Goal: Task Accomplishment & Management: Complete application form

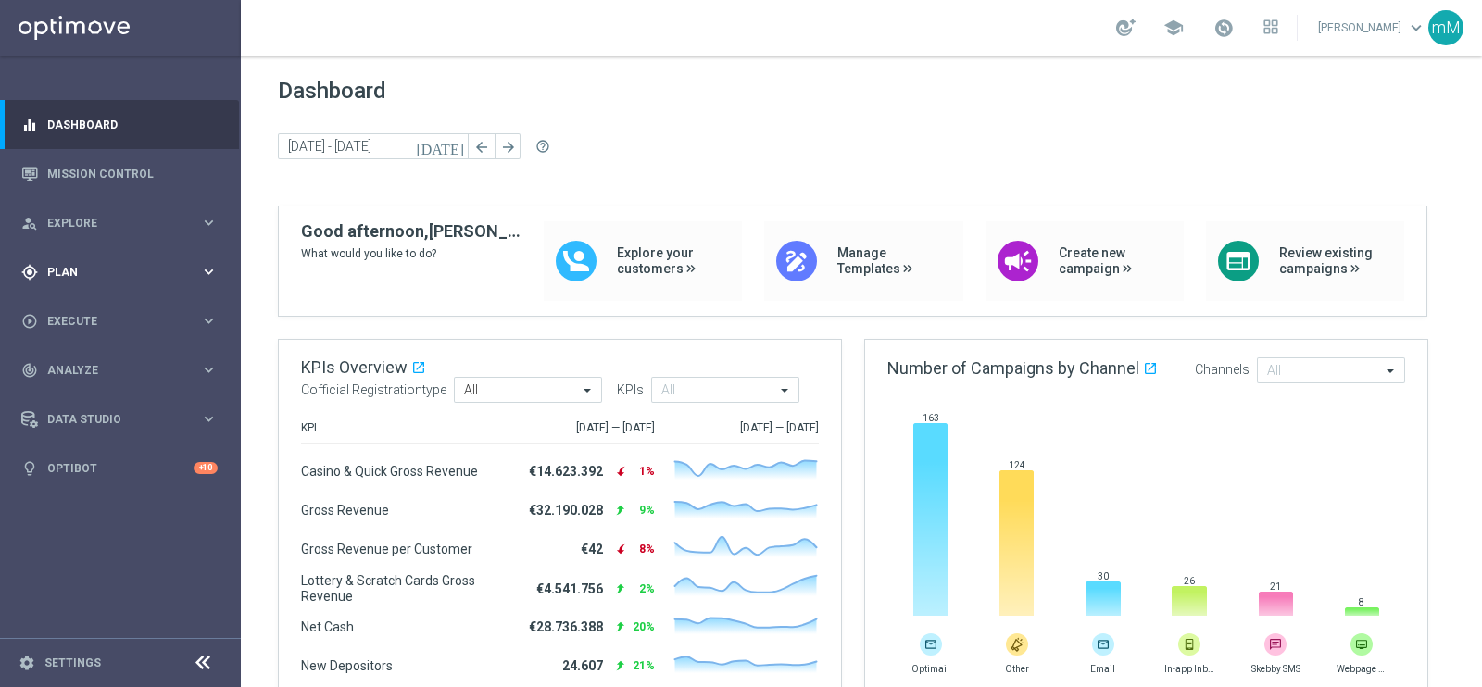
click at [100, 269] on span "Plan" at bounding box center [123, 272] width 153 height 11
click at [87, 361] on span "Templates" at bounding box center [115, 365] width 132 height 11
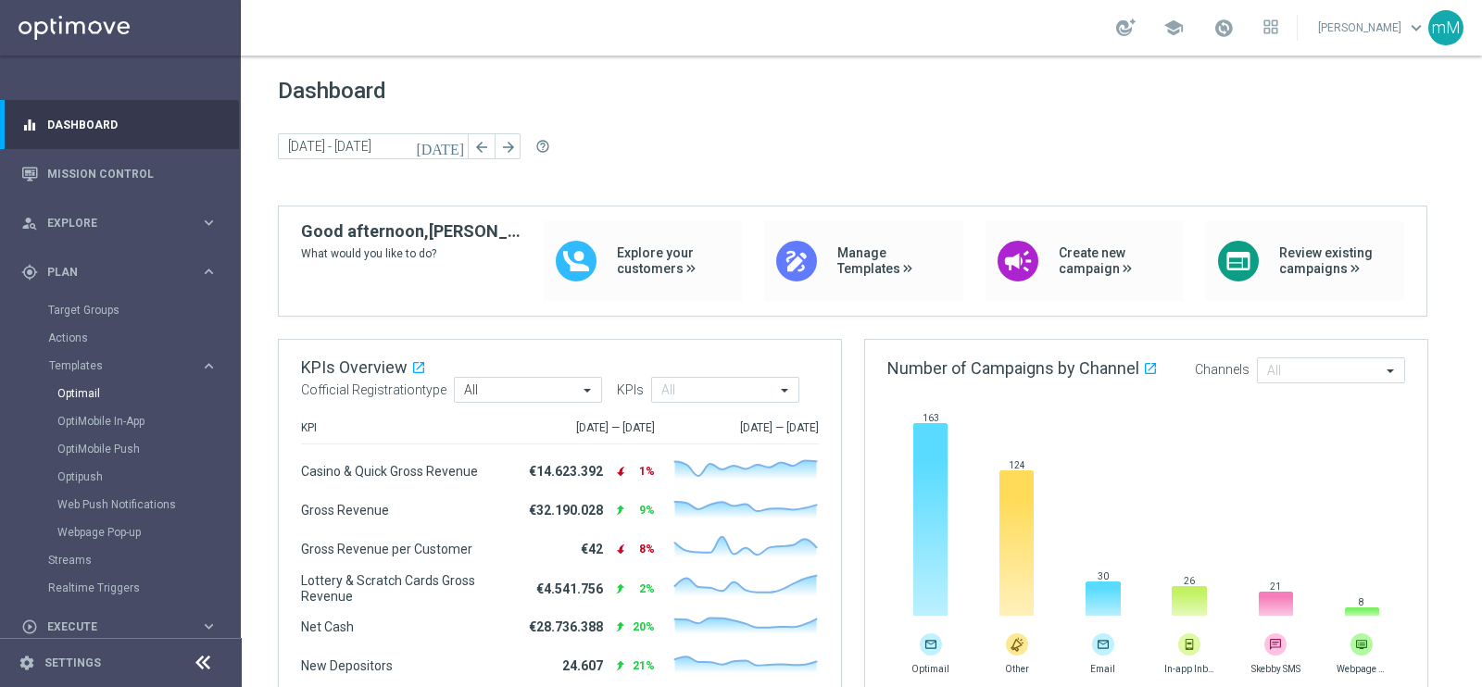
click at [90, 386] on div "Optimail" at bounding box center [148, 394] width 182 height 28
click at [90, 391] on link "Optimail" at bounding box center [124, 393] width 135 height 15
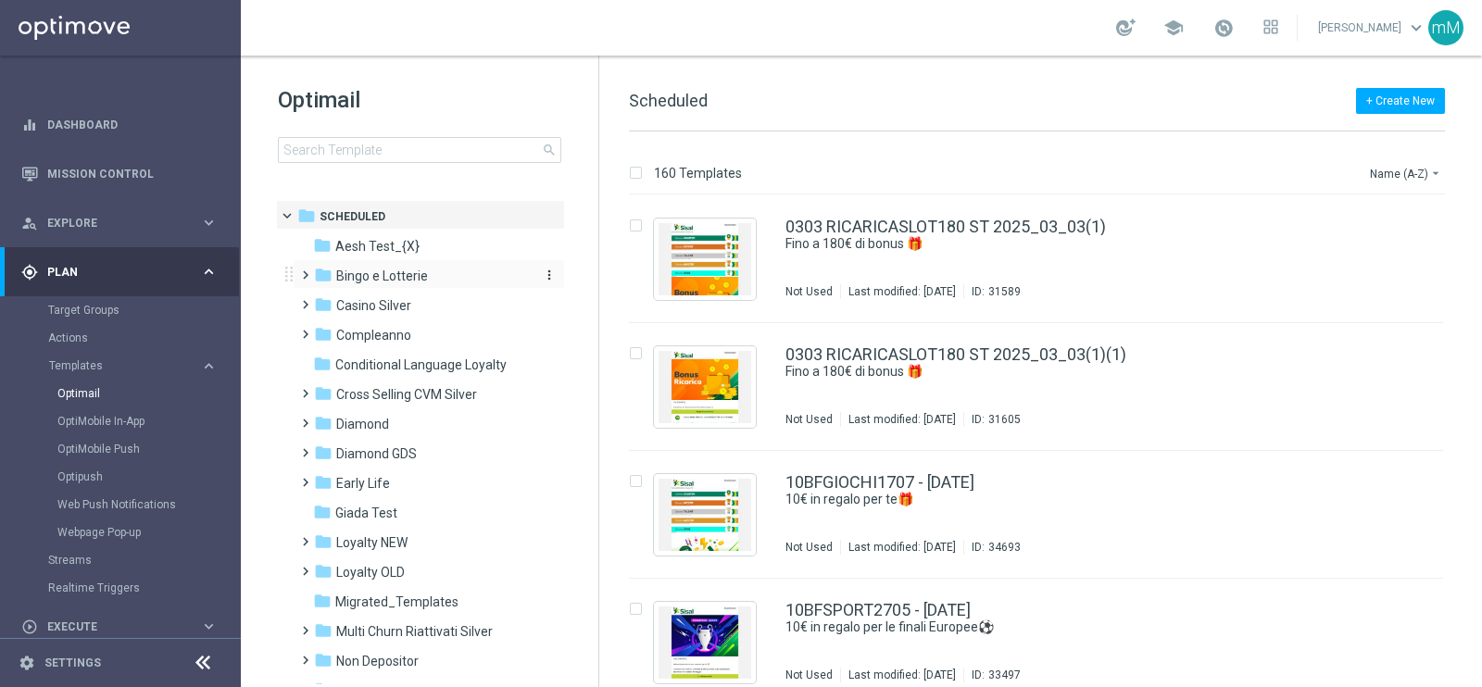
click at [382, 275] on span "Bingo e Lotterie" at bounding box center [382, 276] width 92 height 17
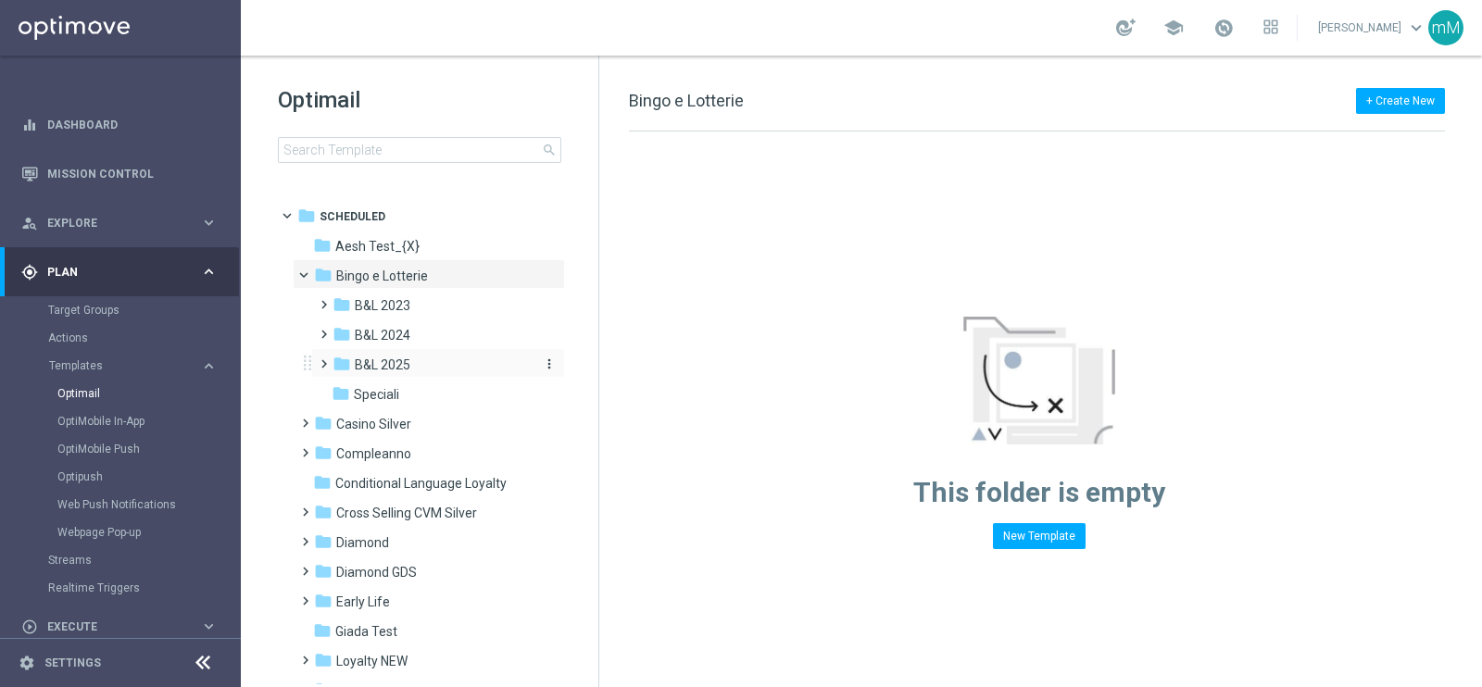
click at [420, 363] on div "folder B&L 2025" at bounding box center [430, 365] width 197 height 21
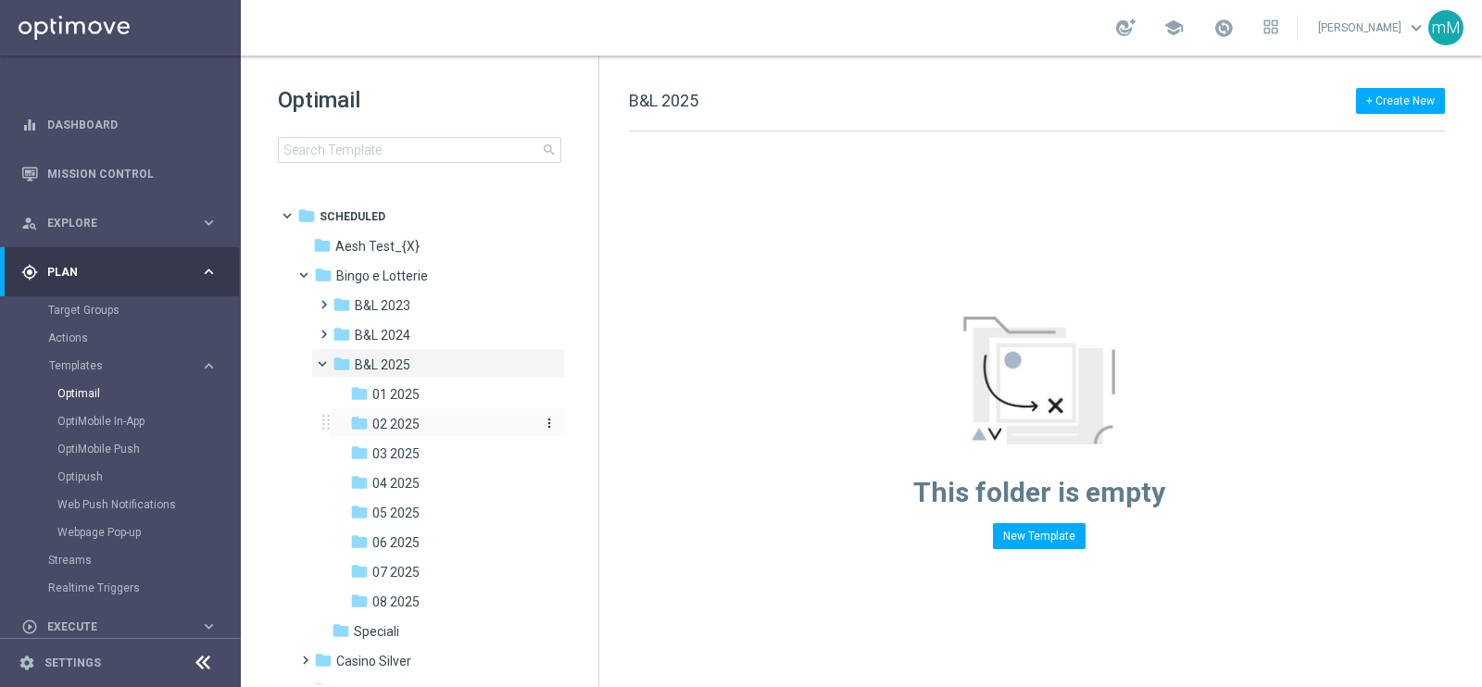
scroll to position [231, 0]
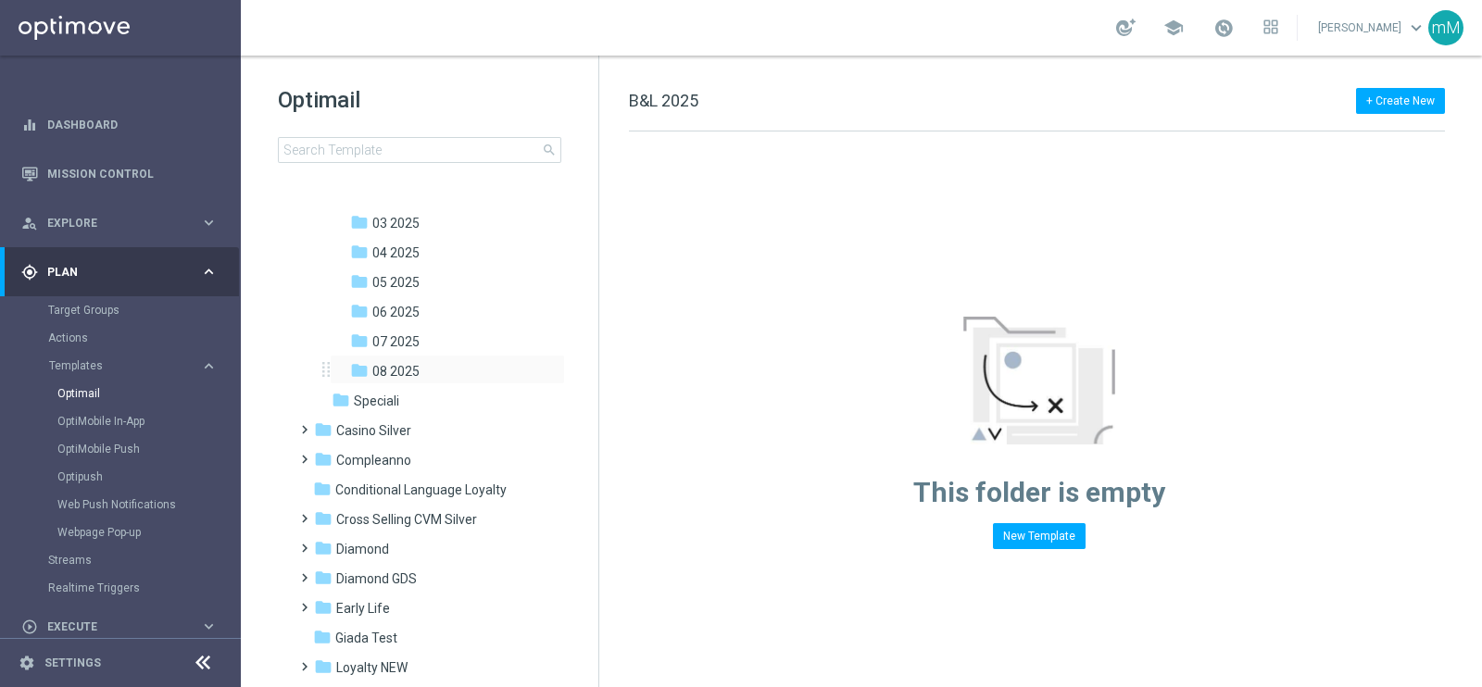
click at [443, 355] on div "folder 08 2025 more_vert" at bounding box center [447, 370] width 235 height 30
click at [406, 375] on span "08 2025" at bounding box center [395, 371] width 47 height 17
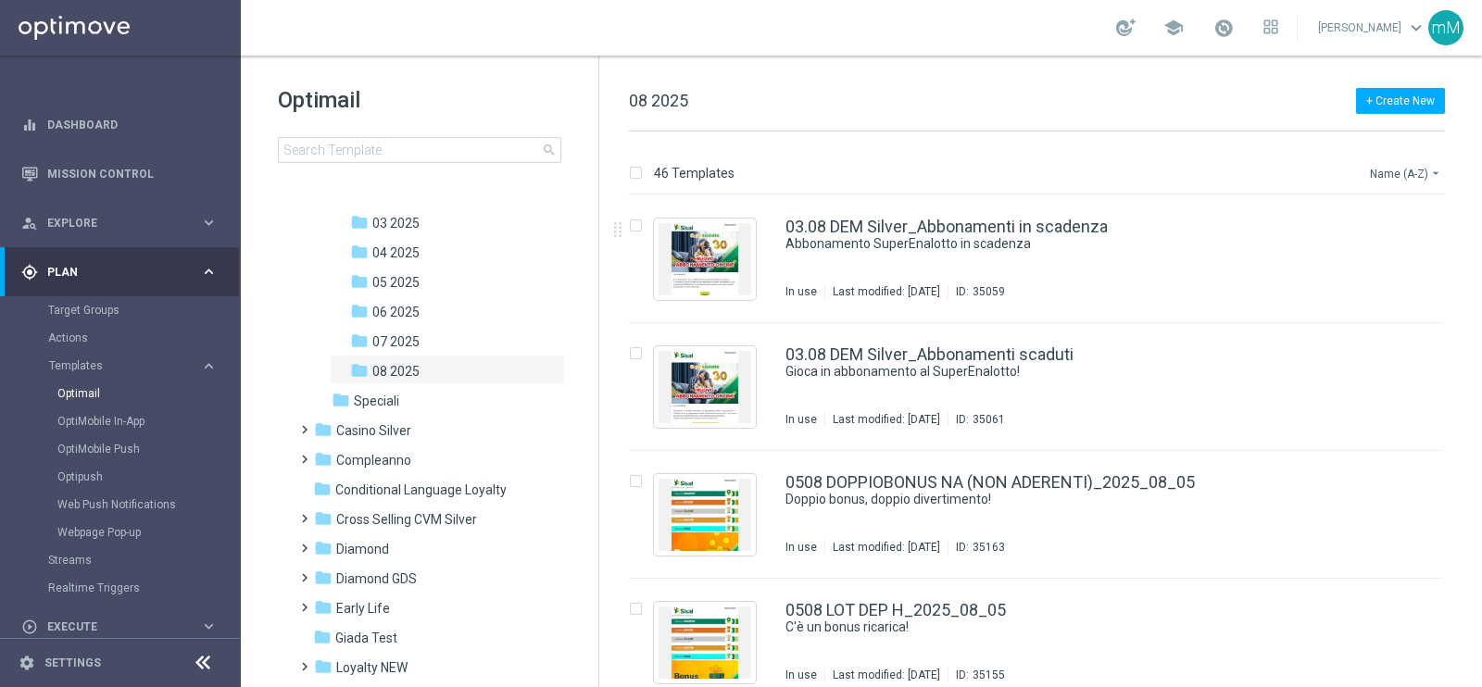
click at [1184, 174] on button "Name (A-Z) arrow_drop_down" at bounding box center [1406, 173] width 77 height 22
click at [1184, 252] on span "Date Modified (Newest)" at bounding box center [1373, 255] width 124 height 13
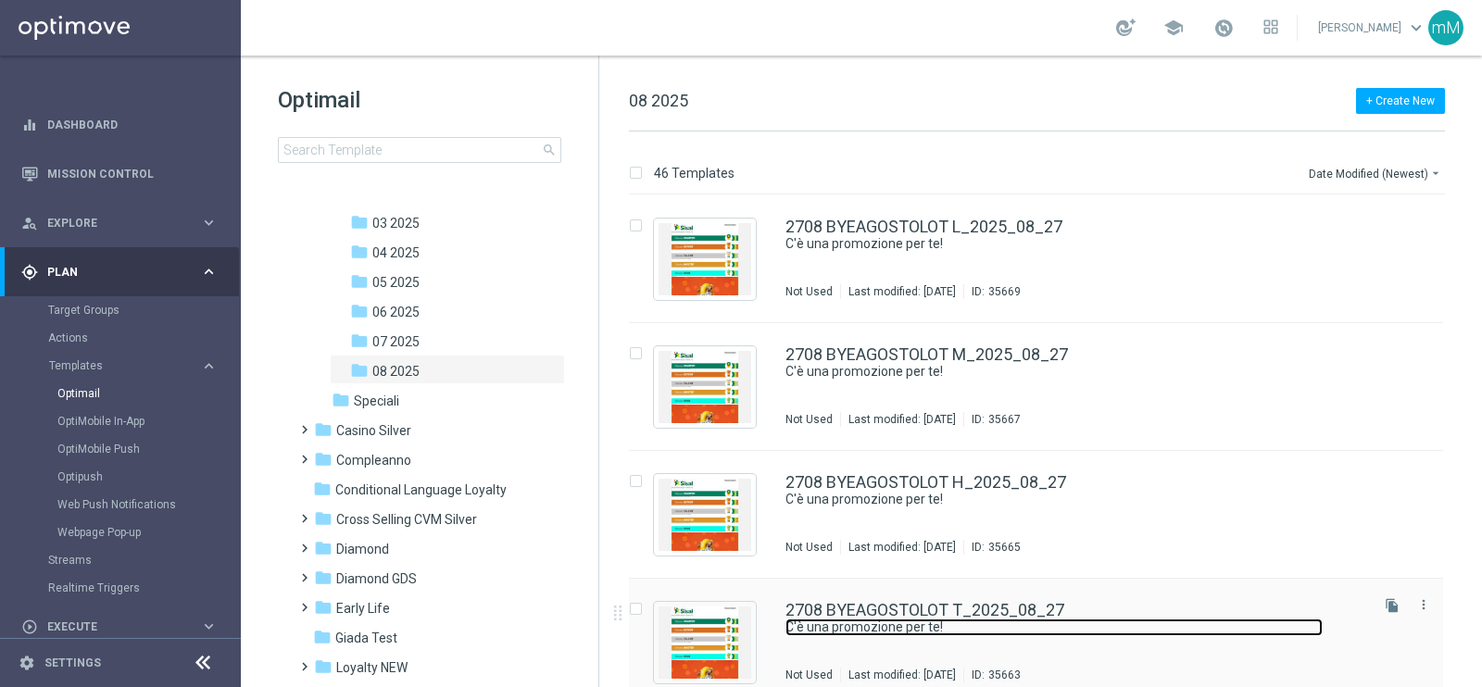
click at [931, 548] on link "C'è una promozione per te!" at bounding box center [1053, 628] width 537 height 18
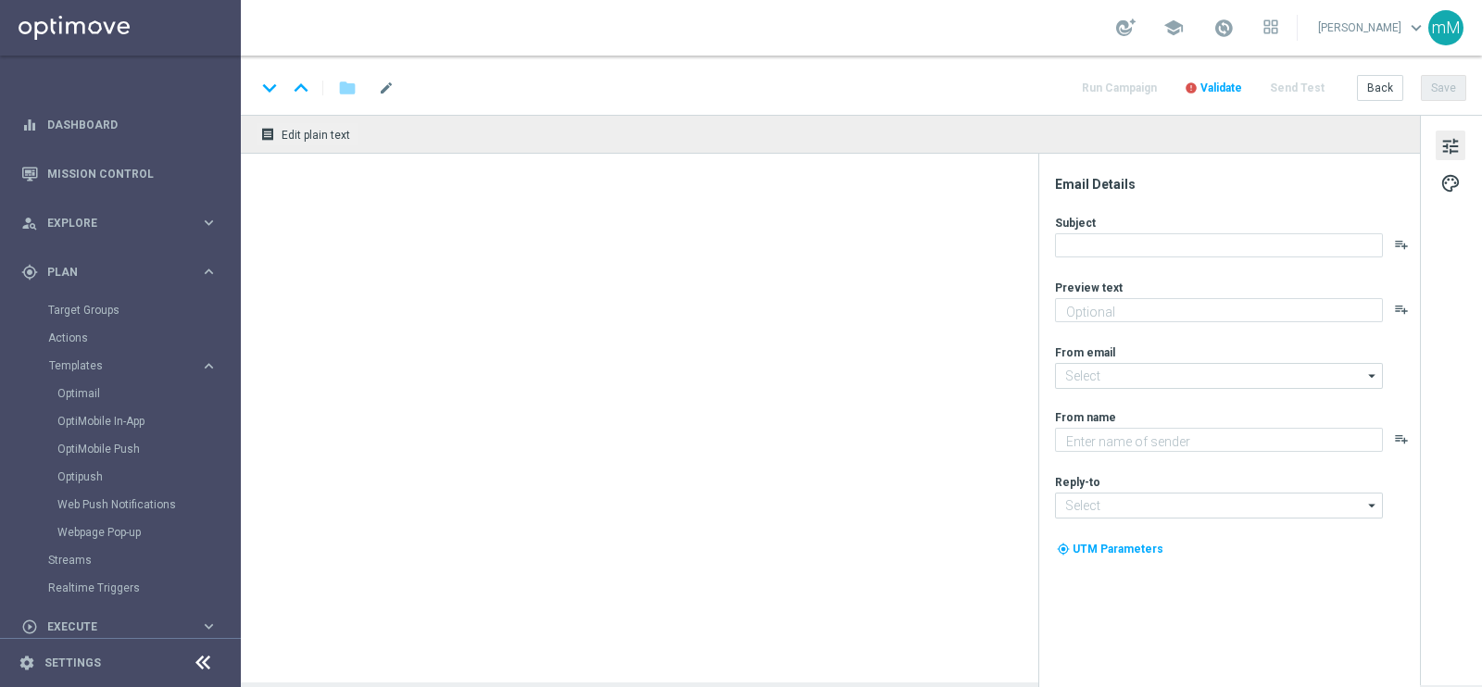
type textarea "Fino a 50€ di bonus"
type textarea "Sisal"
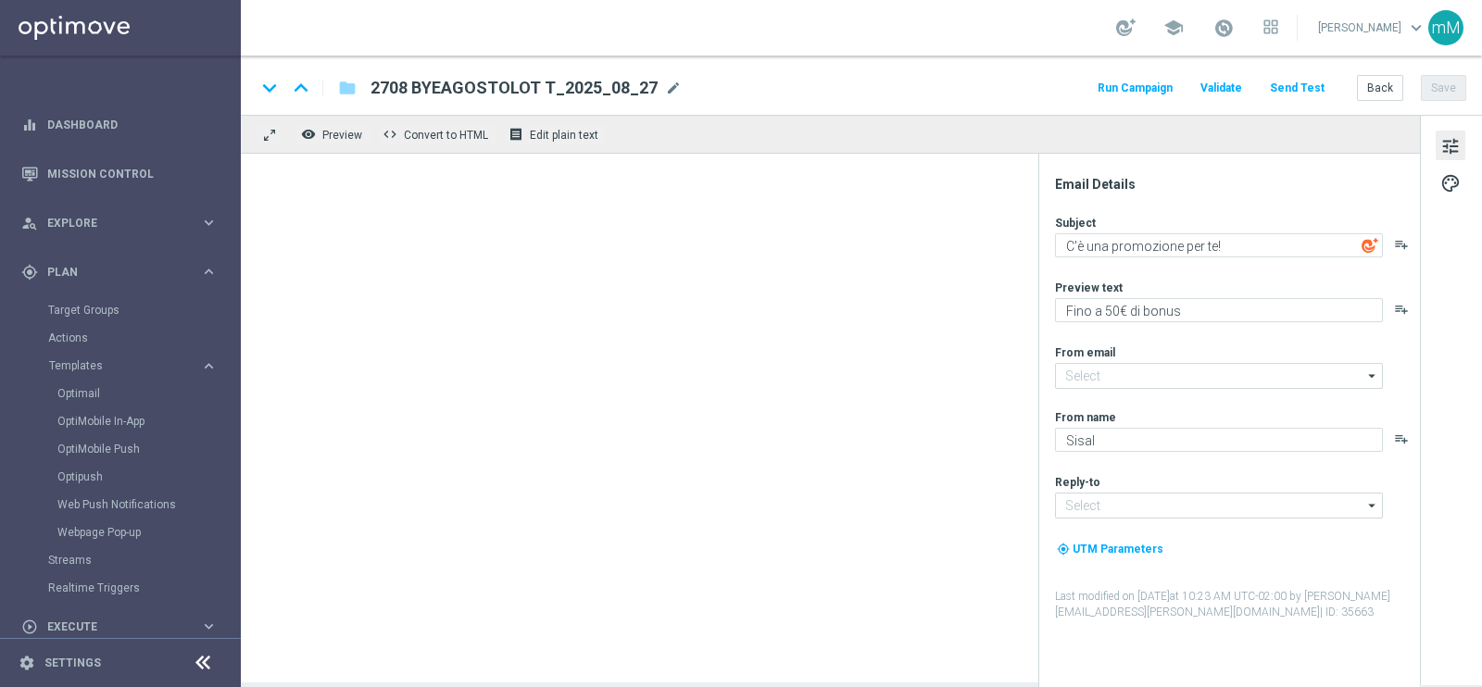
type input "[EMAIL_ADDRESS][DOMAIN_NAME]"
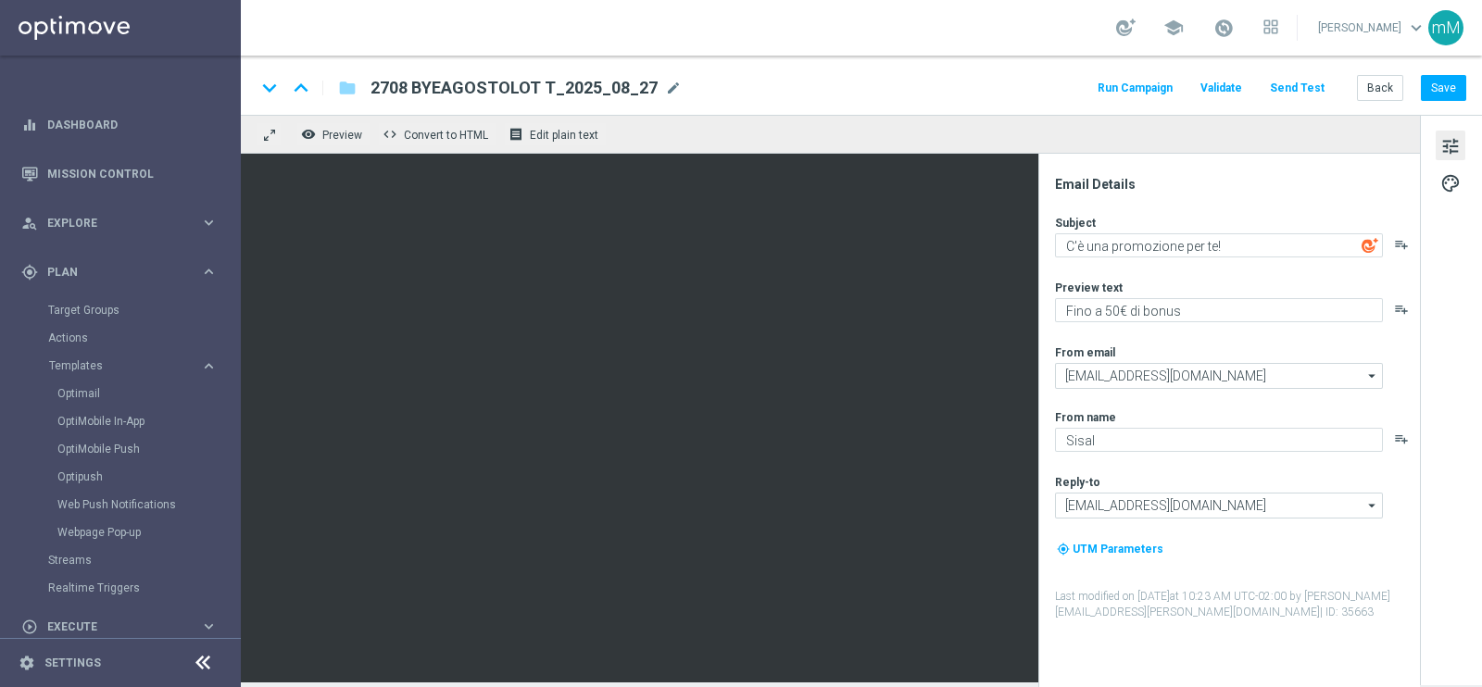
click at [1134, 93] on button "Run Campaign" at bounding box center [1135, 88] width 81 height 25
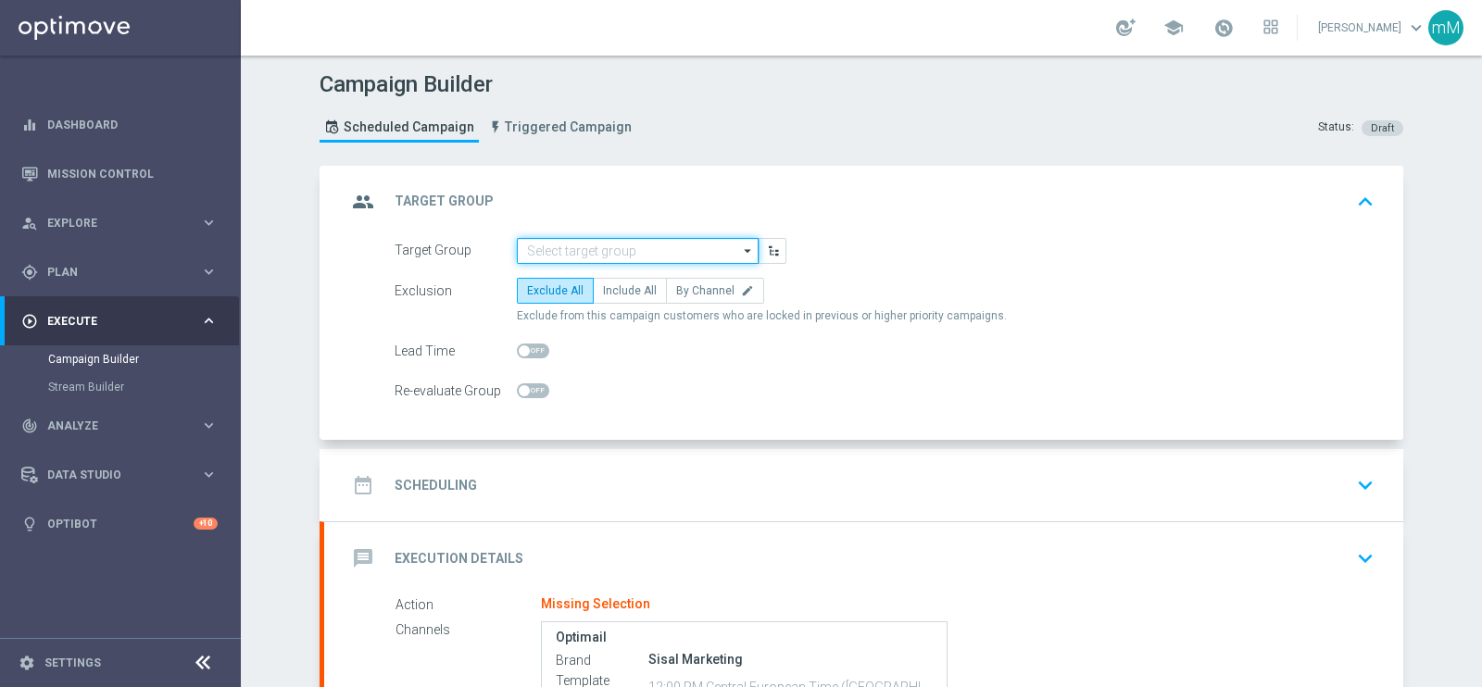
click at [595, 254] on input at bounding box center [638, 251] width 242 height 26
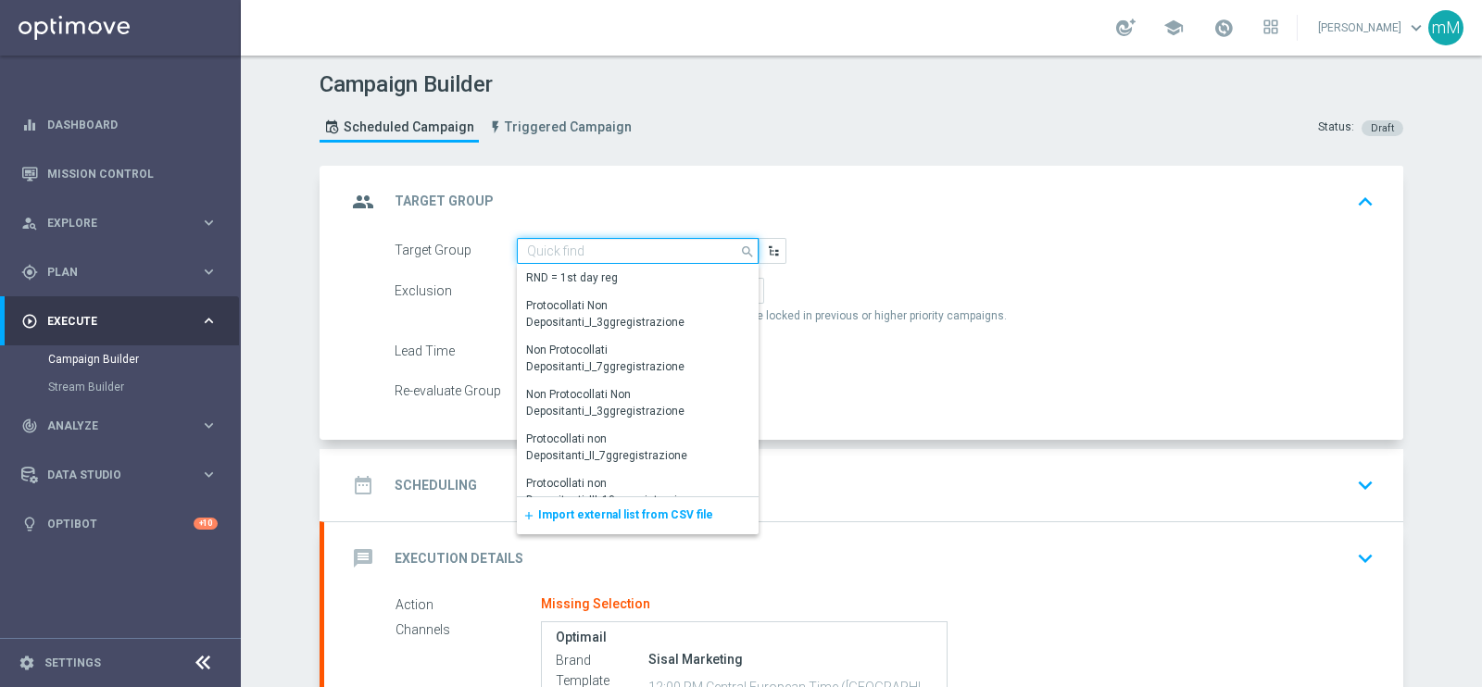
paste input "NEW Active Lottery TOP con marginalità>0_flag NL"
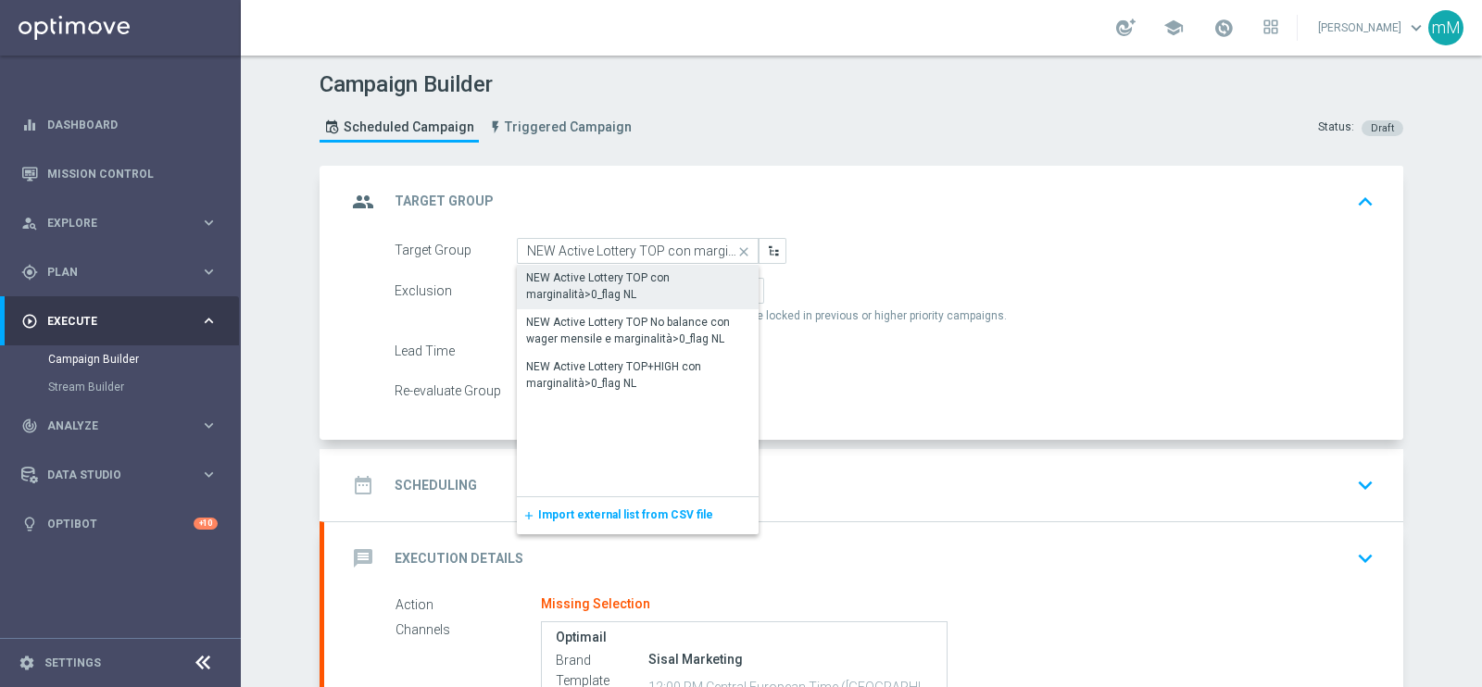
click at [675, 275] on div "NEW Active Lottery TOP con marginalità>0_flag NL" at bounding box center [637, 285] width 223 height 33
type input "NEW Active Lottery TOP con marginalità>0_flag NL"
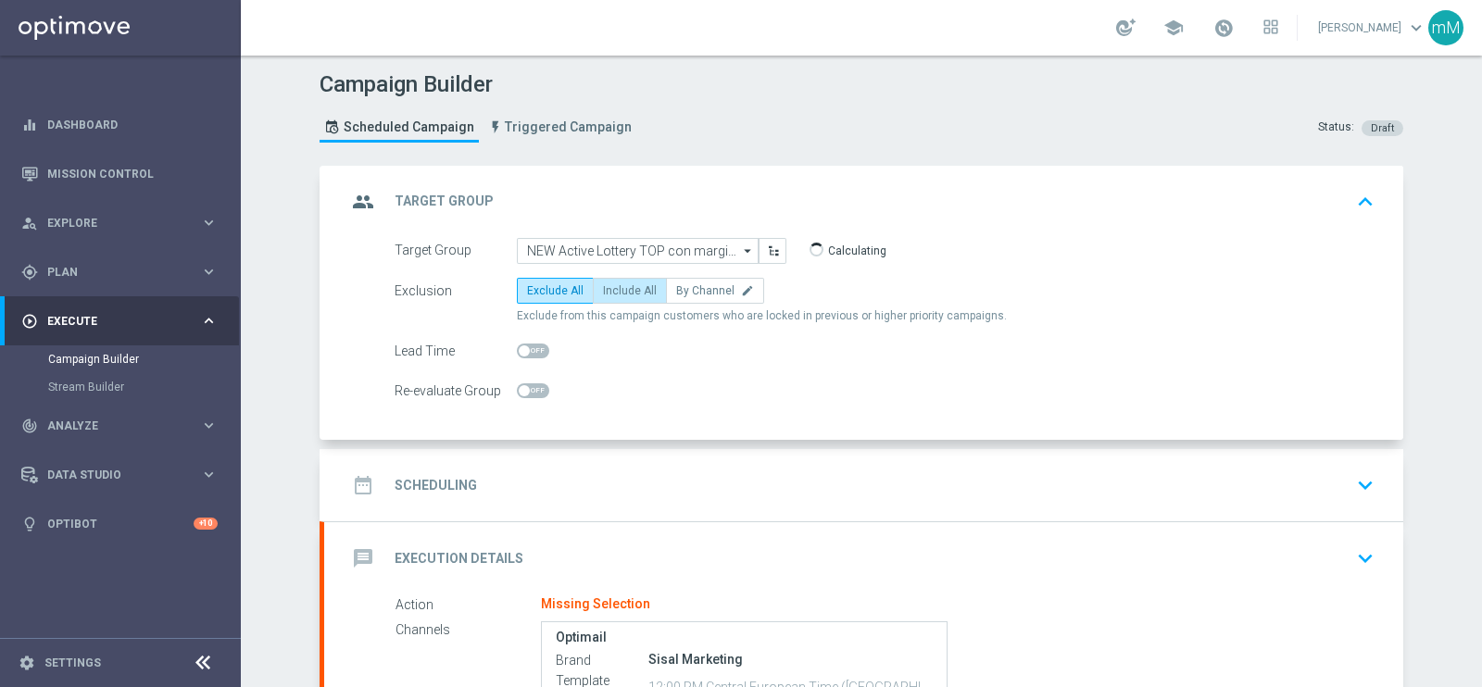
click at [619, 292] on span "Include All" at bounding box center [630, 290] width 54 height 13
click at [615, 292] on input "Include All" at bounding box center [609, 294] width 12 height 12
radio input "true"
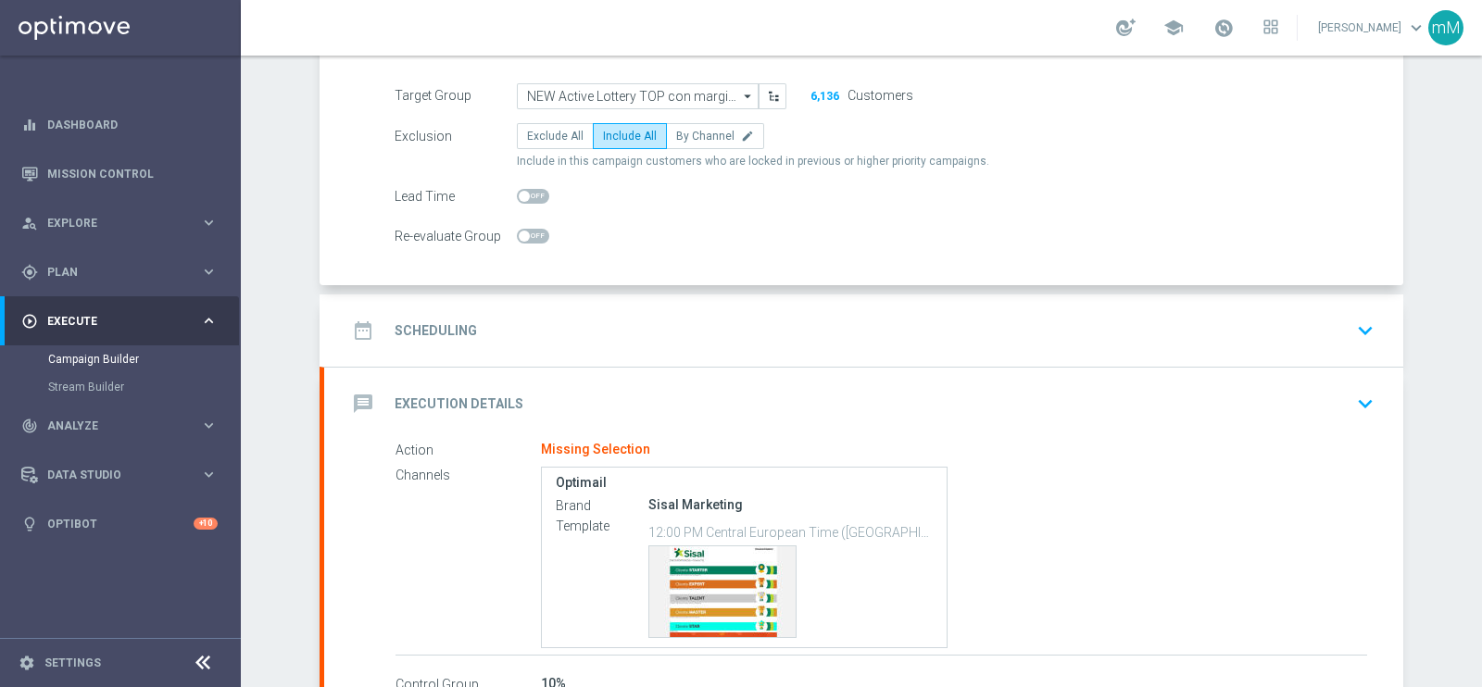
scroll to position [231, 0]
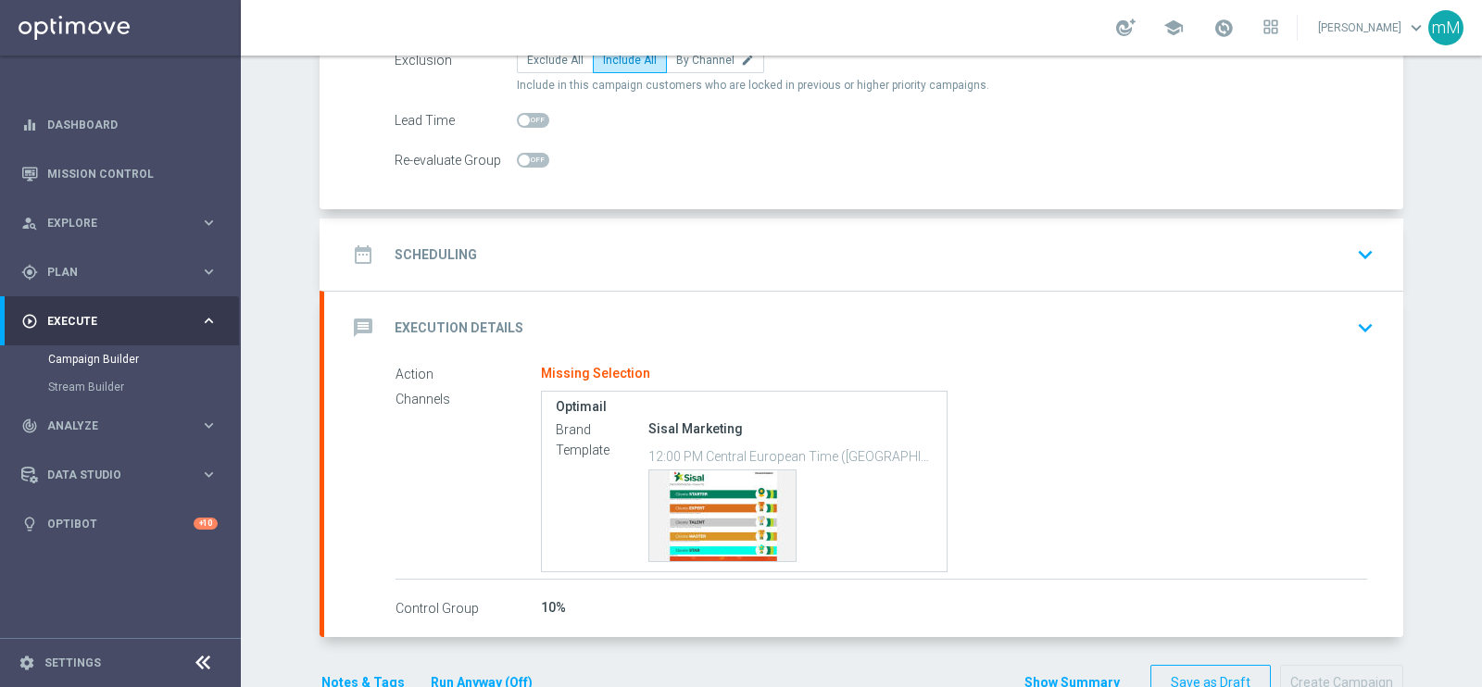
click at [598, 229] on div "date_range Scheduling keyboard_arrow_down" at bounding box center [863, 255] width 1079 height 72
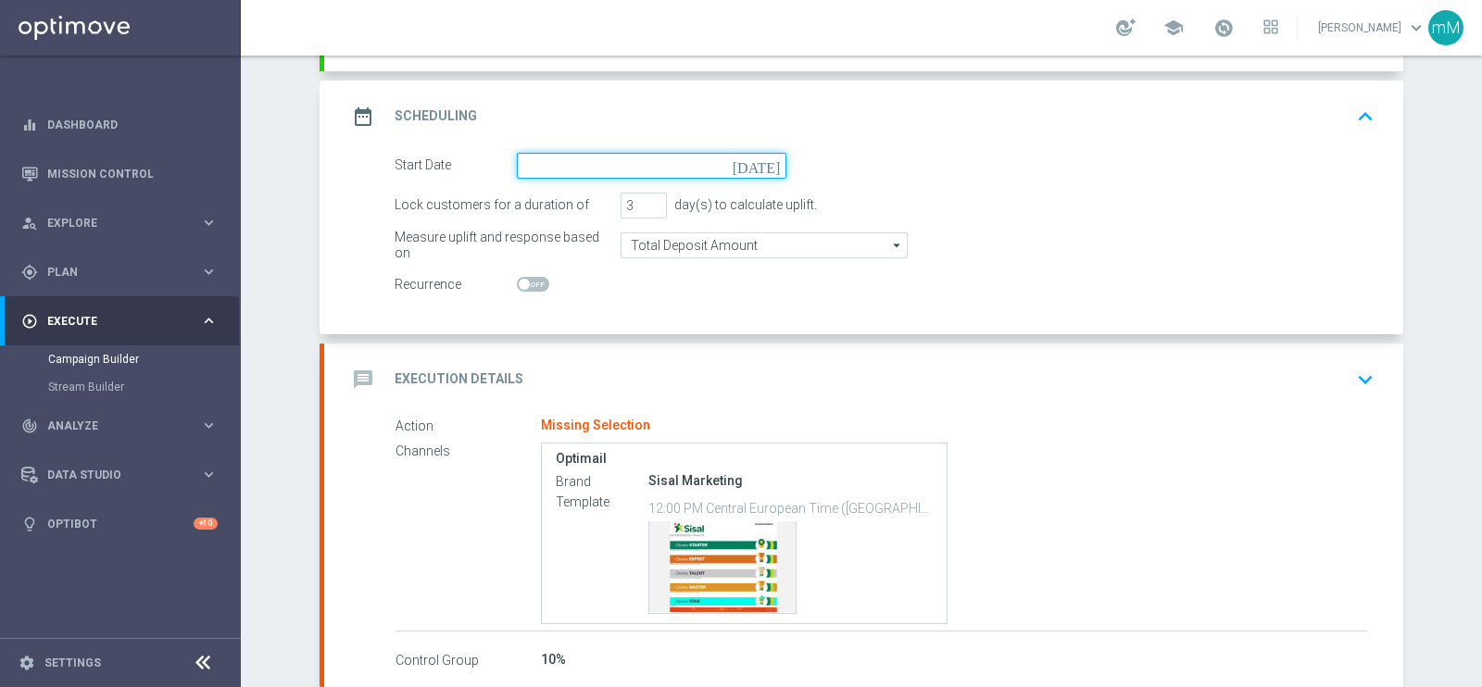
click at [595, 164] on input at bounding box center [651, 166] width 269 height 26
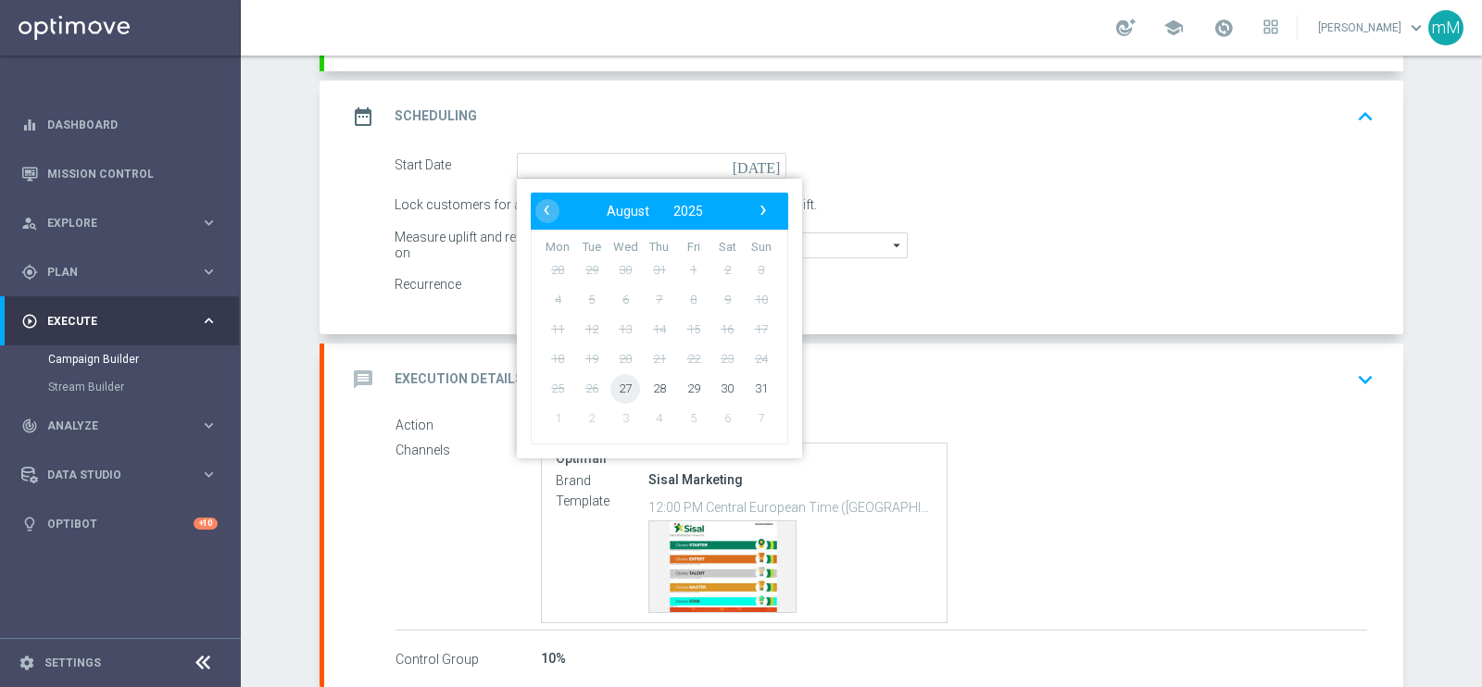
click at [620, 377] on span "27" at bounding box center [625, 388] width 30 height 30
type input "[DATE]"
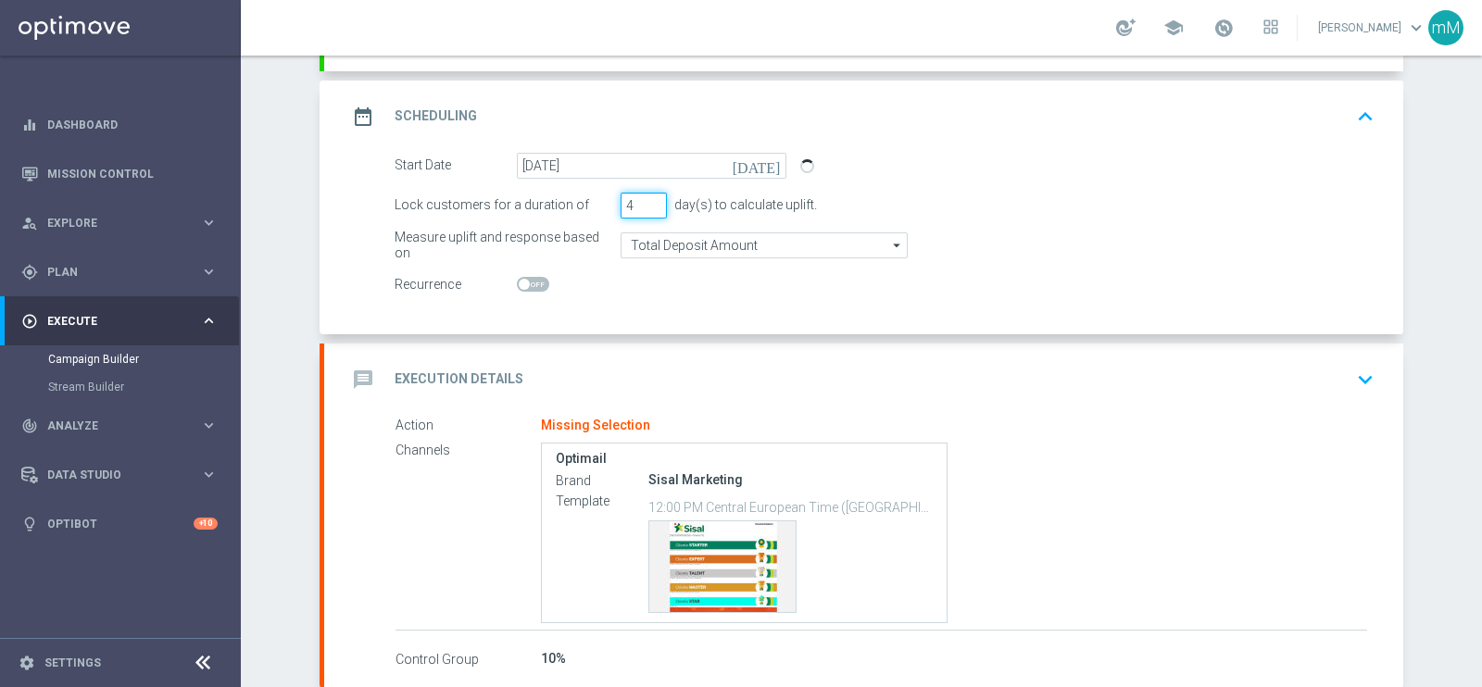
click at [645, 195] on input "4" at bounding box center [643, 206] width 46 height 26
click at [645, 195] on input "5" at bounding box center [643, 206] width 46 height 26
click at [645, 195] on input "6" at bounding box center [643, 206] width 46 height 26
type input "7"
click at [645, 195] on input "7" at bounding box center [643, 206] width 46 height 26
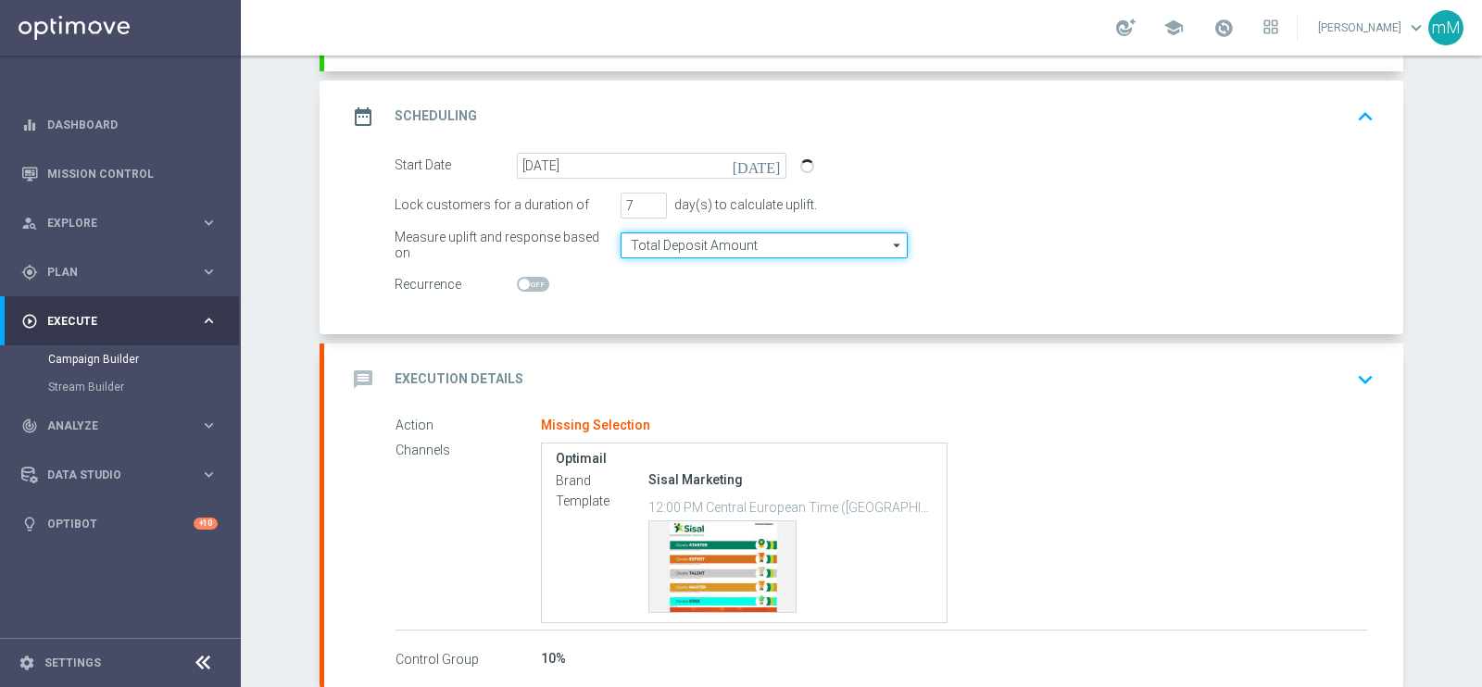
click at [669, 250] on input "Total Deposit Amount" at bounding box center [763, 245] width 287 height 26
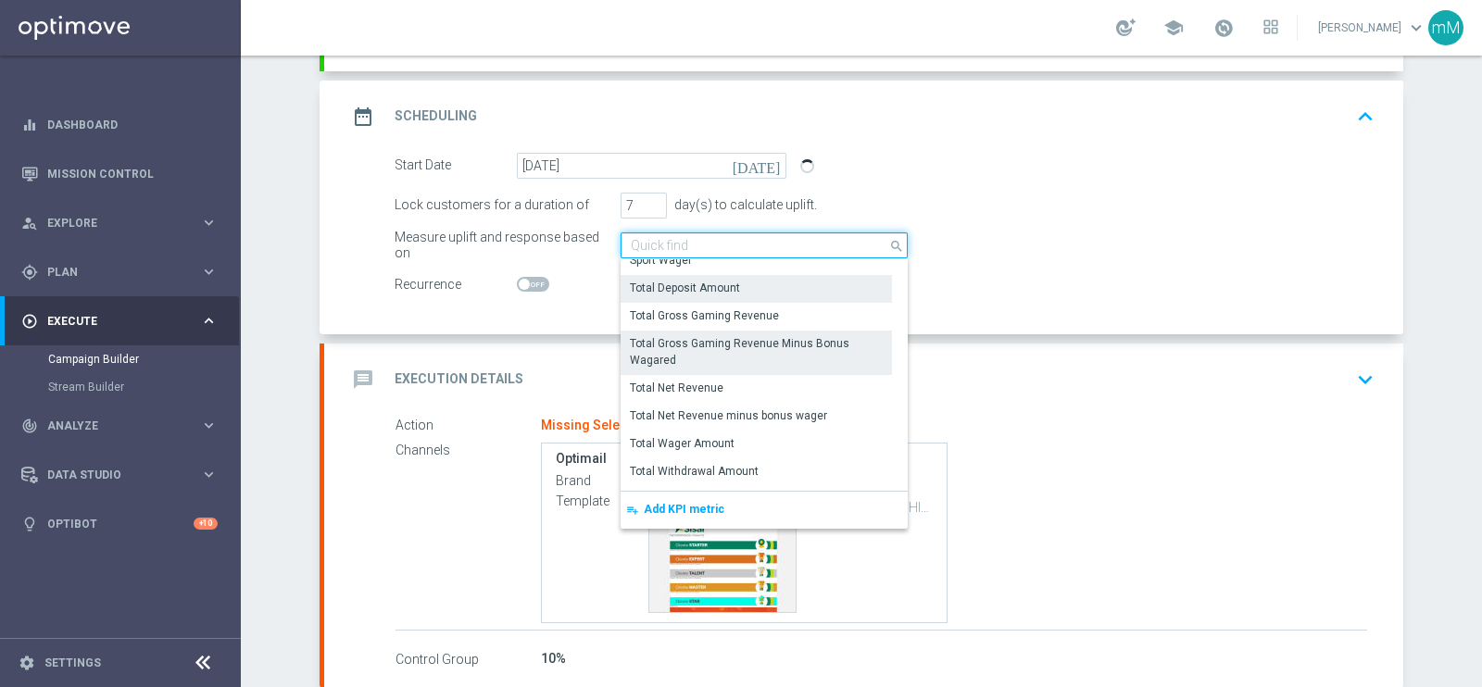
scroll to position [424, 0]
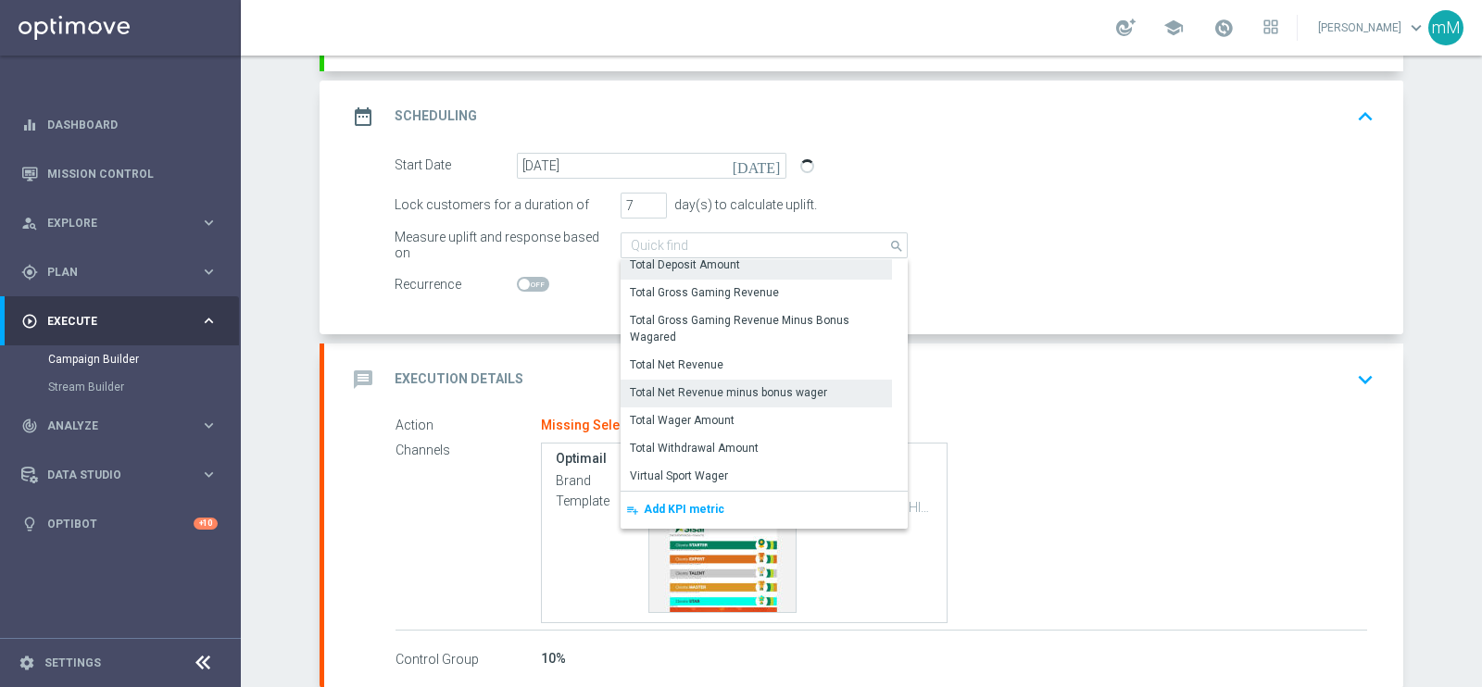
click at [724, 386] on div "Total Net Revenue minus bonus wager" at bounding box center [728, 392] width 197 height 17
type input "Total Net Revenue minus bonus wager"
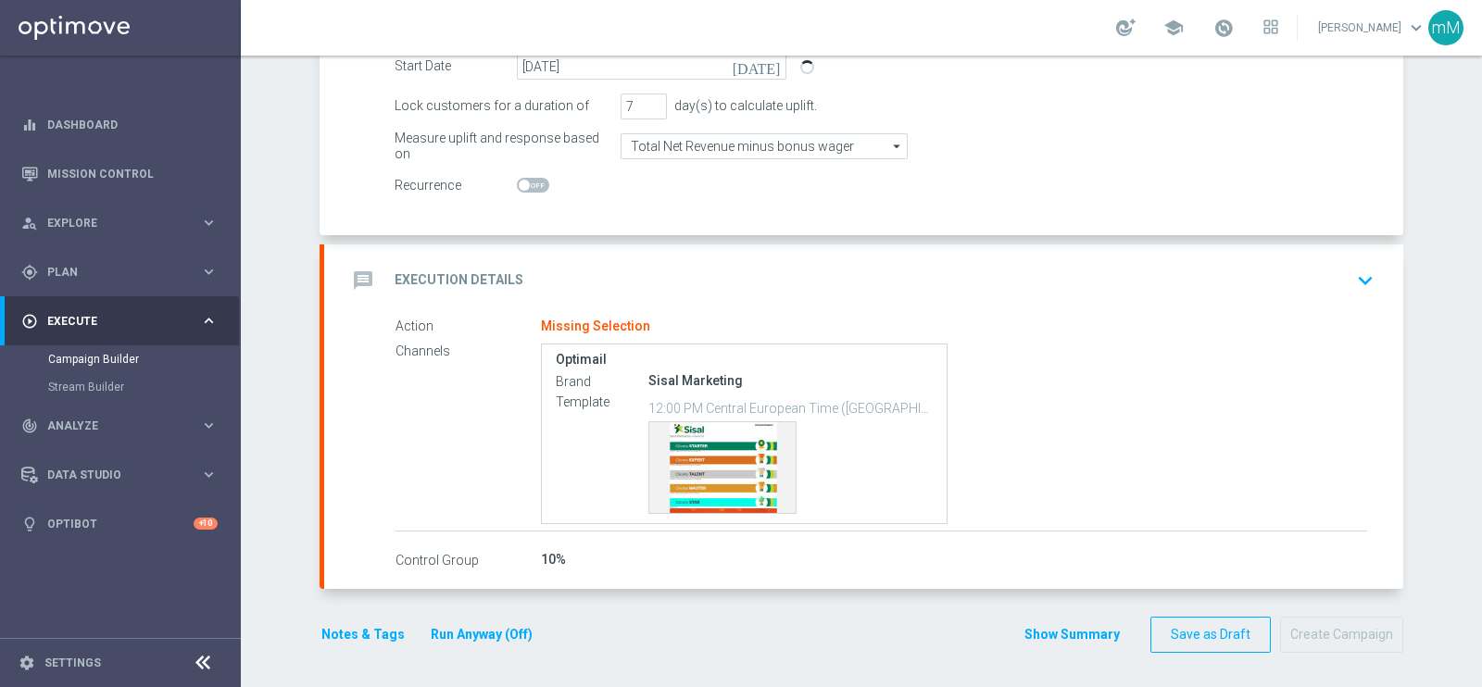
click at [700, 267] on div "message Execution Details keyboard_arrow_down" at bounding box center [863, 280] width 1034 height 35
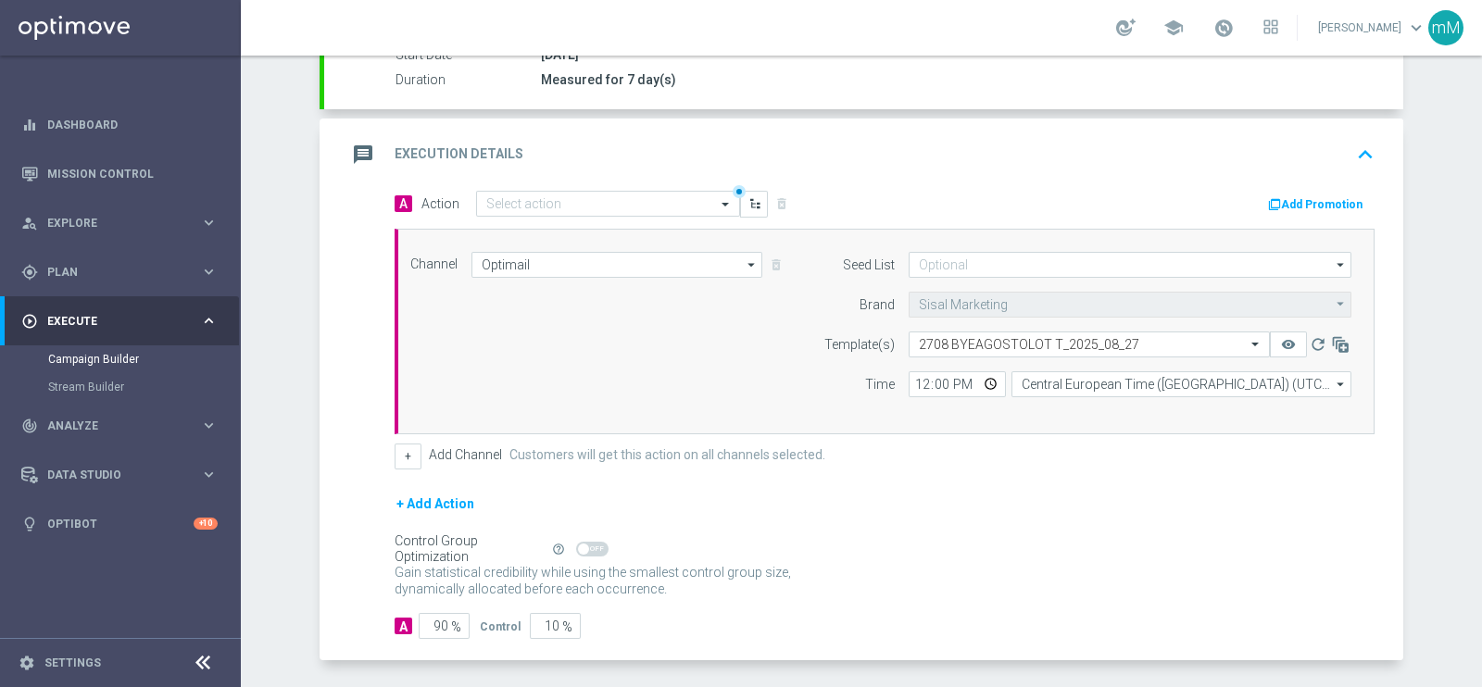
scroll to position [312, 0]
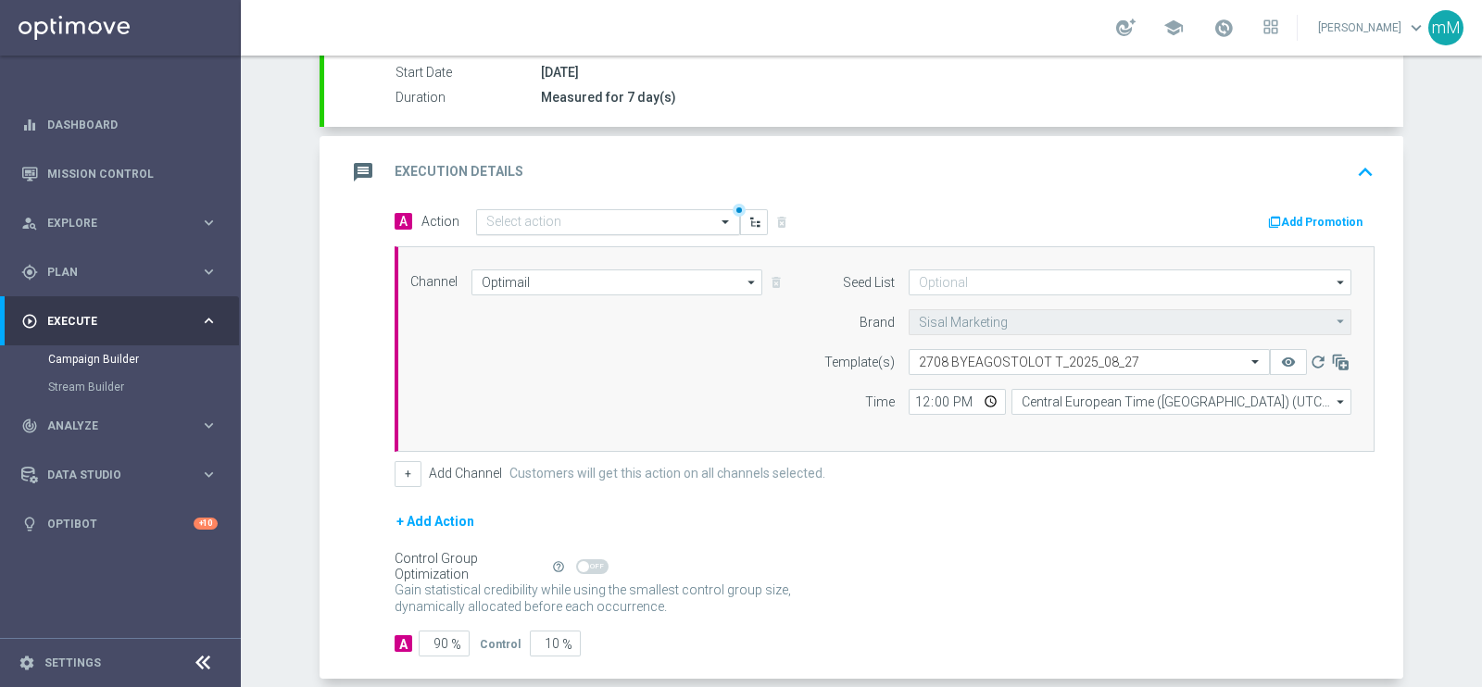
click at [536, 219] on input "text" at bounding box center [589, 223] width 207 height 16
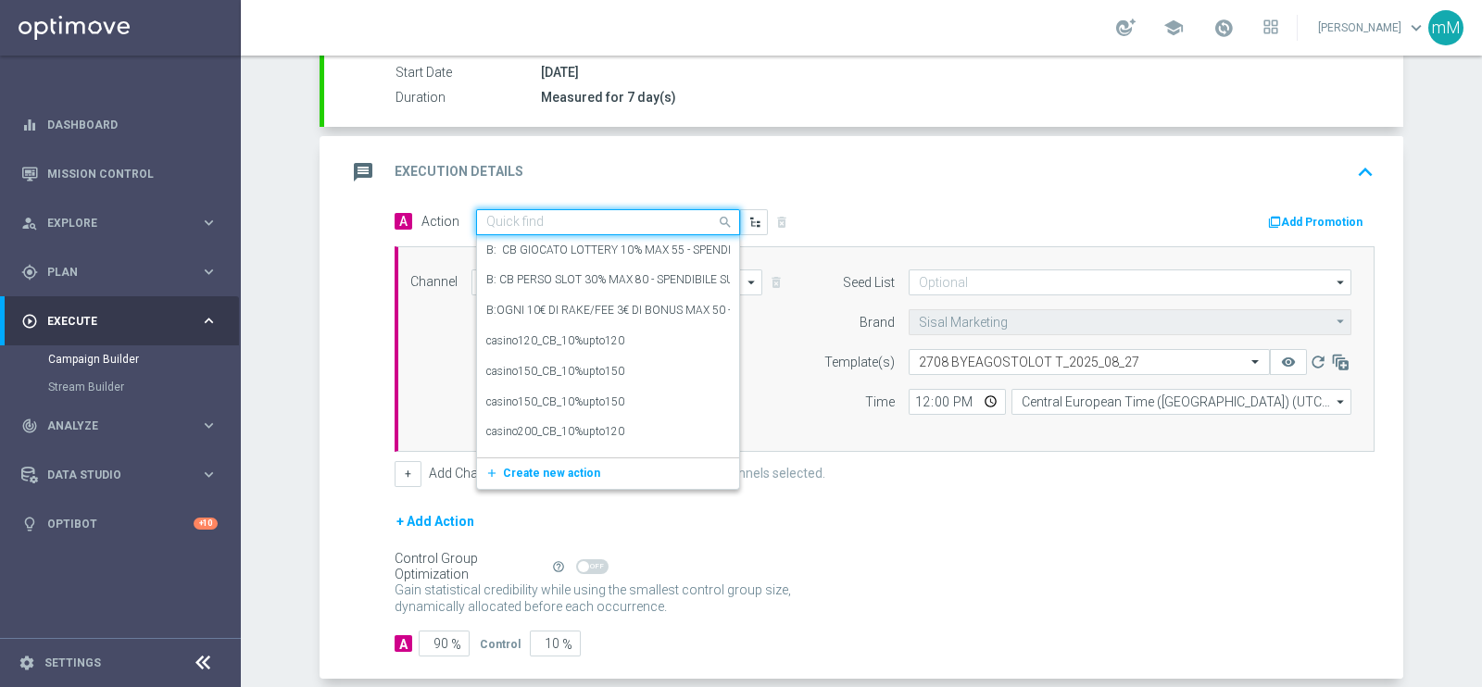
paste input "Gioca 25€ per 10% fino a 50€"
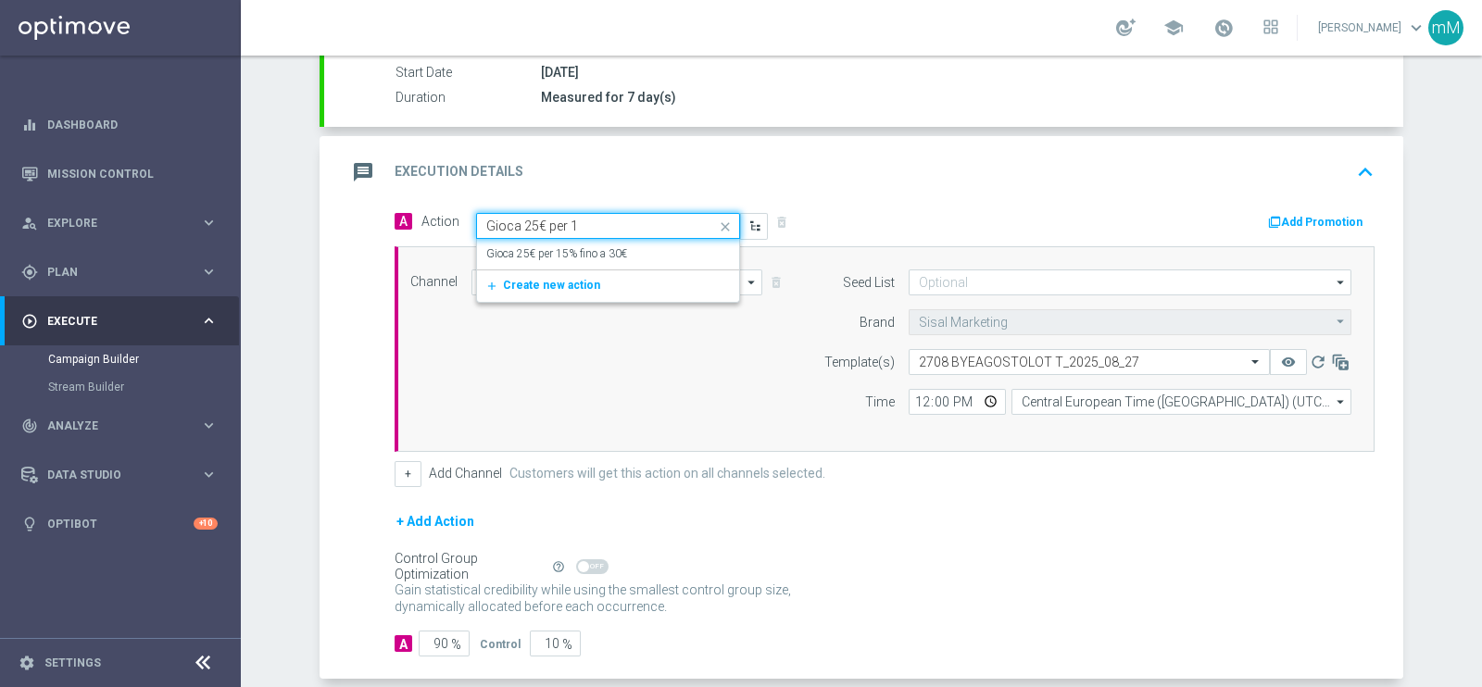
type input "Gioca 25€ per"
click at [541, 285] on span "Create new action" at bounding box center [551, 285] width 97 height 13
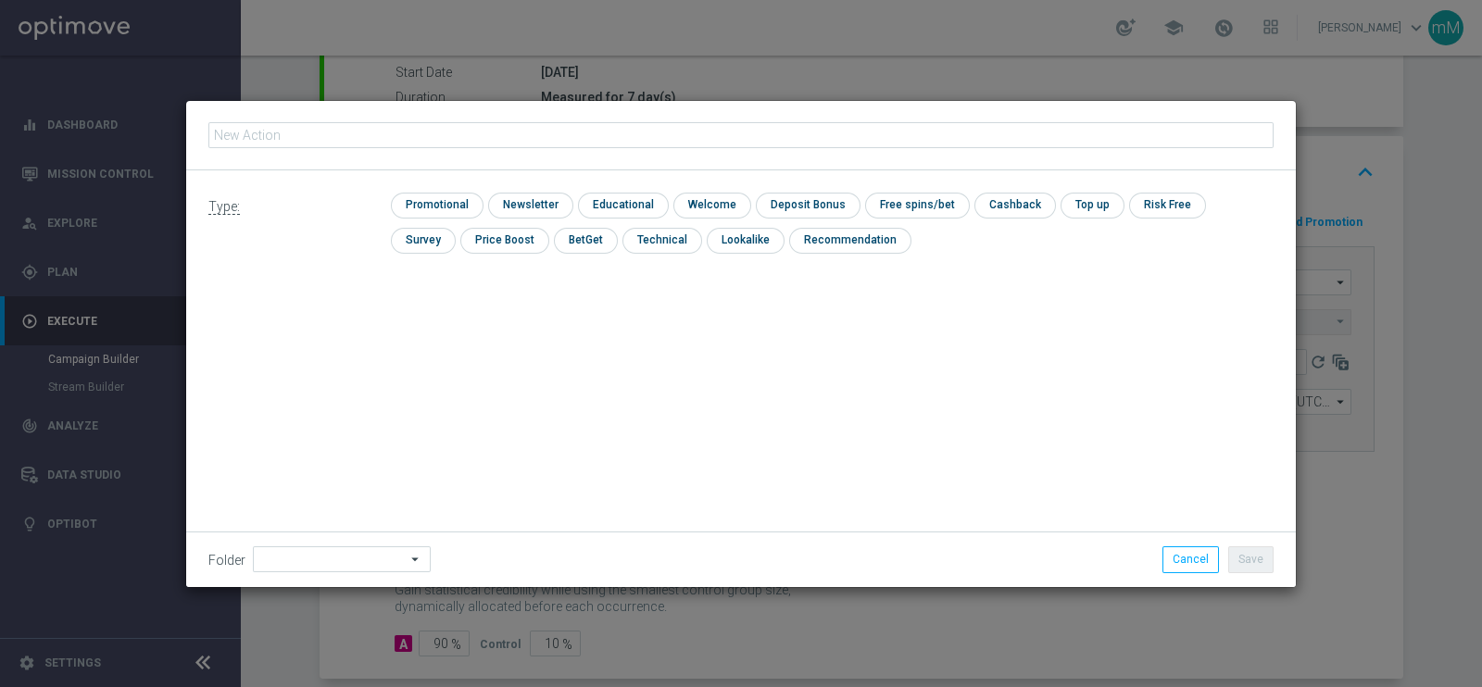
click at [518, 135] on input "text" at bounding box center [740, 135] width 1065 height 26
type input "Gioca 25€ per 10% fino a 50€"
click at [986, 206] on input "checkbox" at bounding box center [1013, 205] width 78 height 25
checkbox input "true"
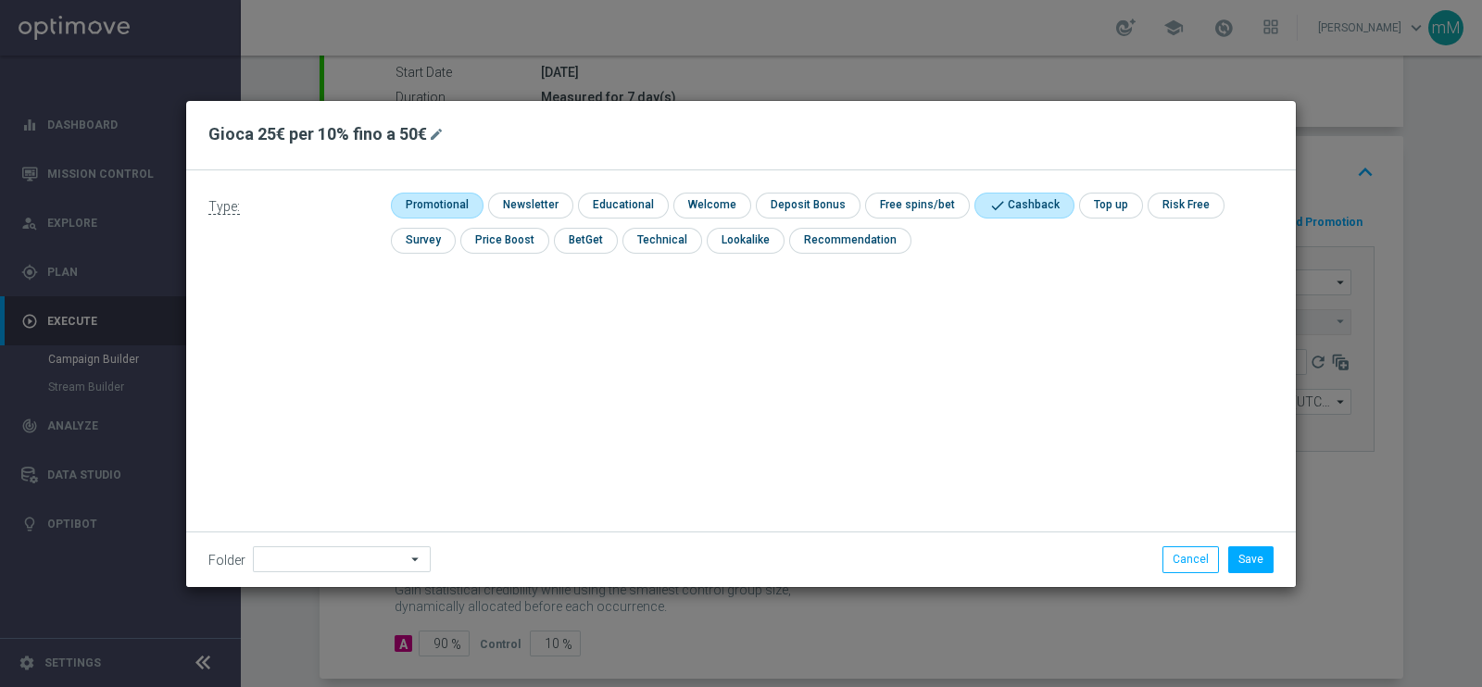
click at [444, 196] on input "checkbox" at bounding box center [435, 205] width 88 height 25
checkbox input "true"
click at [1184, 548] on button "Save" at bounding box center [1250, 559] width 45 height 26
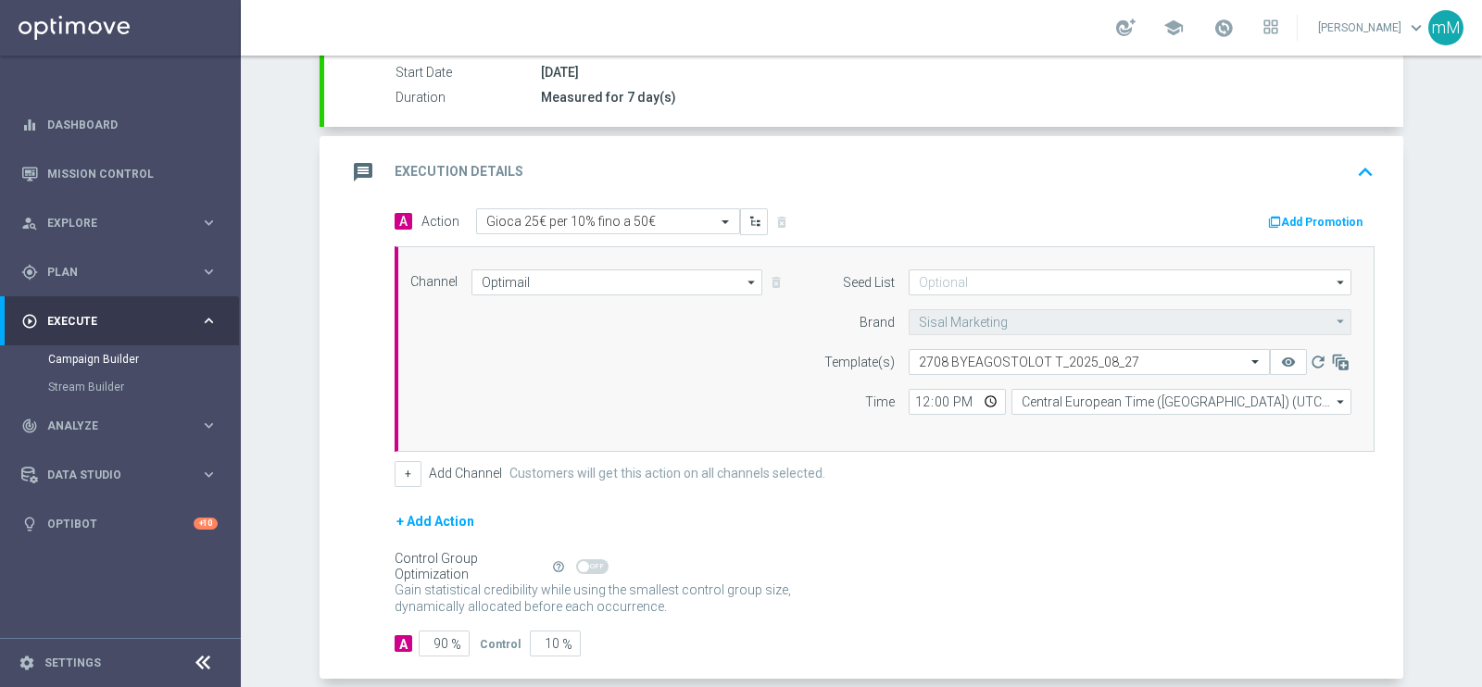
scroll to position [401, 0]
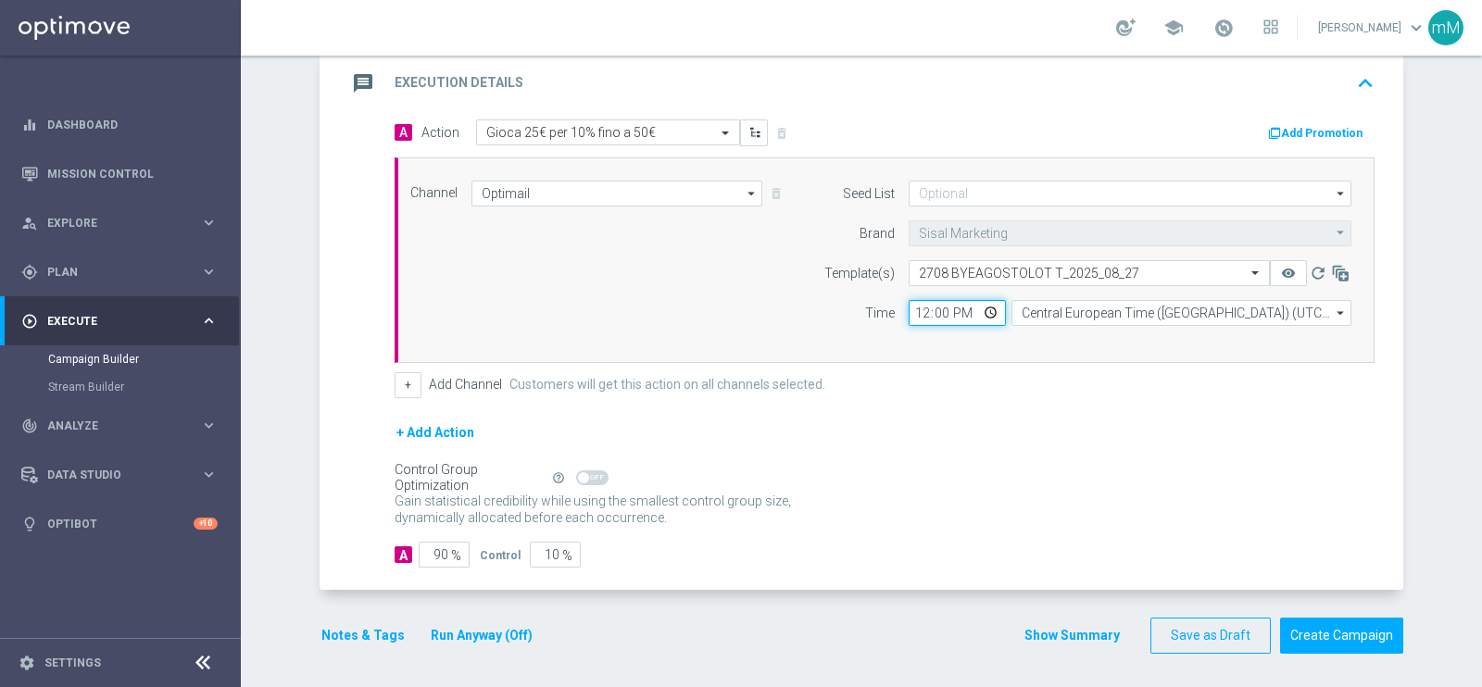
click at [908, 309] on input "12:00" at bounding box center [956, 313] width 97 height 26
type input "18:30"
click at [396, 381] on button "+" at bounding box center [408, 385] width 27 height 26
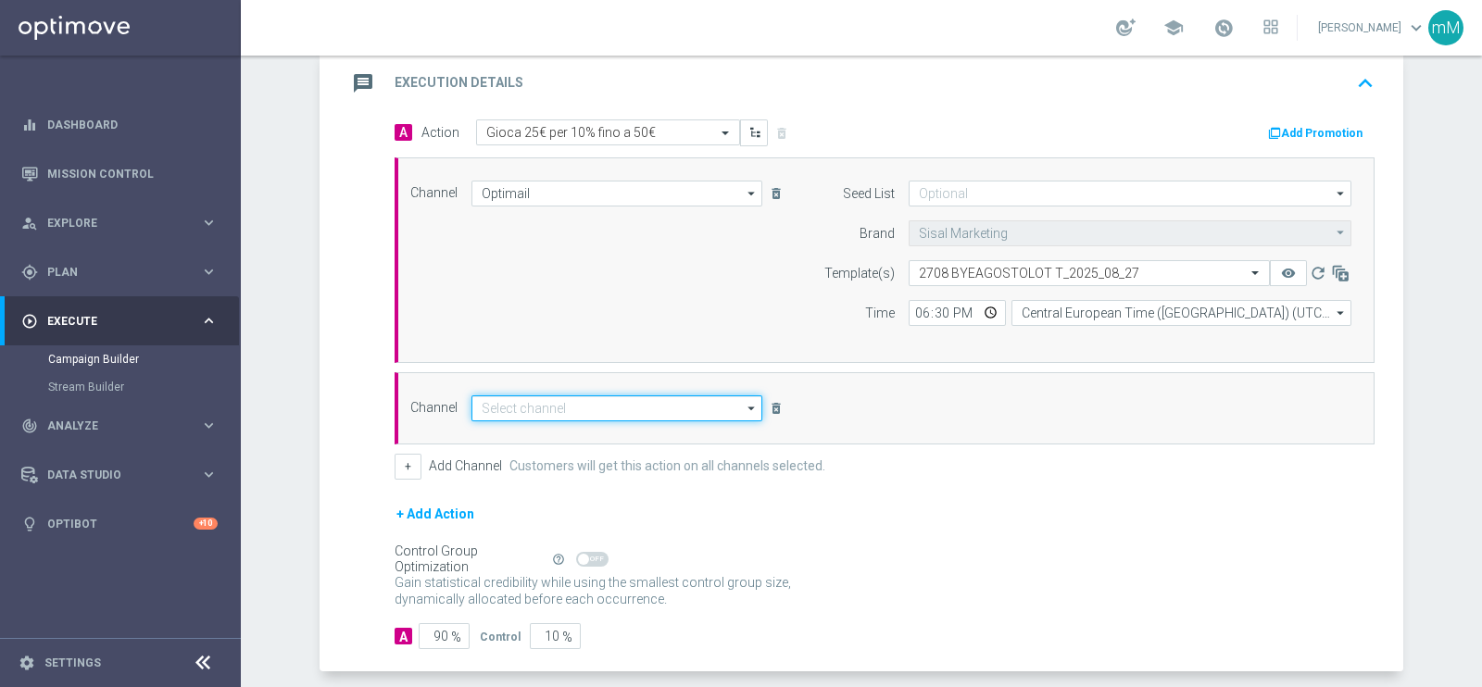
click at [587, 409] on input at bounding box center [616, 408] width 291 height 26
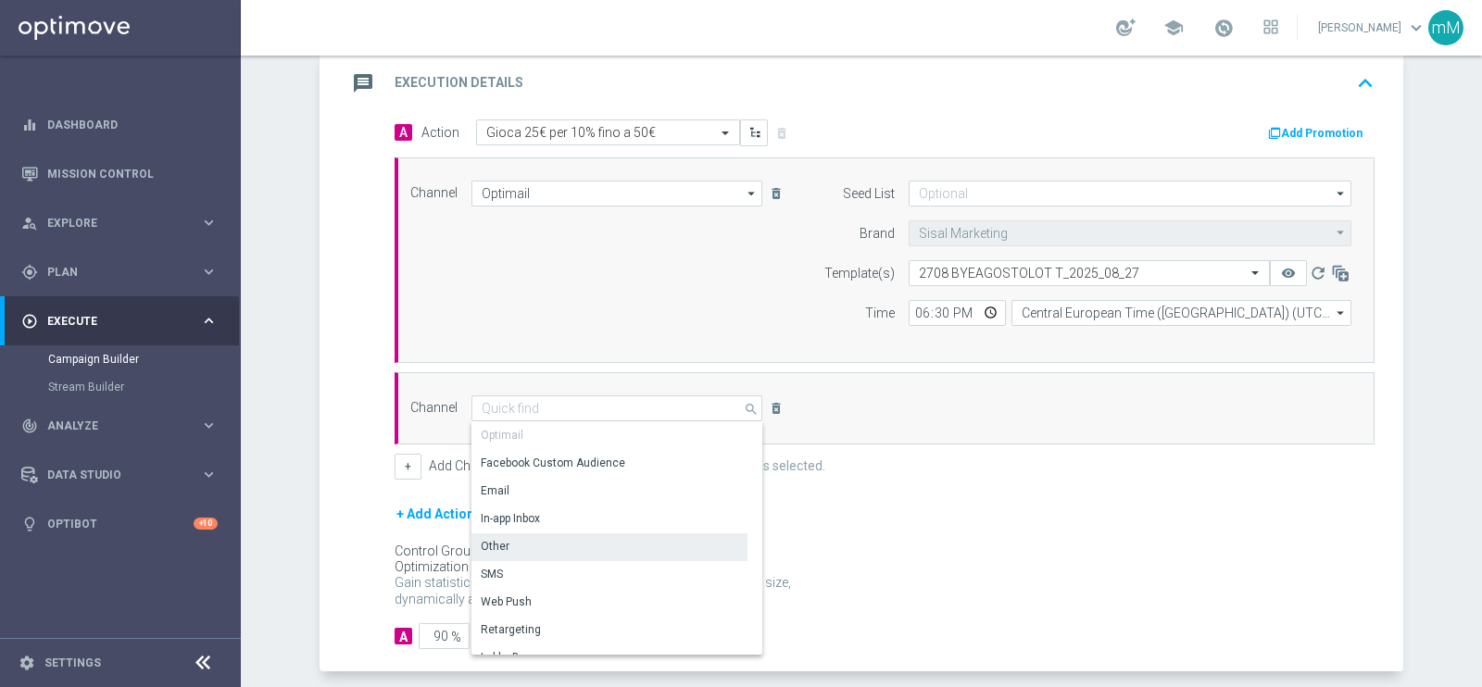
click at [544, 539] on div "Other" at bounding box center [609, 546] width 276 height 26
type input "Other"
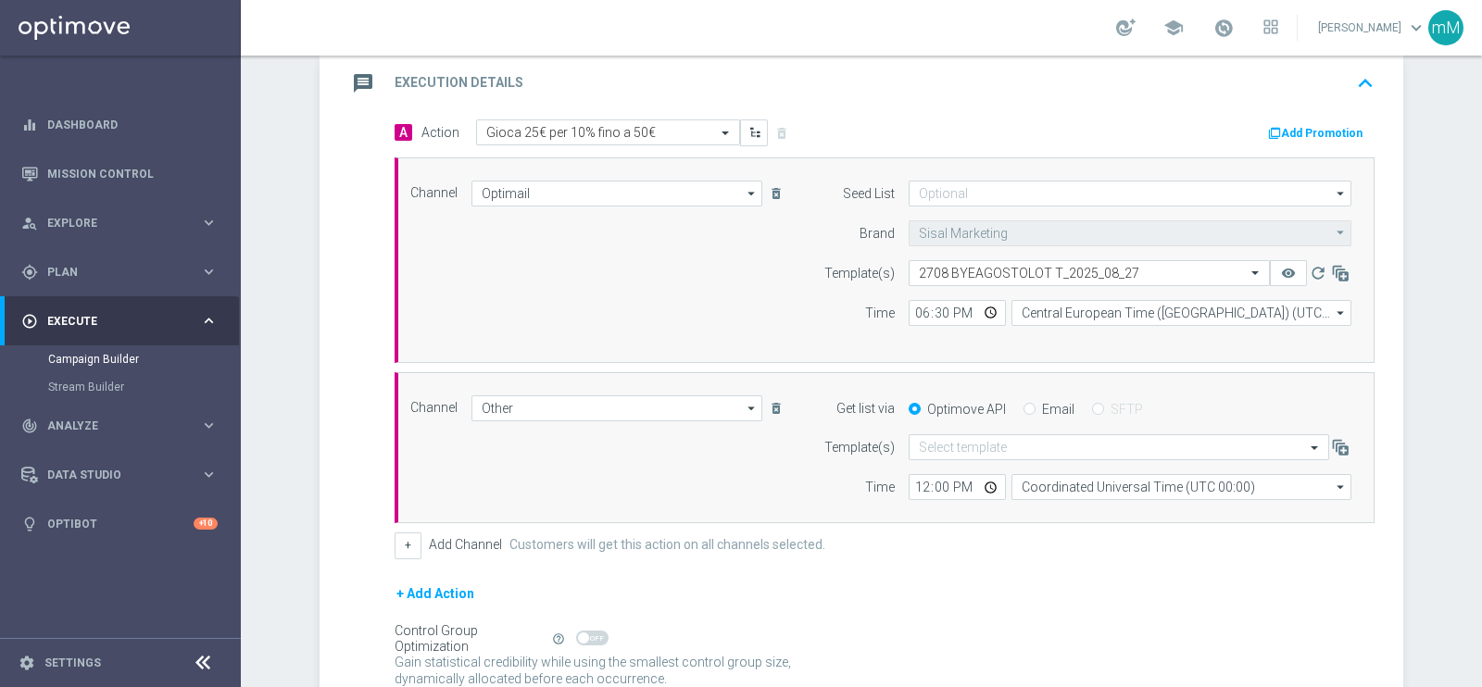
click at [1049, 407] on label "Email" at bounding box center [1058, 409] width 32 height 17
click at [1035, 407] on input "Email" at bounding box center [1029, 411] width 12 height 12
radio input "true"
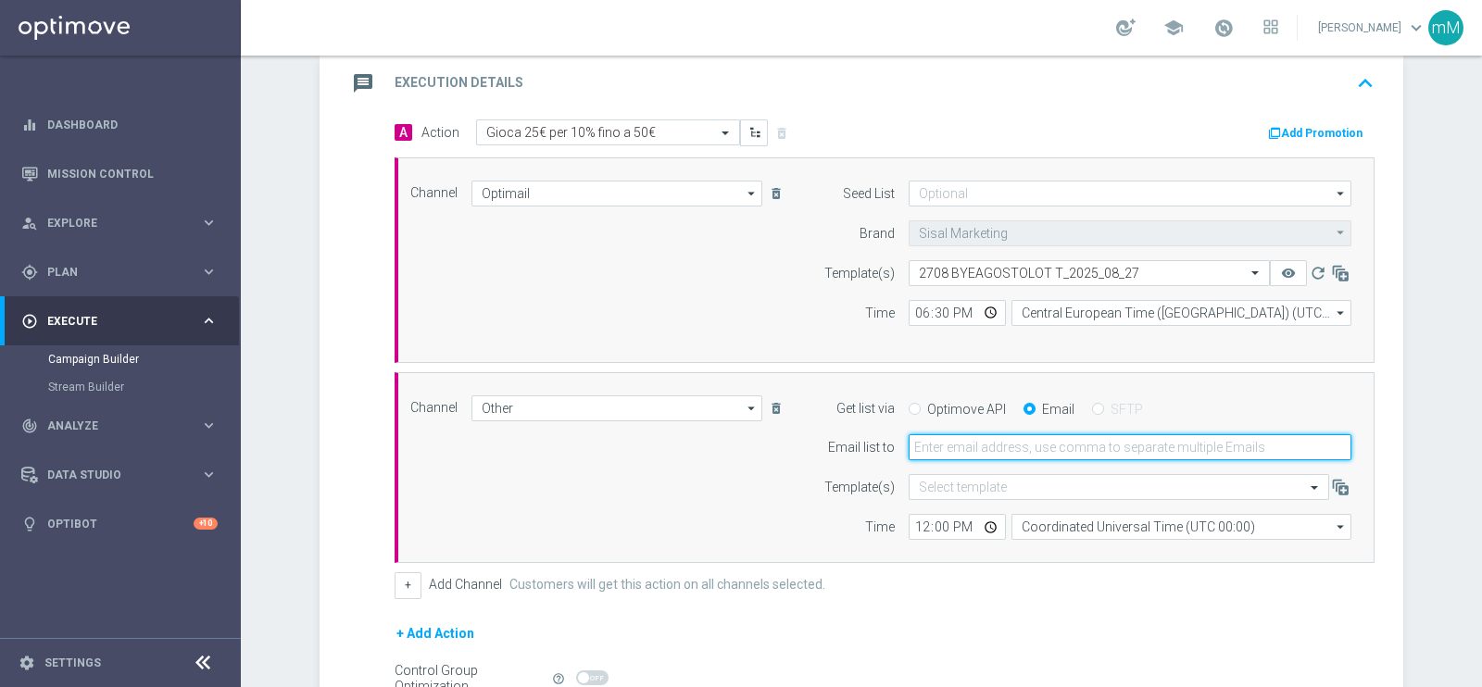
click at [1007, 451] on input "email" at bounding box center [1129, 447] width 443 height 26
type input "[EMAIL_ADDRESS][PERSON_NAME][DOMAIN_NAME]"
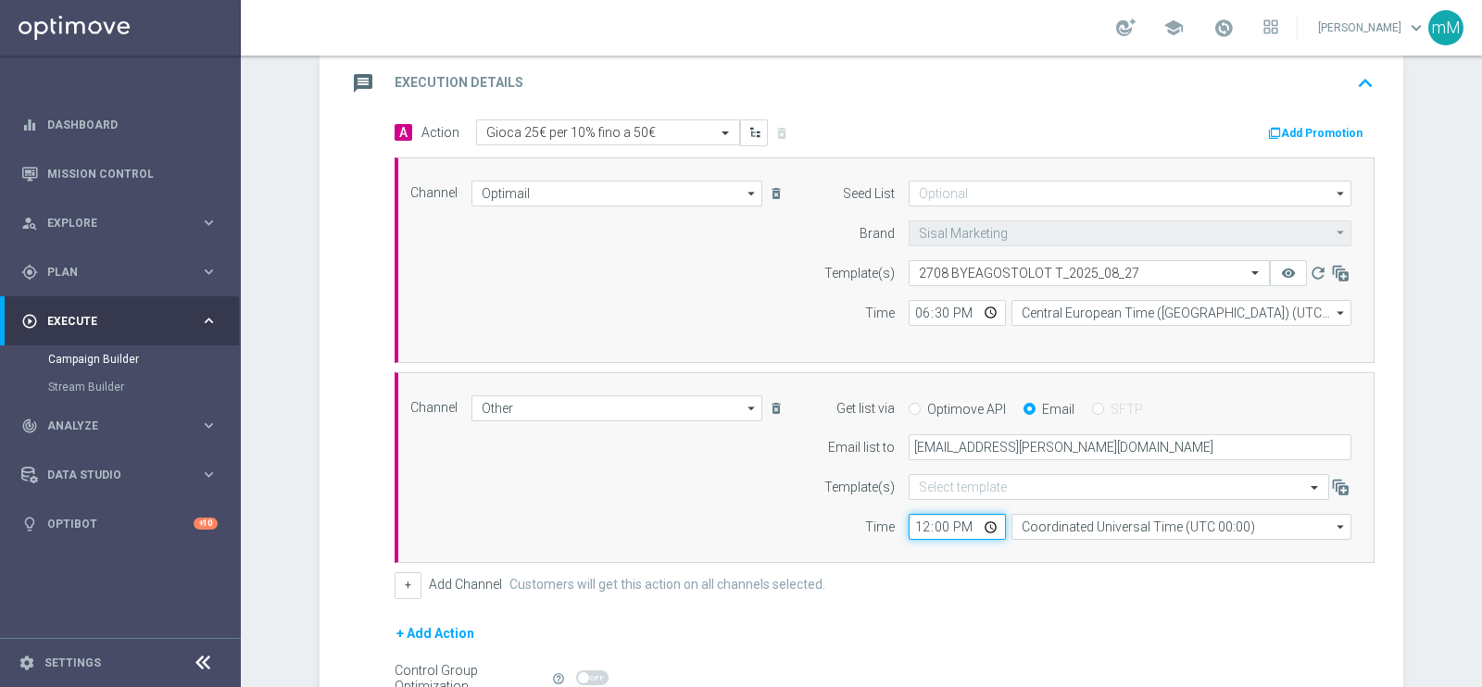
click at [909, 519] on input "12:00" at bounding box center [956, 527] width 97 height 26
type input "18:30"
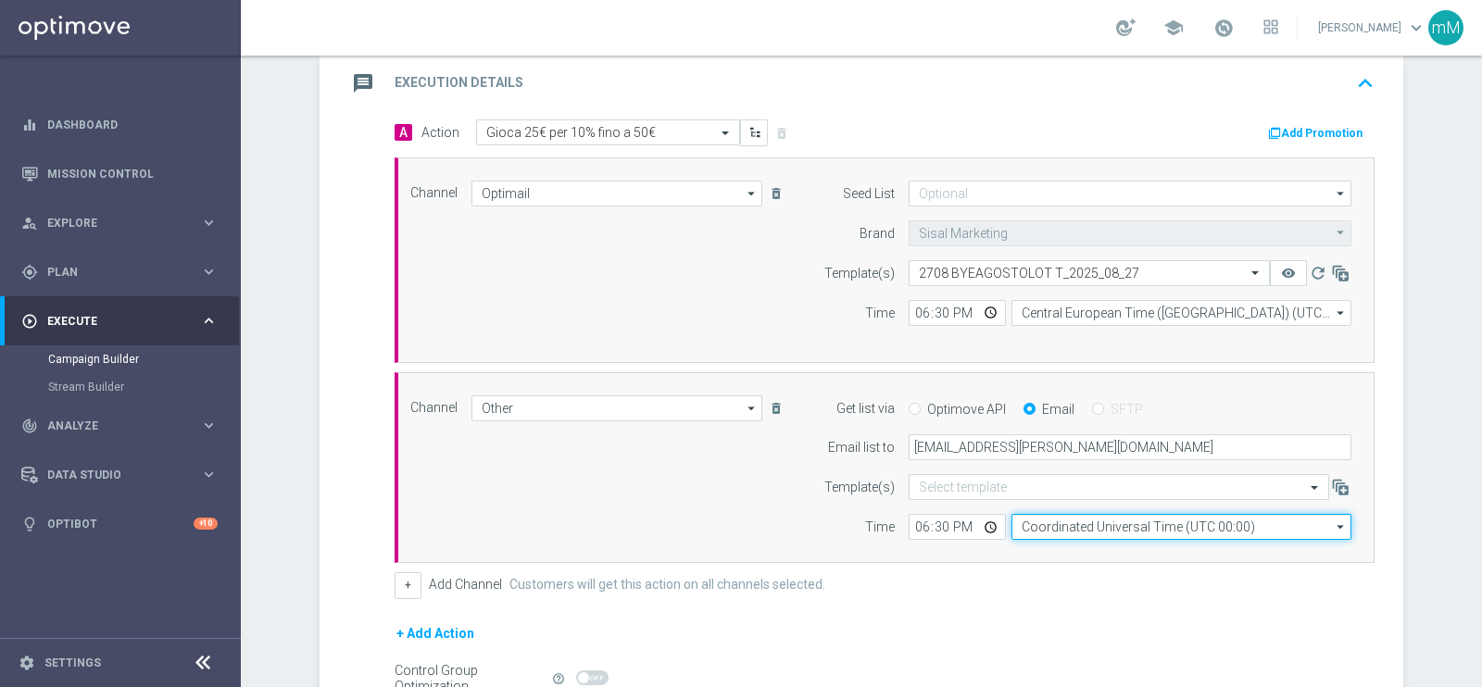
click at [1069, 535] on input "Coordinated Universal Time (UTC 00:00)" at bounding box center [1181, 527] width 340 height 26
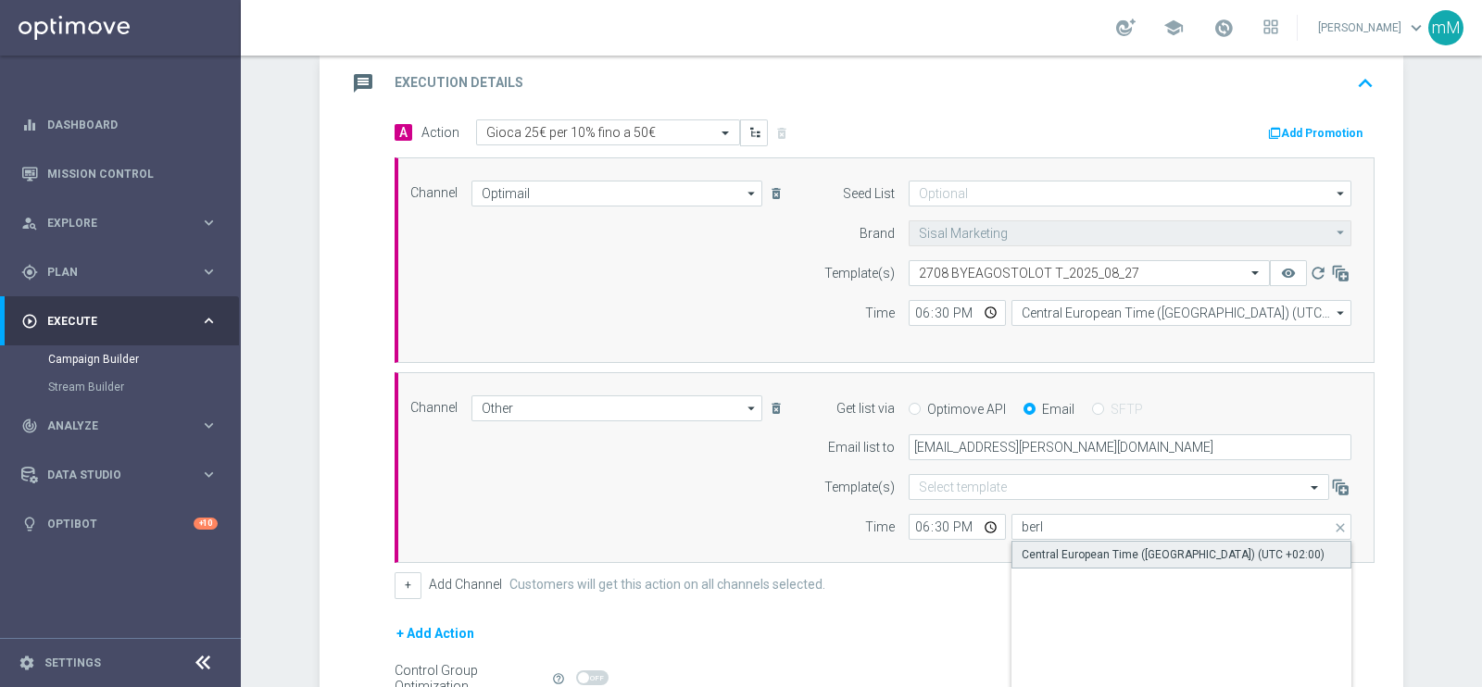
click at [1061, 548] on div "Central European Time ([GEOGRAPHIC_DATA]) (UTC +02:00)" at bounding box center [1172, 554] width 303 height 17
type input "Central European Time ([GEOGRAPHIC_DATA]) (UTC +02:00)"
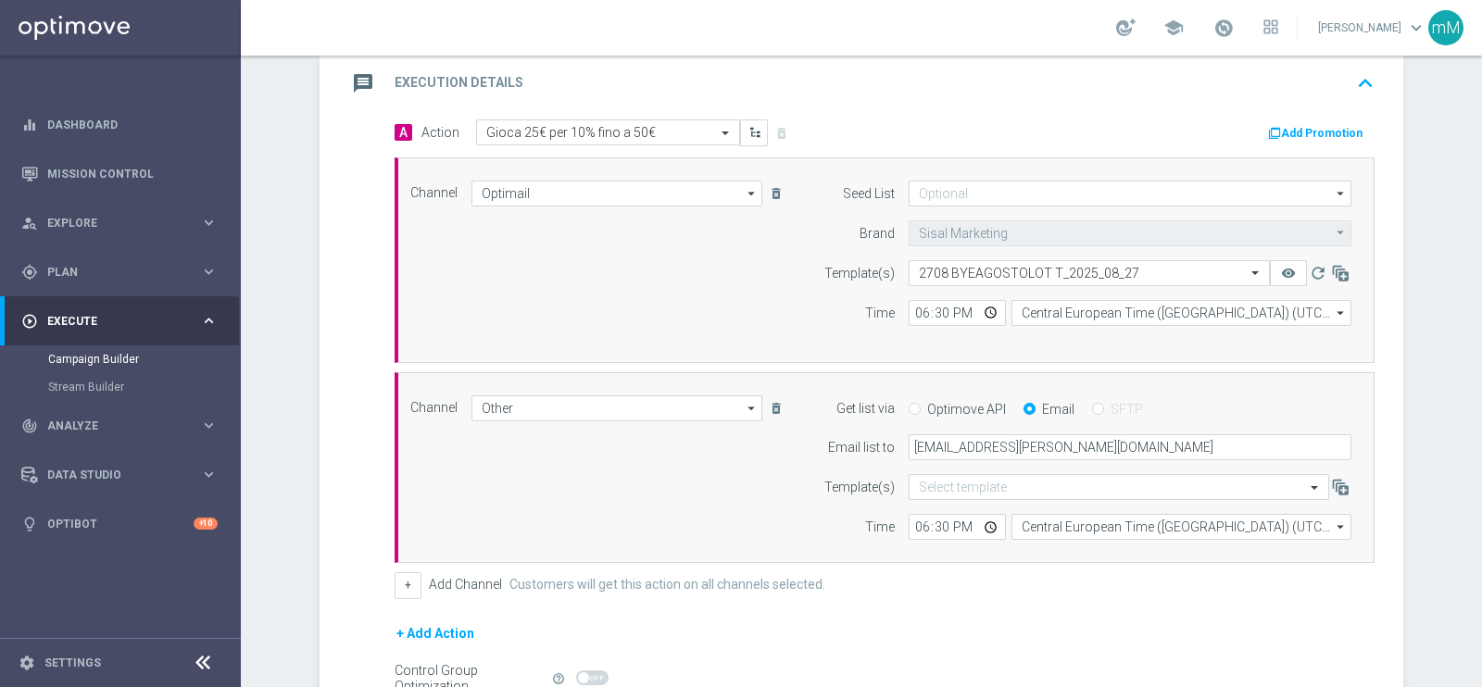
scroll to position [602, 0]
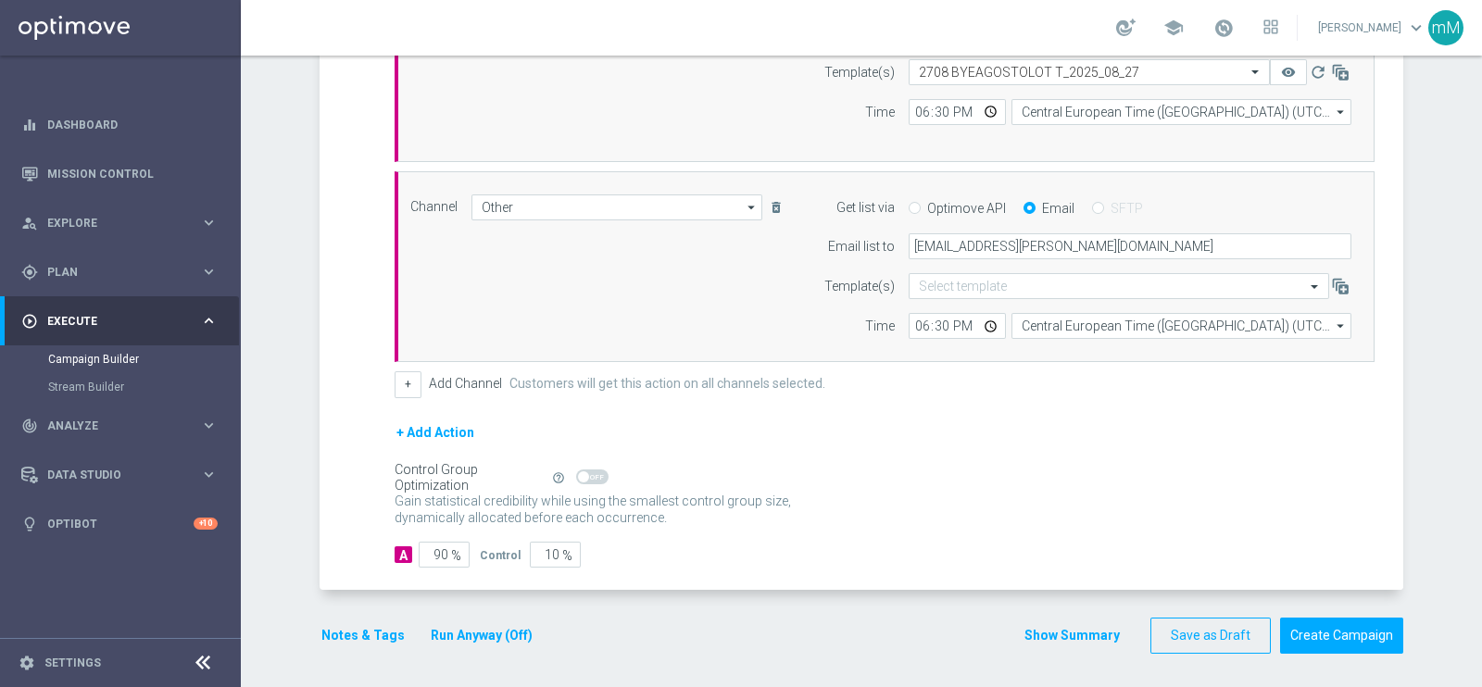
click at [495, 548] on button "Run Anyway (Off)" at bounding box center [482, 635] width 106 height 23
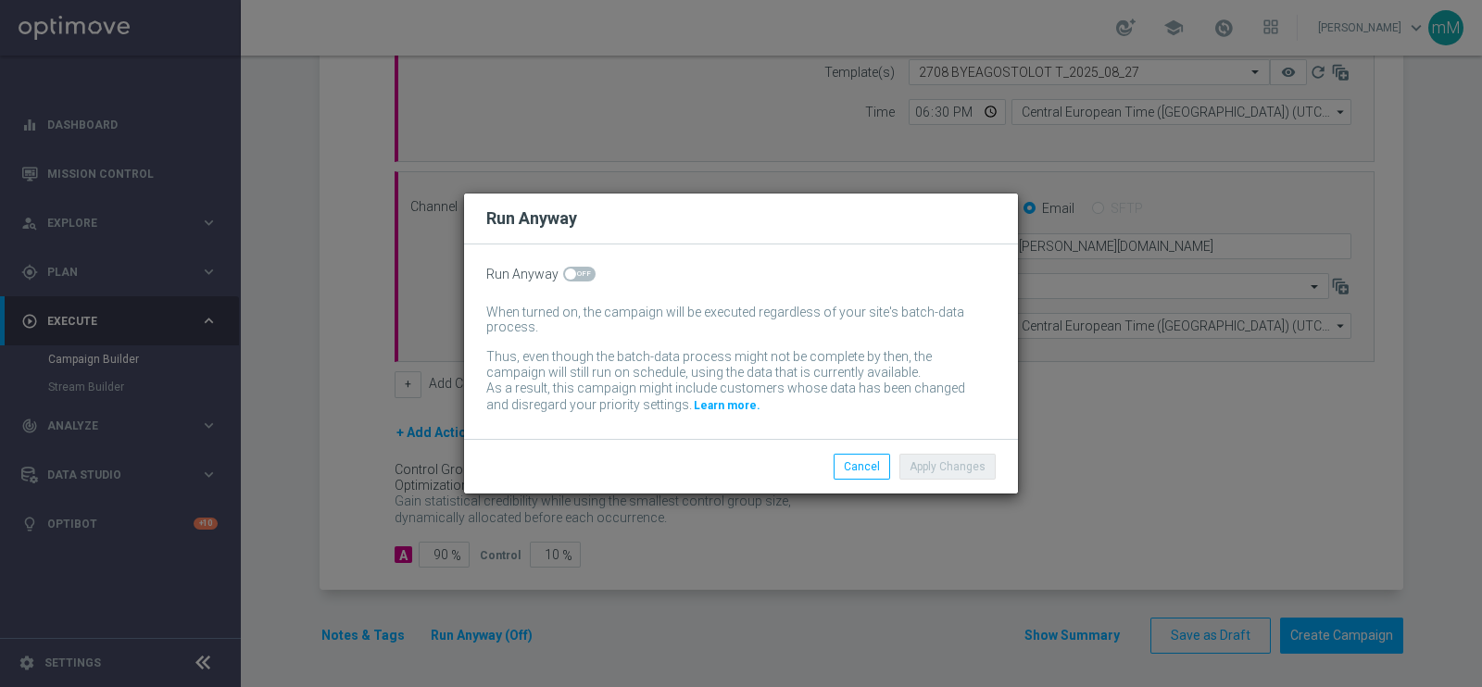
click at [576, 267] on span at bounding box center [579, 274] width 32 height 15
click at [576, 267] on input "checkbox" at bounding box center [579, 274] width 32 height 15
checkbox input "true"
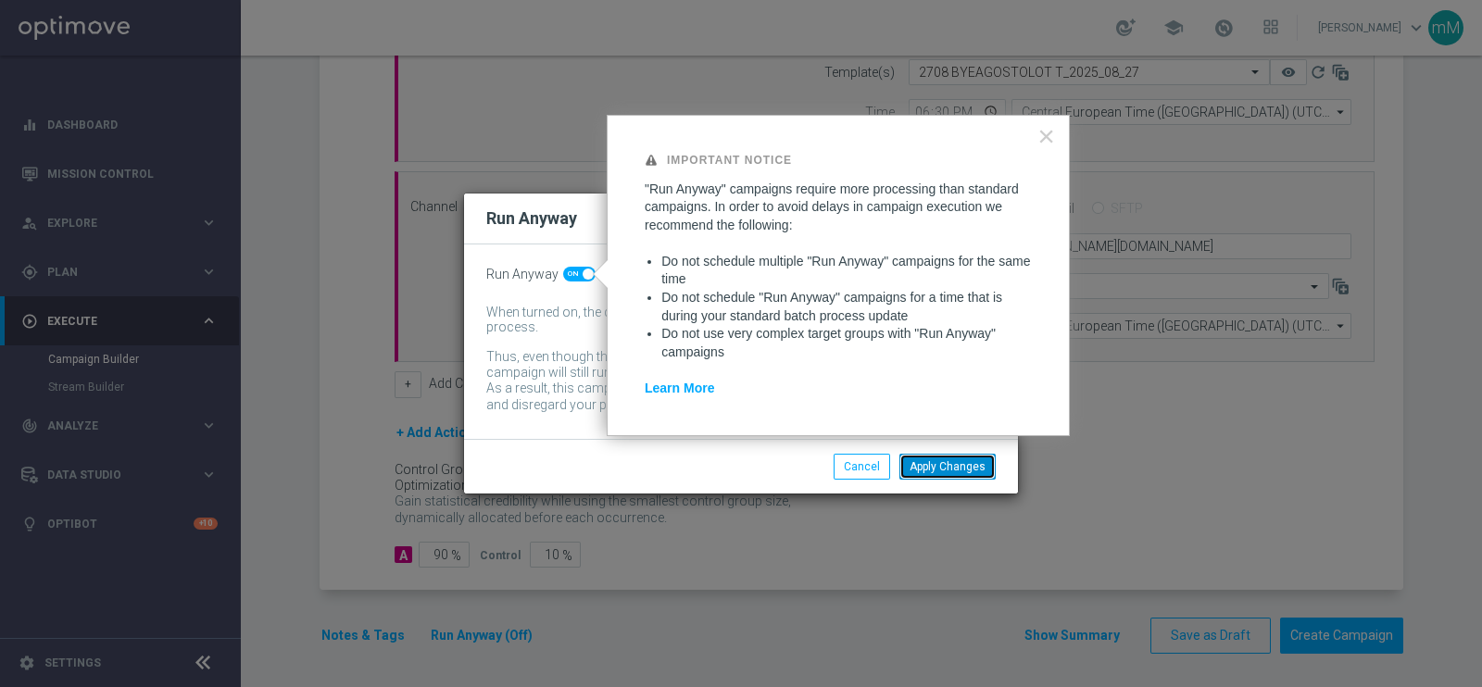
click at [934, 473] on button "Apply Changes" at bounding box center [947, 467] width 96 height 26
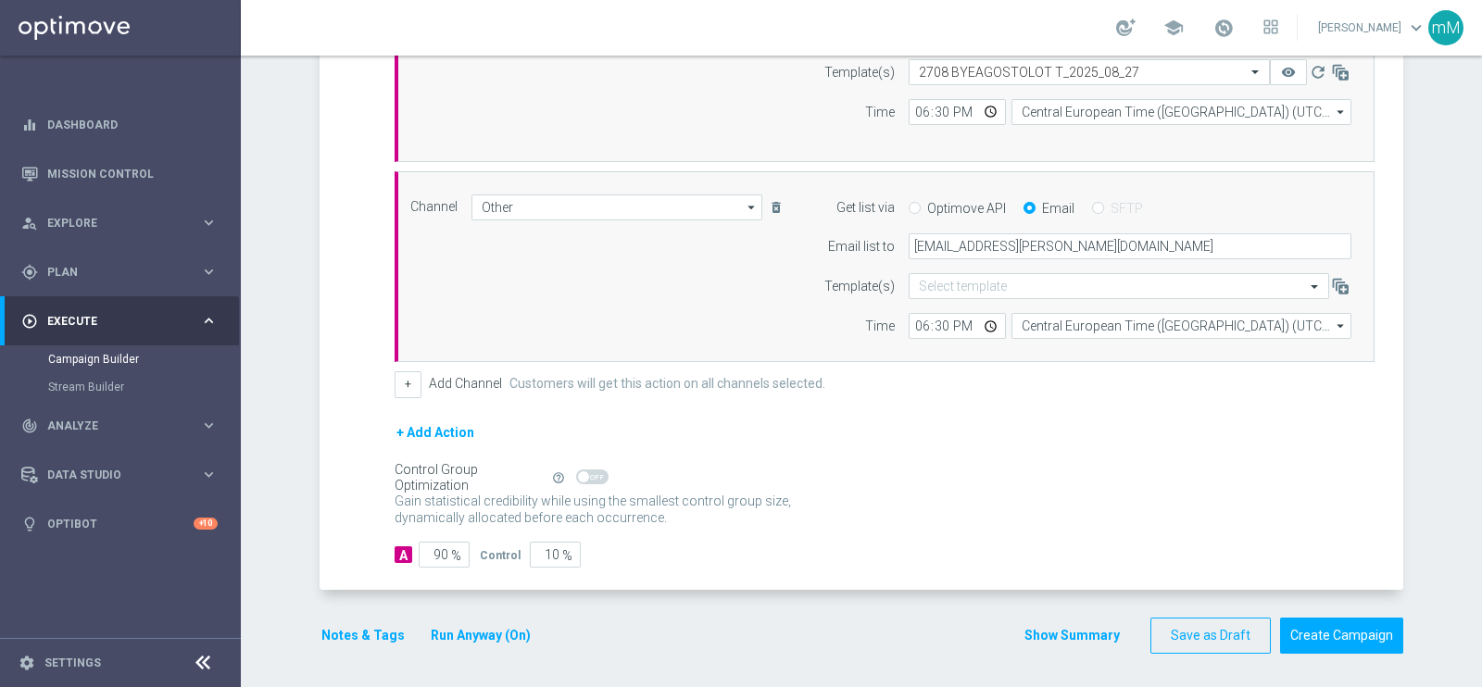
click at [375, 548] on div "Notes & Tags Run Anyway (On)" at bounding box center [436, 636] width 235 height 36
click at [366, 548] on button "Notes & Tags" at bounding box center [362, 635] width 87 height 23
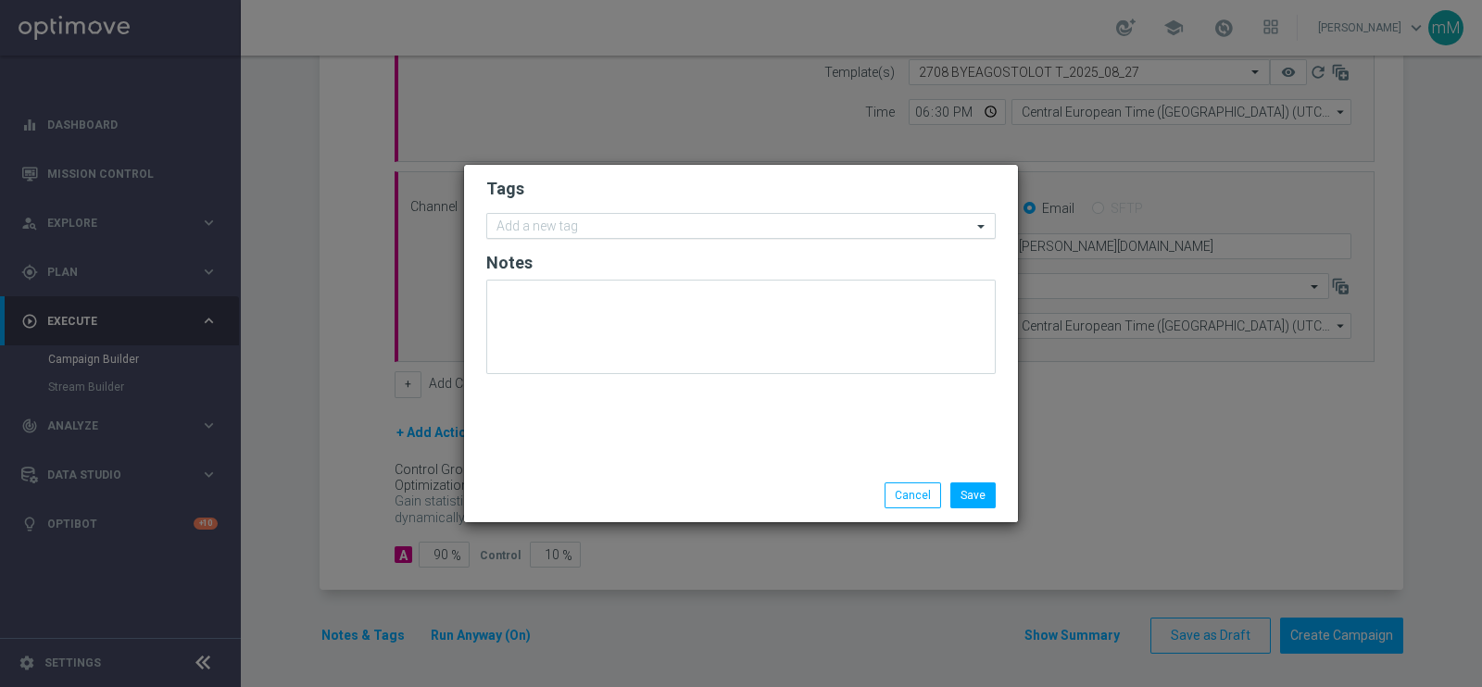
click at [648, 229] on input "text" at bounding box center [733, 227] width 475 height 16
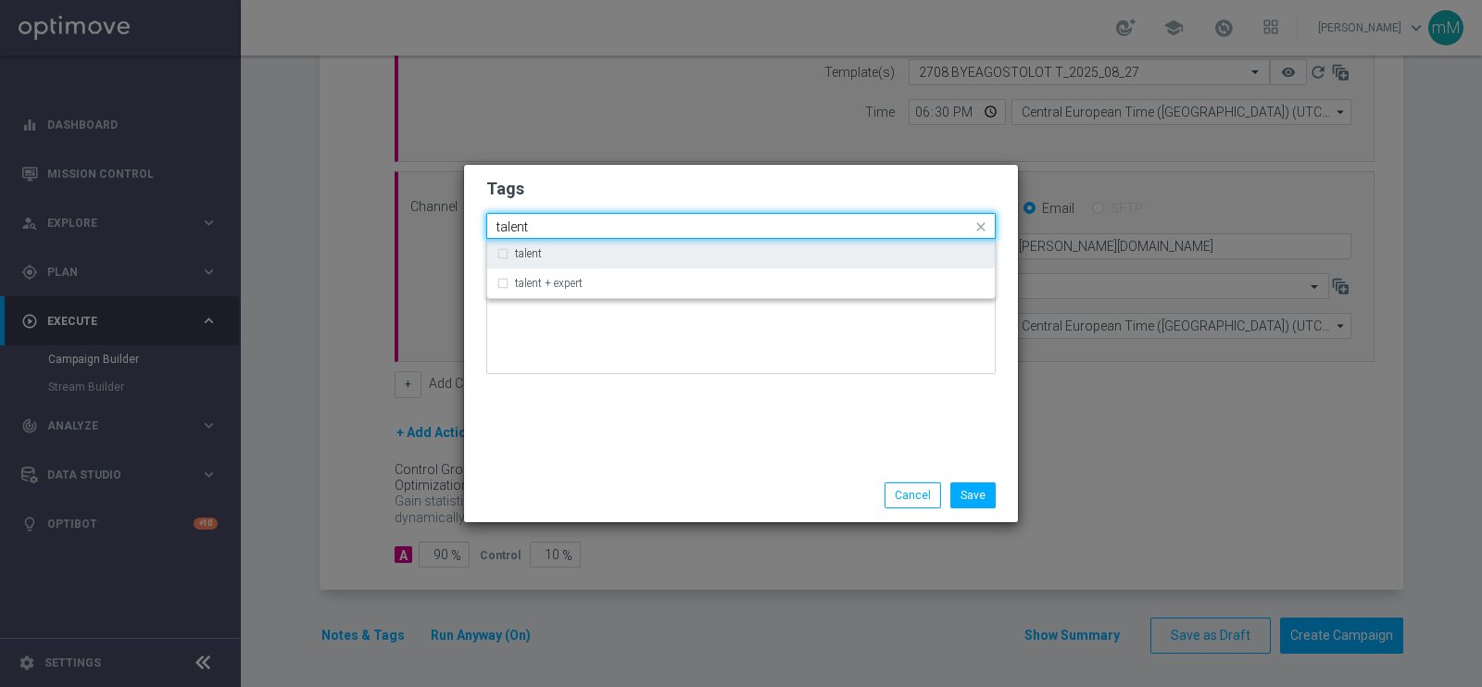
click at [625, 252] on div "talent" at bounding box center [750, 253] width 470 height 11
click at [618, 232] on input "talent" at bounding box center [733, 227] width 475 height 16
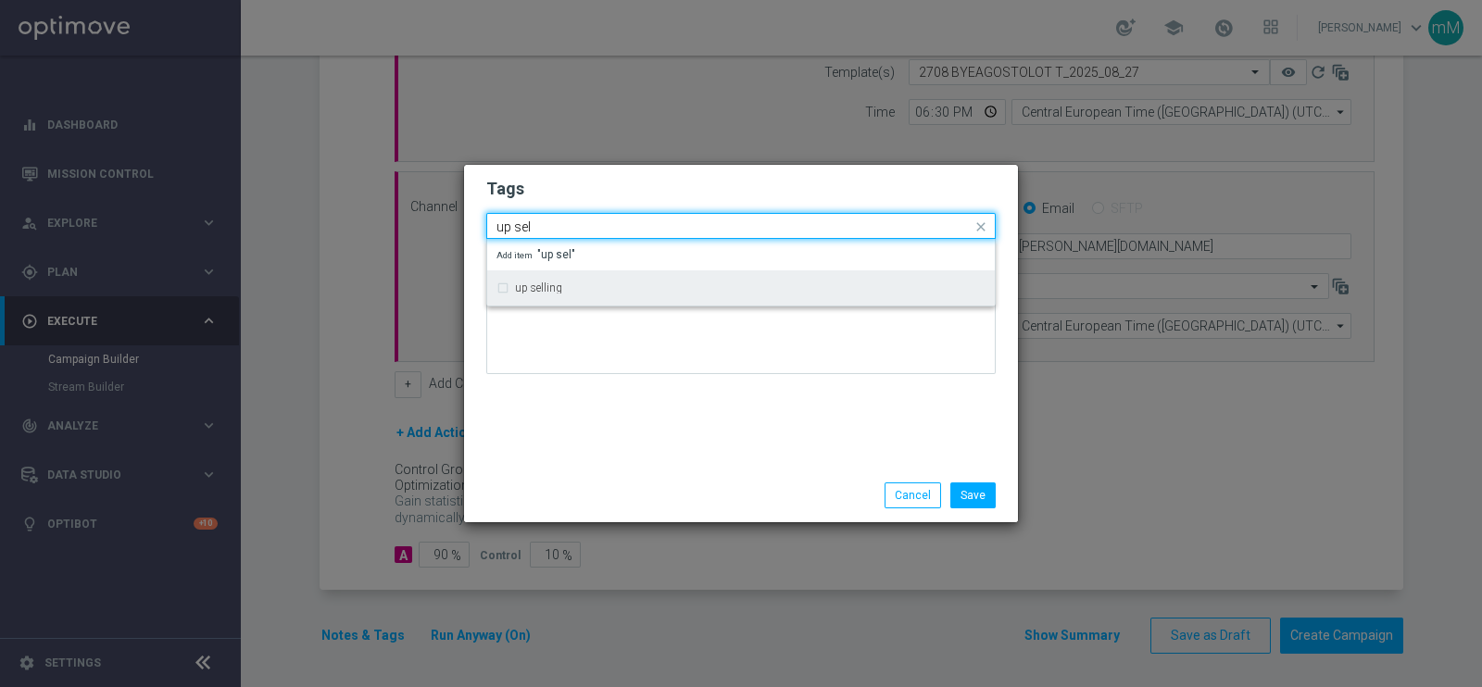
click at [591, 288] on div "up selling" at bounding box center [750, 287] width 470 height 11
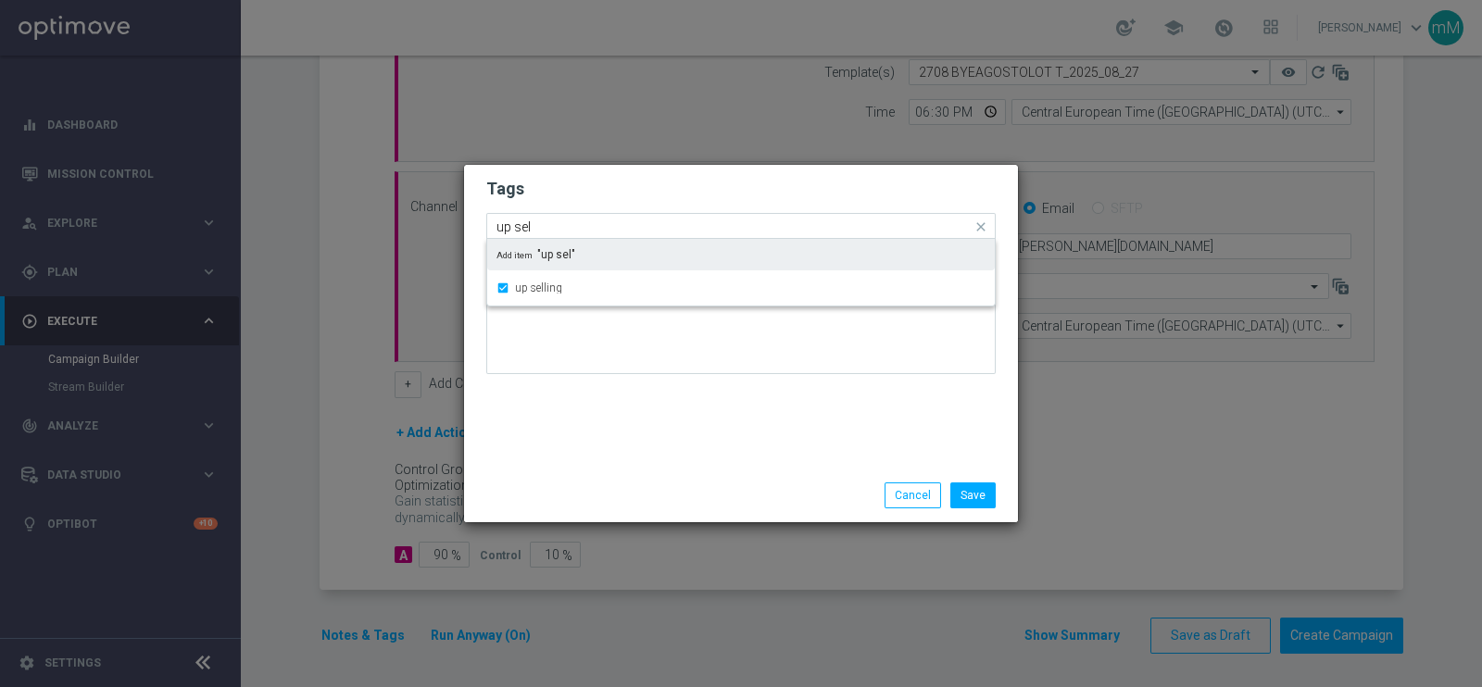
click at [578, 231] on input "up sel" at bounding box center [733, 227] width 475 height 16
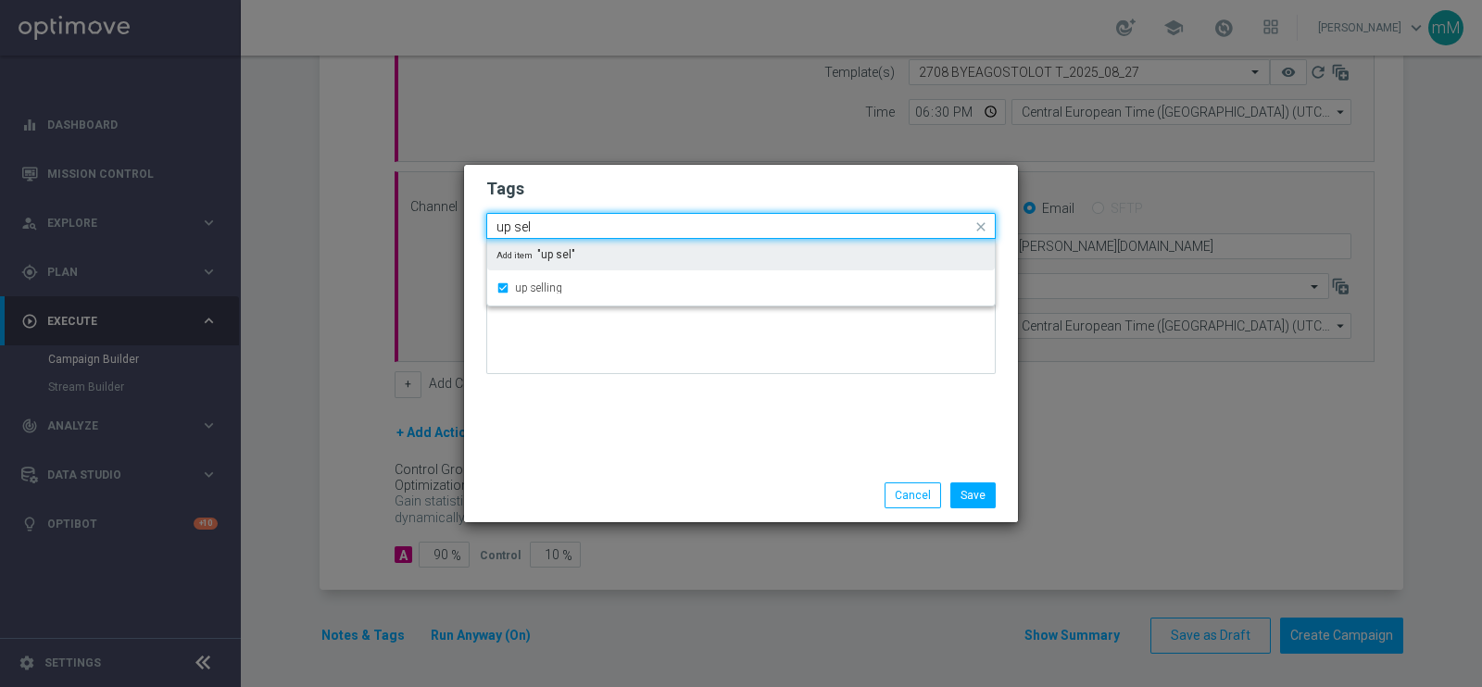
click at [578, 231] on input "up sel" at bounding box center [733, 227] width 475 height 16
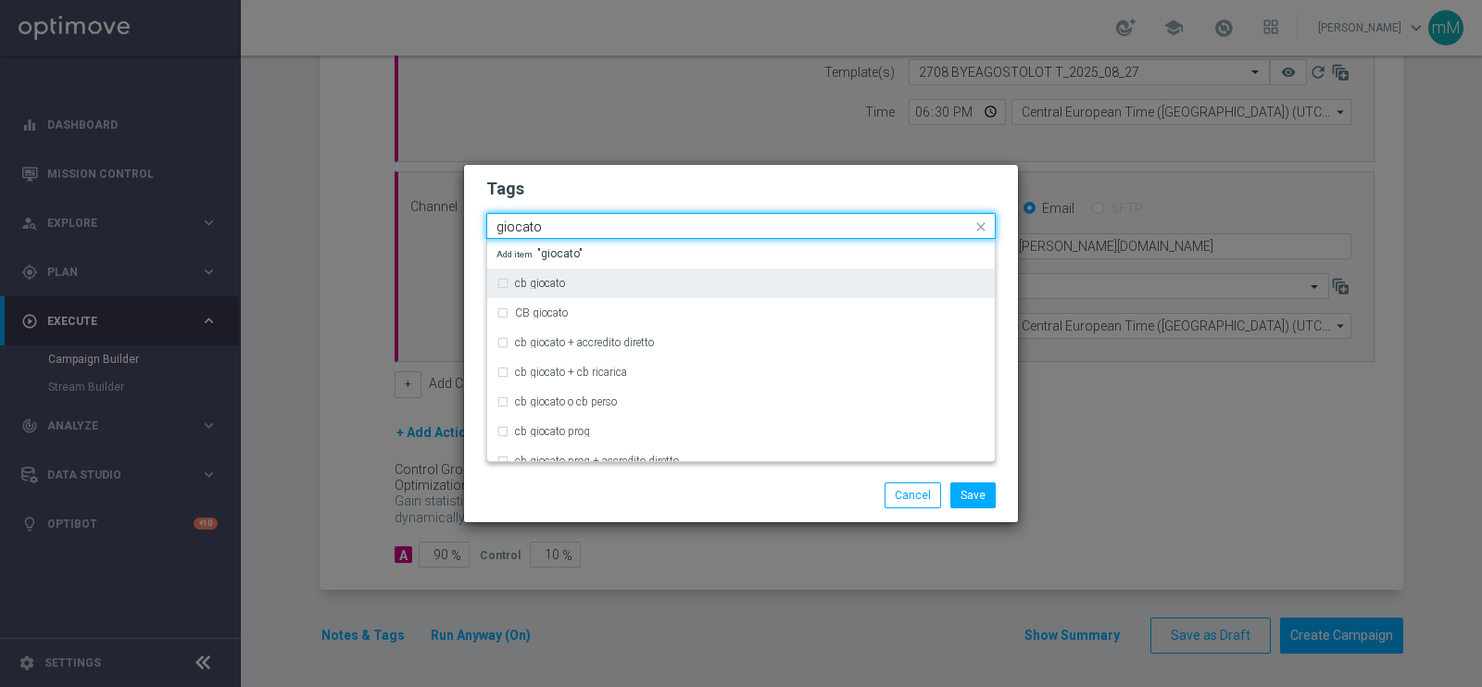
click at [564, 278] on label "cb giocato" at bounding box center [540, 283] width 50 height 11
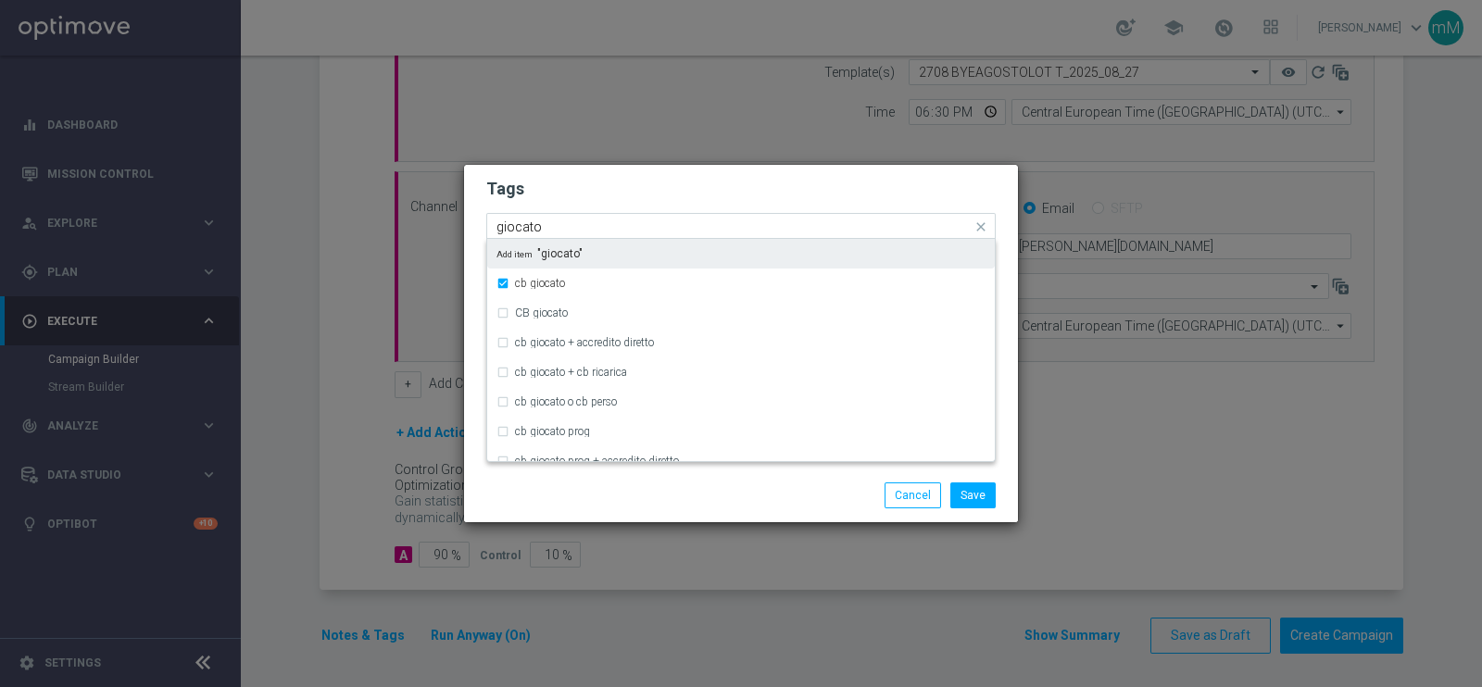
click at [553, 224] on input "giocato" at bounding box center [733, 227] width 475 height 16
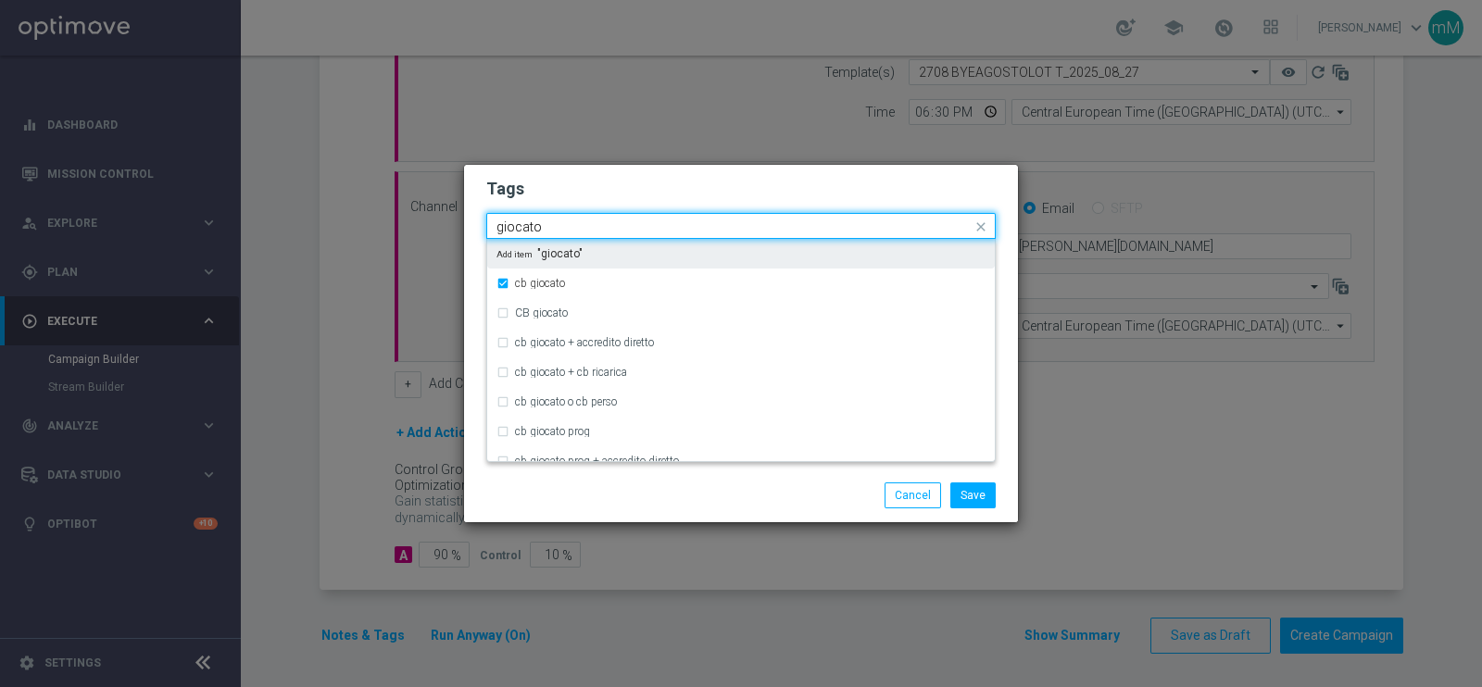
click at [553, 224] on input "giocato" at bounding box center [733, 227] width 475 height 16
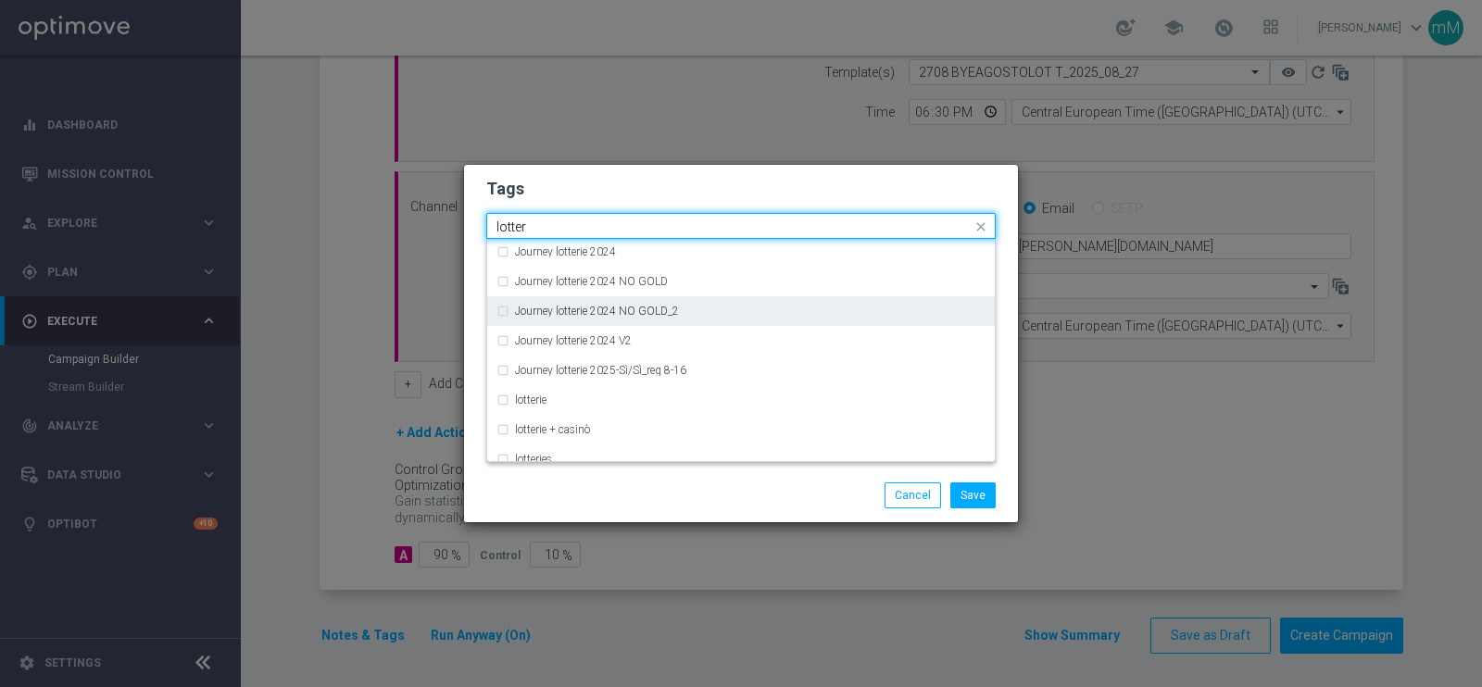
scroll to position [212, 0]
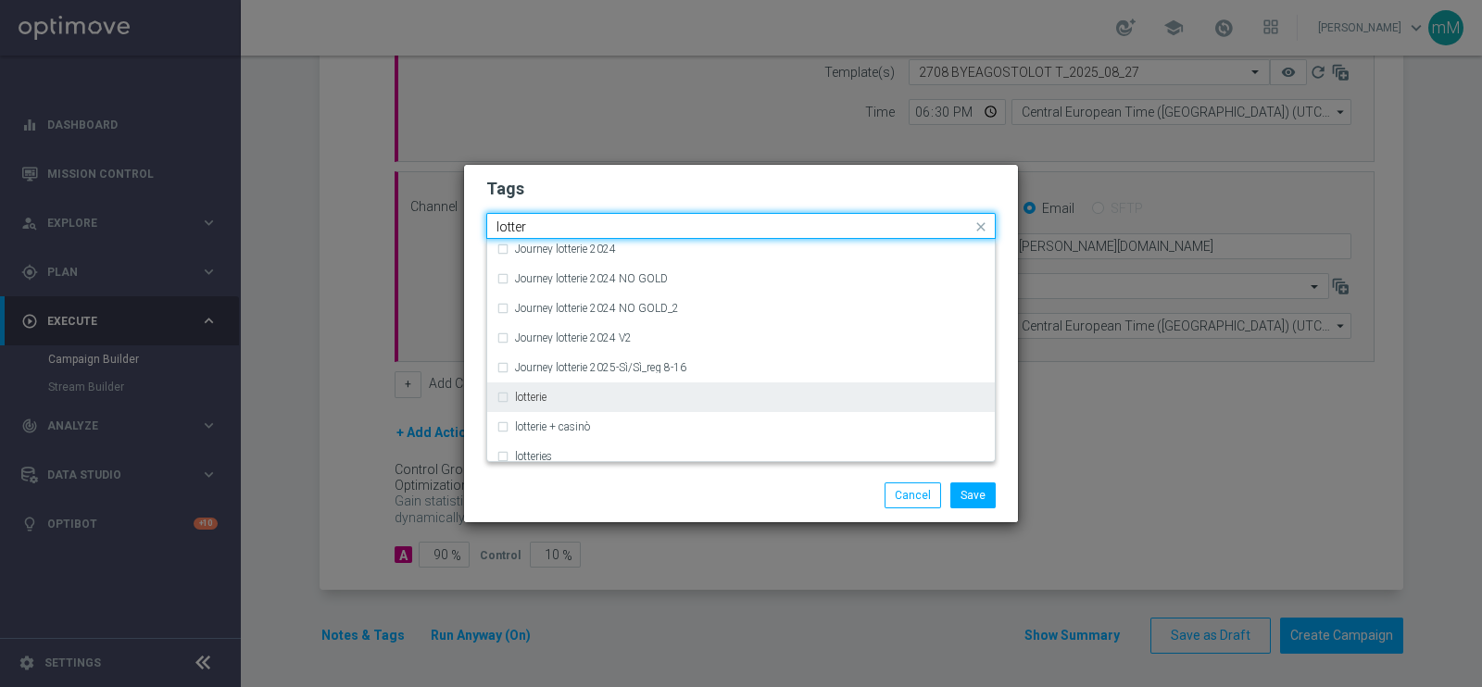
click at [540, 383] on div "lotterie" at bounding box center [740, 397] width 489 height 30
type input "lotter"
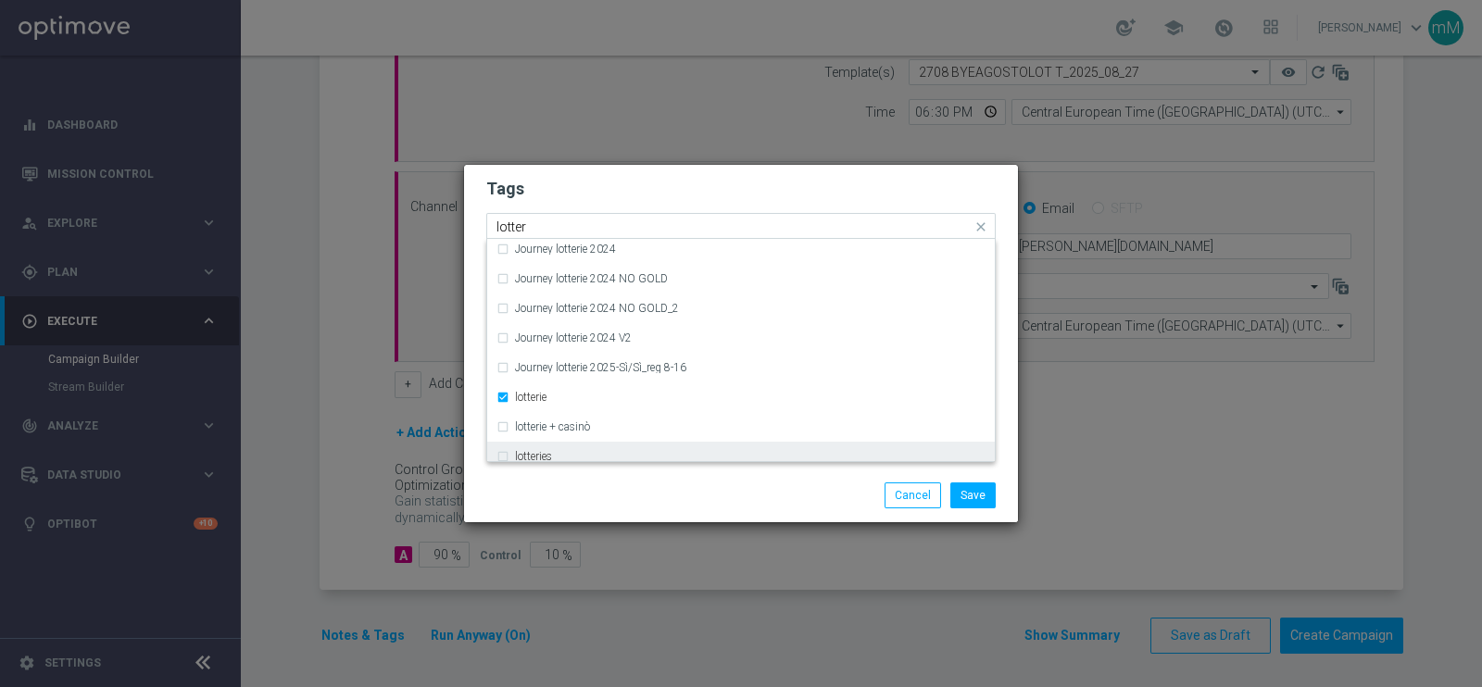
click at [536, 453] on label "lotteries" at bounding box center [533, 456] width 37 height 11
click at [660, 499] on div "Save Cancel" at bounding box center [830, 495] width 358 height 26
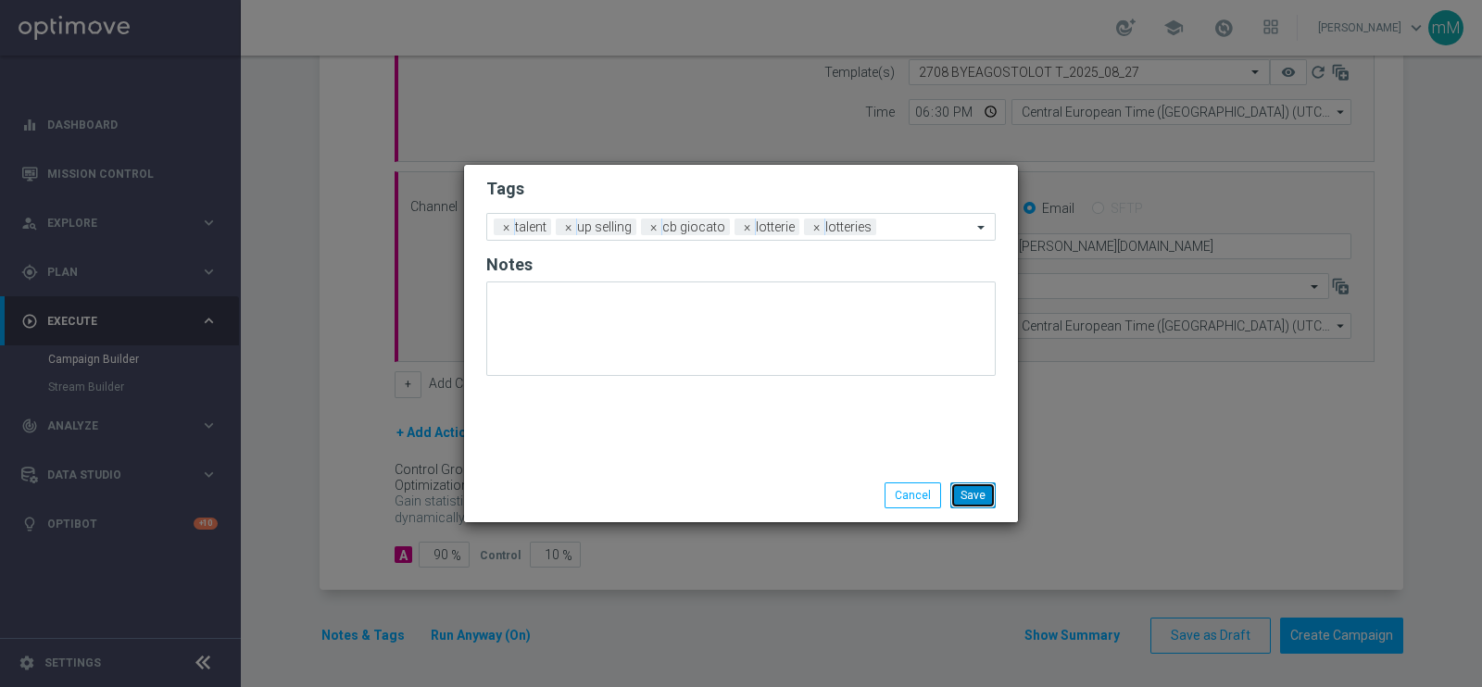
click at [968, 495] on button "Save" at bounding box center [972, 495] width 45 height 26
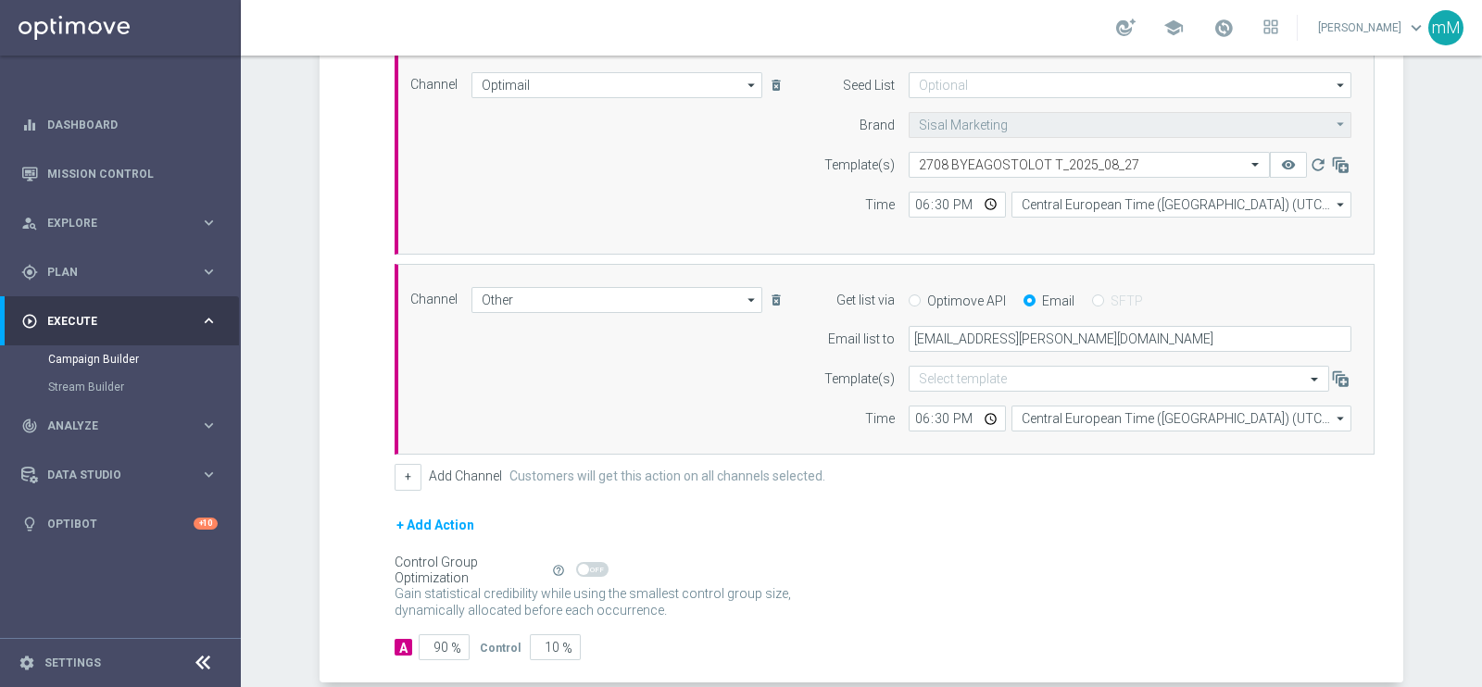
scroll to position [370, 0]
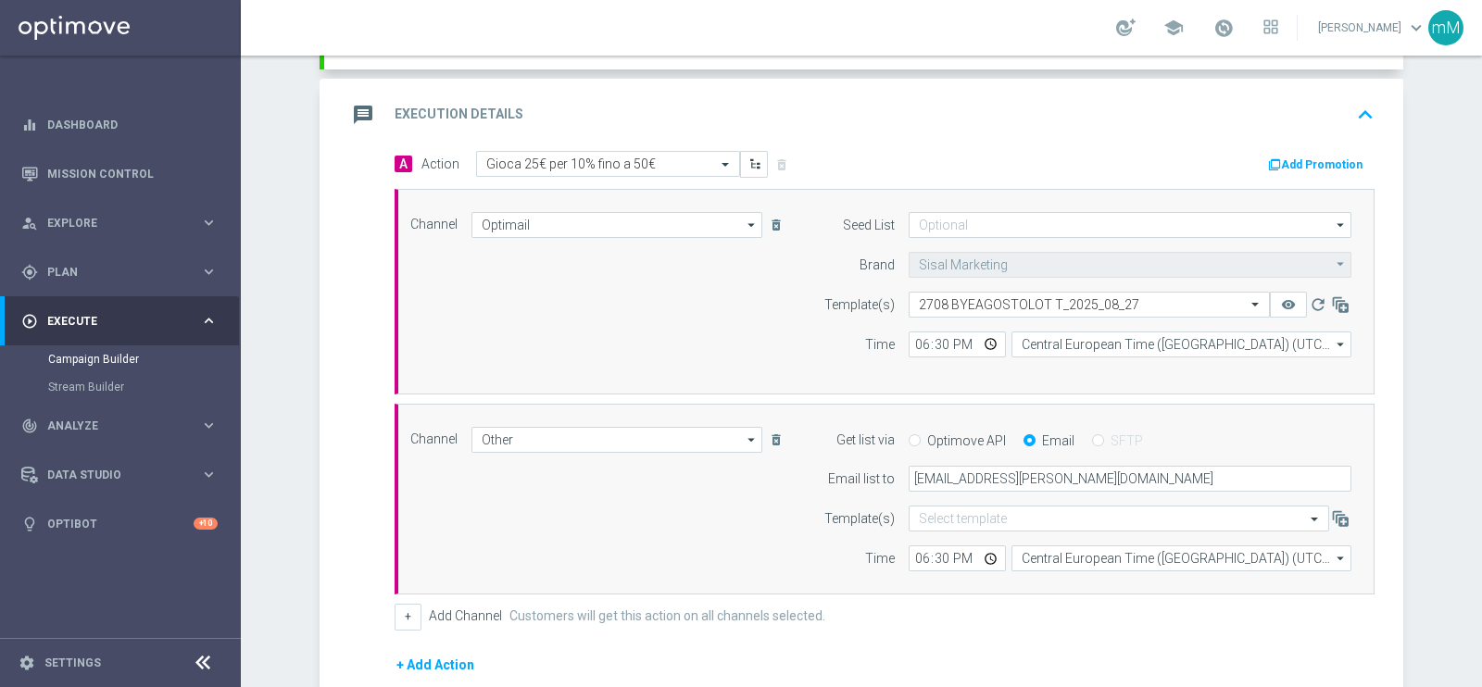
click at [1184, 157] on button "Add Promotion" at bounding box center [1317, 165] width 103 height 20
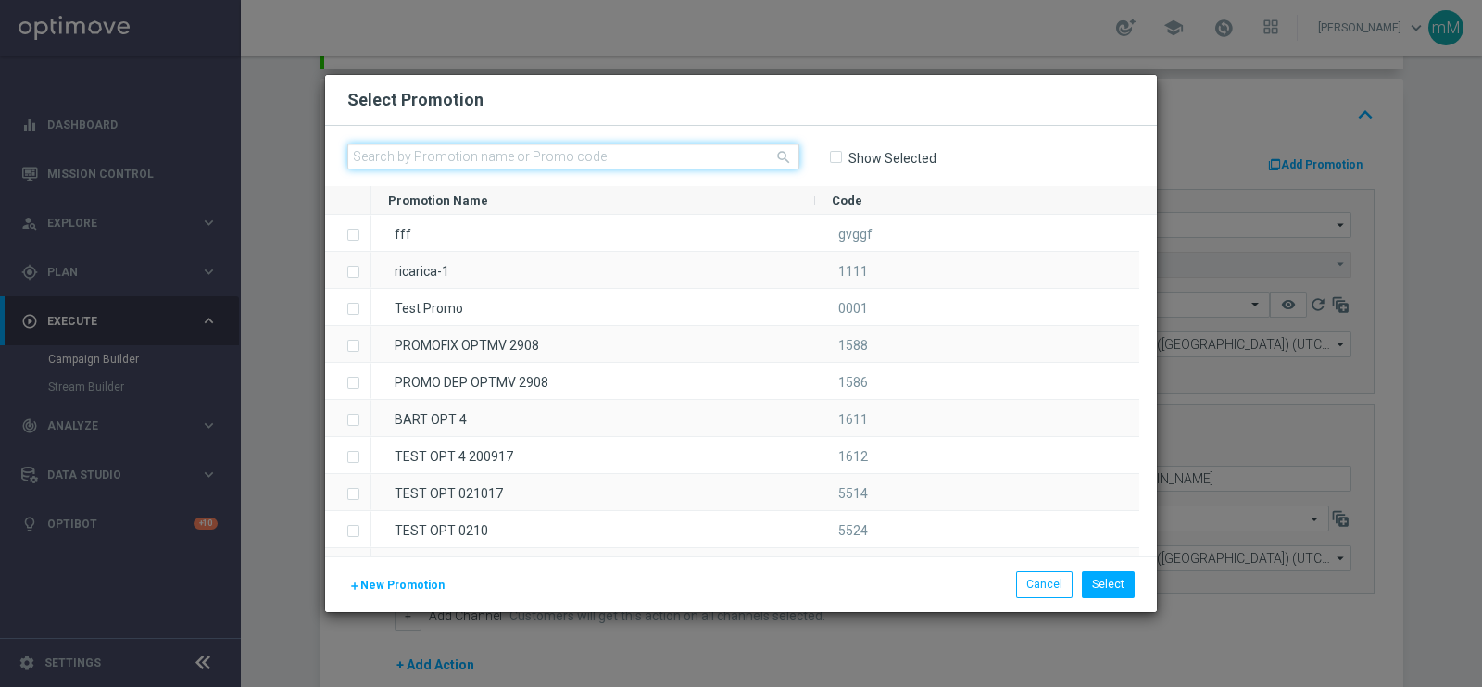
click at [537, 155] on input "text" at bounding box center [573, 157] width 452 height 26
paste input "333622"
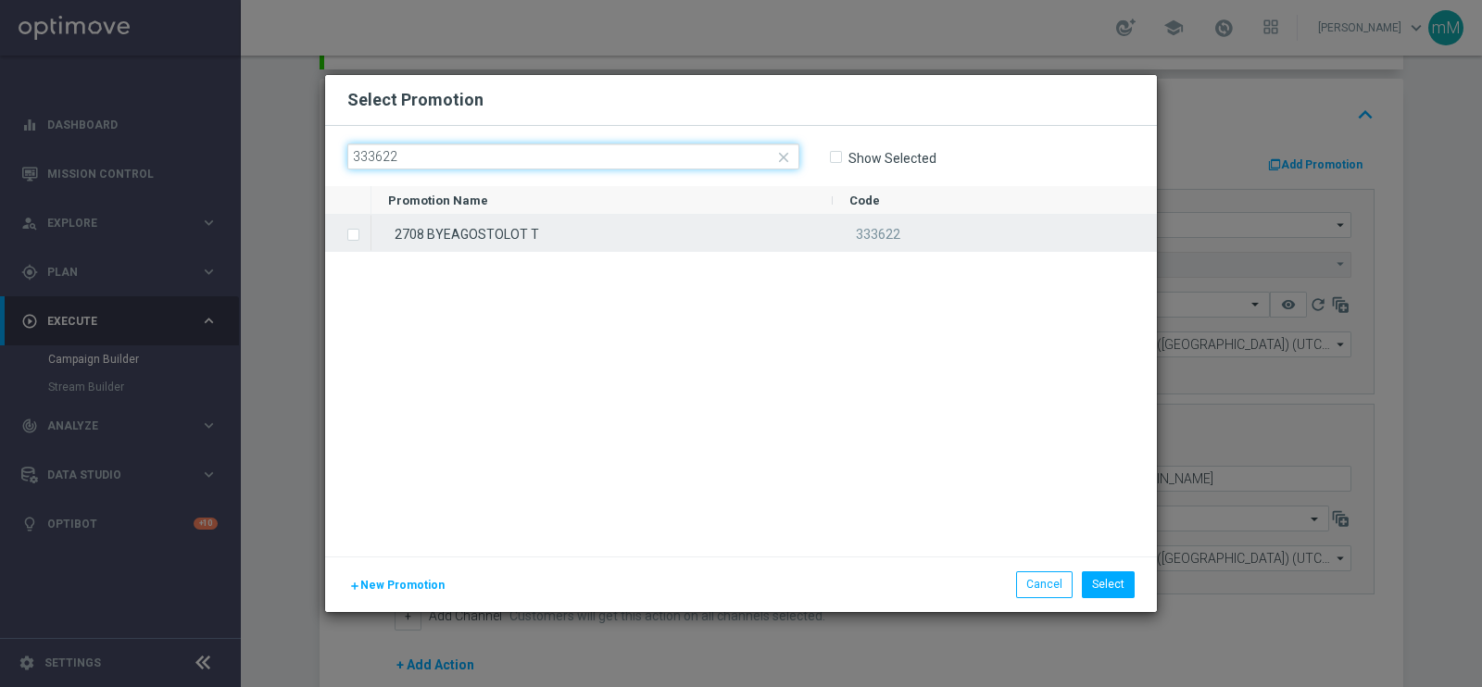
type input "333622"
click at [554, 232] on div "2708 BYEAGOSTOLOT T" at bounding box center [601, 233] width 461 height 36
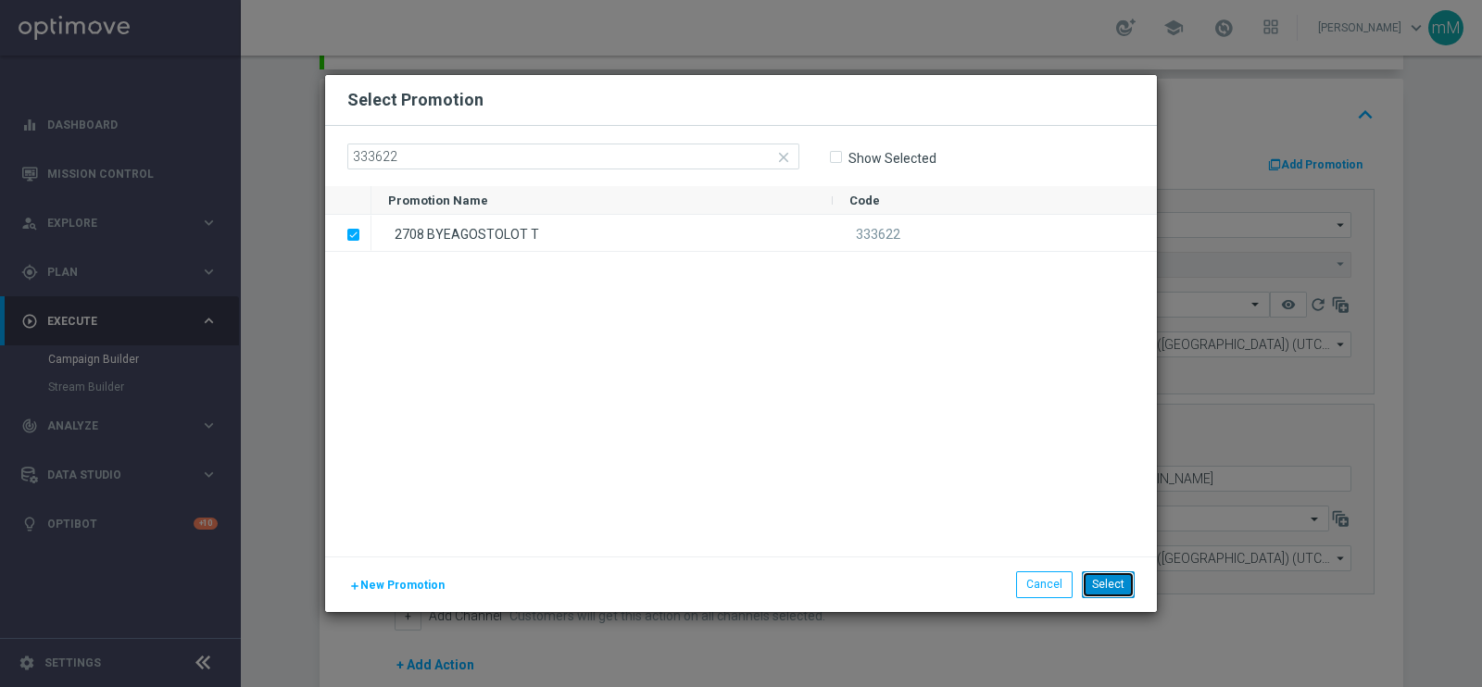
drag, startPoint x: 1116, startPoint y: 582, endPoint x: 1065, endPoint y: 562, distance: 54.5
click at [1116, 548] on button "Select" at bounding box center [1108, 584] width 53 height 26
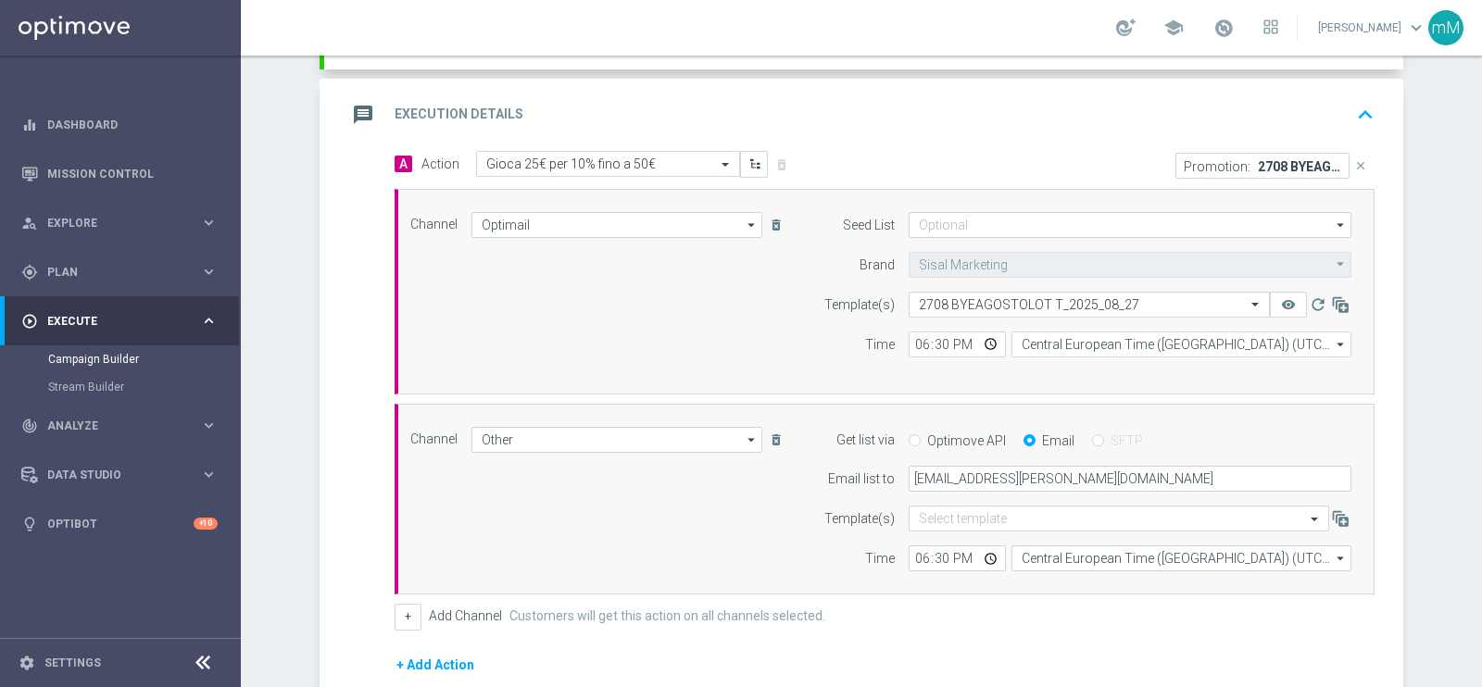
scroll to position [602, 0]
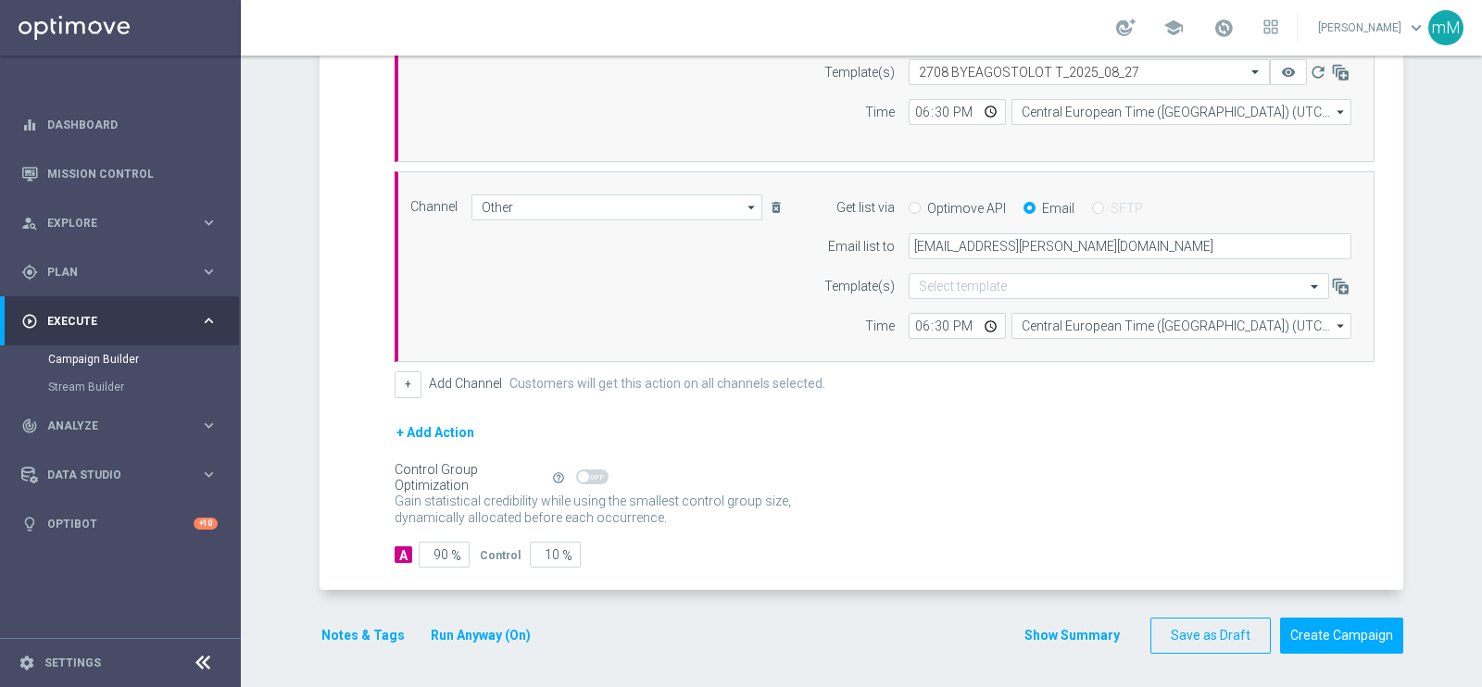
drag, startPoint x: 1043, startPoint y: 623, endPoint x: 1008, endPoint y: 608, distance: 37.7
click at [1042, 548] on button "Show Summary" at bounding box center [1071, 635] width 97 height 21
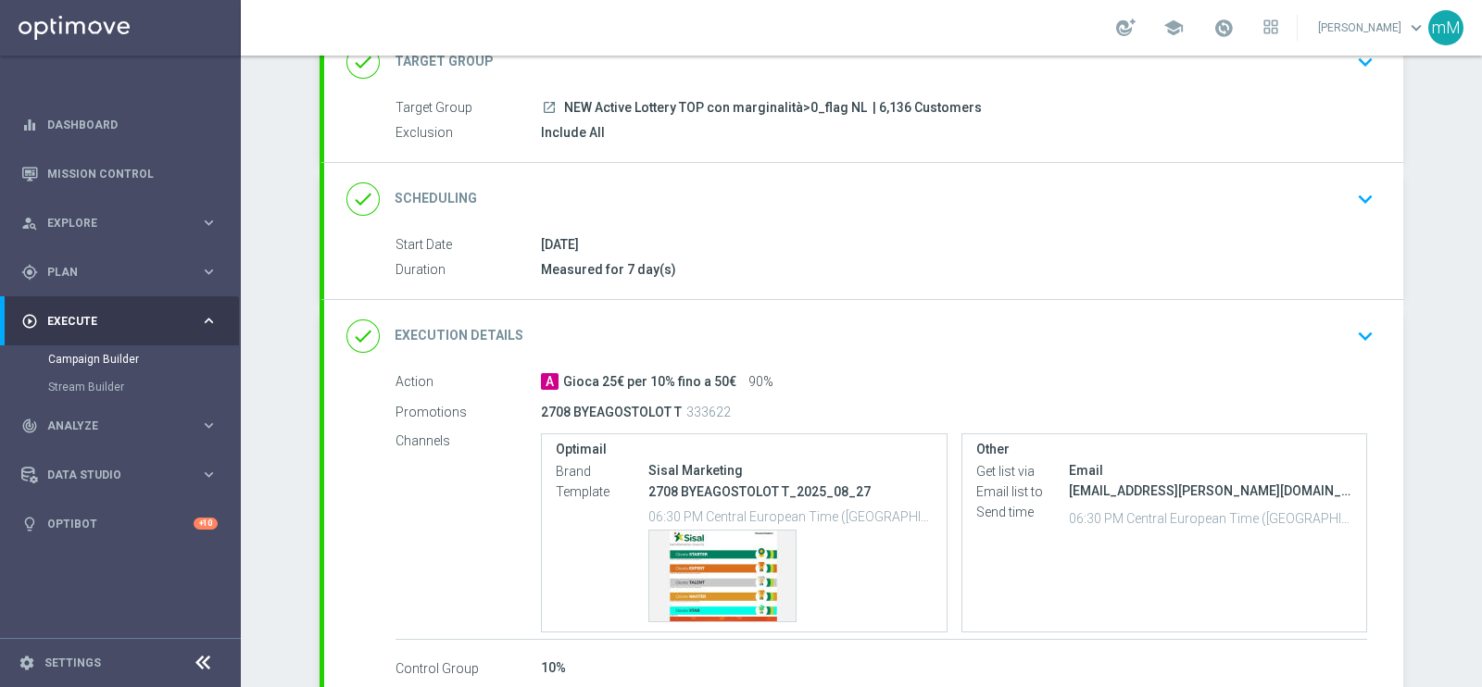
scroll to position [248, 0]
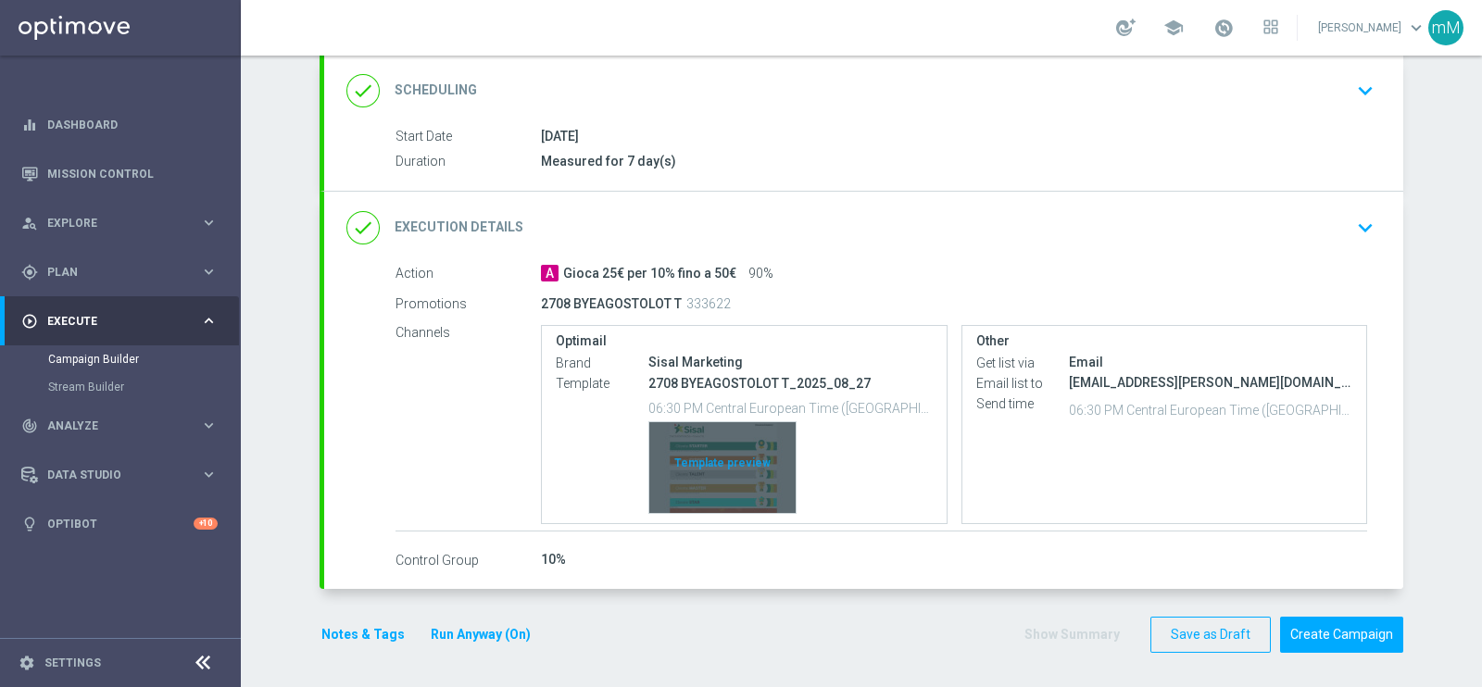
click at [711, 442] on div "Template preview" at bounding box center [722, 467] width 146 height 91
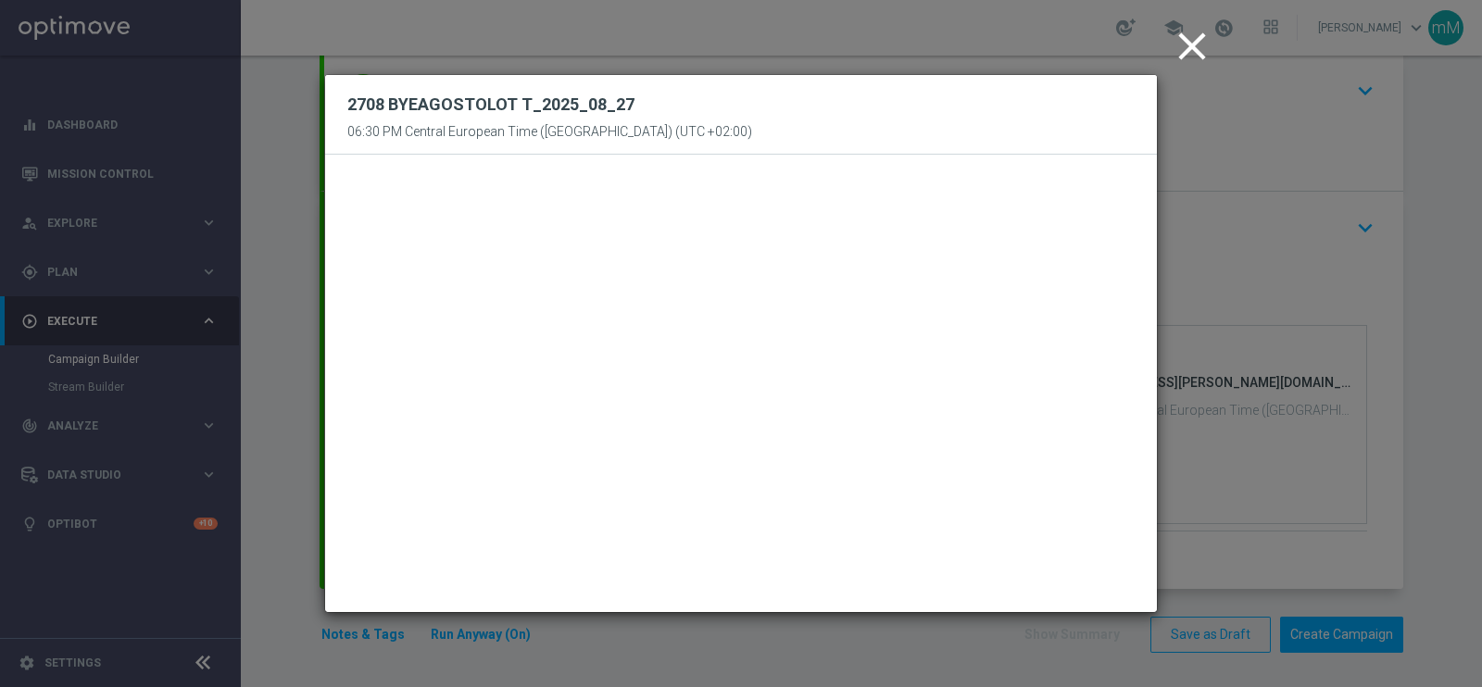
click at [1184, 34] on icon "close" at bounding box center [1192, 46] width 46 height 46
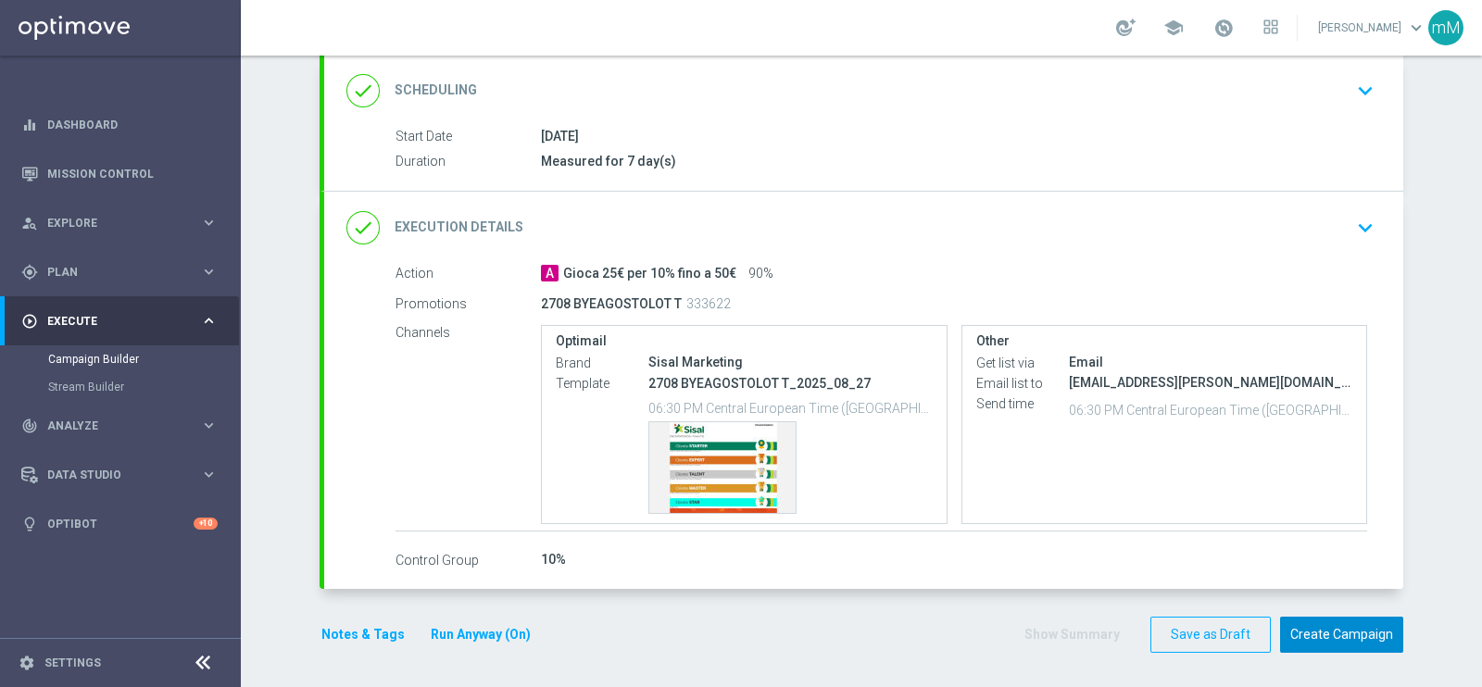
click at [1184, 548] on button "Create Campaign" at bounding box center [1341, 635] width 123 height 36
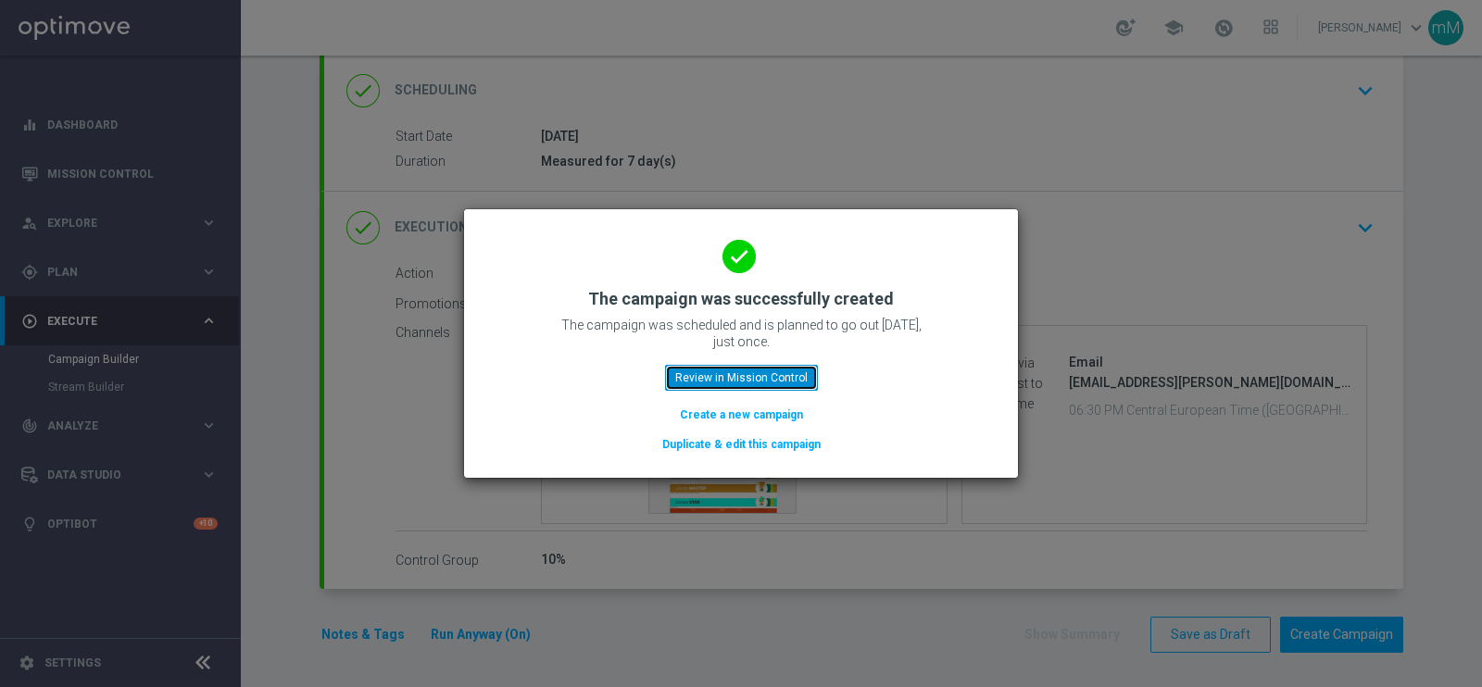
click at [726, 371] on button "Review in Mission Control" at bounding box center [741, 378] width 153 height 26
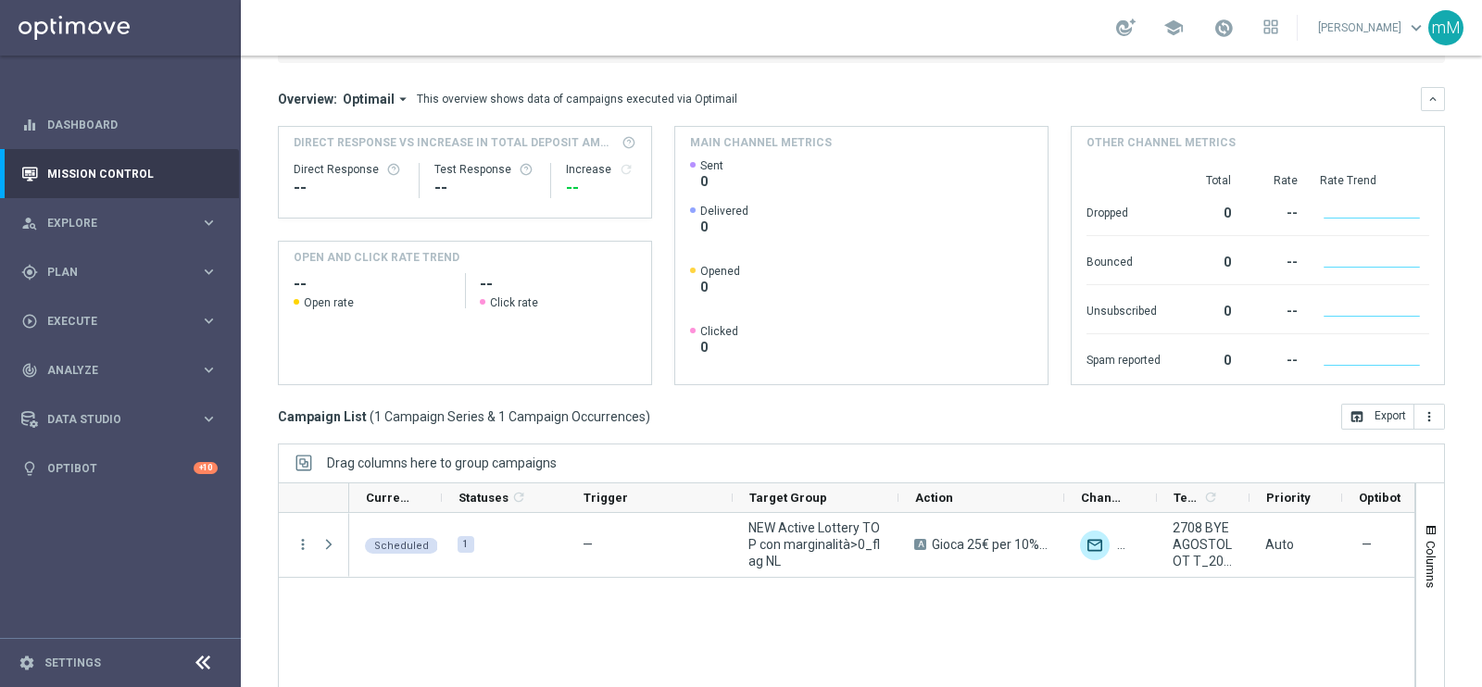
scroll to position [276, 0]
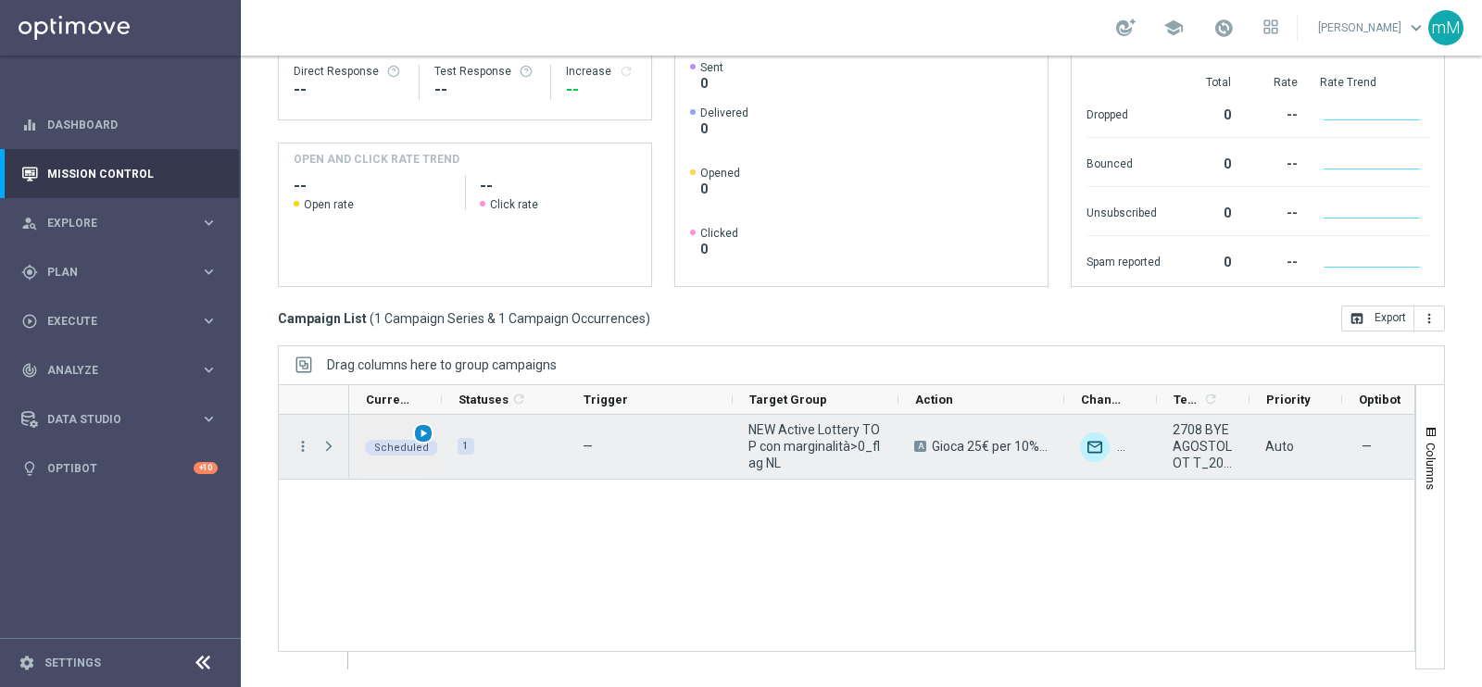
click at [421, 432] on span "play_arrow" at bounding box center [423, 433] width 13 height 13
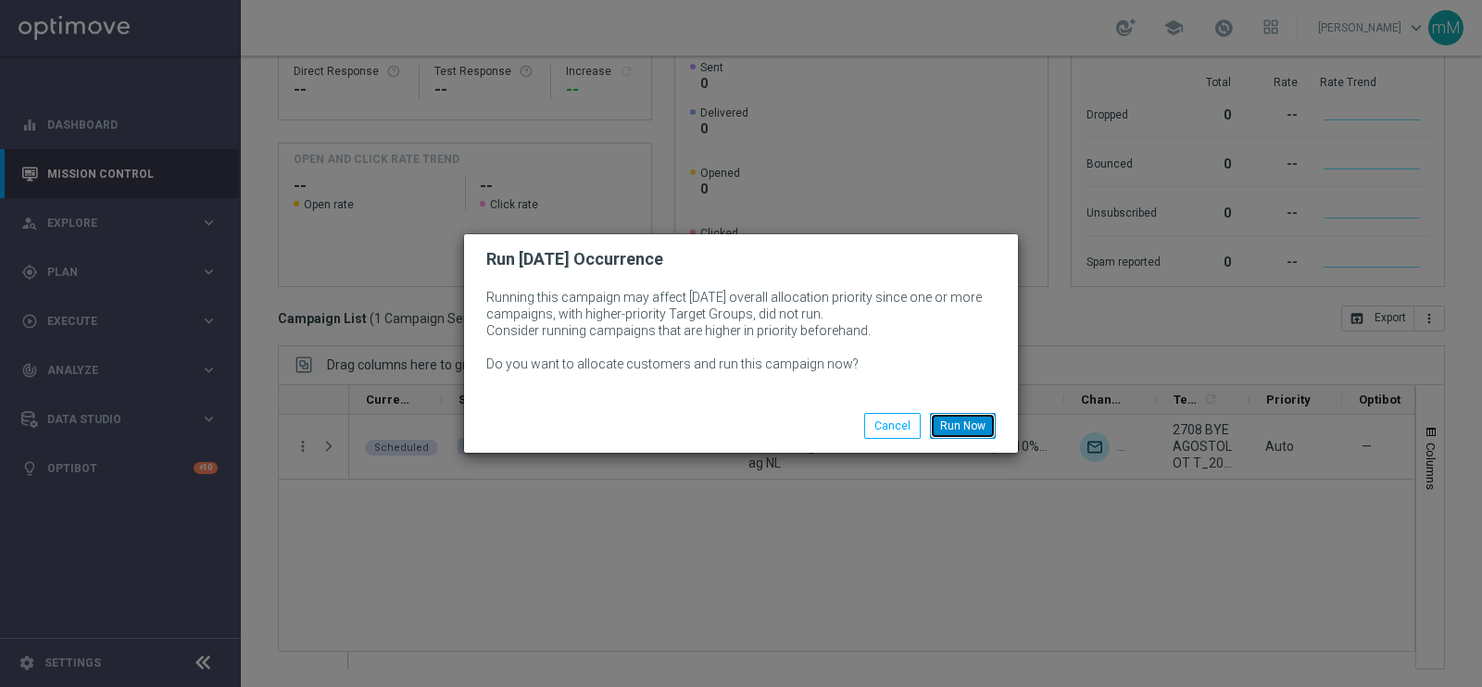
click at [967, 420] on button "Run Now" at bounding box center [963, 426] width 66 height 26
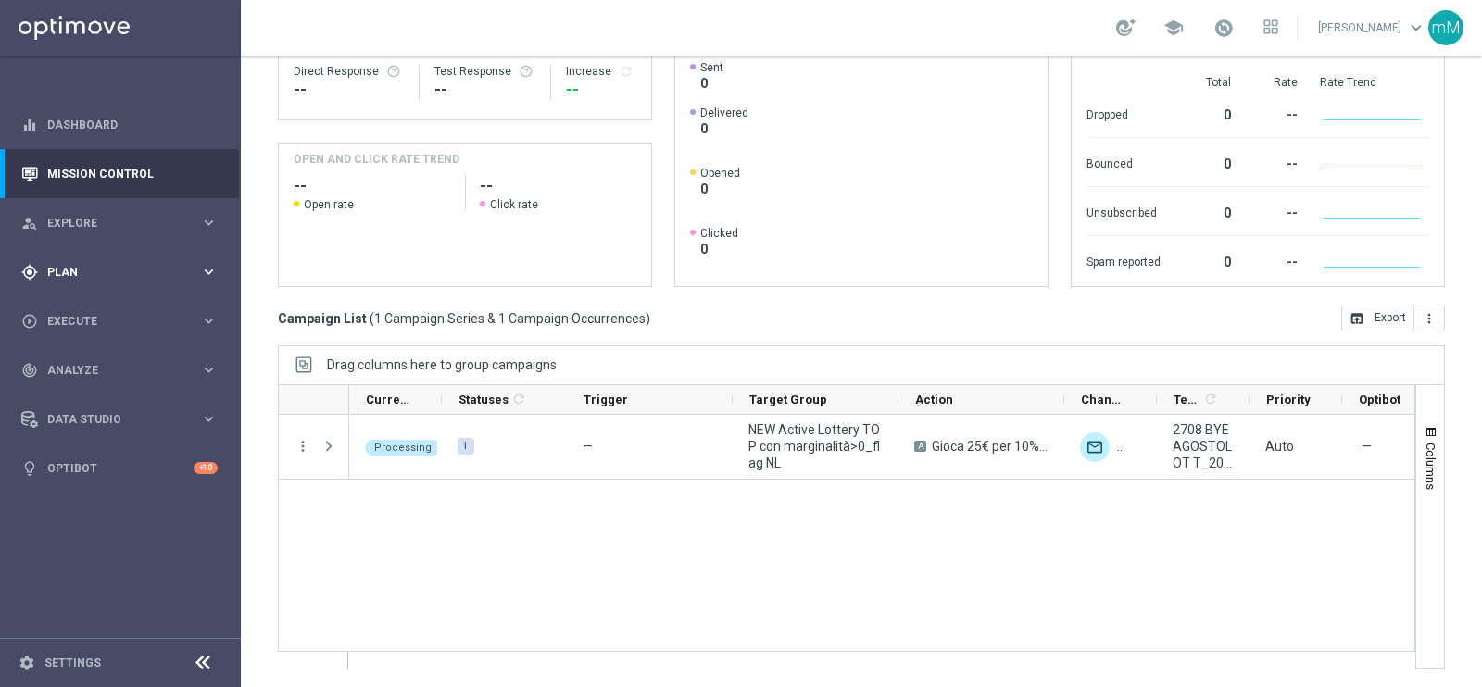
click at [118, 265] on div "gps_fixed Plan" at bounding box center [110, 272] width 179 height 17
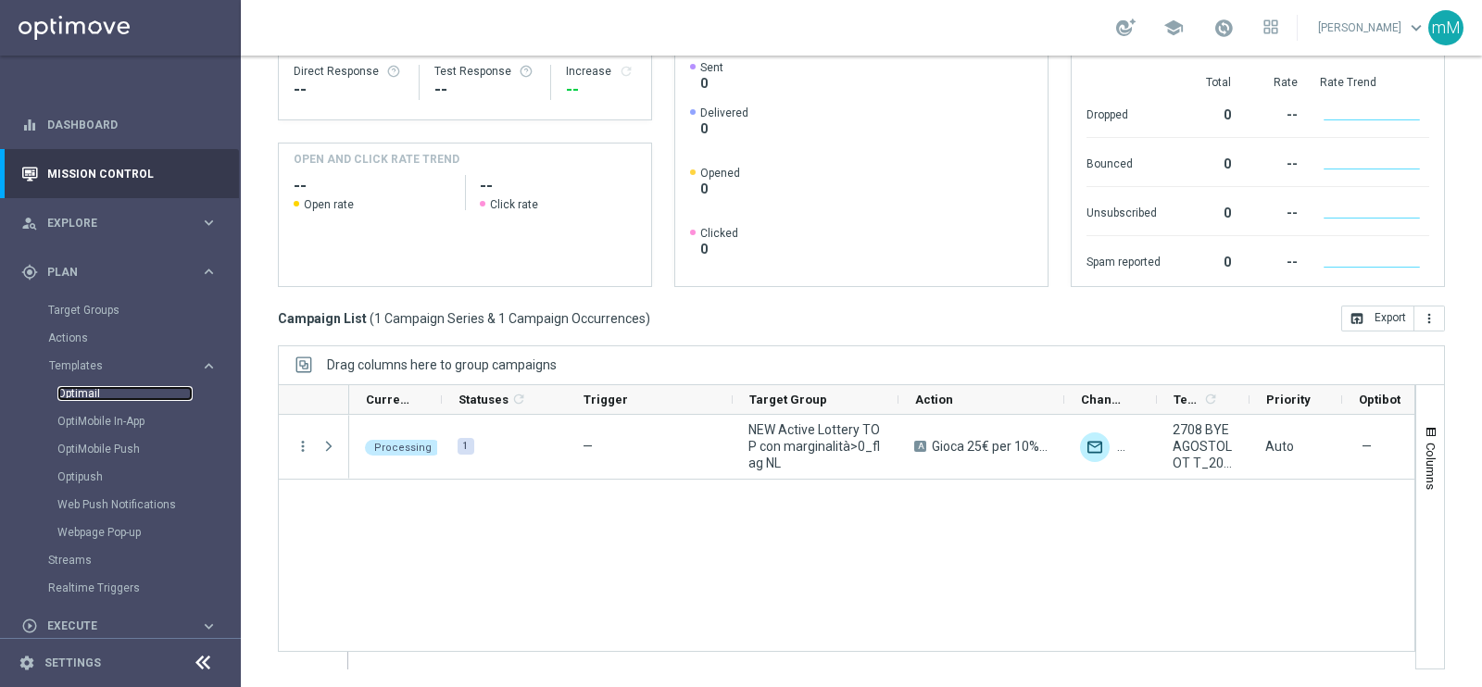
click at [102, 395] on link "Optimail" at bounding box center [124, 393] width 135 height 15
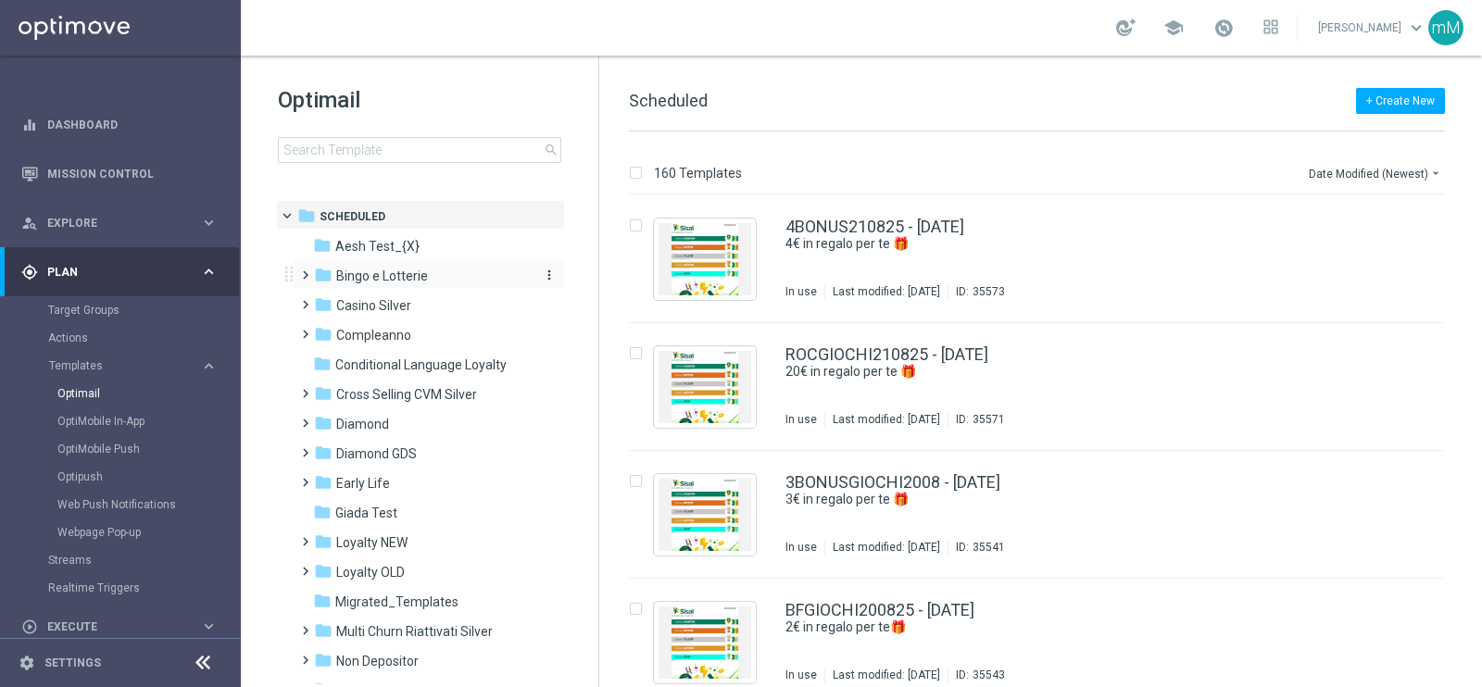
click at [401, 274] on span "Bingo e Lotterie" at bounding box center [382, 276] width 92 height 17
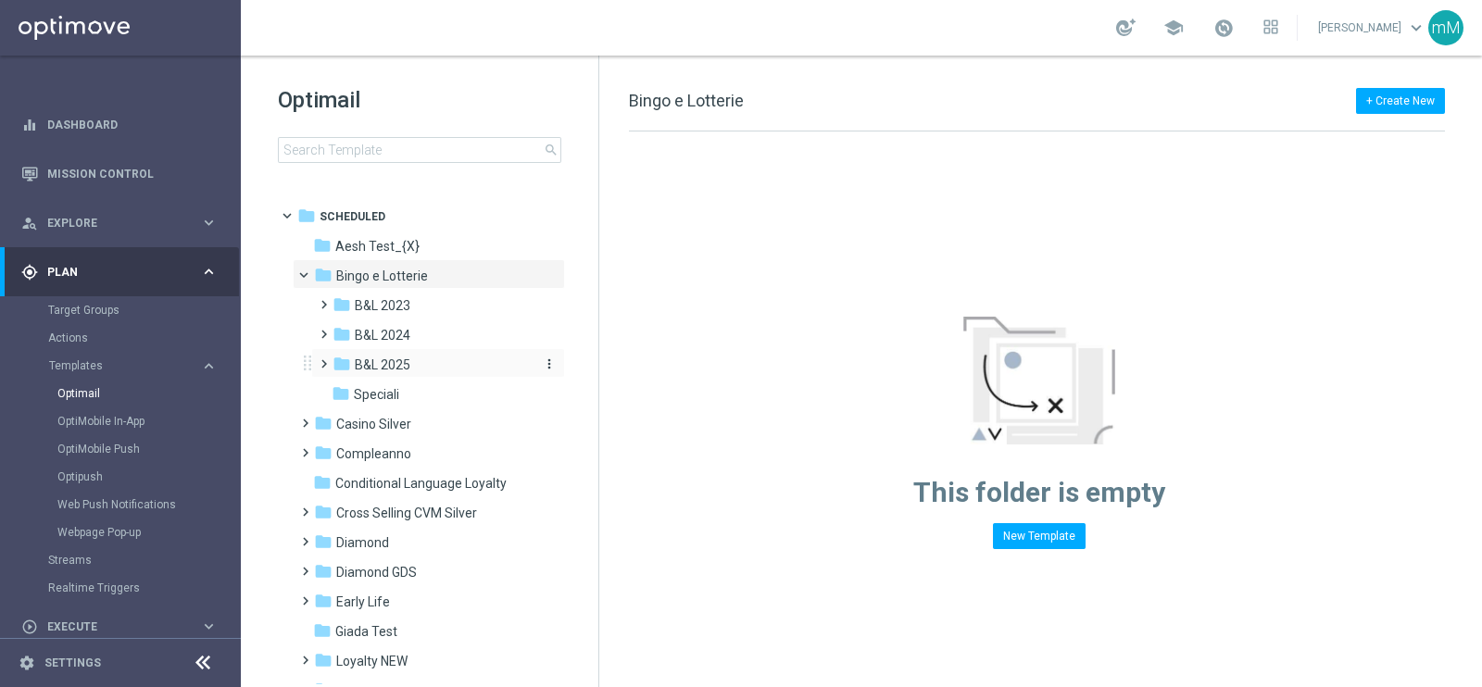
click at [398, 362] on span "B&L 2025" at bounding box center [383, 365] width 56 height 17
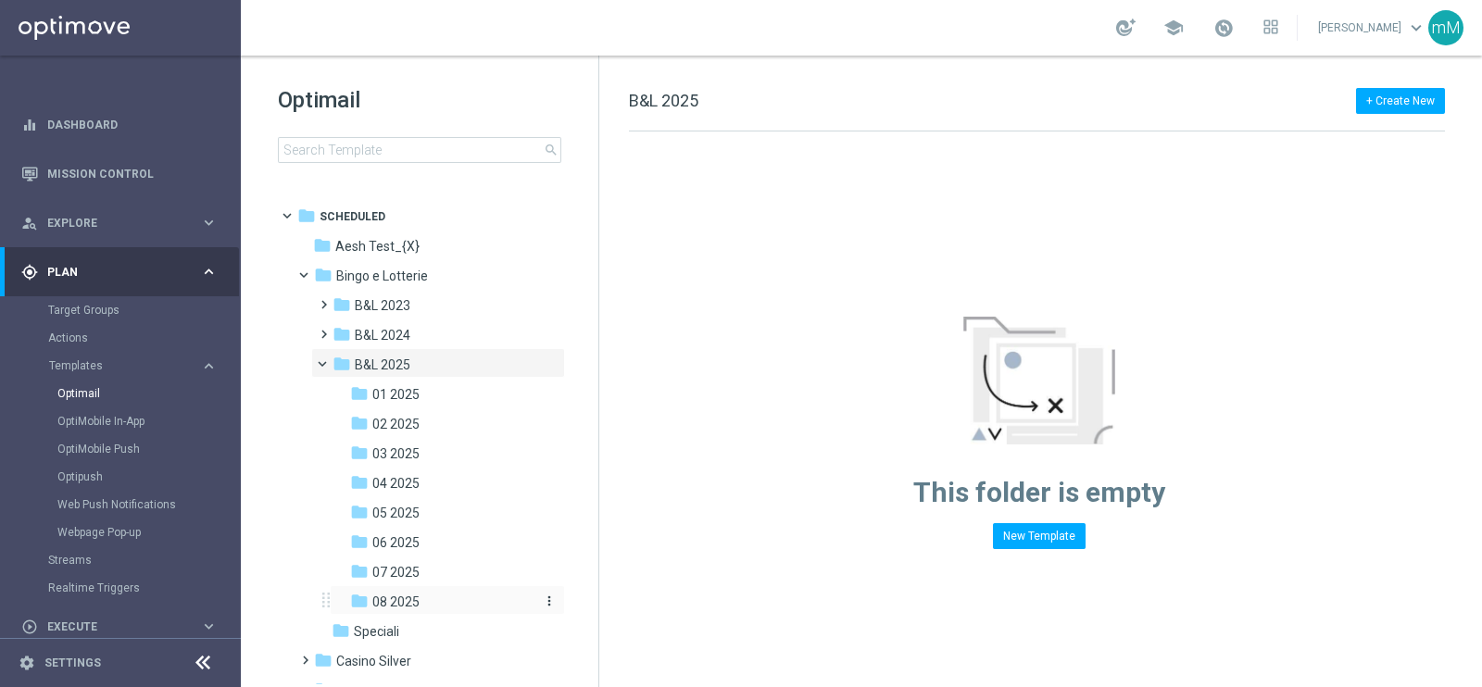
click at [421, 548] on div "folder 08 2025" at bounding box center [441, 602] width 182 height 21
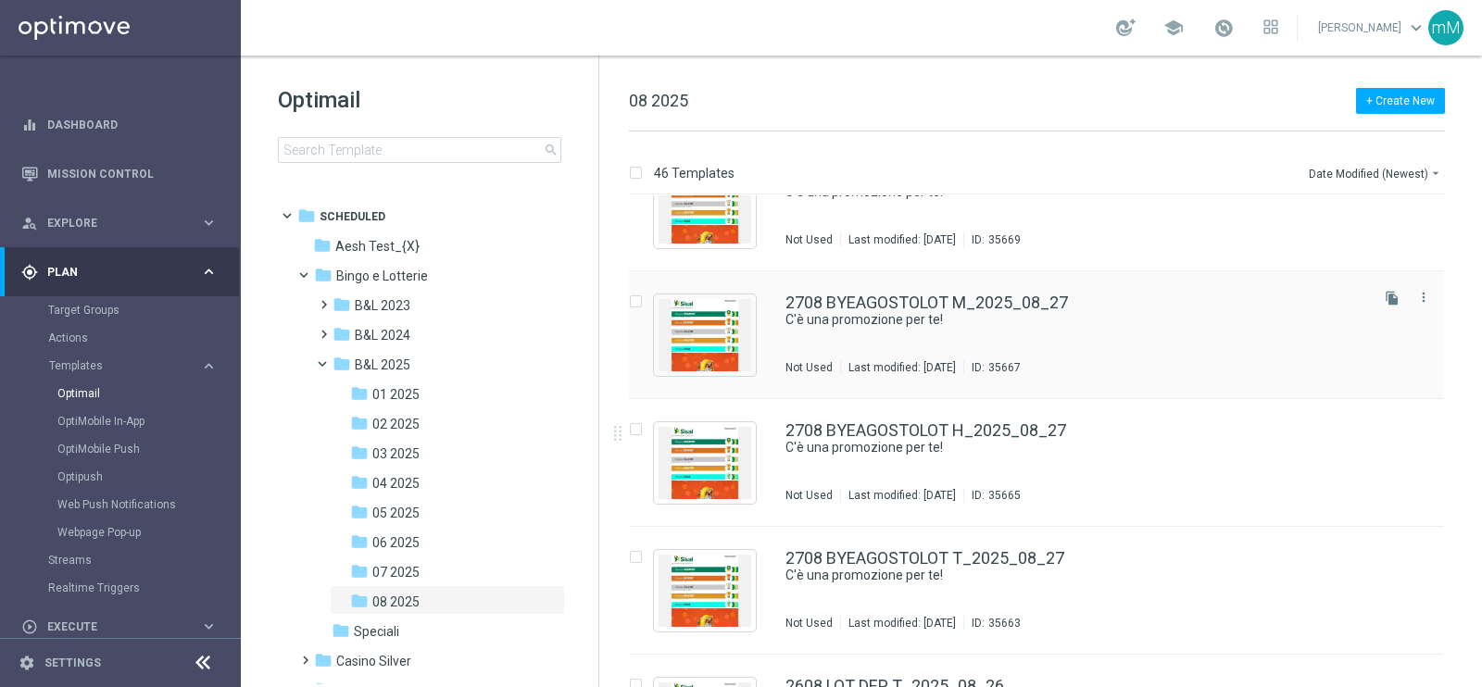
scroll to position [115, 0]
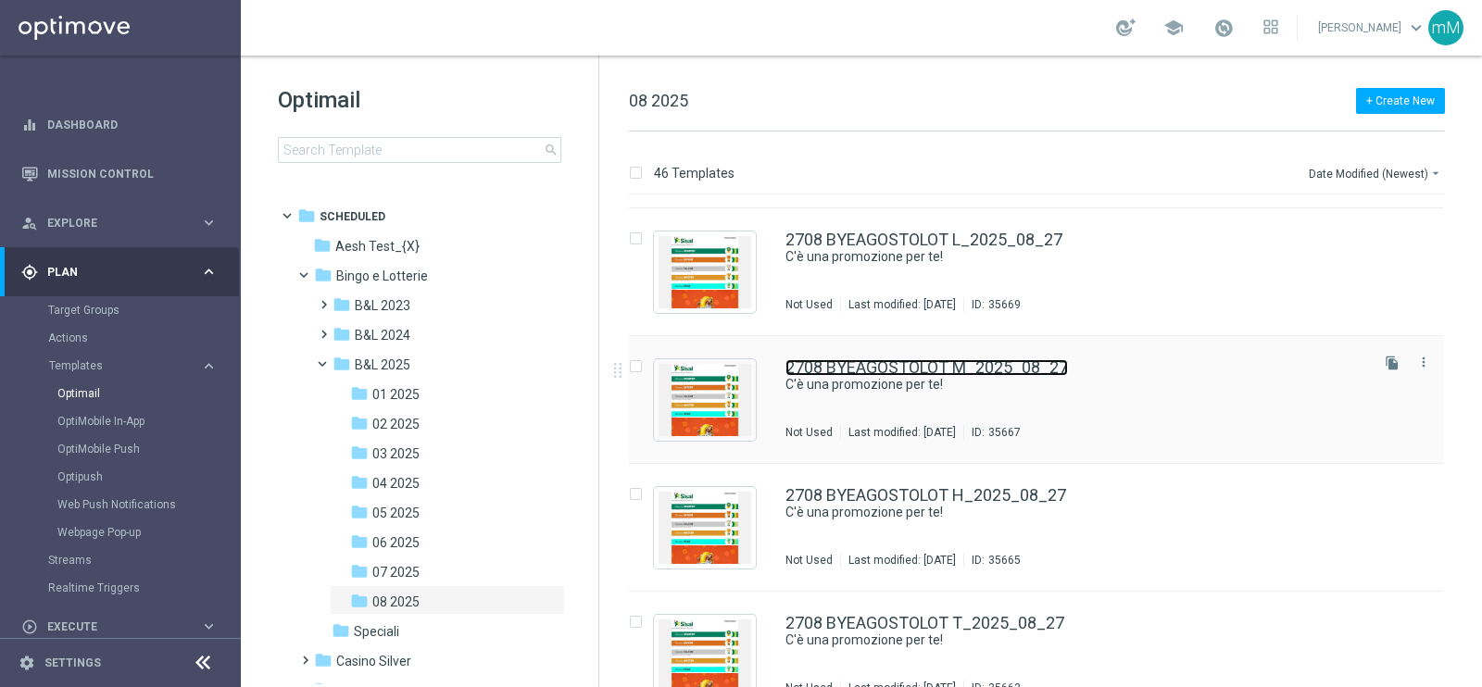
click at [895, 367] on link "2708 BYEAGOSTOLOT M_2025_08_27" at bounding box center [926, 367] width 282 height 17
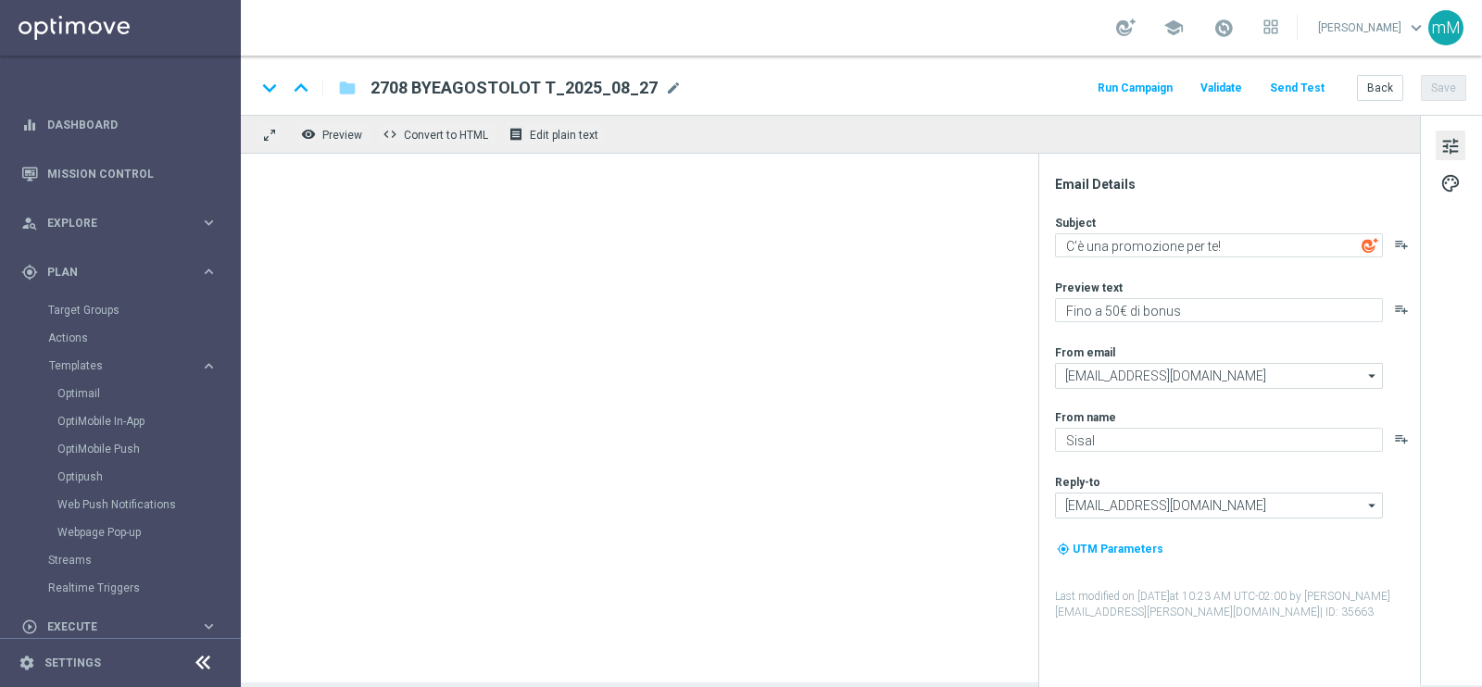
type textarea "Fino a 25€ di bonus"
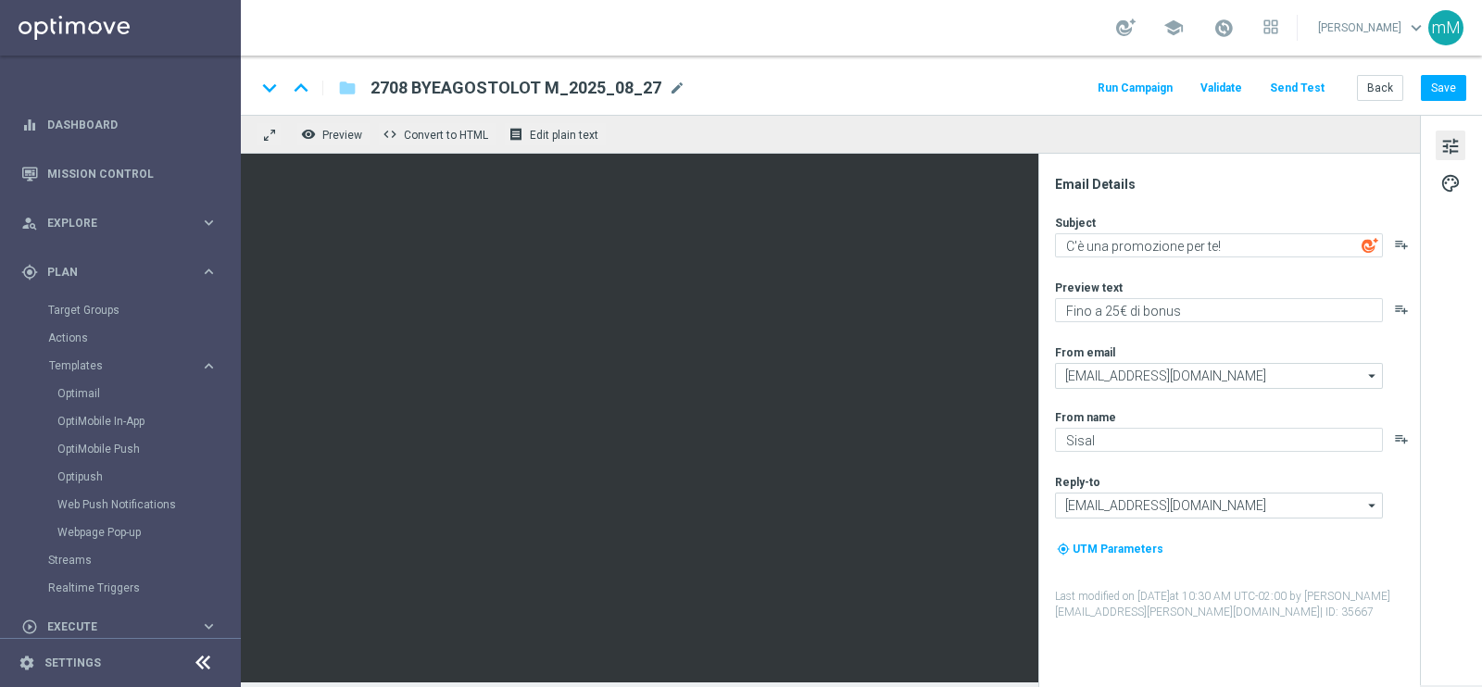
click at [1146, 96] on button "Run Campaign" at bounding box center [1135, 88] width 81 height 25
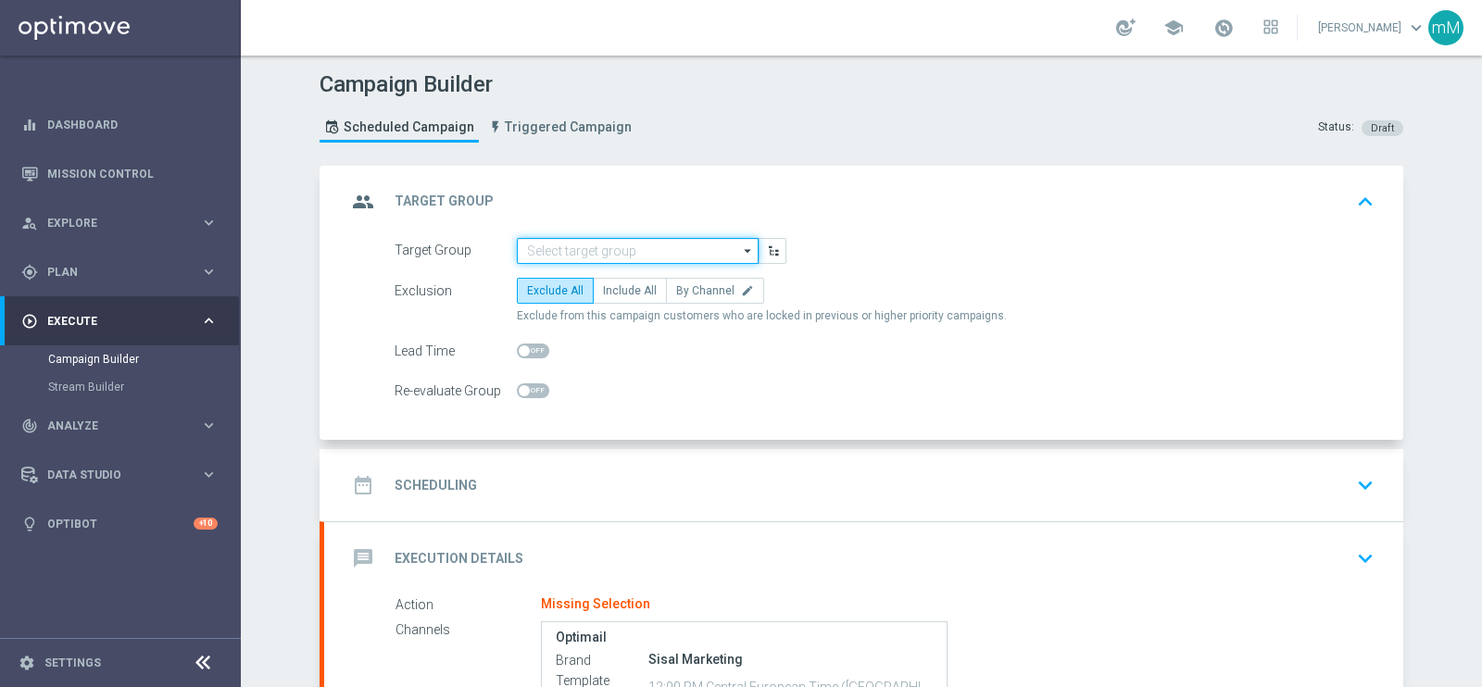
click at [591, 256] on input at bounding box center [638, 251] width 242 height 26
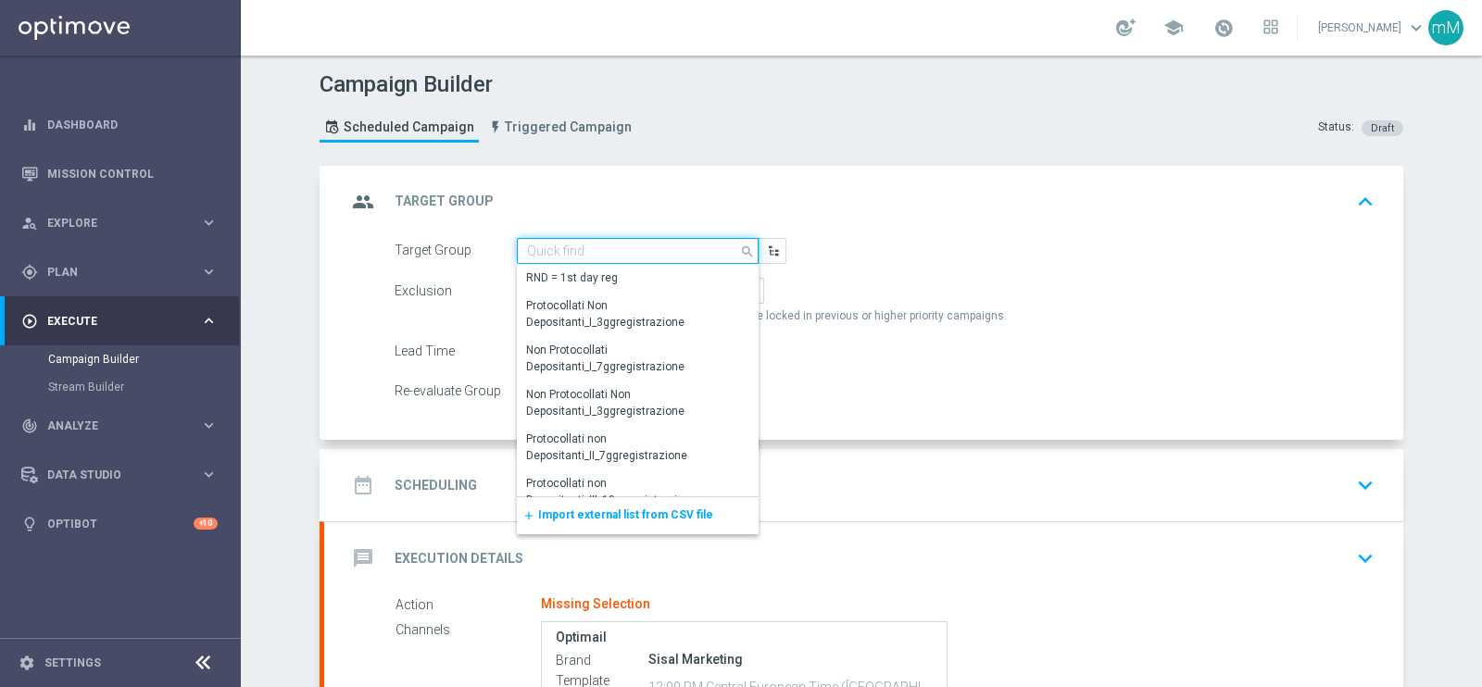
paste input "NEW Active Lottery MID con marginalità>0_flag NL"
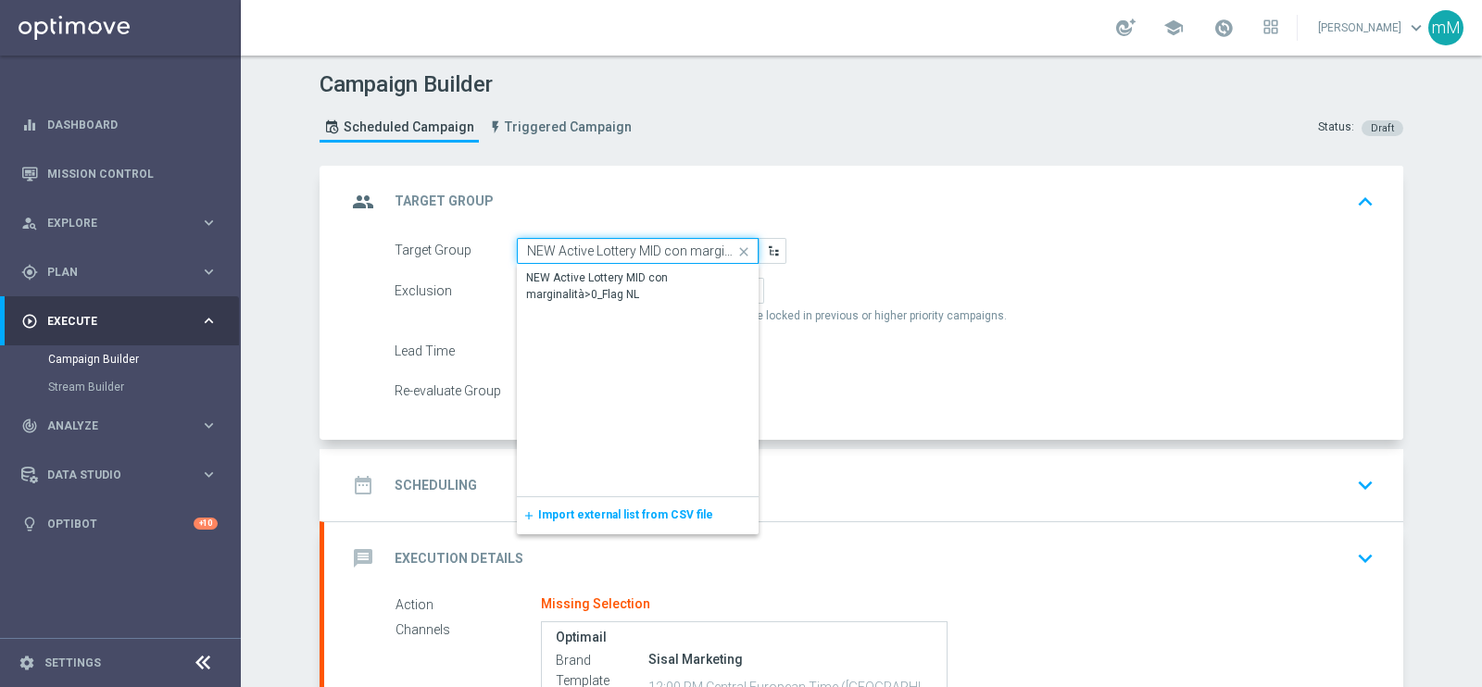
scroll to position [0, 73]
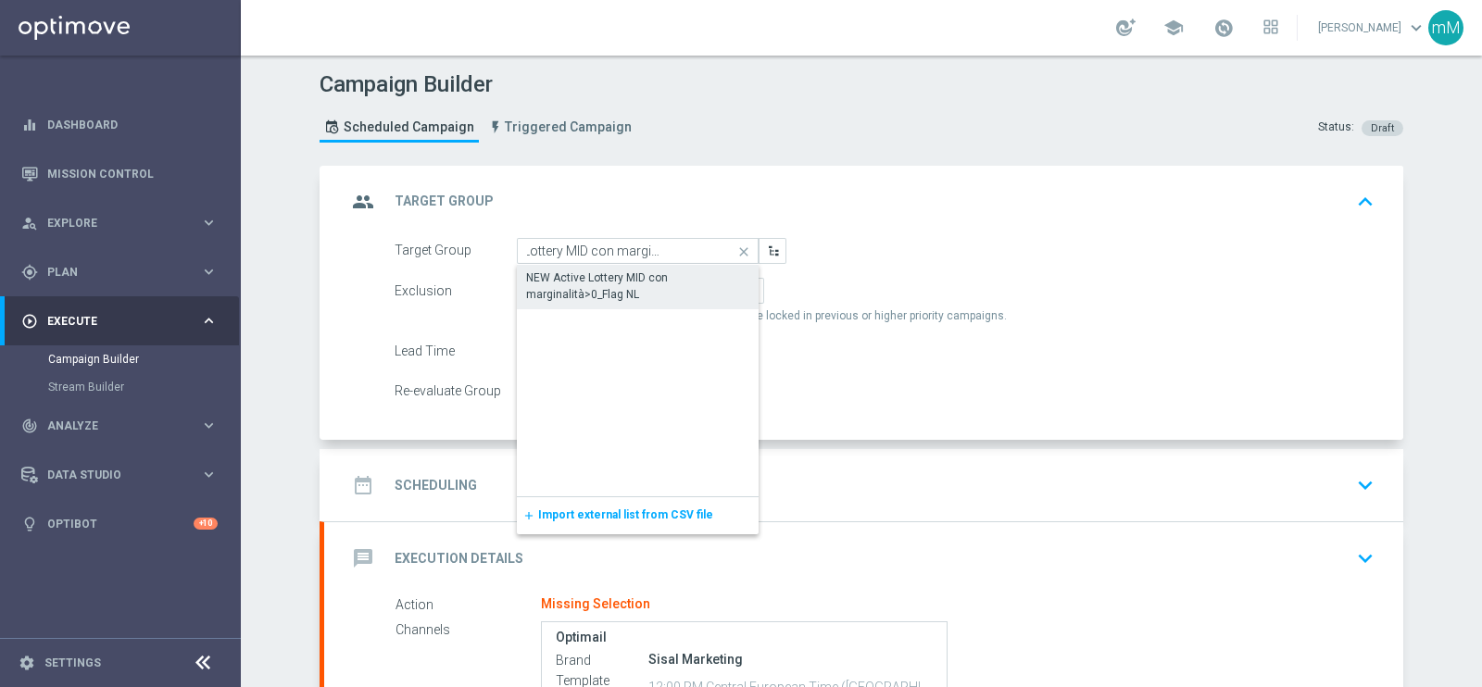
click at [590, 280] on div "NEW Active Lottery MID con marginalità>0_Flag NL" at bounding box center [637, 285] width 223 height 33
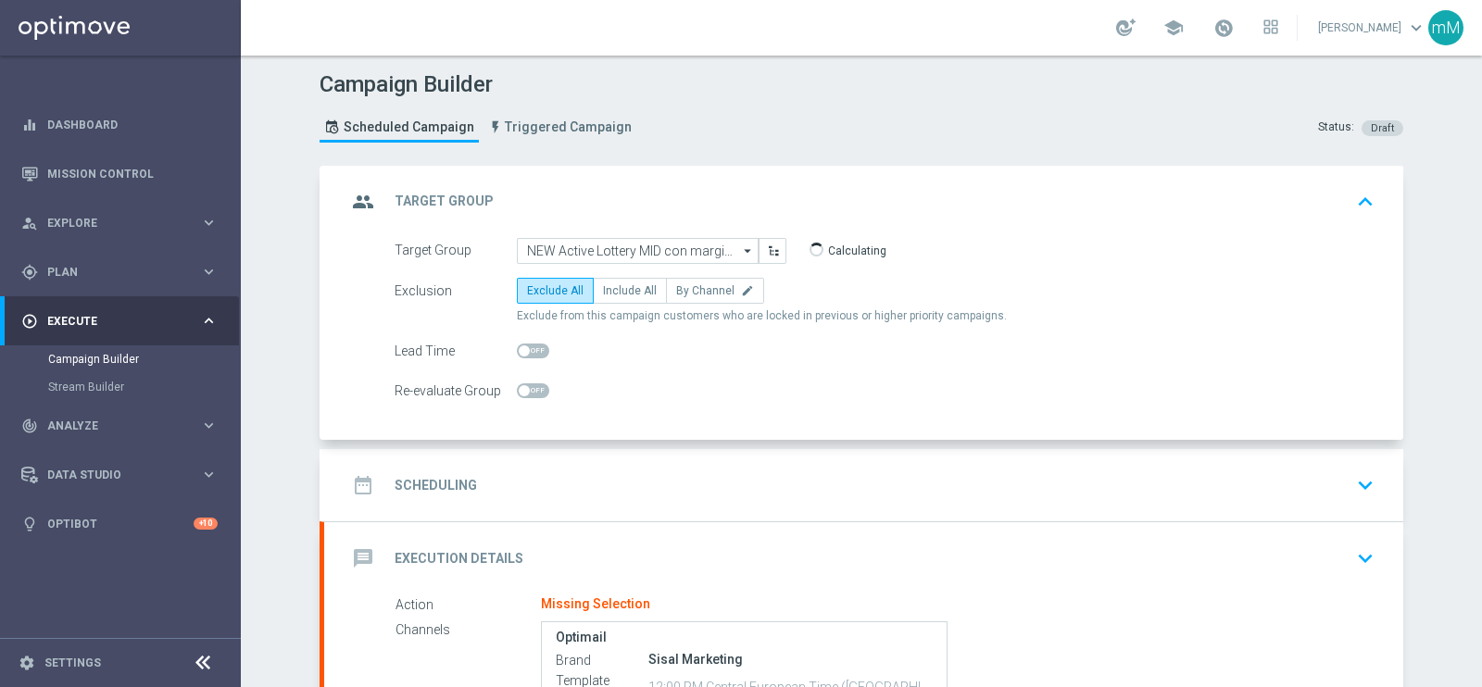
type input "NEW Active Lottery MID con marginalità>0_Flag NL"
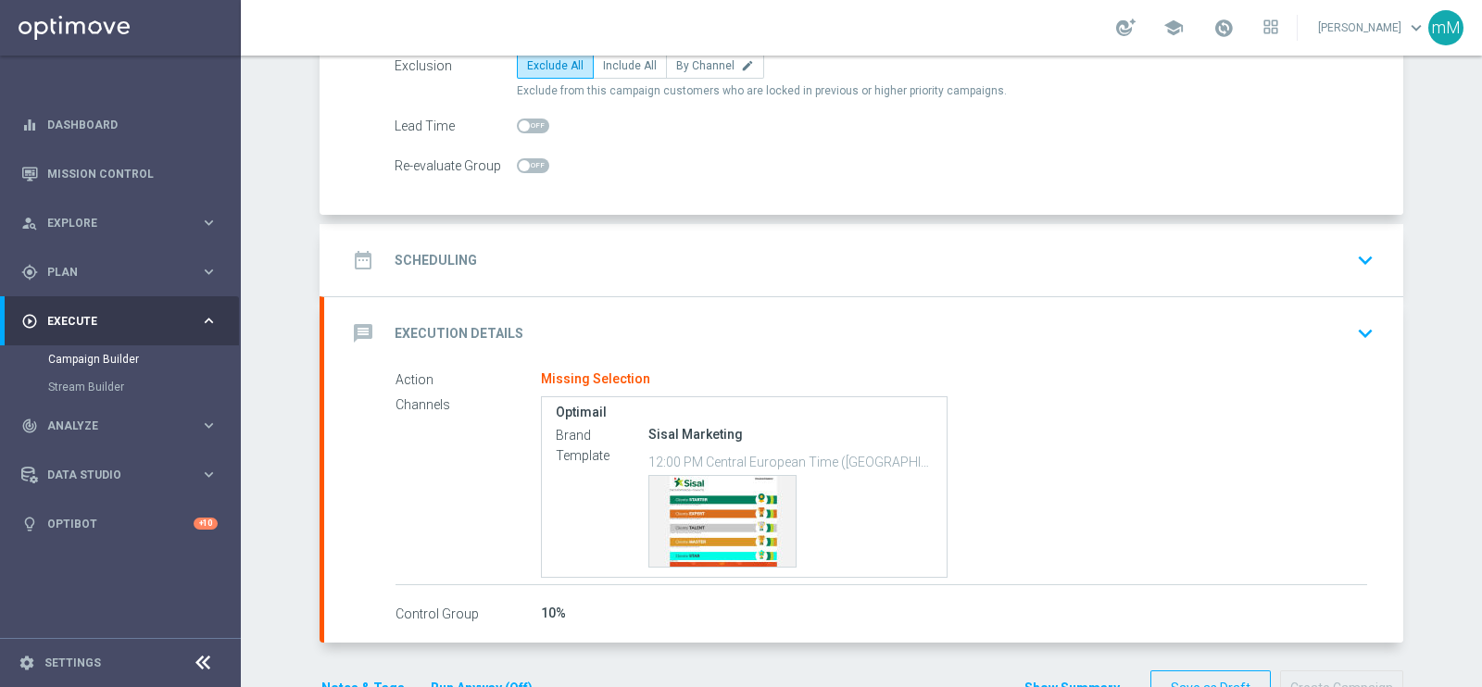
scroll to position [231, 0]
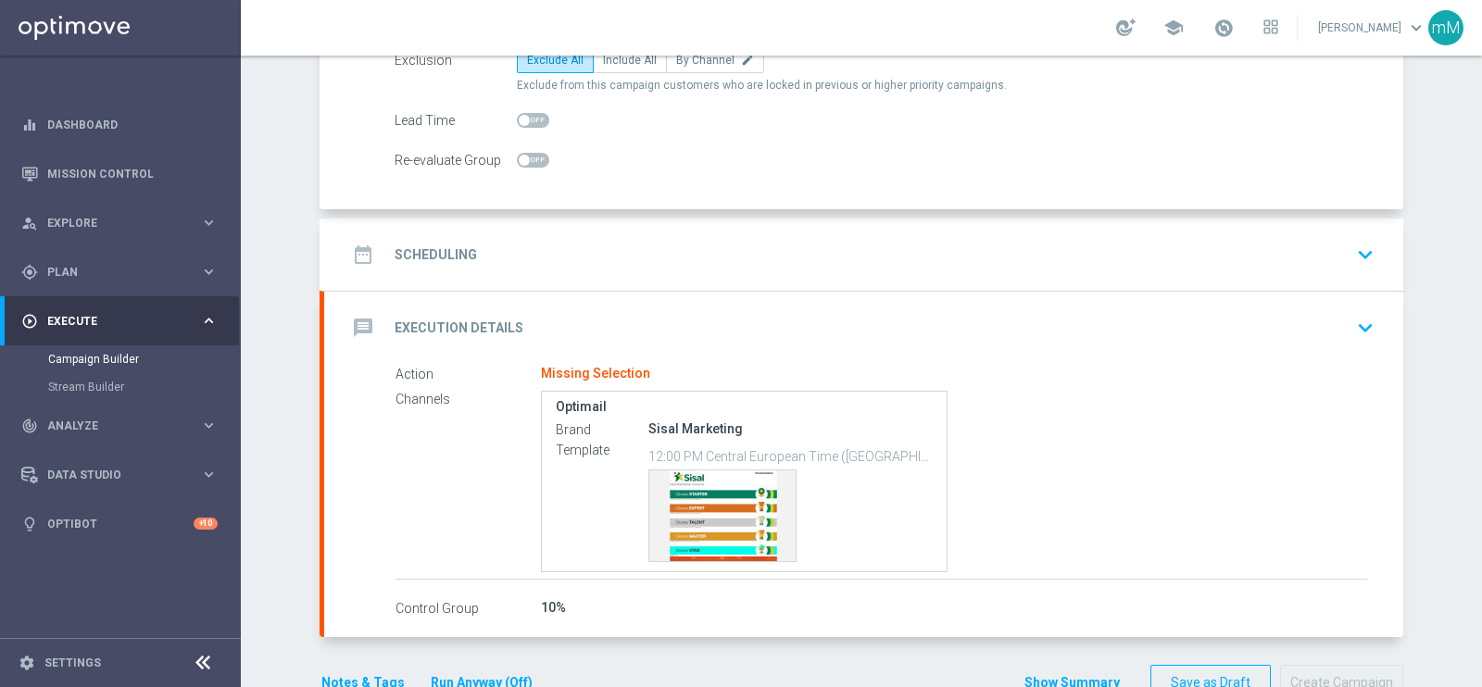
click at [610, 237] on div "date_range Scheduling keyboard_arrow_down" at bounding box center [863, 254] width 1034 height 35
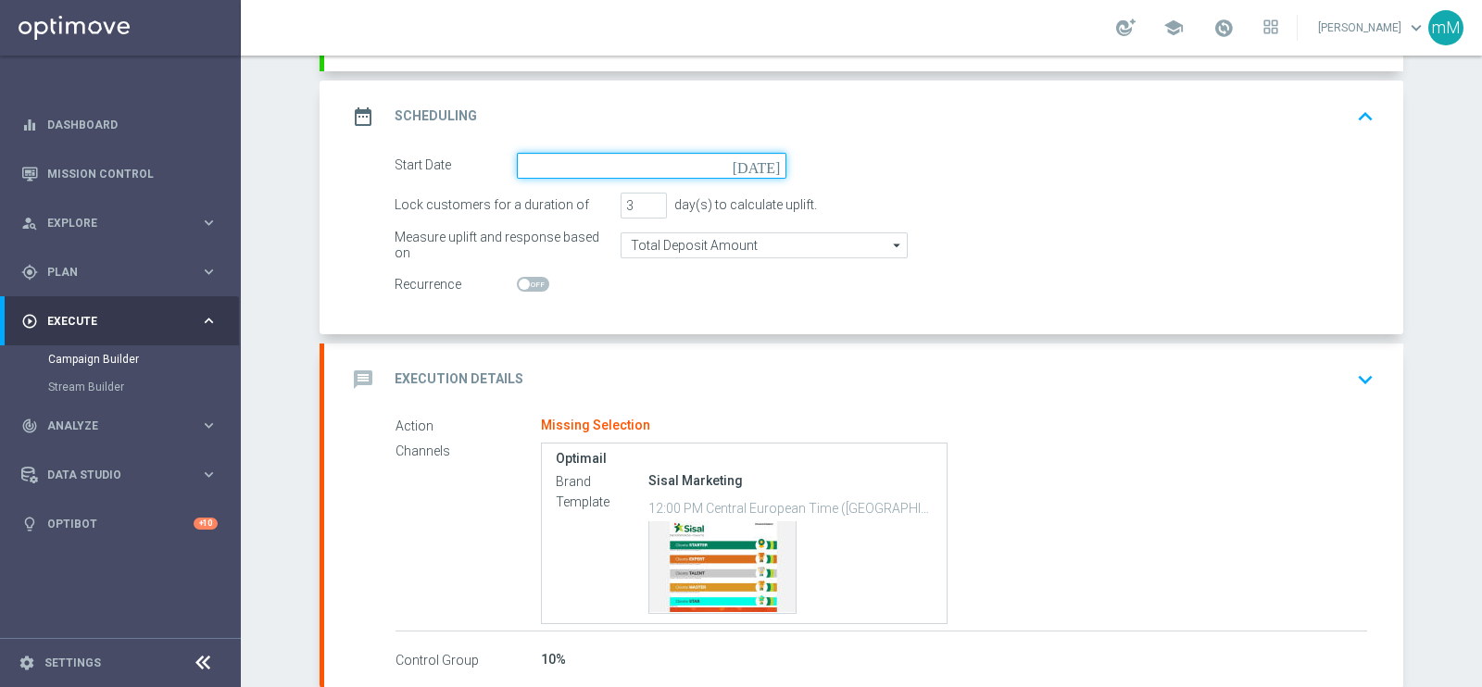
click at [586, 171] on input at bounding box center [651, 166] width 269 height 26
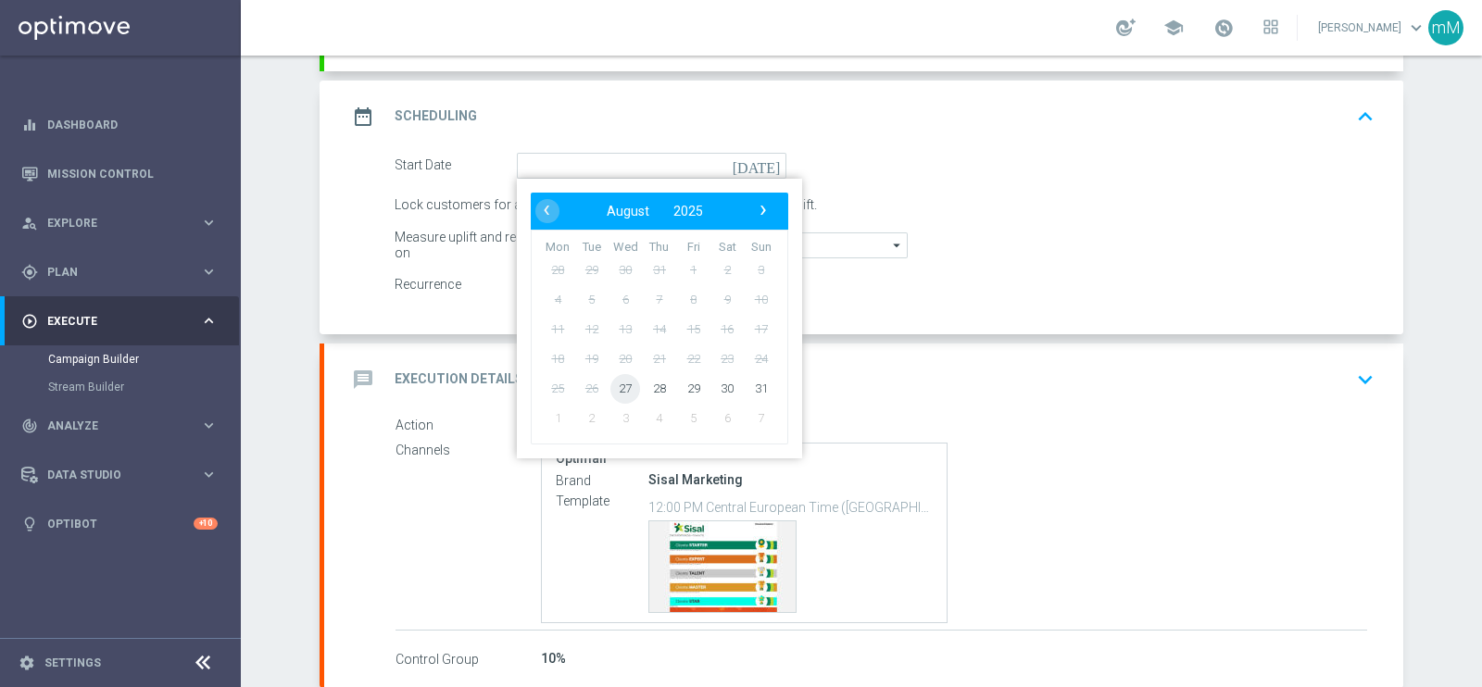
click at [623, 377] on span "27" at bounding box center [625, 388] width 30 height 30
type input "[DATE]"
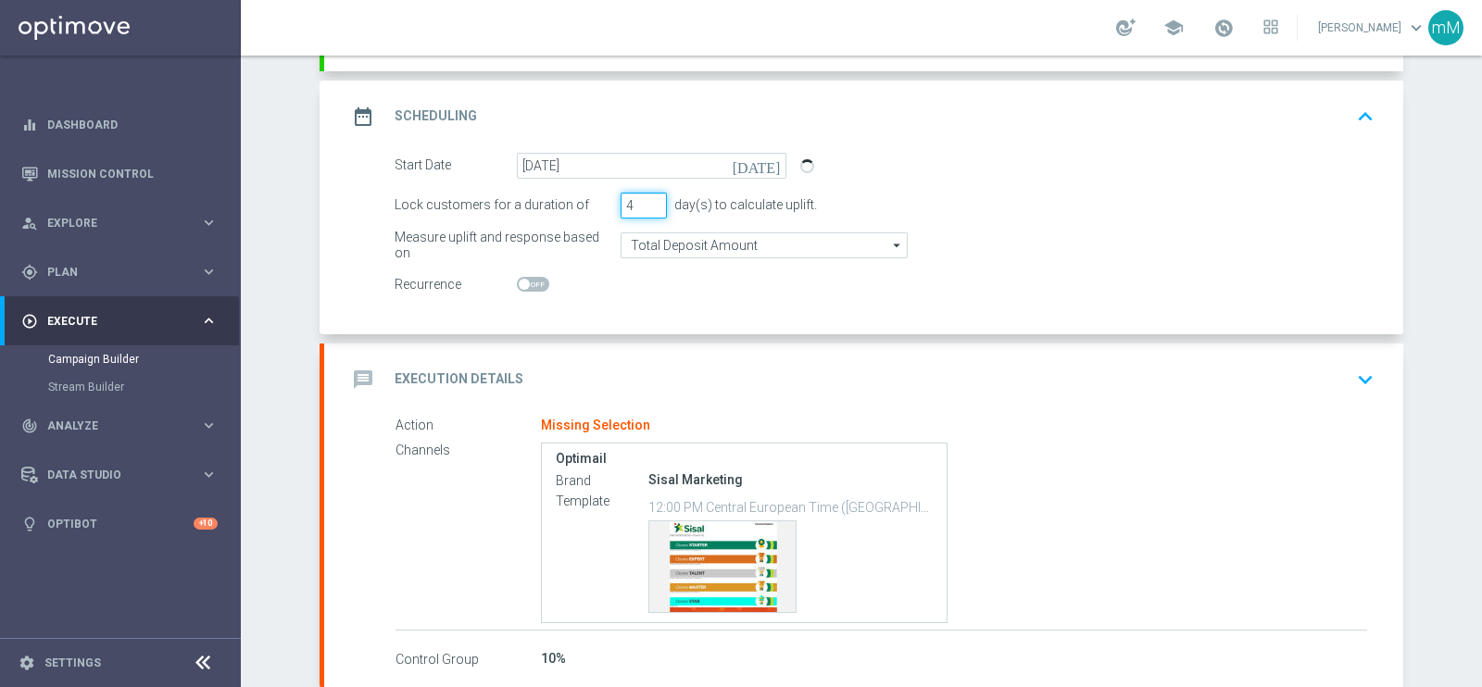
click at [643, 196] on input "4" at bounding box center [643, 206] width 46 height 26
click at [643, 196] on input "5" at bounding box center [643, 206] width 46 height 26
click at [643, 196] on input "6" at bounding box center [643, 206] width 46 height 26
type input "7"
click at [643, 196] on input "7" at bounding box center [643, 206] width 46 height 26
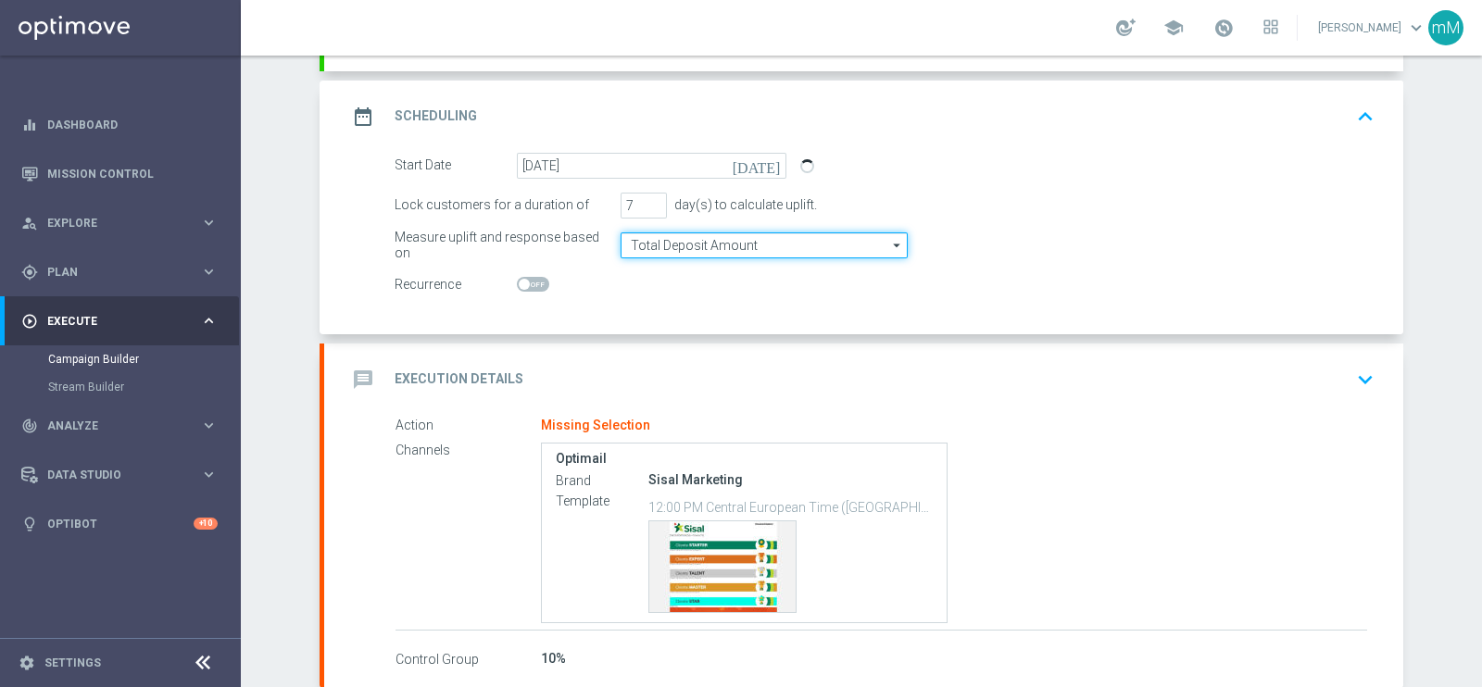
click at [645, 234] on input "Total Deposit Amount" at bounding box center [763, 245] width 287 height 26
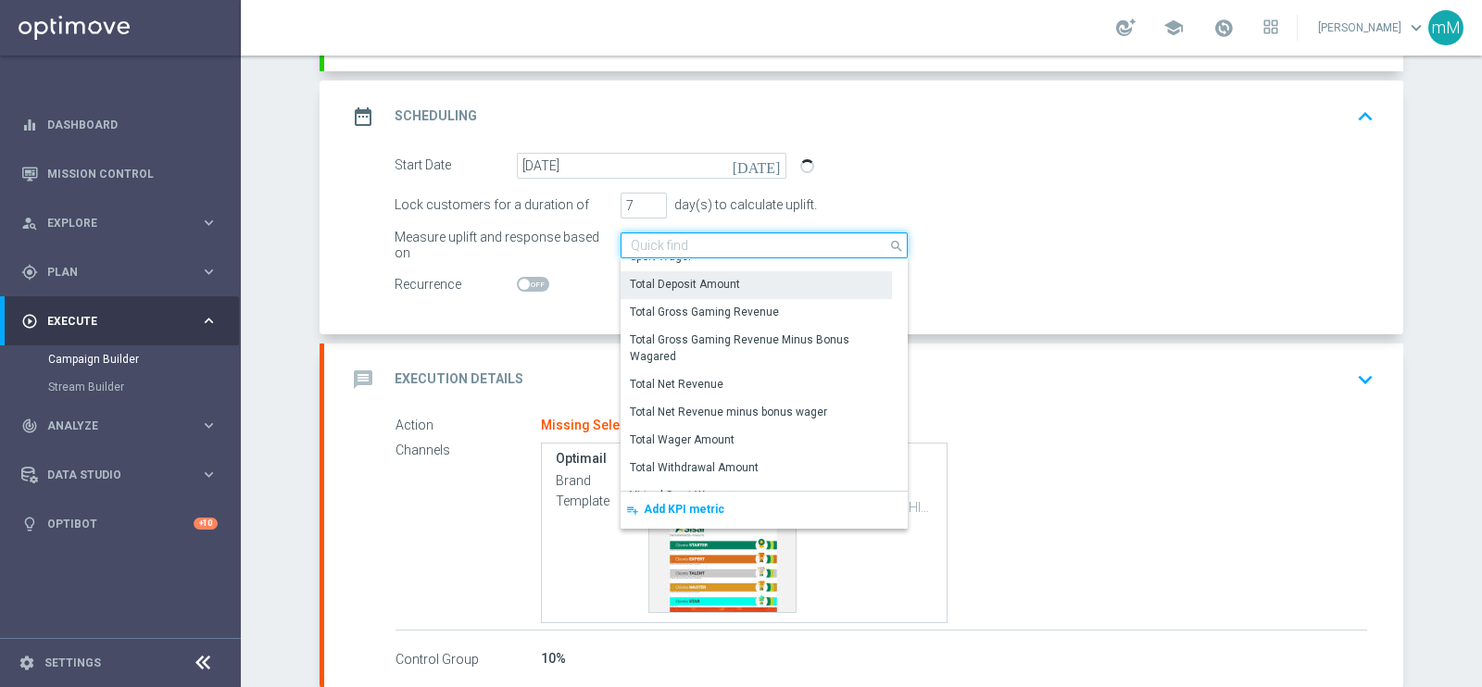
scroll to position [406, 0]
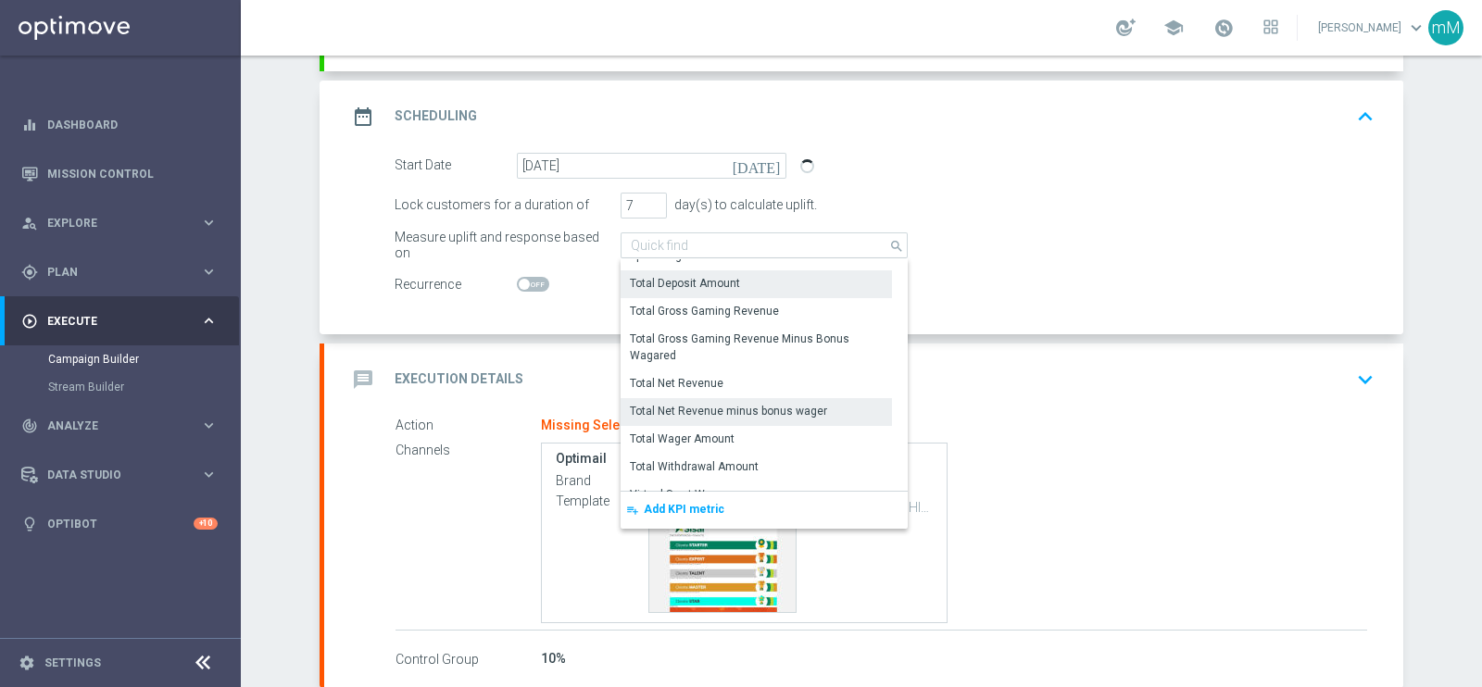
click at [713, 398] on div "Total Net Revenue minus bonus wager" at bounding box center [755, 411] width 271 height 26
type input "Total Net Revenue minus bonus wager"
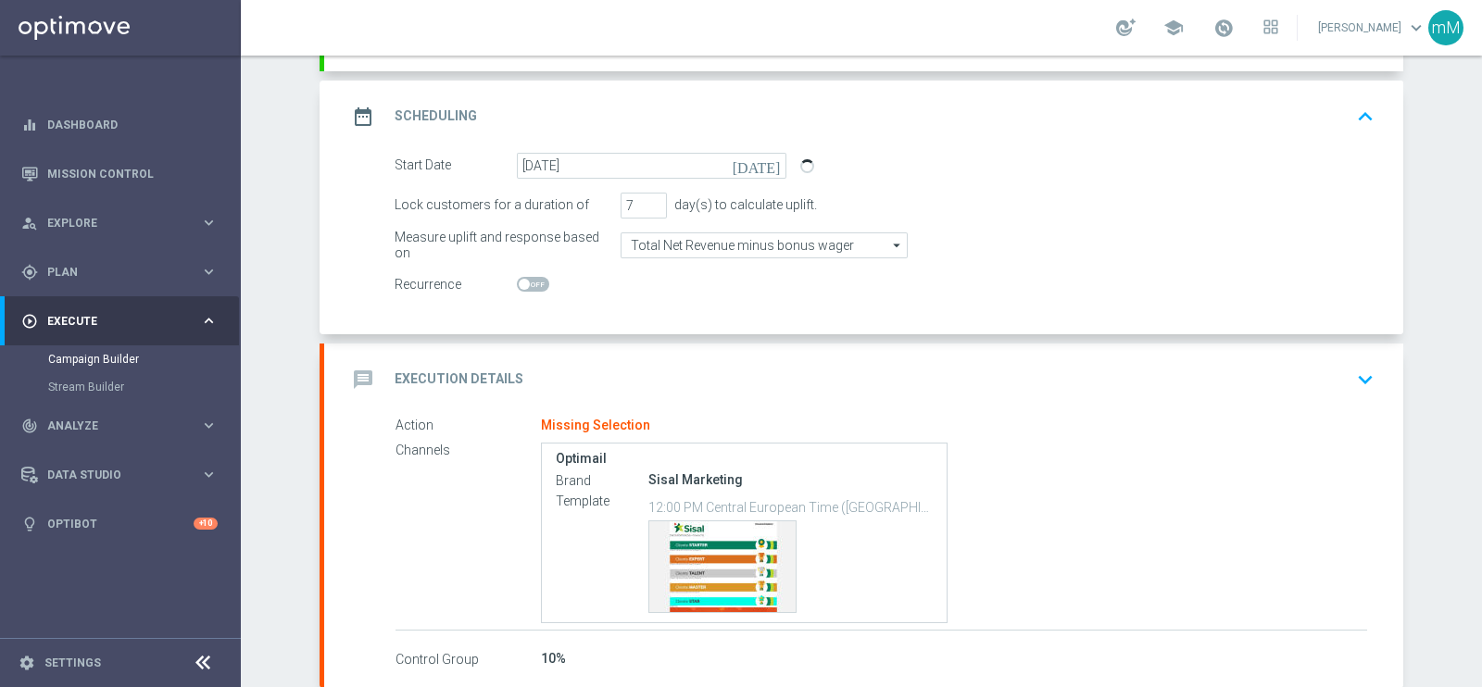
click at [669, 355] on div "message Execution Details keyboard_arrow_down" at bounding box center [863, 380] width 1079 height 72
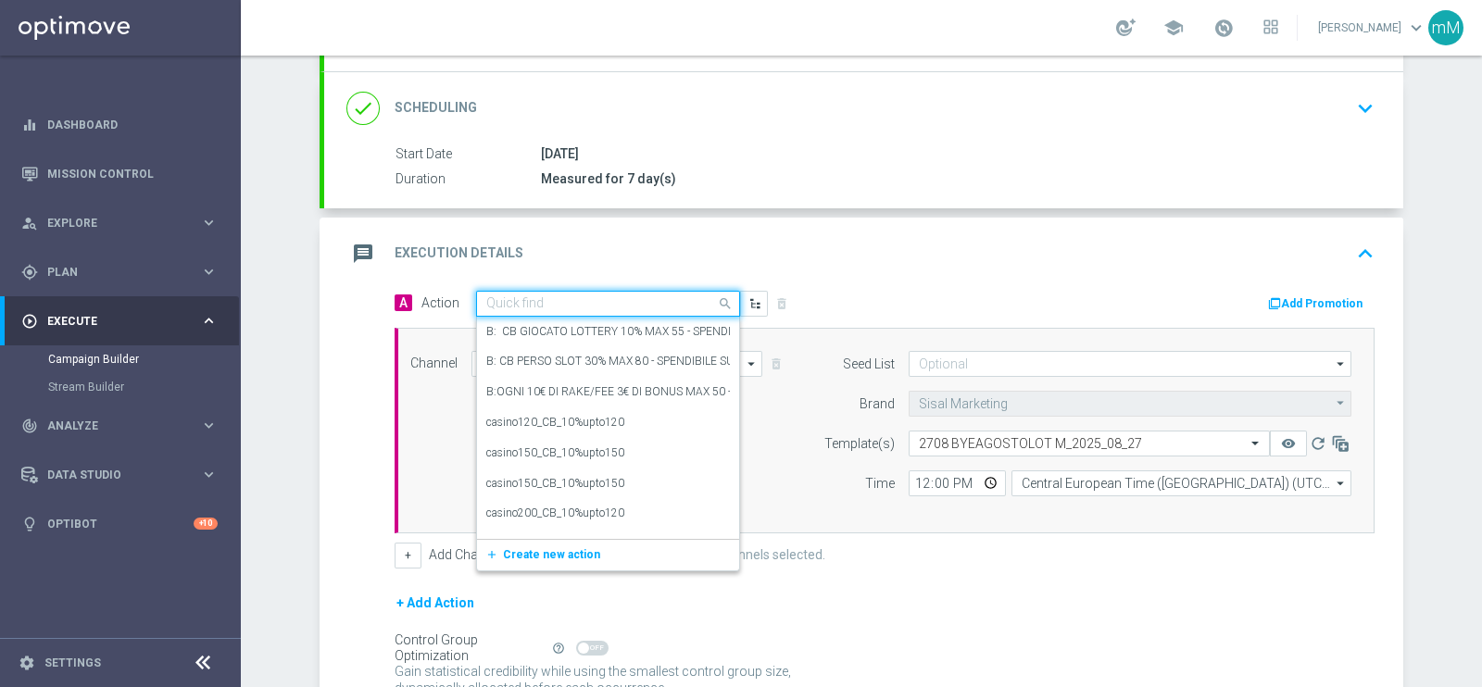
click at [607, 297] on input "text" at bounding box center [589, 304] width 207 height 16
paste input "Gioca 5€ per 10% fino a 25€"
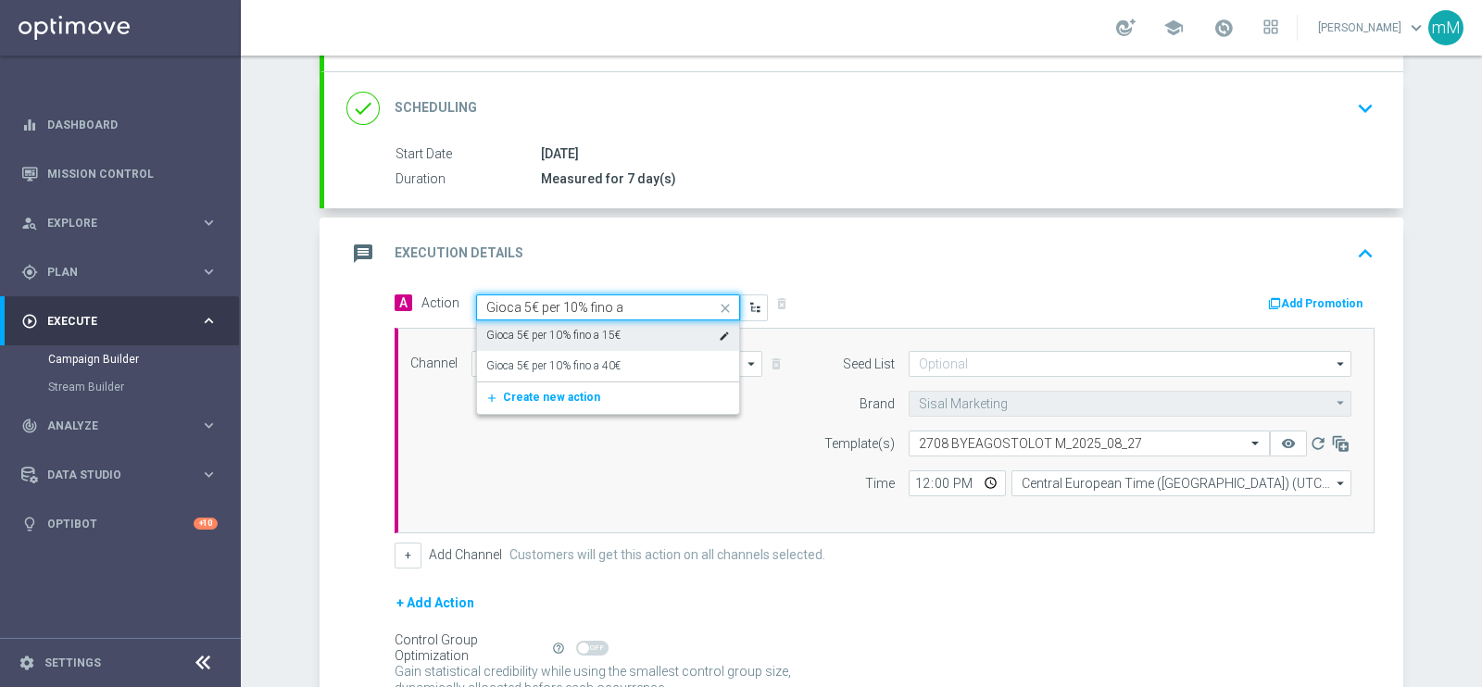
type input "Gioca 5€ per 10% fino a"
click at [612, 336] on label "Gioca 5€ per 10% fino a 15€" at bounding box center [553, 336] width 134 height 16
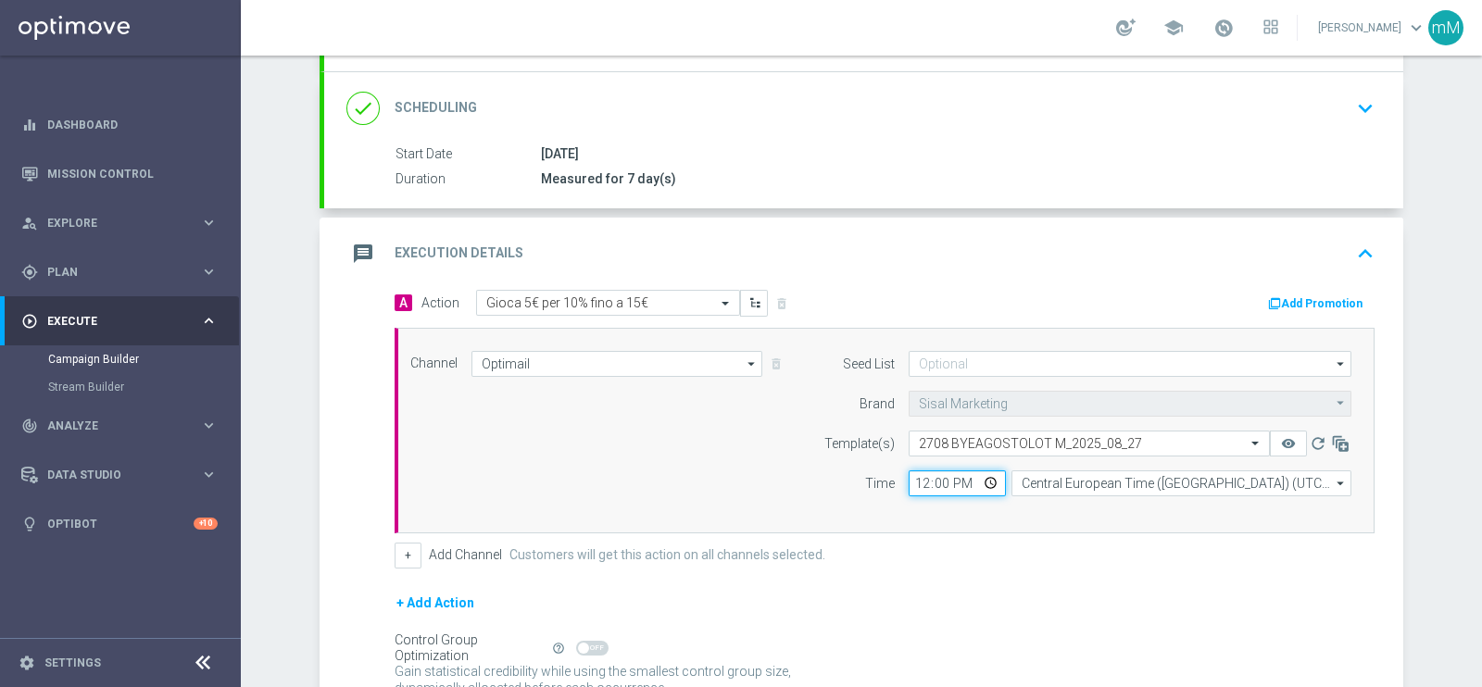
click at [908, 479] on input "12:00" at bounding box center [956, 483] width 97 height 26
type input "18:30"
click at [408, 548] on button "+" at bounding box center [408, 556] width 27 height 26
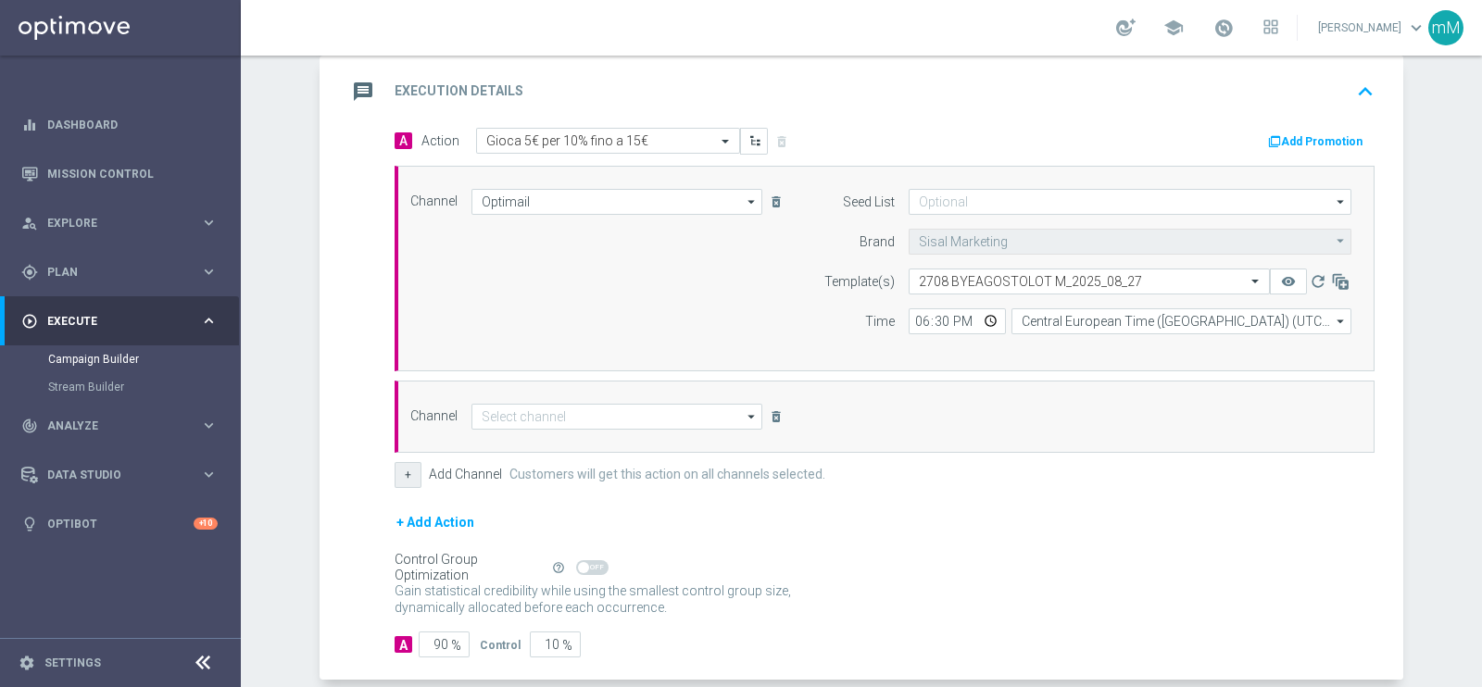
scroll to position [409, 0]
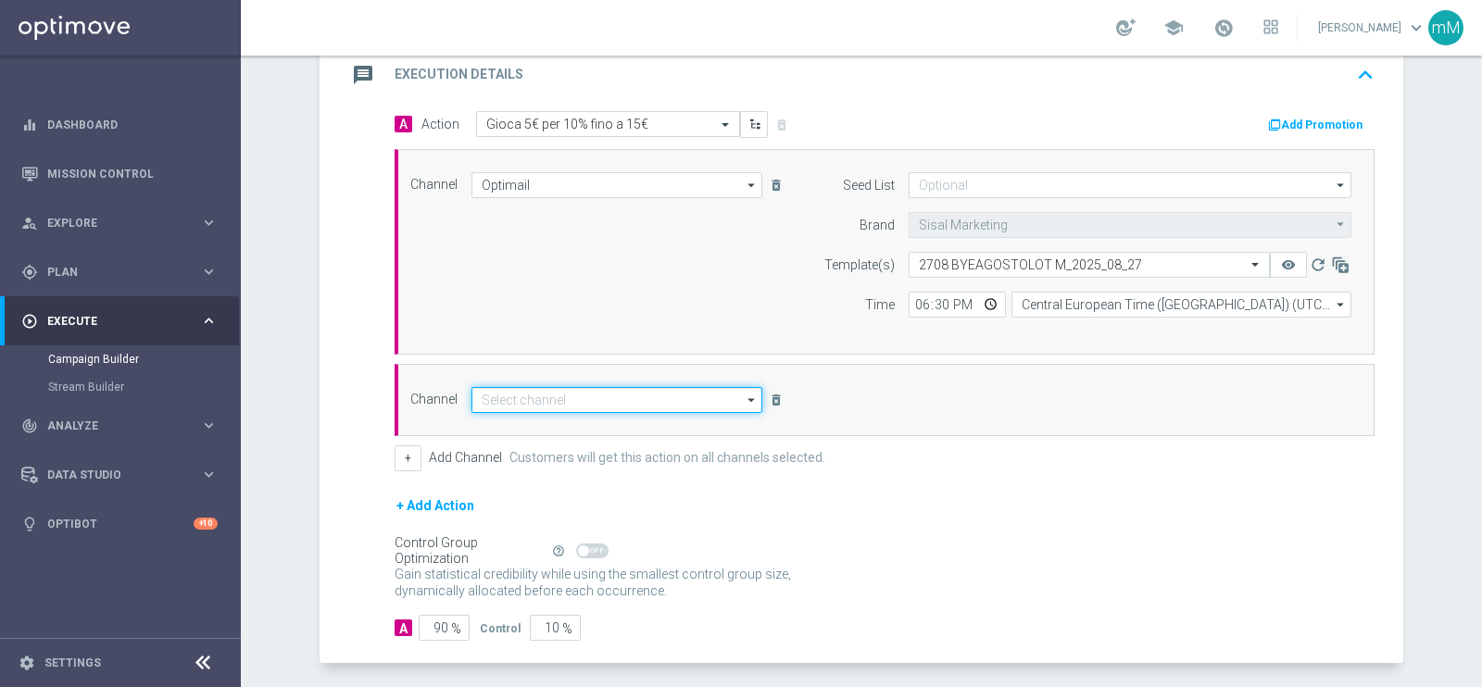
click at [588, 395] on input at bounding box center [616, 400] width 291 height 26
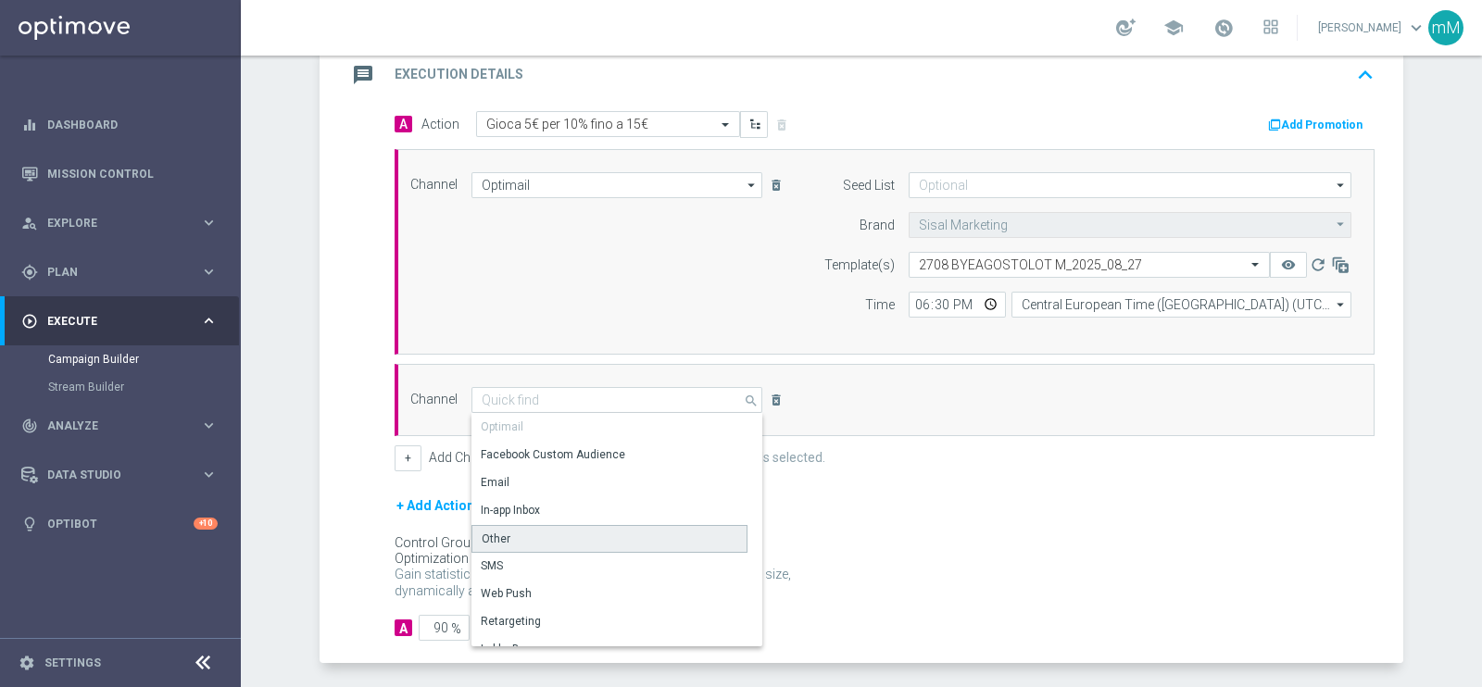
click at [538, 531] on div "Other" at bounding box center [609, 539] width 276 height 28
type input "Other"
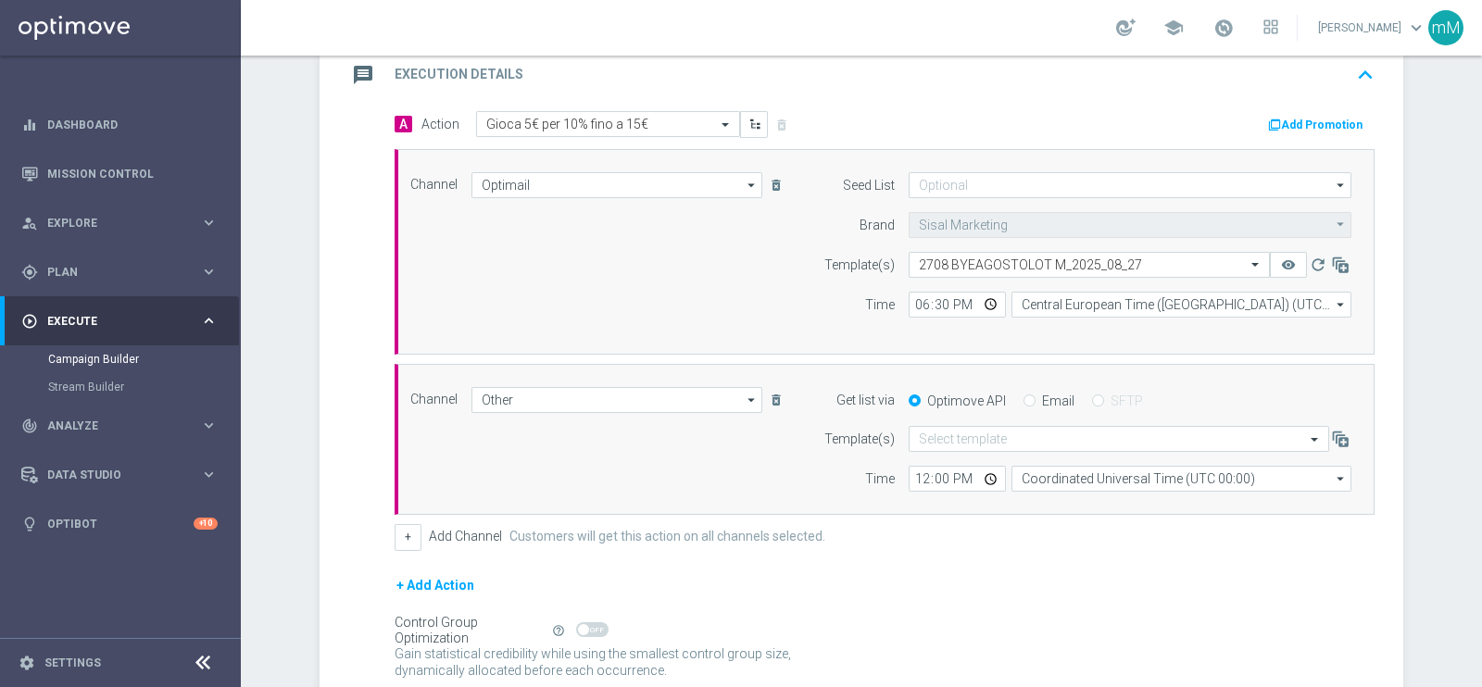
click at [1023, 402] on input "Email" at bounding box center [1029, 402] width 12 height 12
radio input "true"
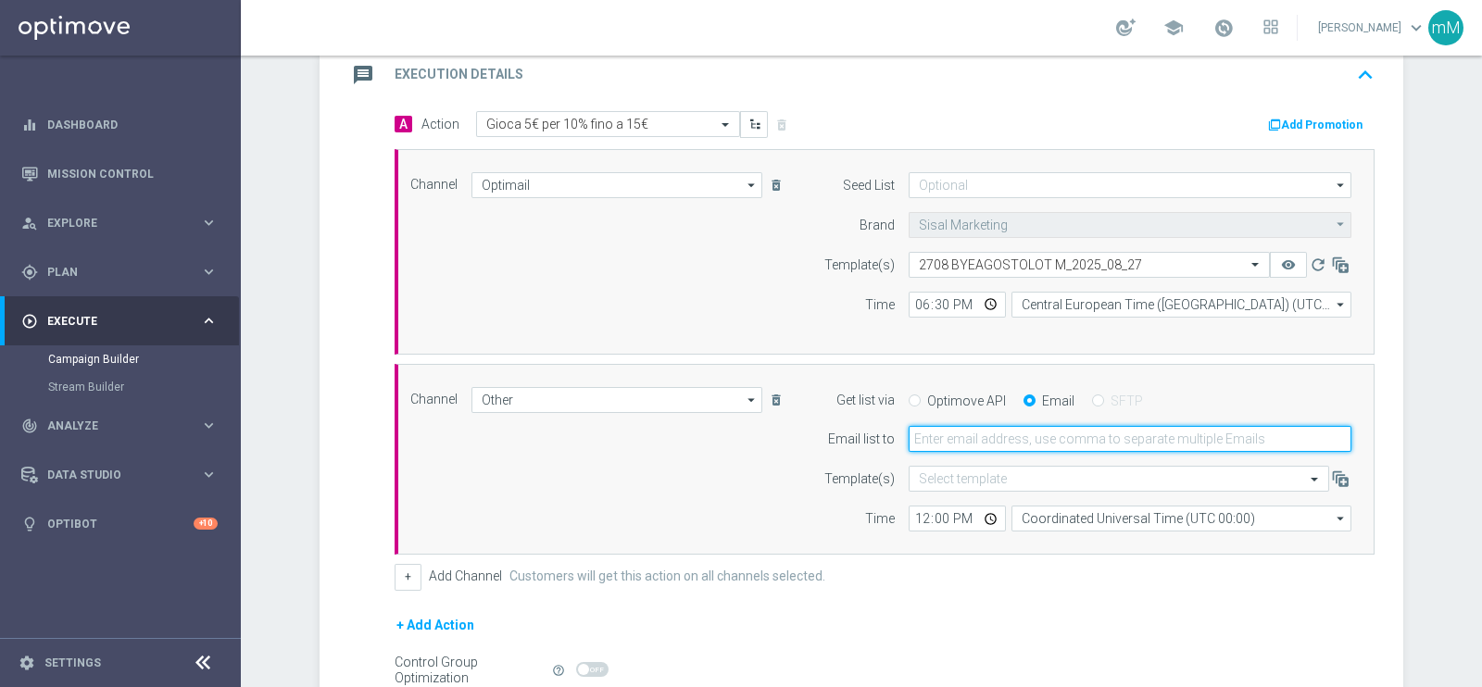
click at [996, 432] on input "email" at bounding box center [1129, 439] width 443 height 26
type input "[EMAIL_ADDRESS][PERSON_NAME][DOMAIN_NAME]"
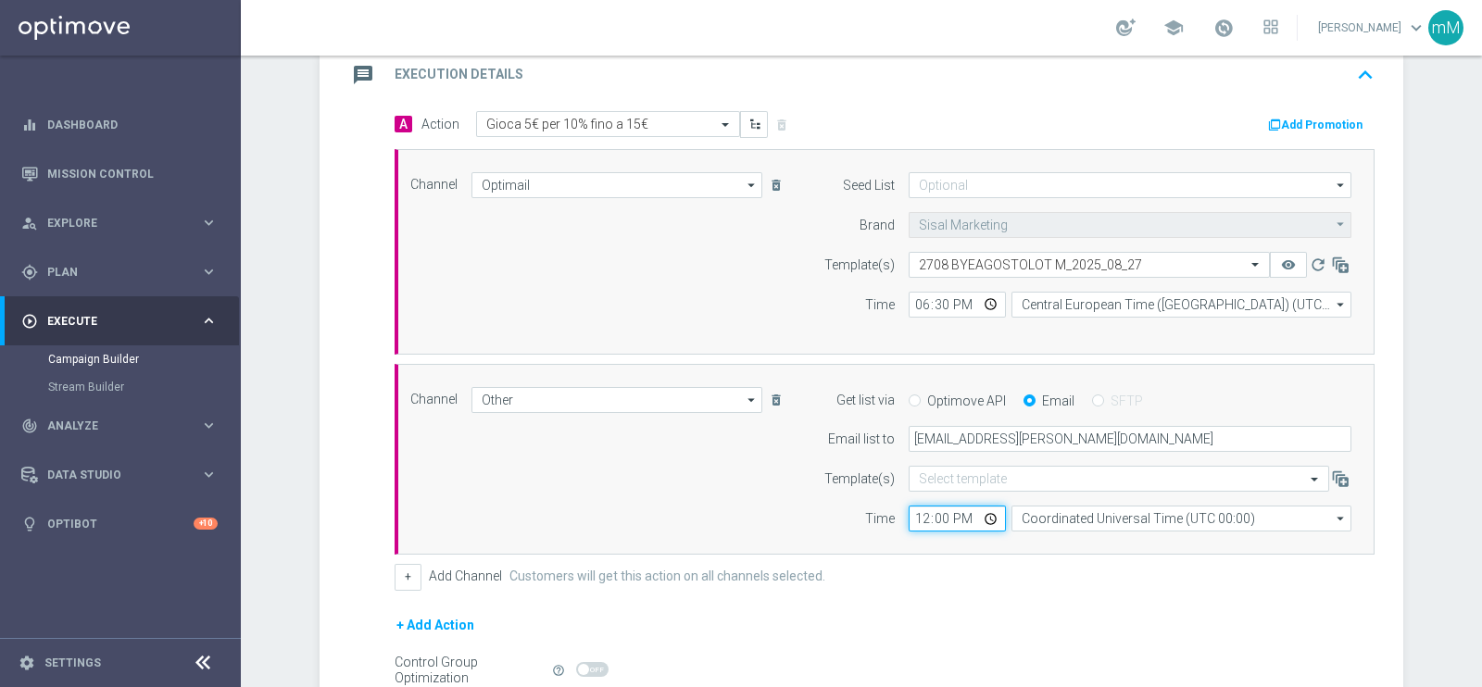
click at [908, 512] on input "12:00" at bounding box center [956, 519] width 97 height 26
type input "18:30"
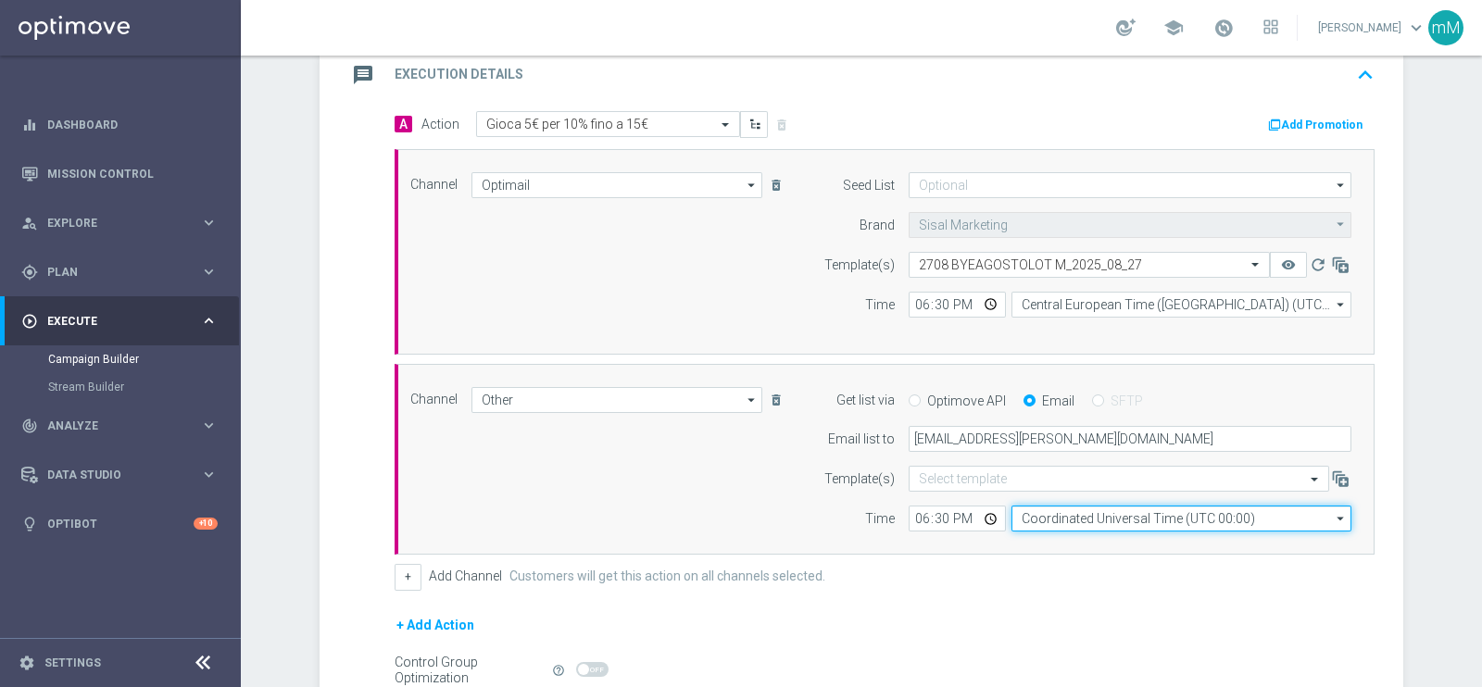
click at [1135, 509] on input "Coordinated Universal Time (UTC 00:00)" at bounding box center [1181, 519] width 340 height 26
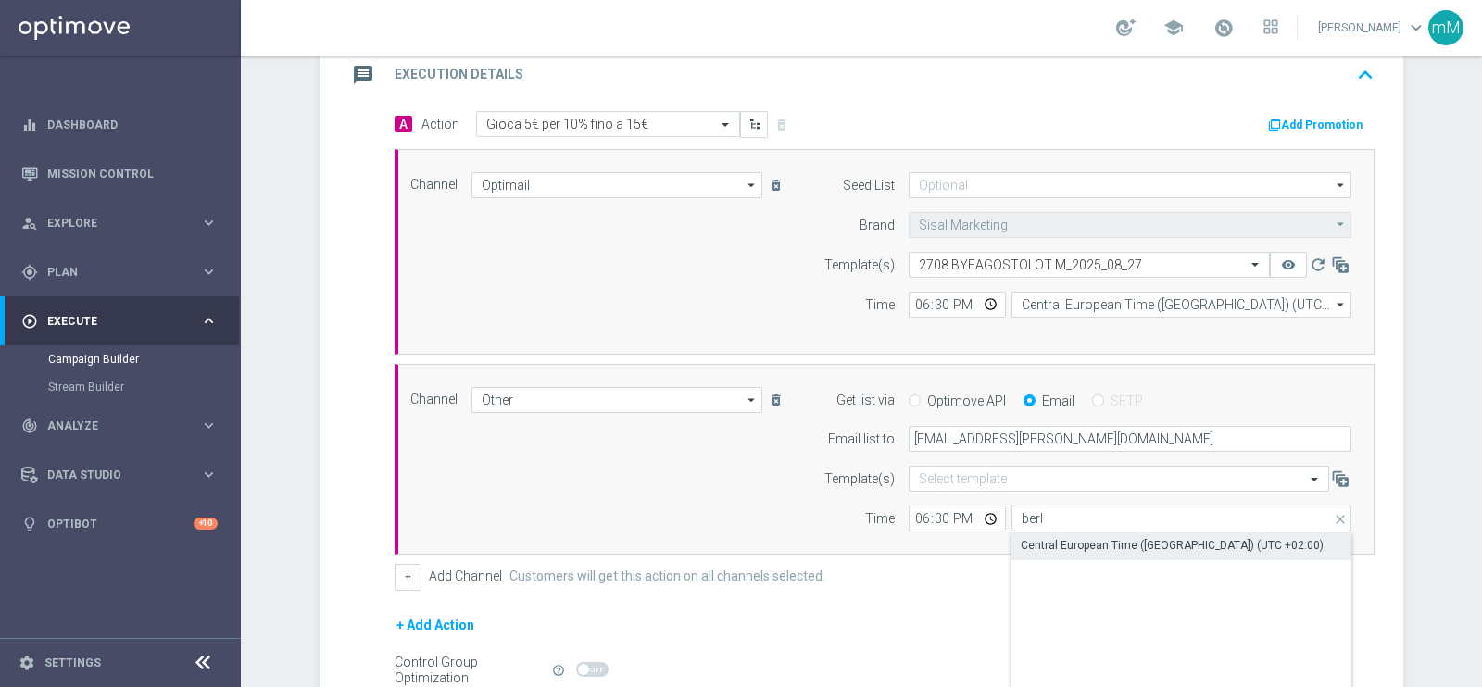
click at [1130, 537] on div "Central European Time ([GEOGRAPHIC_DATA]) (UTC +02:00)" at bounding box center [1172, 545] width 303 height 17
type input "Central European Time ([GEOGRAPHIC_DATA]) (UTC +02:00)"
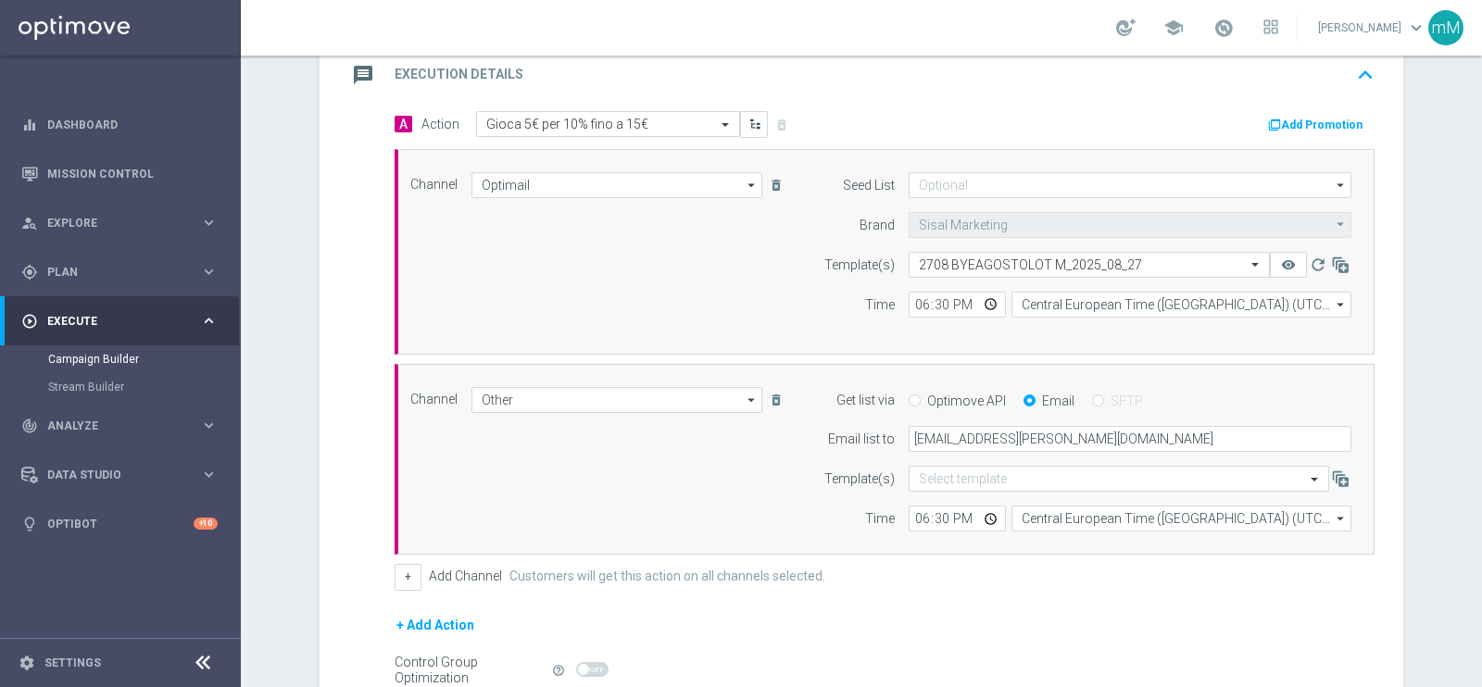
scroll to position [602, 0]
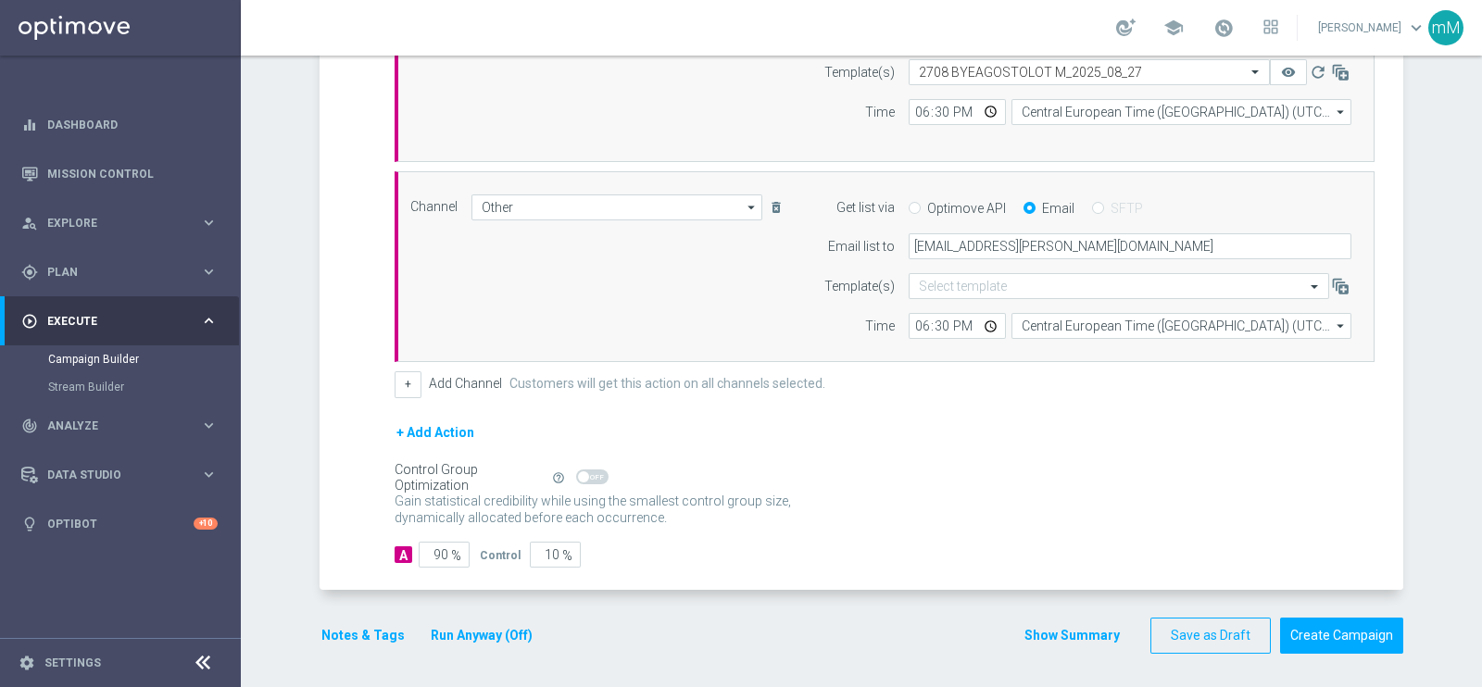
click at [467, 548] on button "Run Anyway (Off)" at bounding box center [482, 635] width 106 height 23
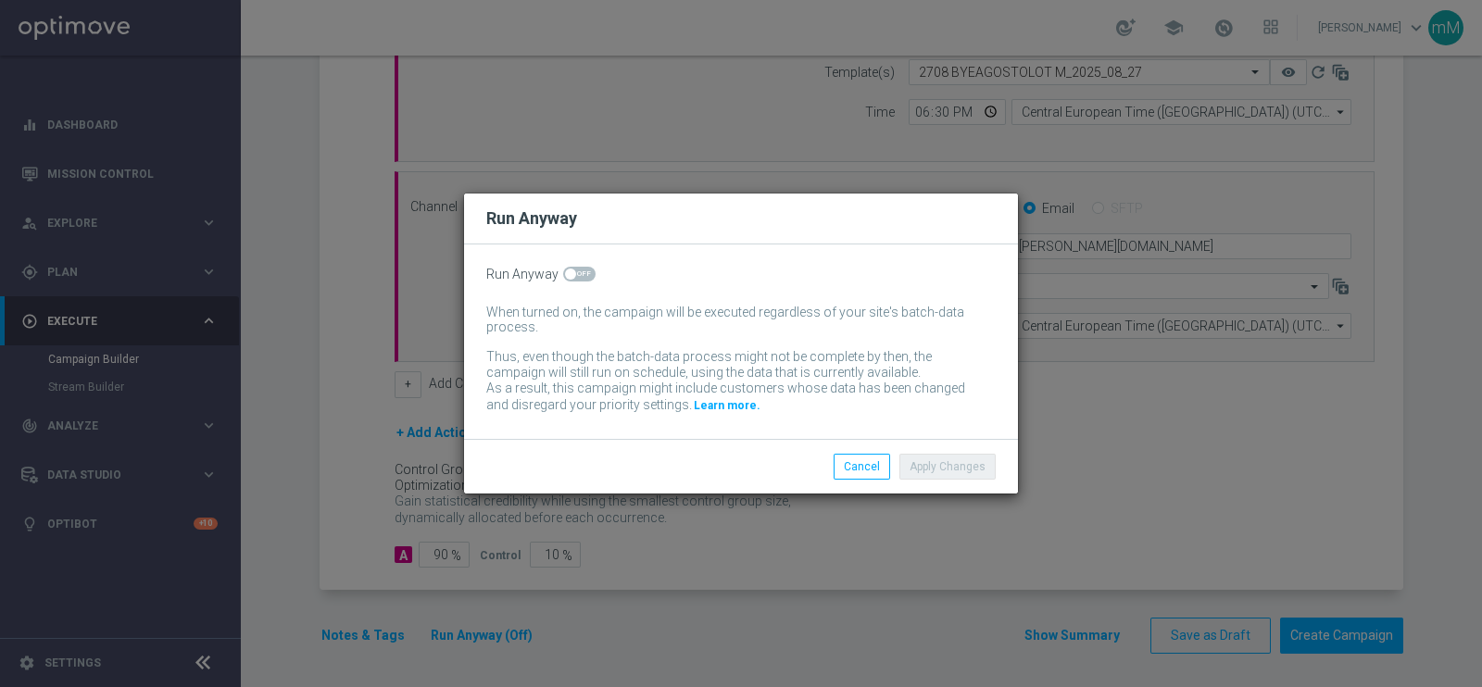
click at [572, 274] on span at bounding box center [579, 274] width 32 height 15
click at [572, 274] on input "checkbox" at bounding box center [579, 274] width 32 height 15
checkbox input "true"
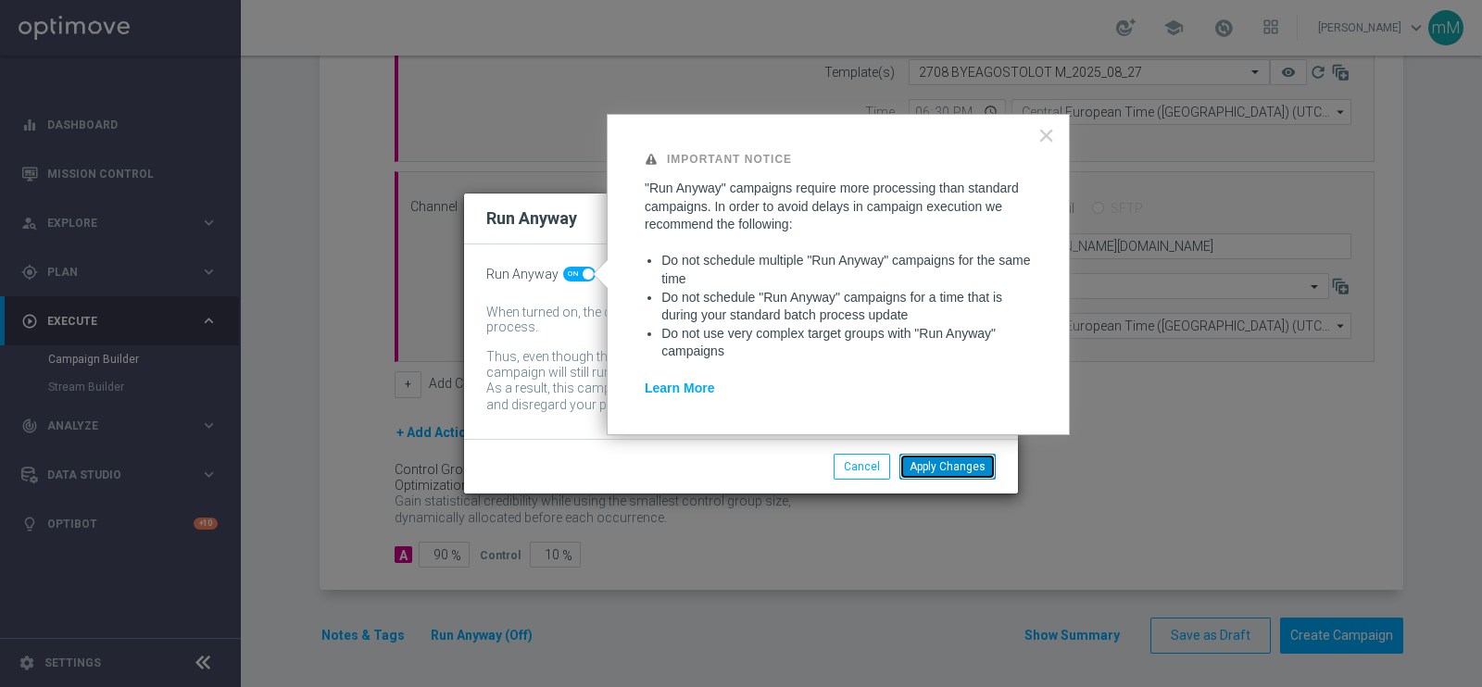
click at [936, 470] on button "Apply Changes" at bounding box center [947, 467] width 96 height 26
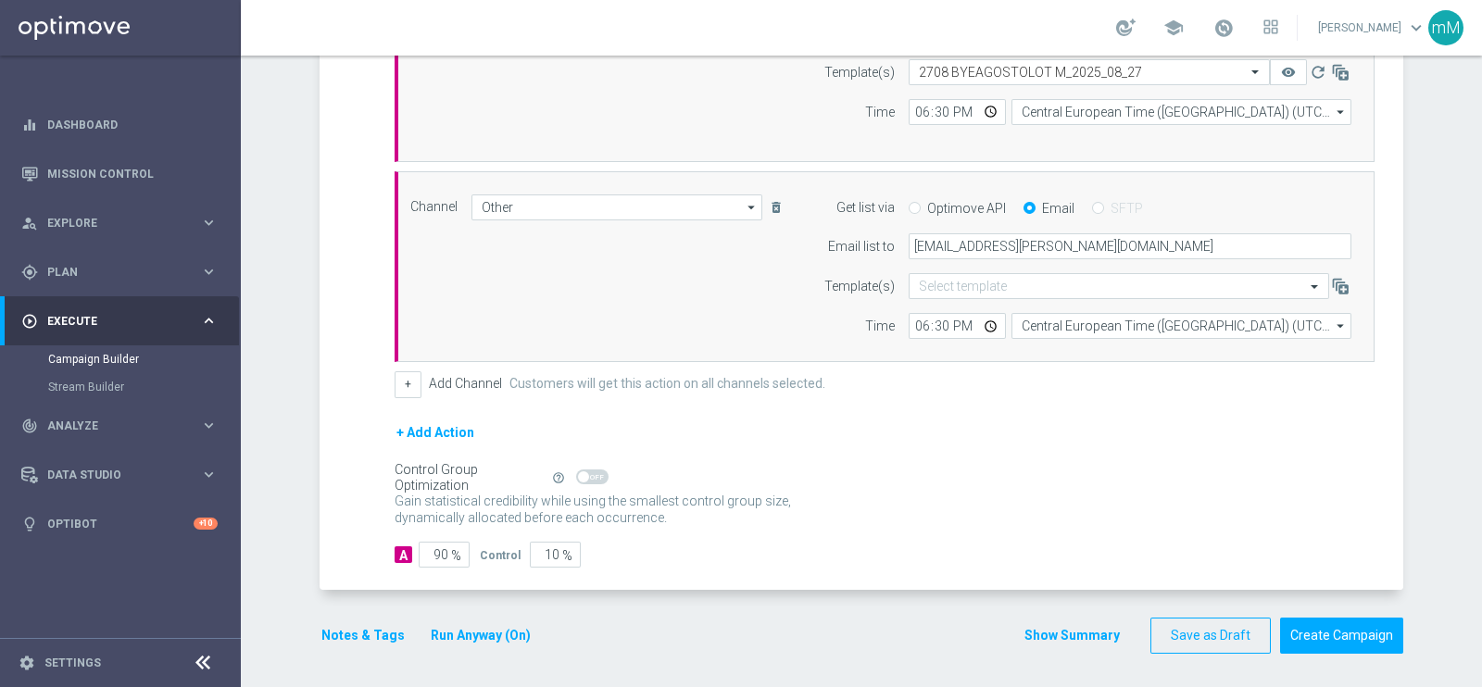
click at [350, 548] on div "Notes & Tags Run Anyway (On)" at bounding box center [436, 636] width 235 height 36
click at [364, 548] on button "Notes & Tags" at bounding box center [362, 635] width 87 height 23
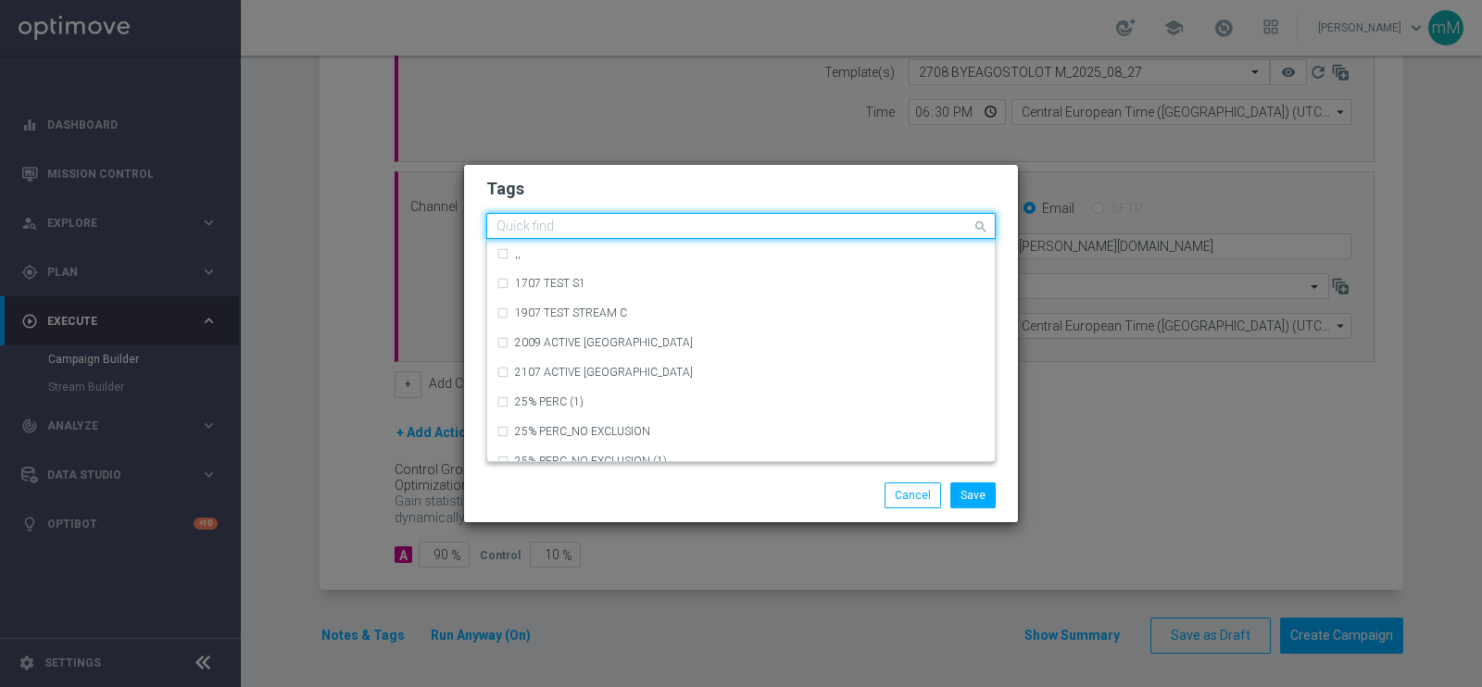
click at [612, 232] on input "text" at bounding box center [733, 227] width 475 height 16
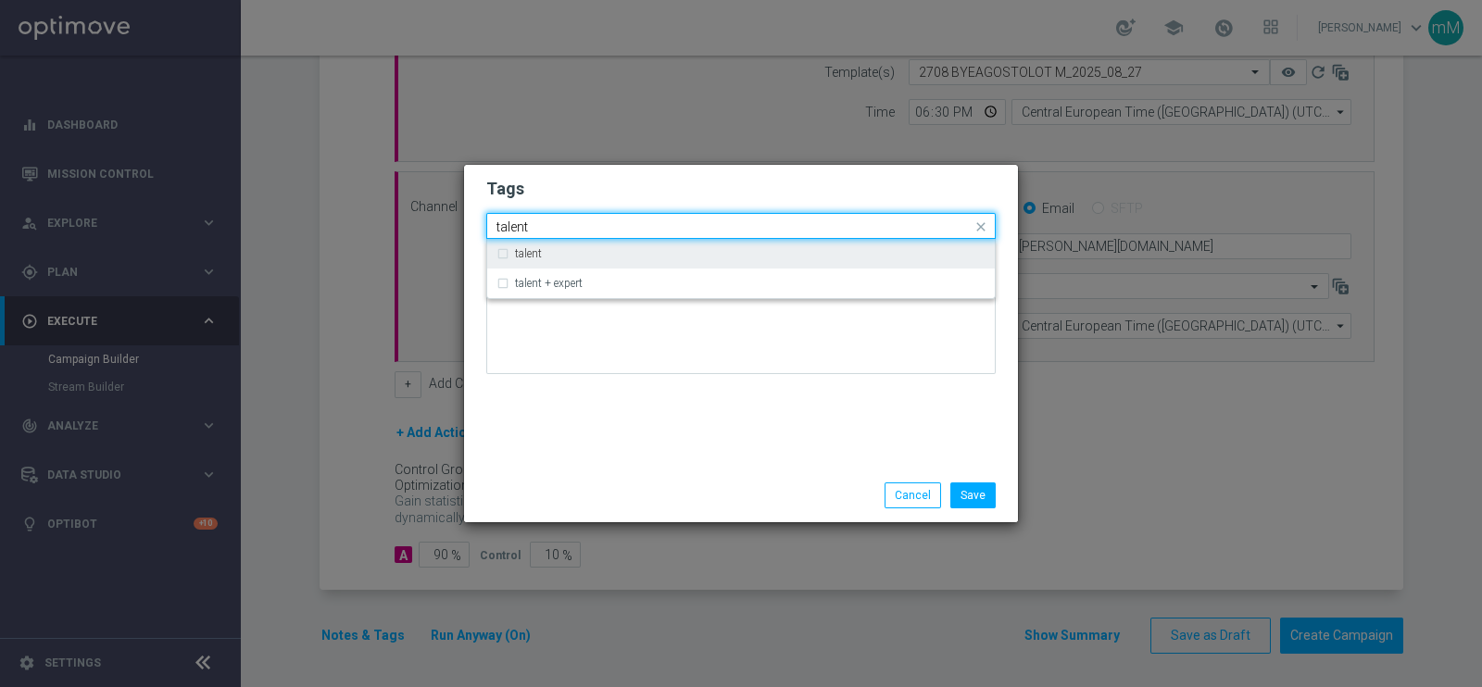
click at [590, 257] on div "talent" at bounding box center [750, 253] width 470 height 11
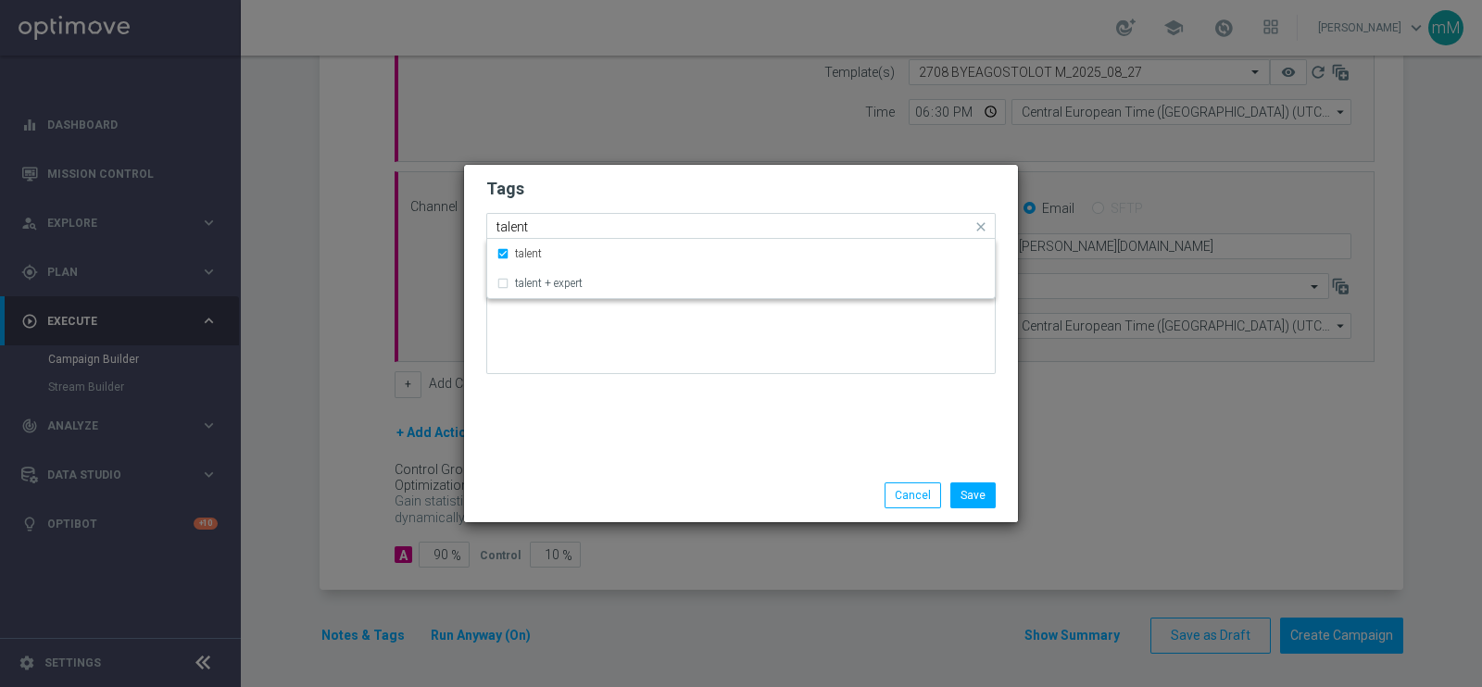
click at [594, 227] on input "talent" at bounding box center [733, 227] width 475 height 16
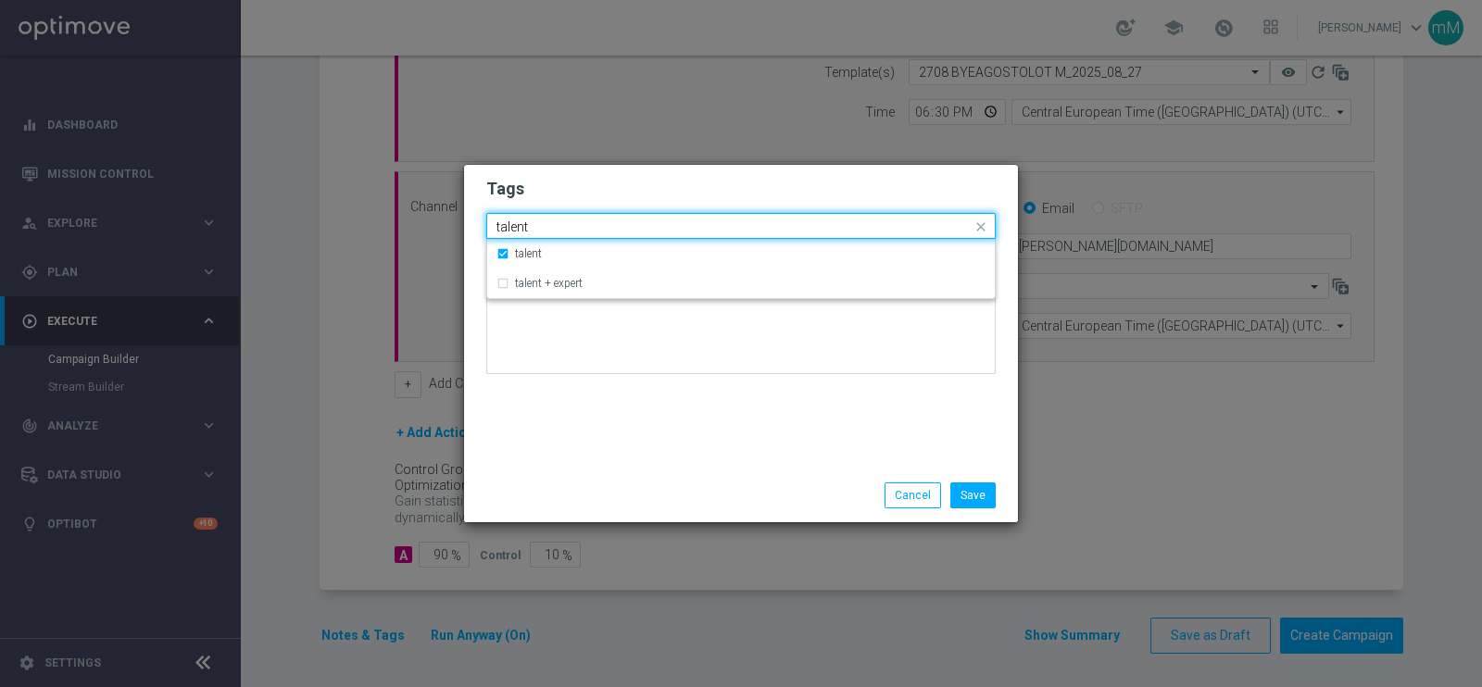
click at [594, 227] on input "talent" at bounding box center [733, 227] width 475 height 16
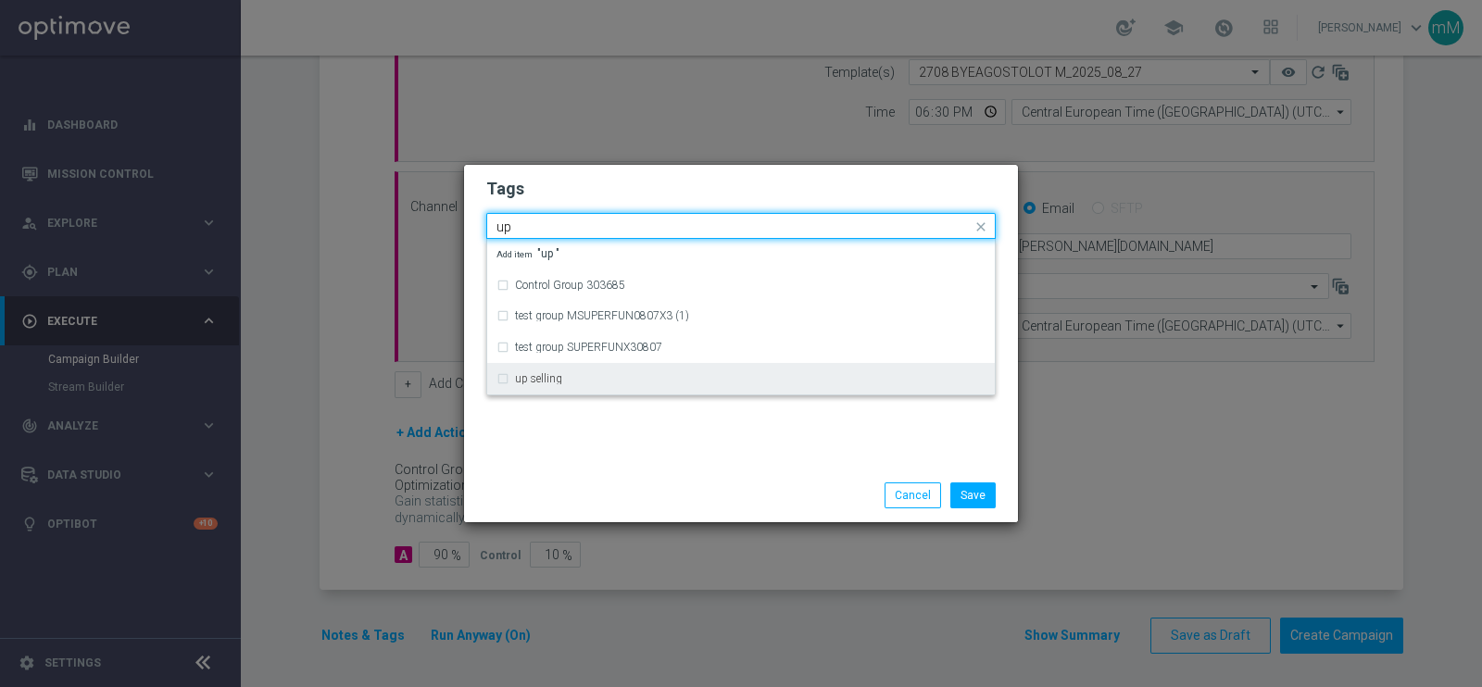
click at [564, 367] on div "up selling" at bounding box center [740, 379] width 489 height 30
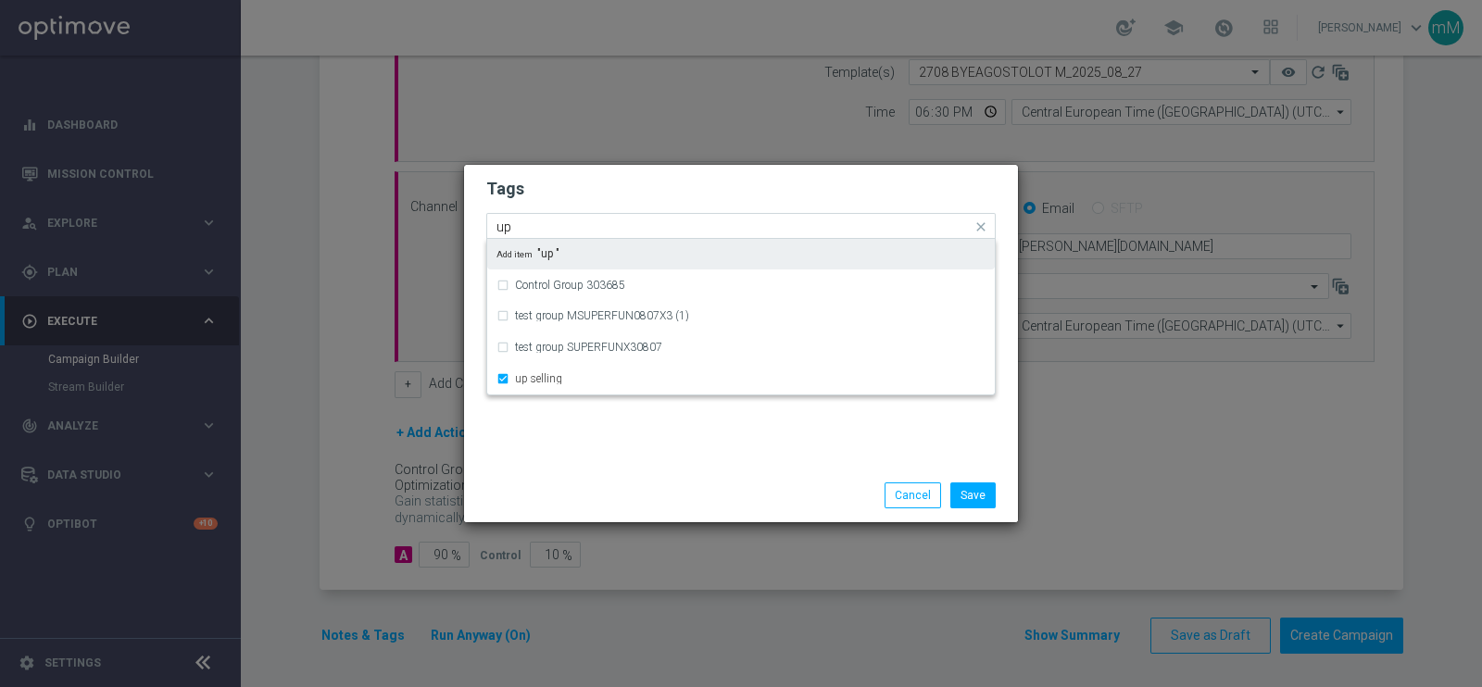
click at [607, 227] on input "up" at bounding box center [733, 227] width 475 height 16
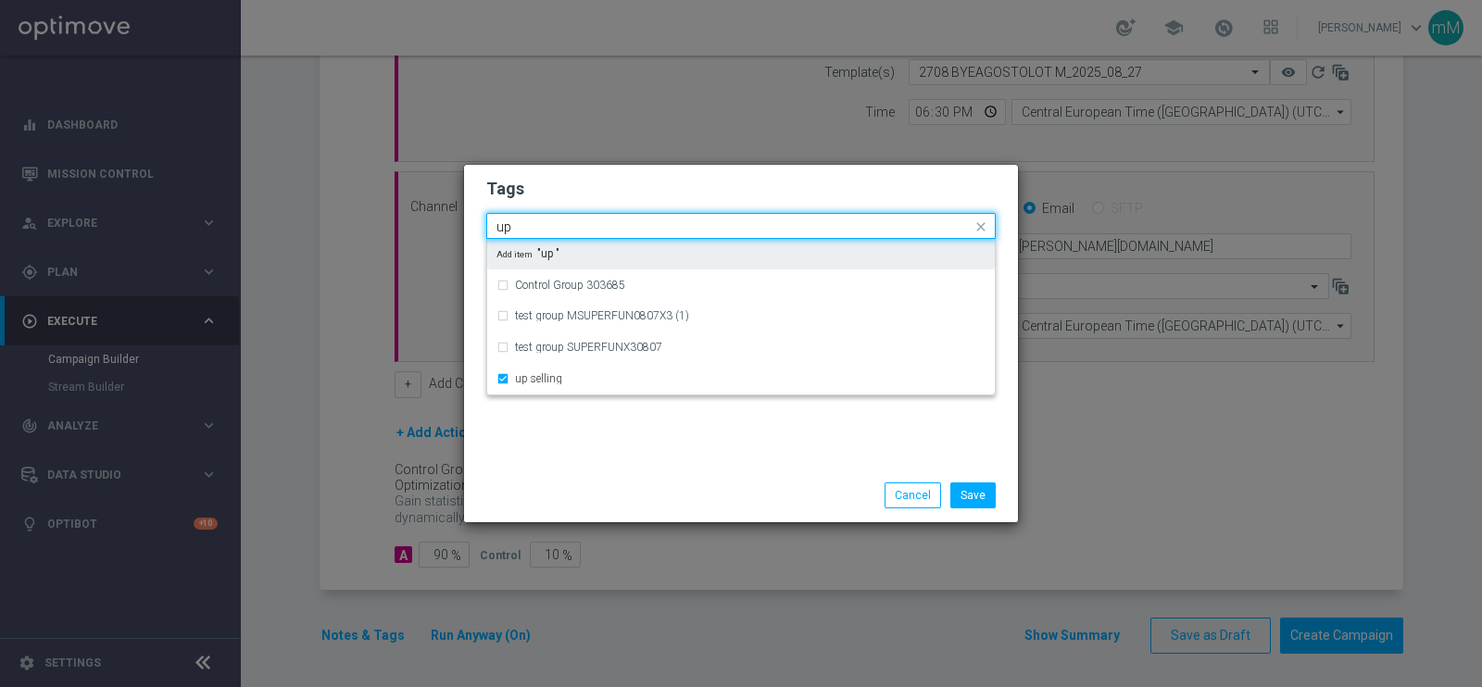
click at [607, 227] on input "up" at bounding box center [733, 227] width 475 height 16
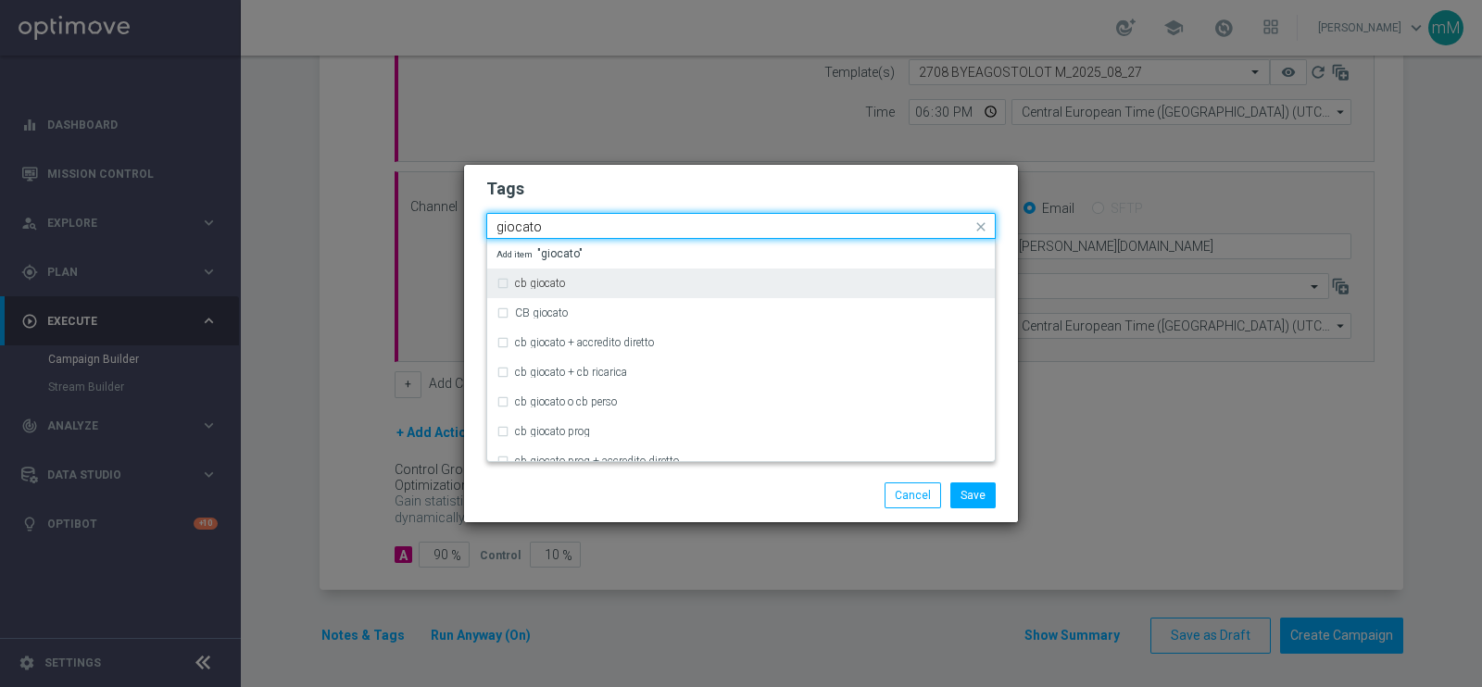
click at [581, 280] on div "cb giocato" at bounding box center [750, 283] width 470 height 11
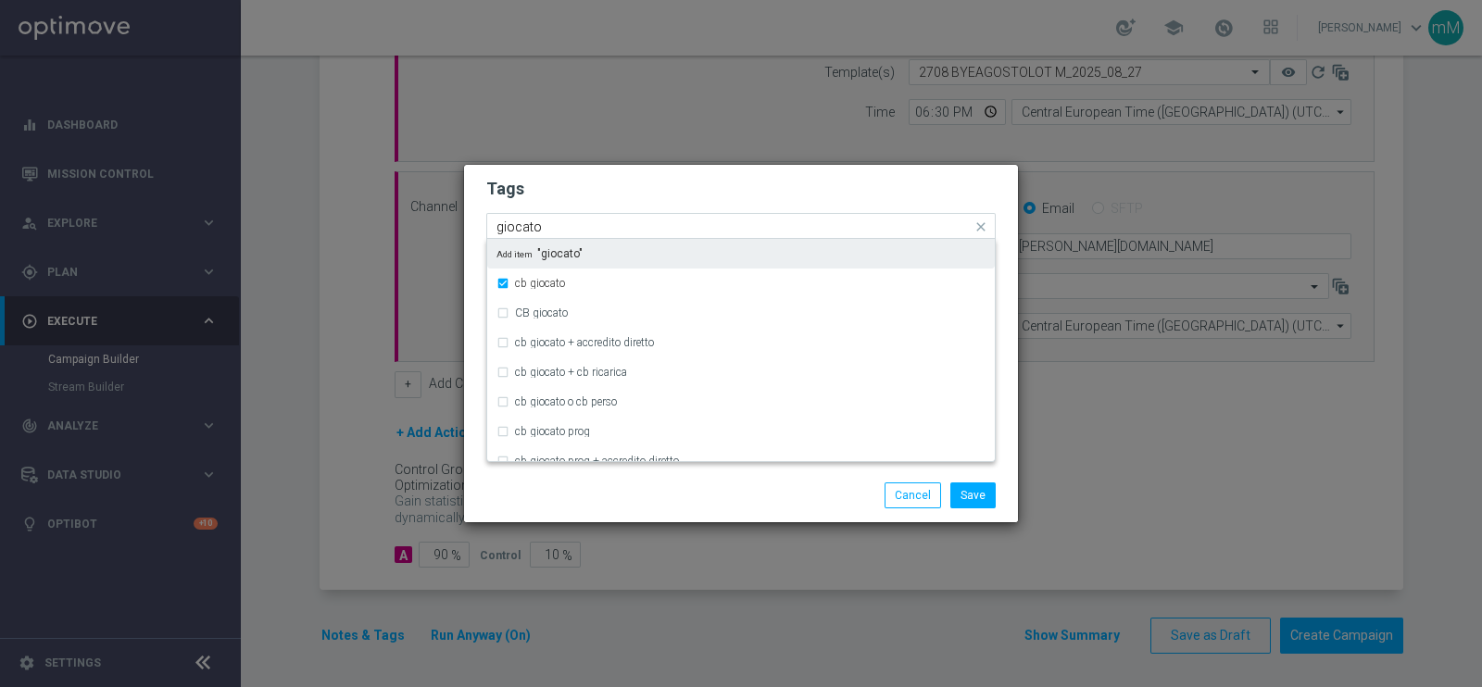
click at [565, 220] on input "giocato" at bounding box center [733, 227] width 475 height 16
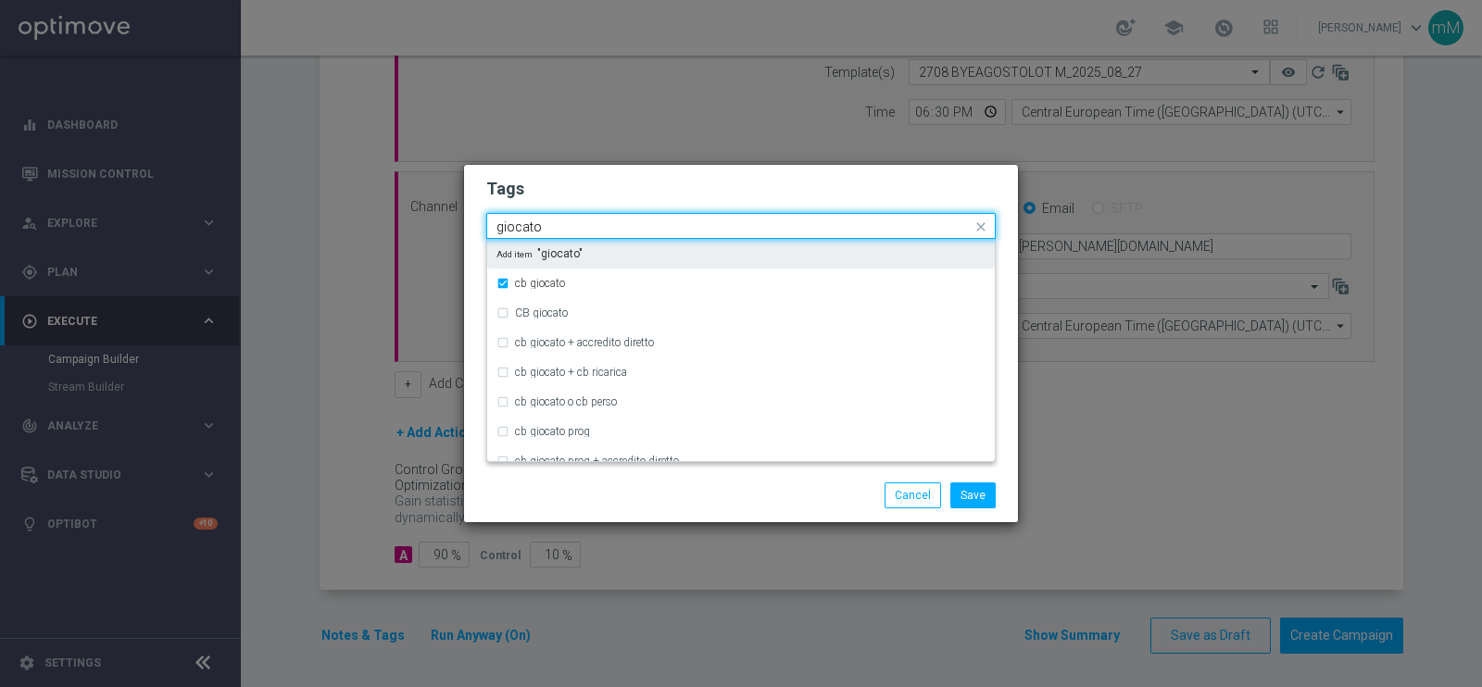
click at [565, 220] on input "giocato" at bounding box center [733, 227] width 475 height 16
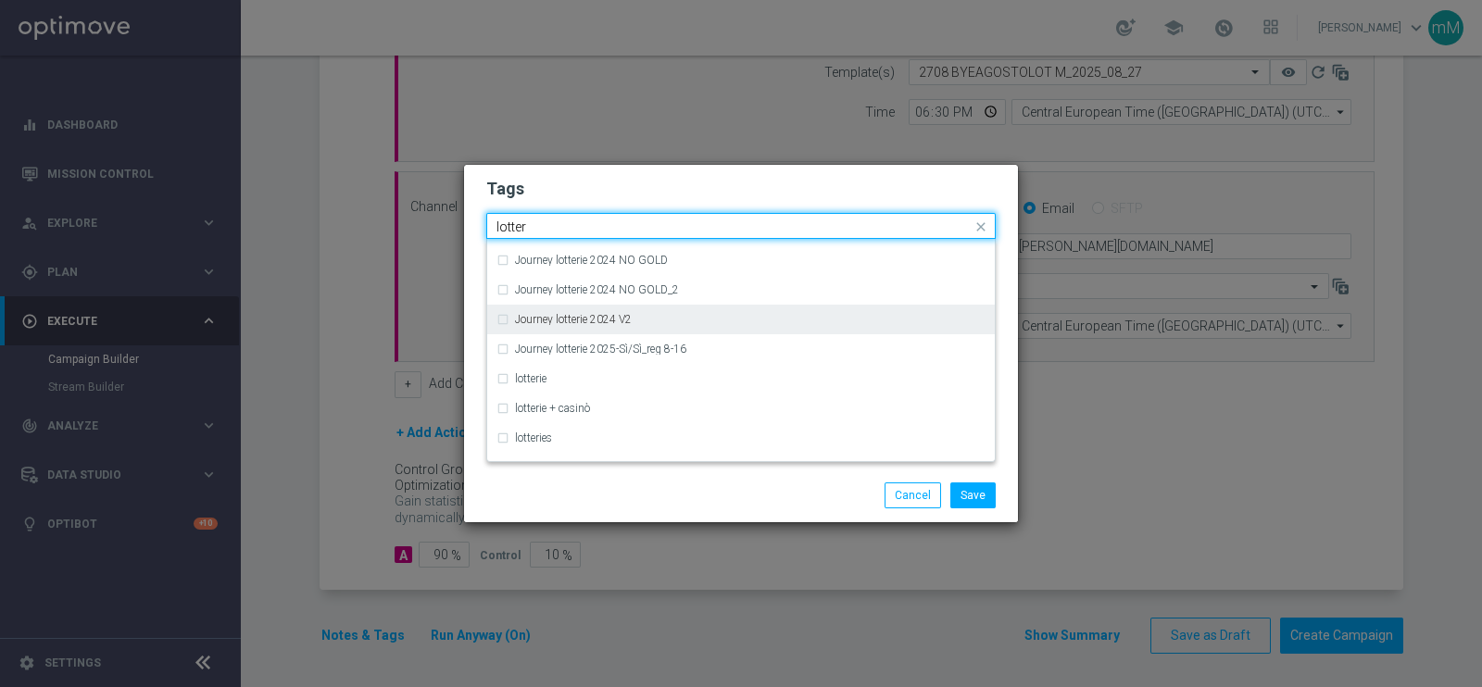
scroll to position [232, 0]
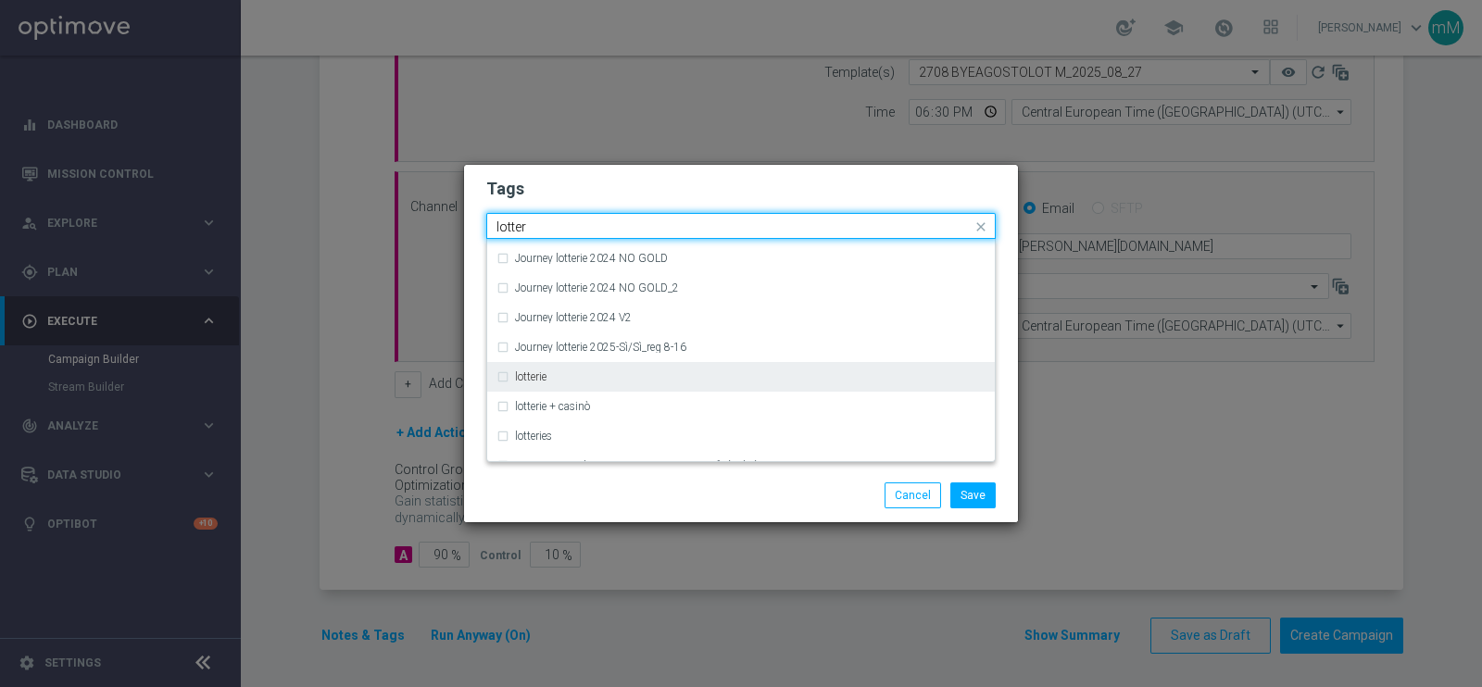
click at [560, 366] on div "lotterie" at bounding box center [740, 377] width 489 height 30
type input "lotter"
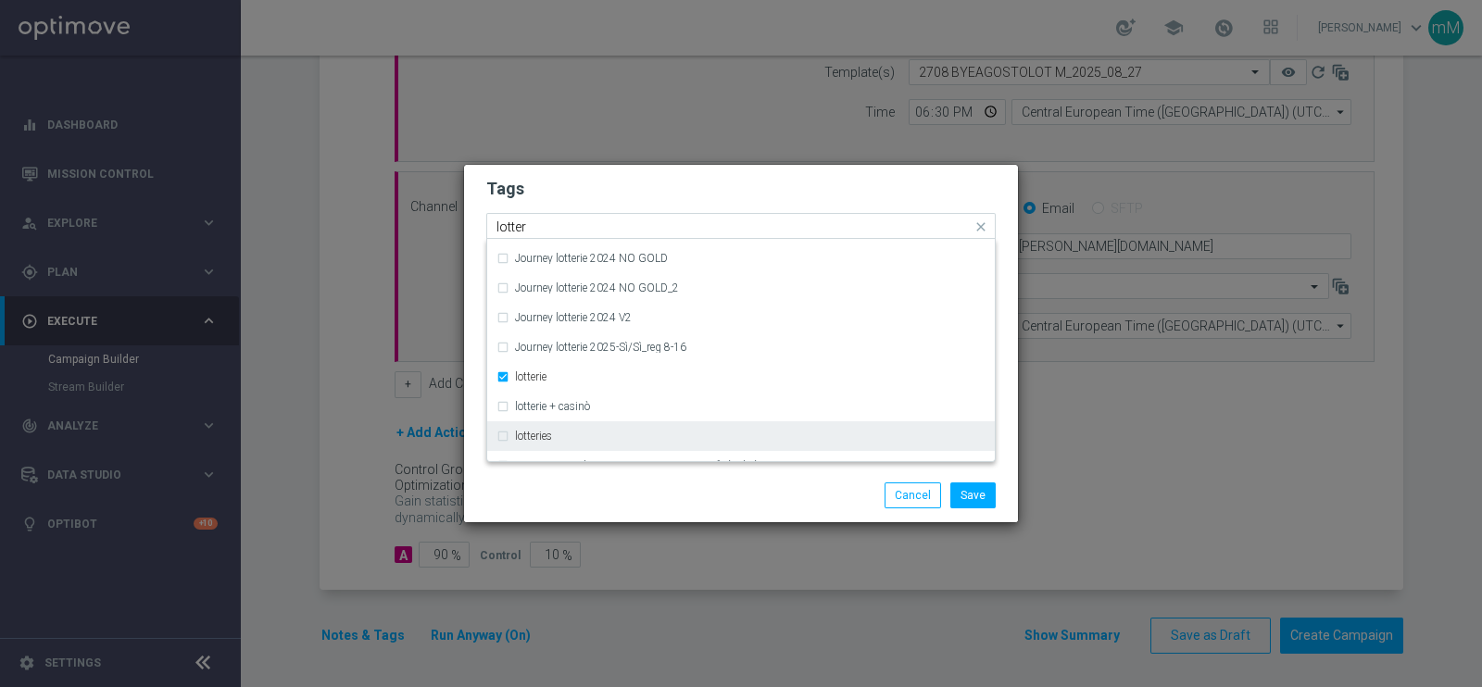
click at [550, 437] on label "lotteries" at bounding box center [533, 436] width 37 height 11
click at [744, 480] on div "Save Cancel" at bounding box center [741, 496] width 554 height 54
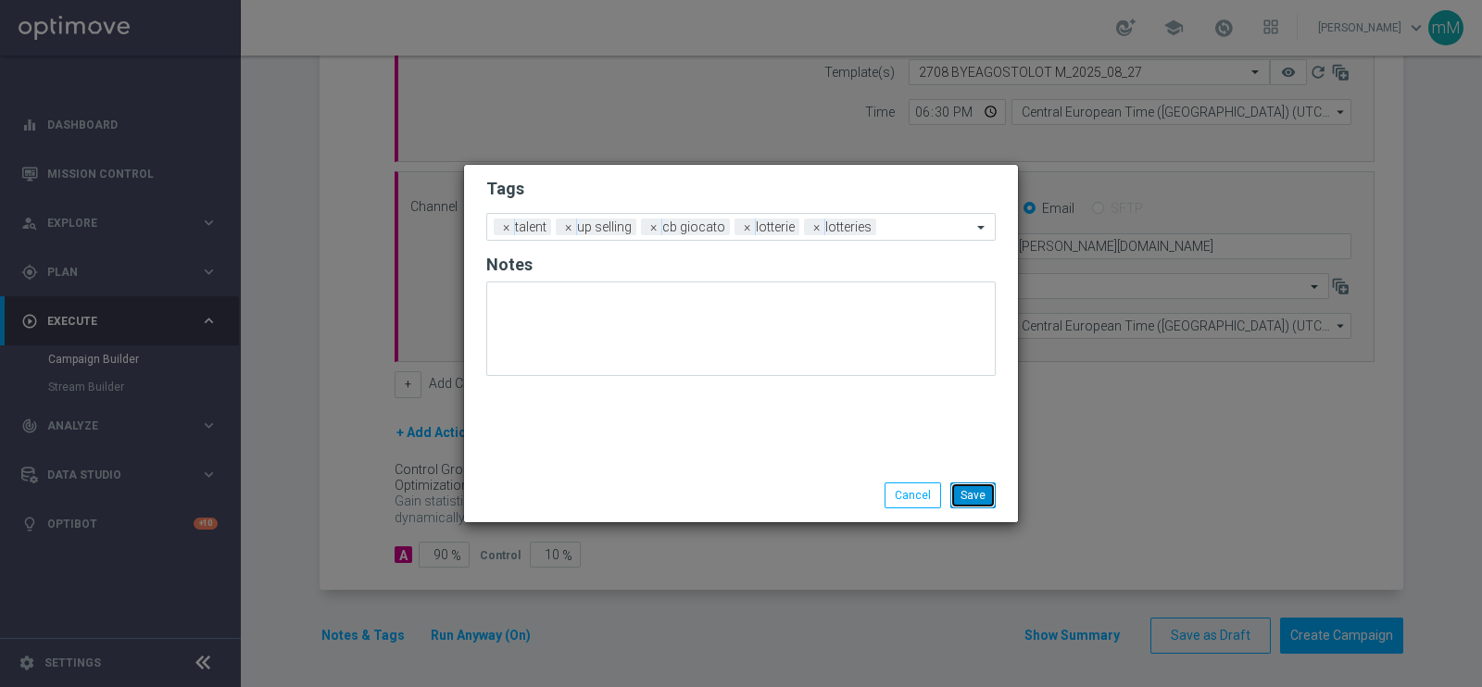
click at [970, 493] on button "Save" at bounding box center [972, 495] width 45 height 26
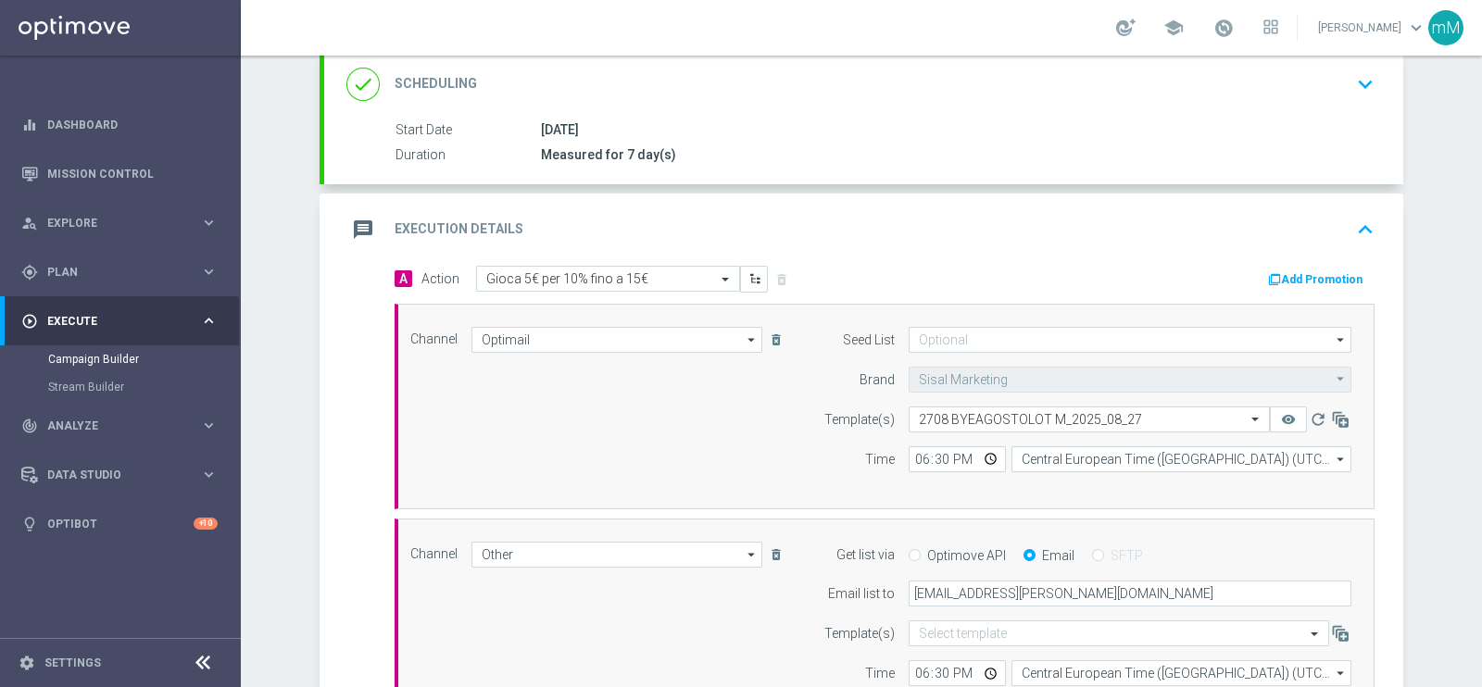
scroll to position [255, 0]
click at [1184, 272] on button "Add Promotion" at bounding box center [1317, 279] width 103 height 20
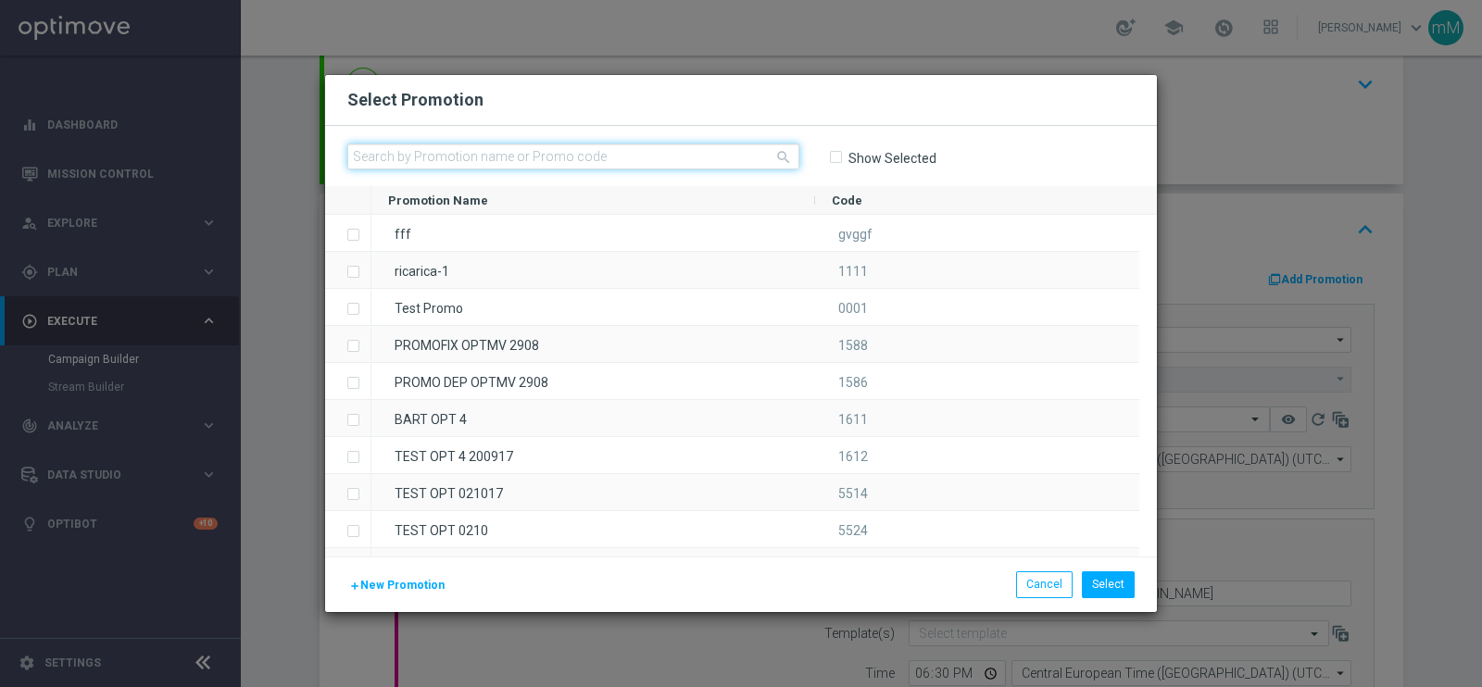
click at [616, 153] on input "text" at bounding box center [573, 157] width 452 height 26
paste input "333624"
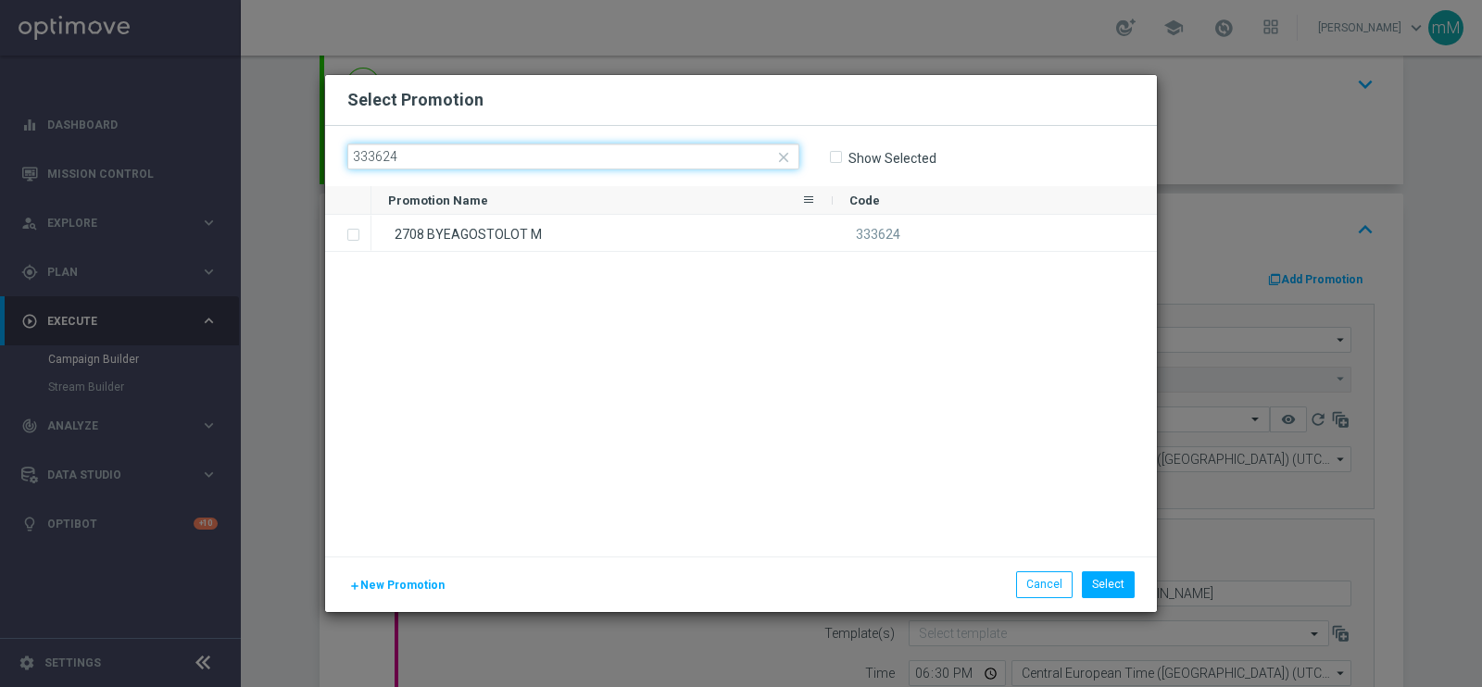
type input "333624"
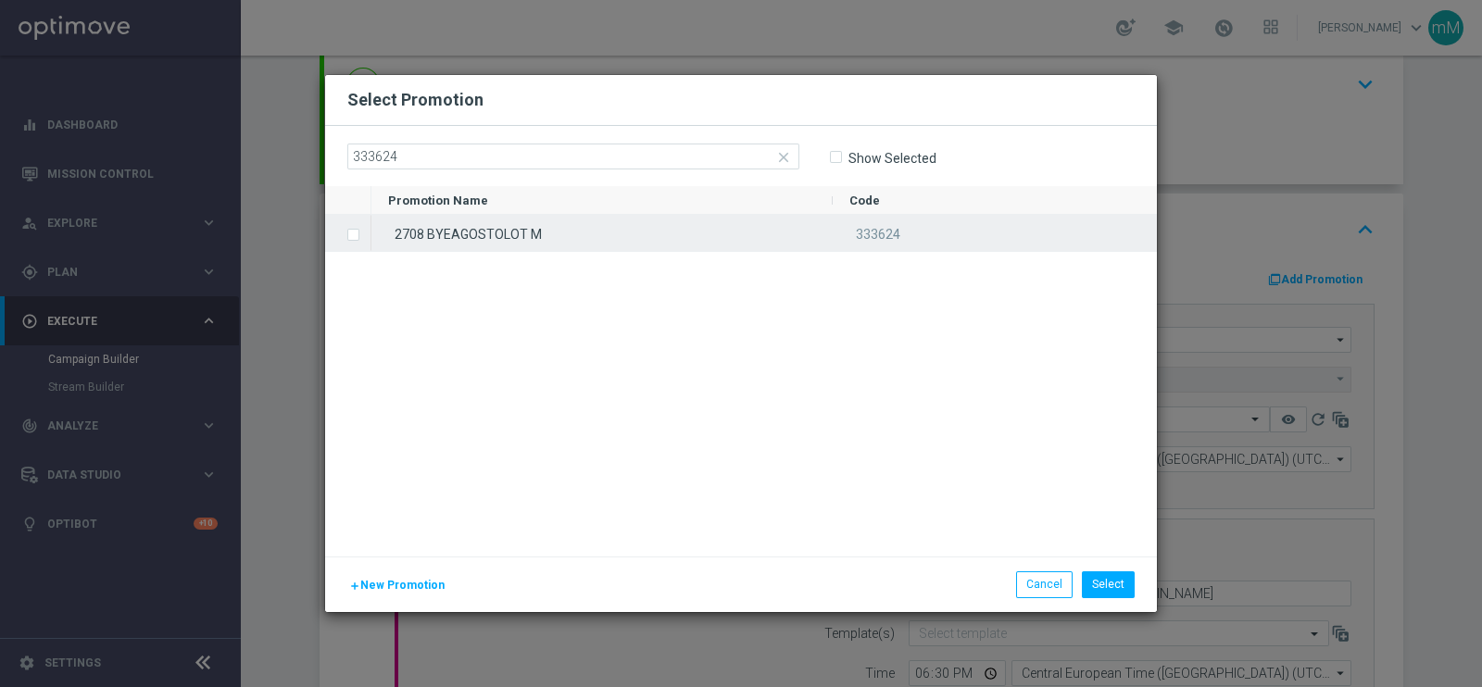
click at [596, 229] on div "2708 BYEAGOSTOLOT M" at bounding box center [601, 233] width 461 height 36
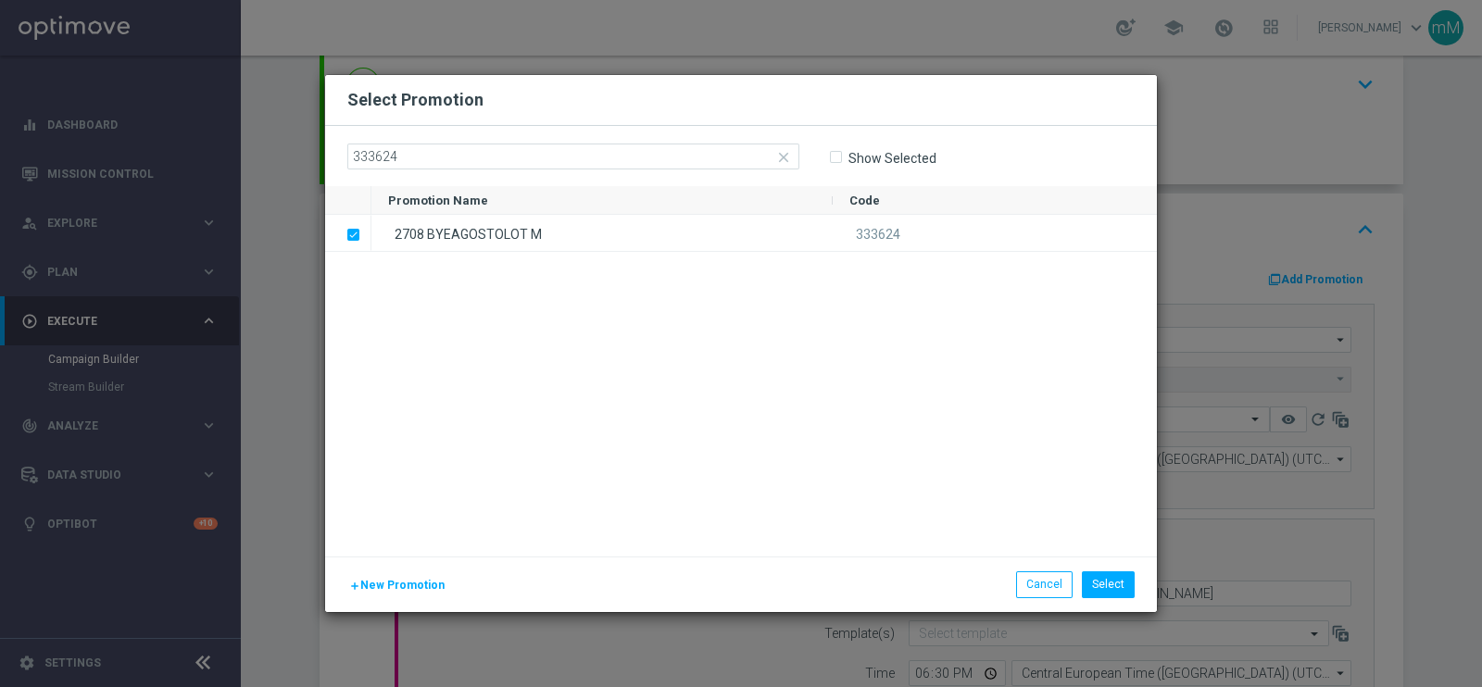
click at [1094, 548] on div "add New Promotion Select Cancel" at bounding box center [741, 584] width 832 height 55
click at [1104, 548] on button "Select" at bounding box center [1108, 584] width 53 height 26
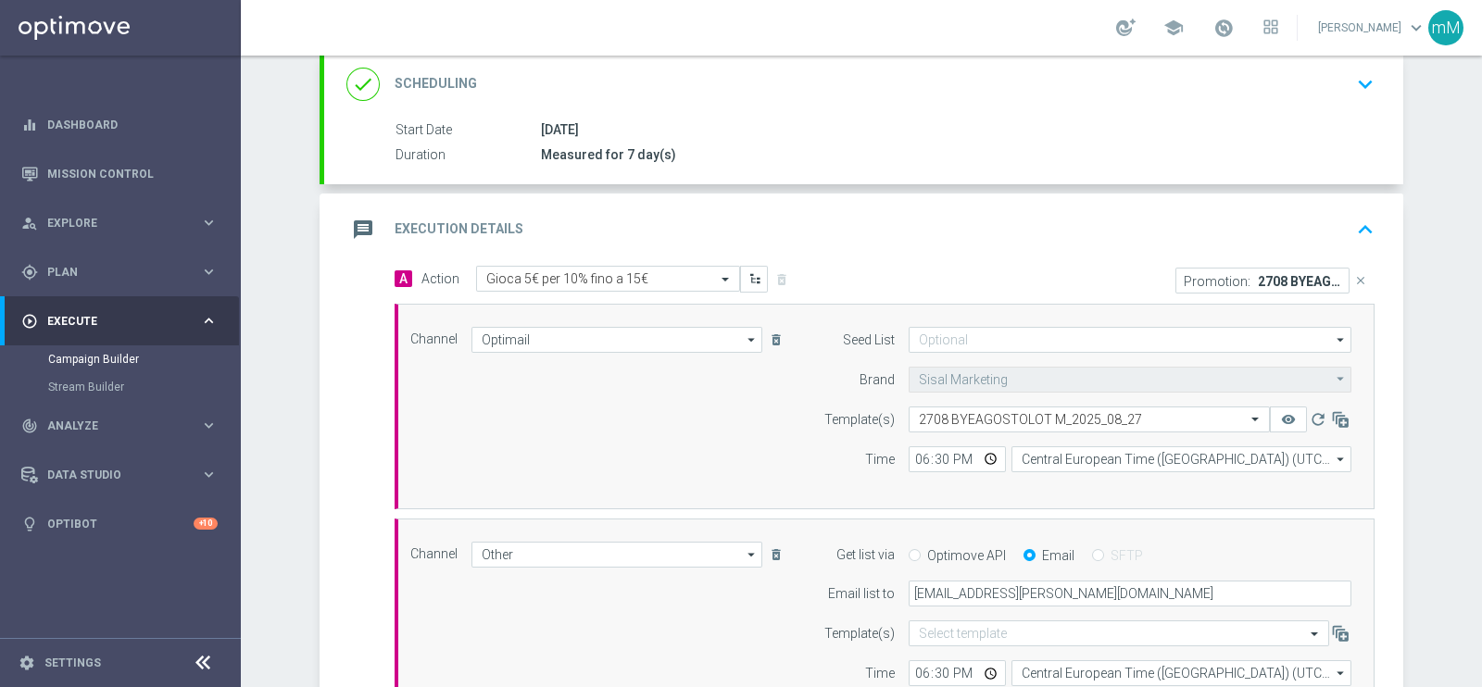
scroll to position [602, 0]
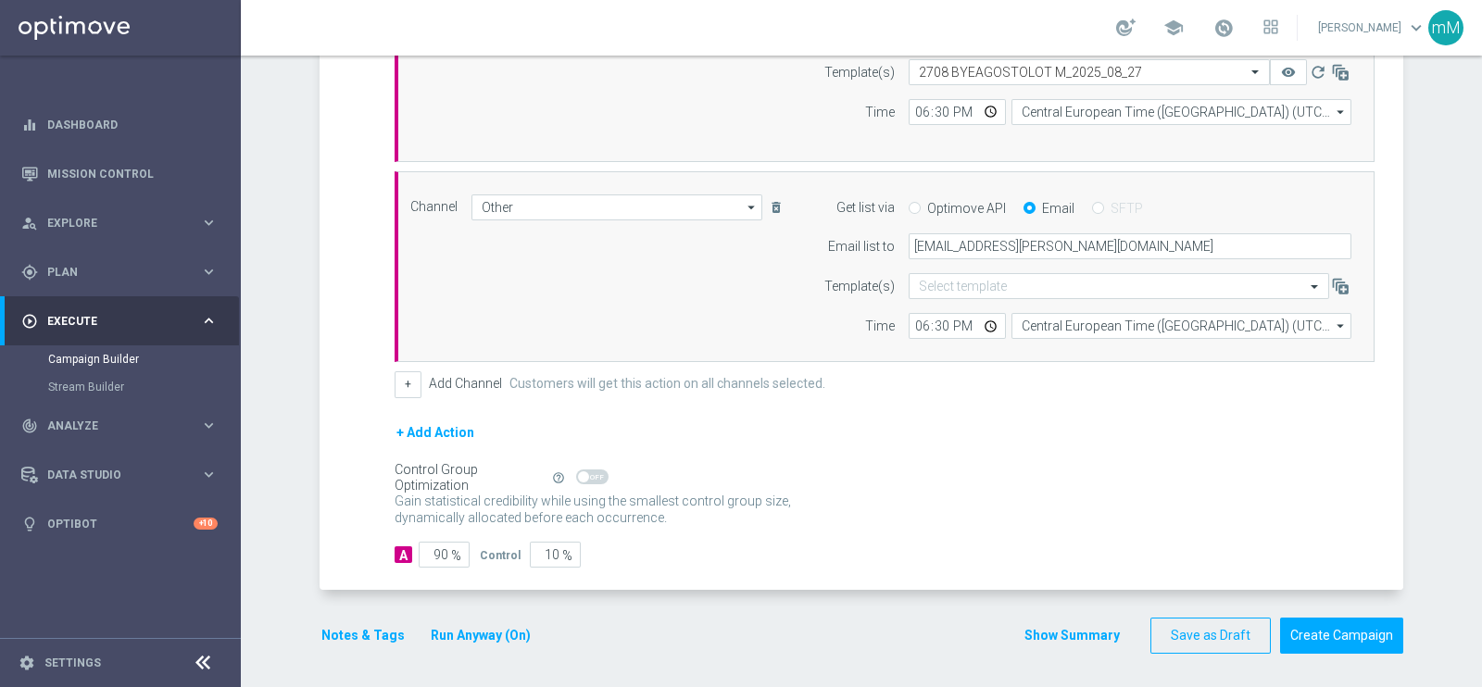
click at [1079, 548] on button "Show Summary" at bounding box center [1071, 635] width 97 height 21
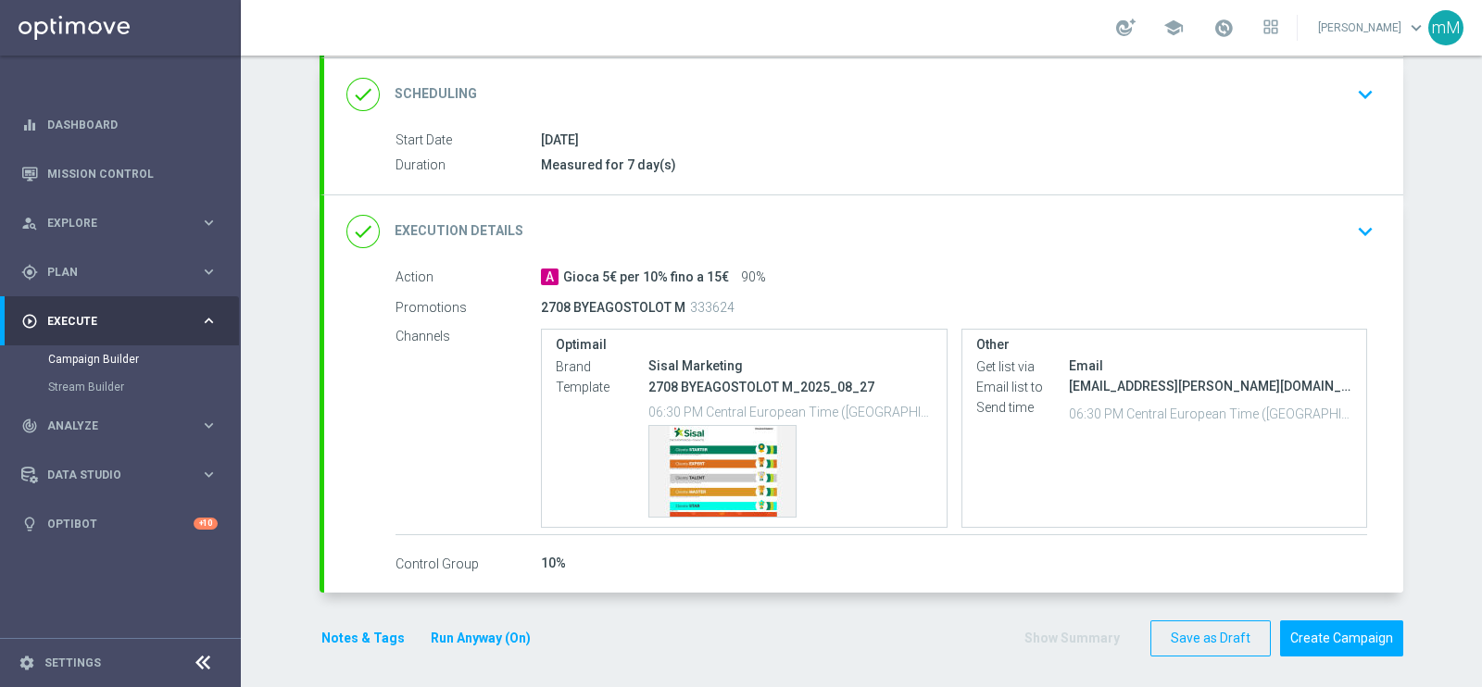
scroll to position [248, 0]
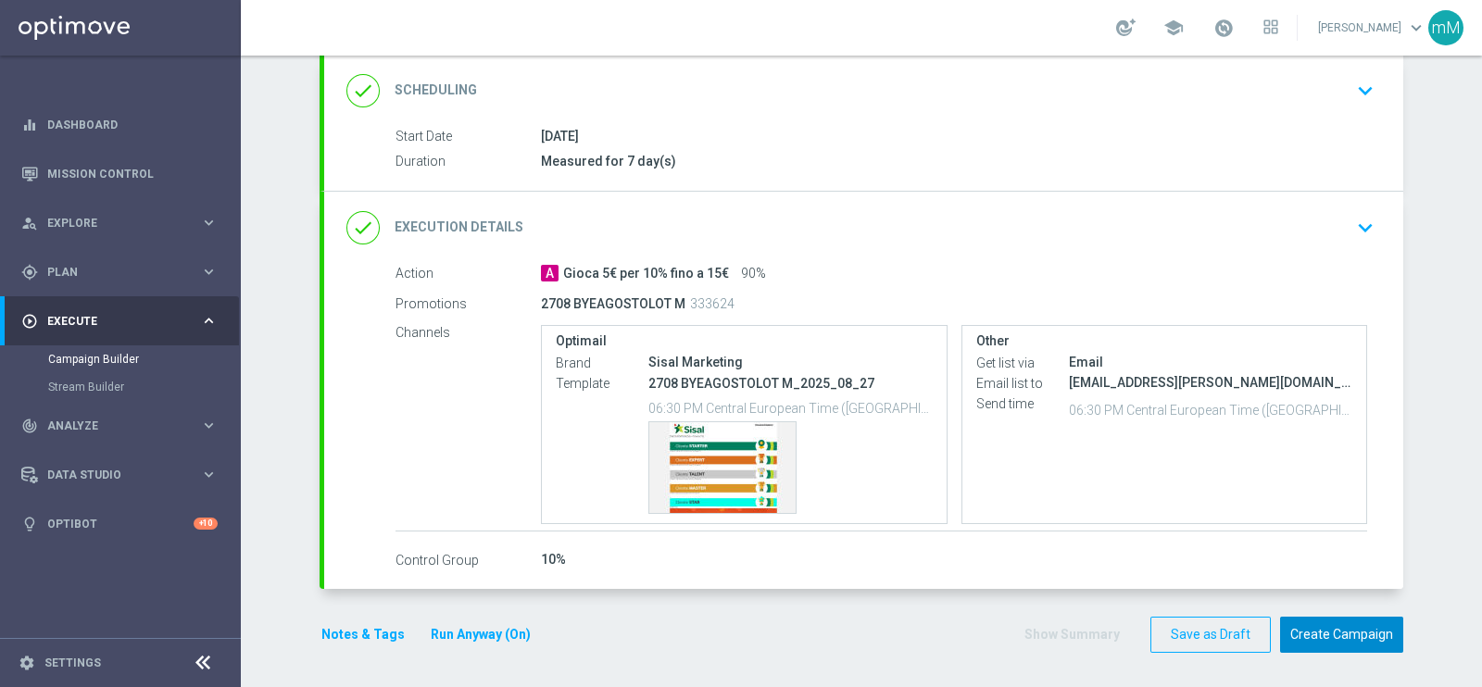
click at [1184, 548] on button "Create Campaign" at bounding box center [1341, 635] width 123 height 36
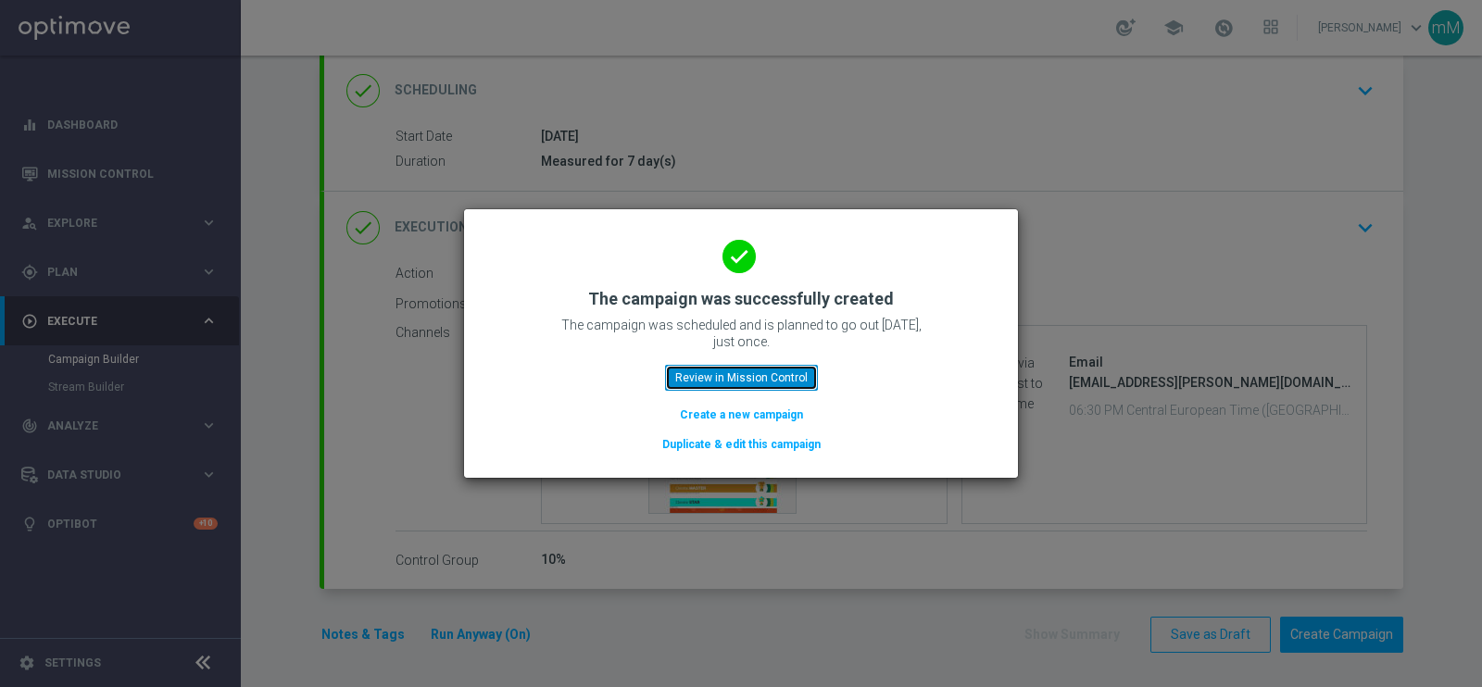
click at [753, 382] on button "Review in Mission Control" at bounding box center [741, 378] width 153 height 26
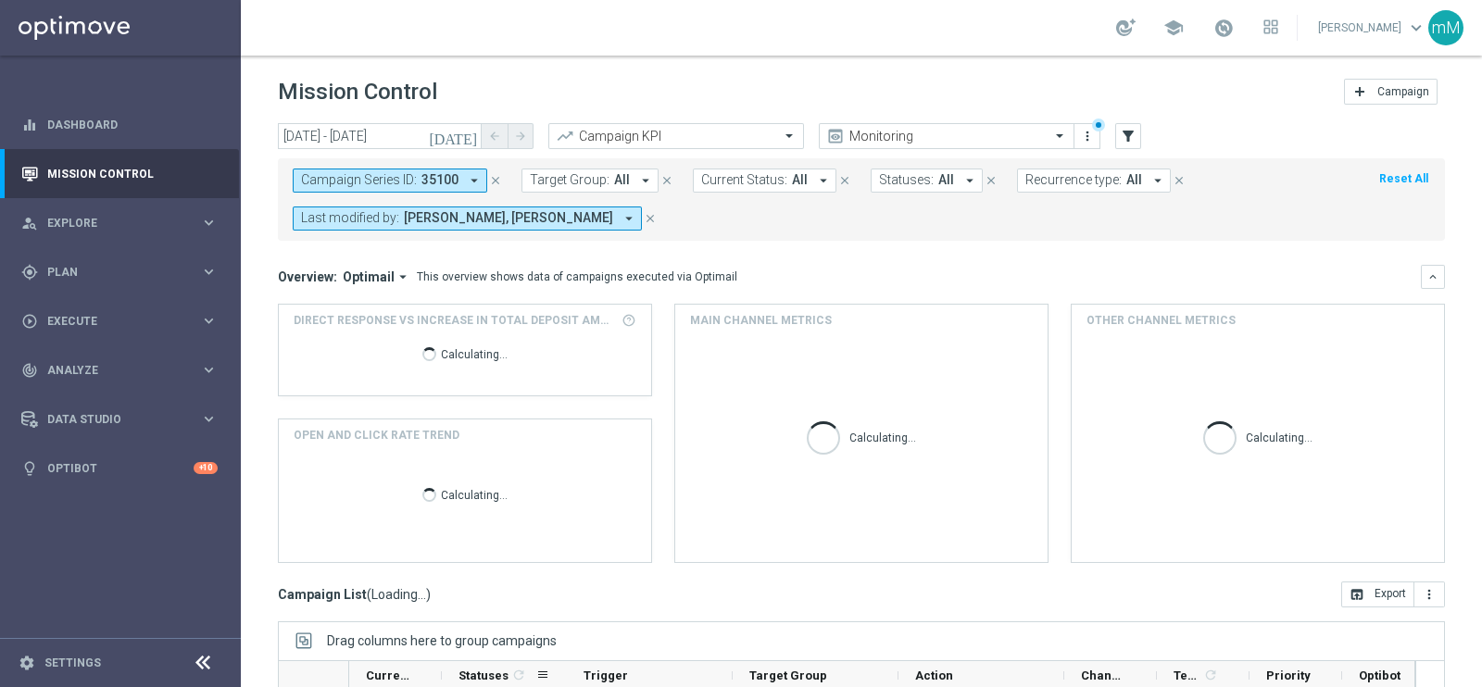
scroll to position [231, 0]
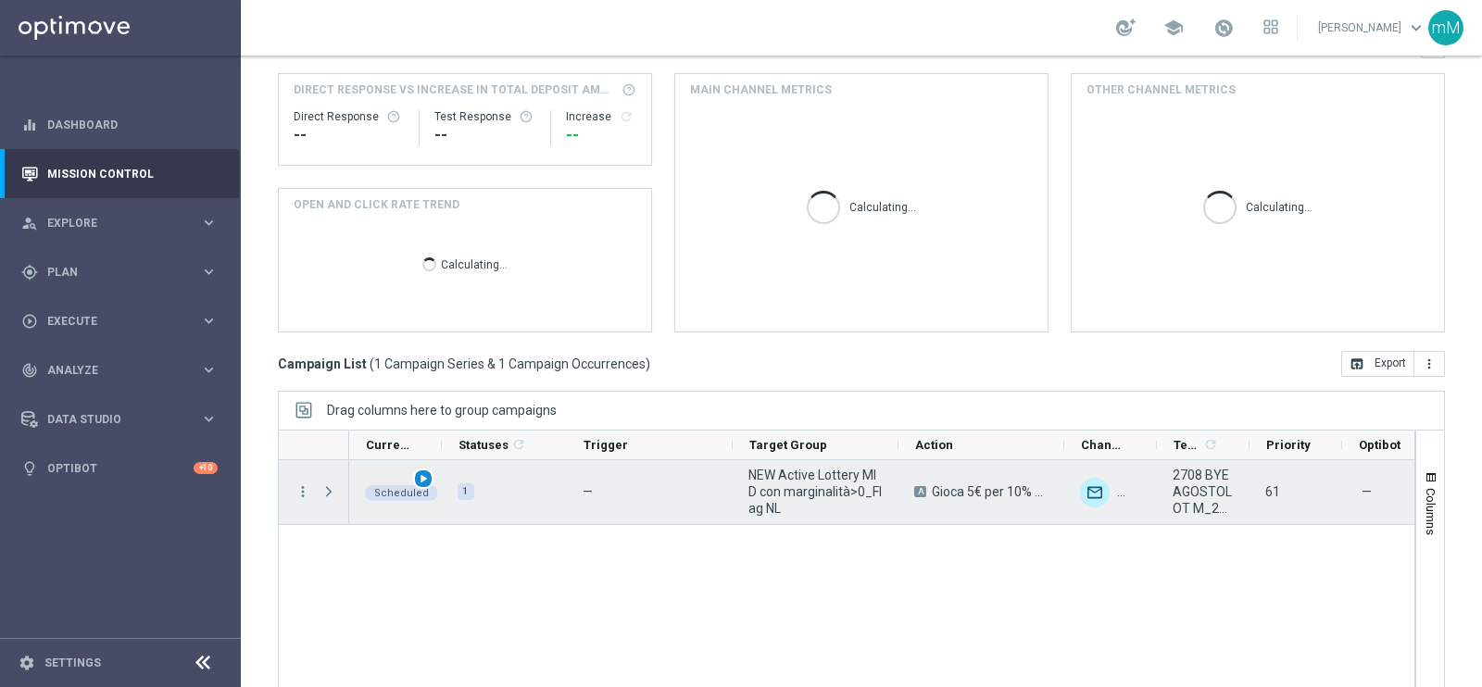
click at [421, 477] on span "play_arrow" at bounding box center [423, 478] width 13 height 13
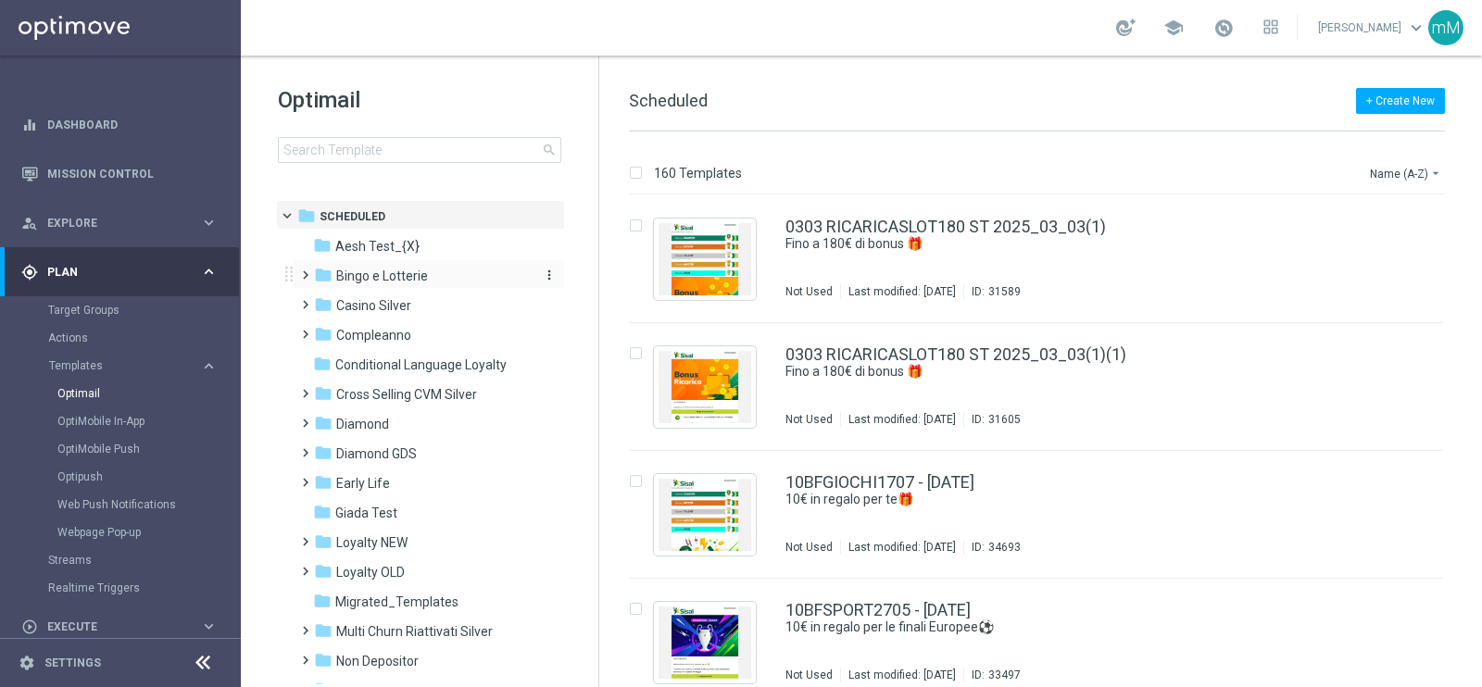
click at [403, 270] on span "Bingo e Lotterie" at bounding box center [382, 276] width 92 height 17
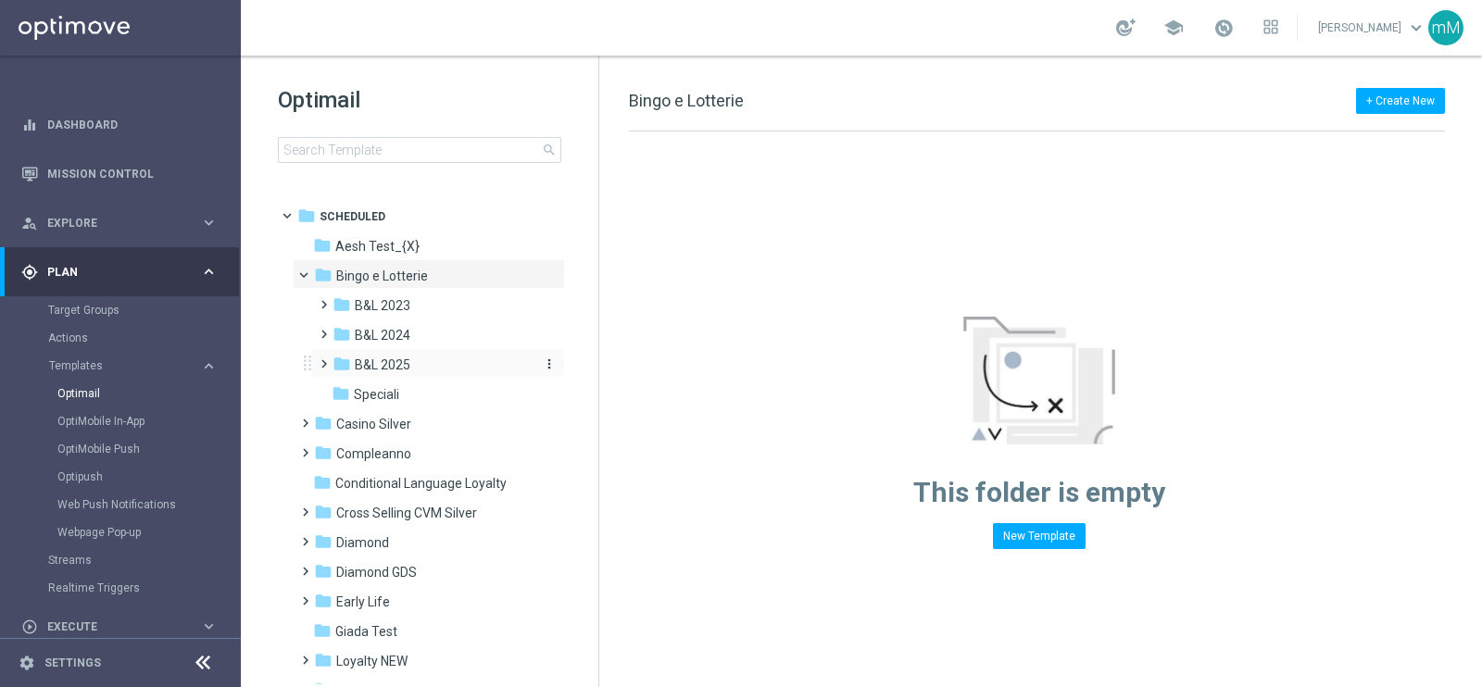
click at [413, 371] on div "folder B&L 2025" at bounding box center [430, 365] width 197 height 21
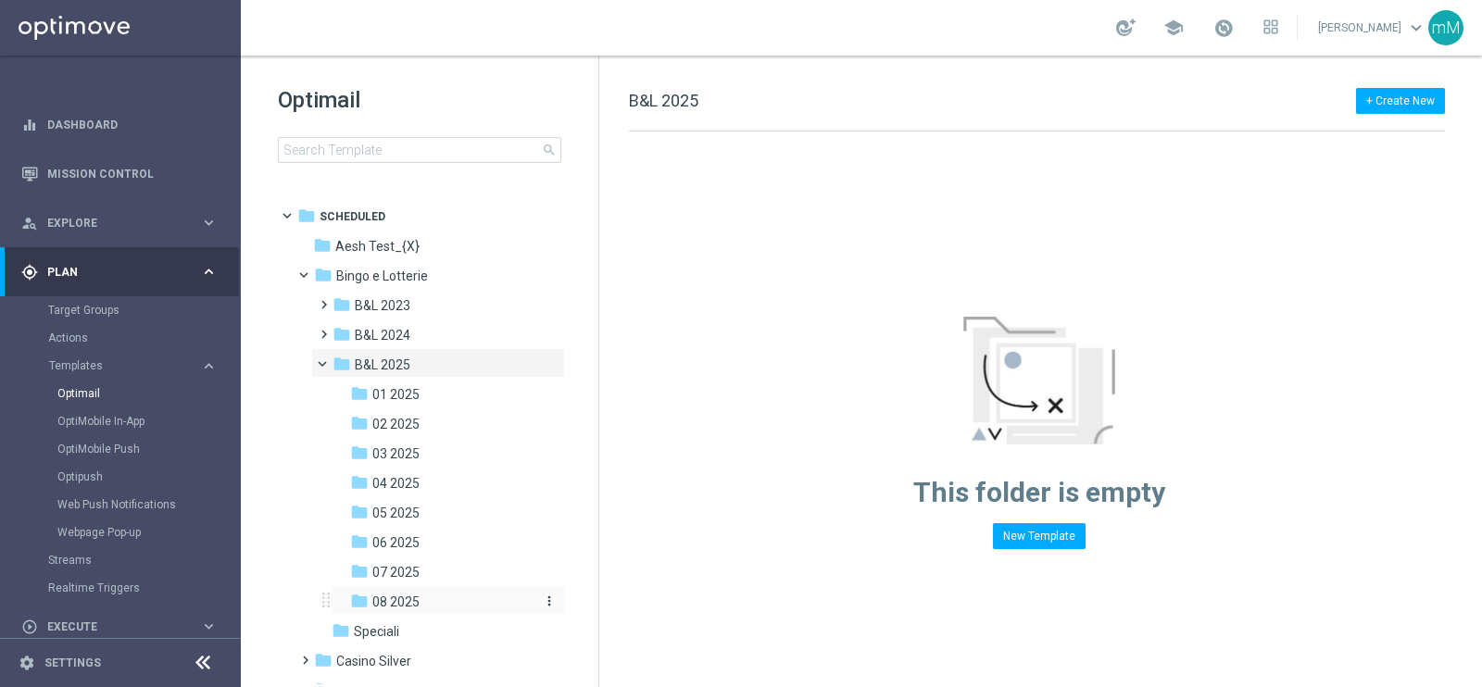
click at [412, 597] on span "08 2025" at bounding box center [395, 602] width 47 height 17
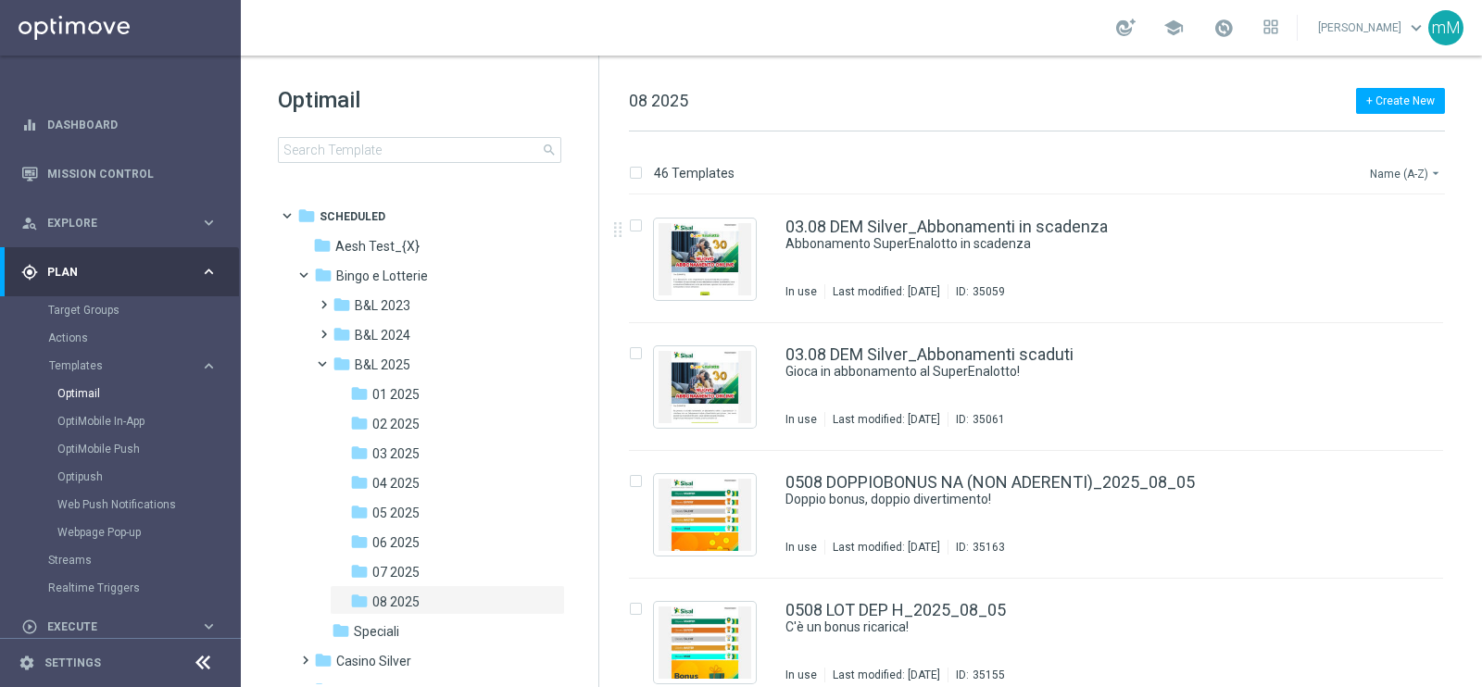
click at [1398, 172] on button "Name (A-Z) arrow_drop_down" at bounding box center [1406, 173] width 77 height 22
click at [1403, 254] on span "Date Modified (Newest)" at bounding box center [1373, 255] width 124 height 13
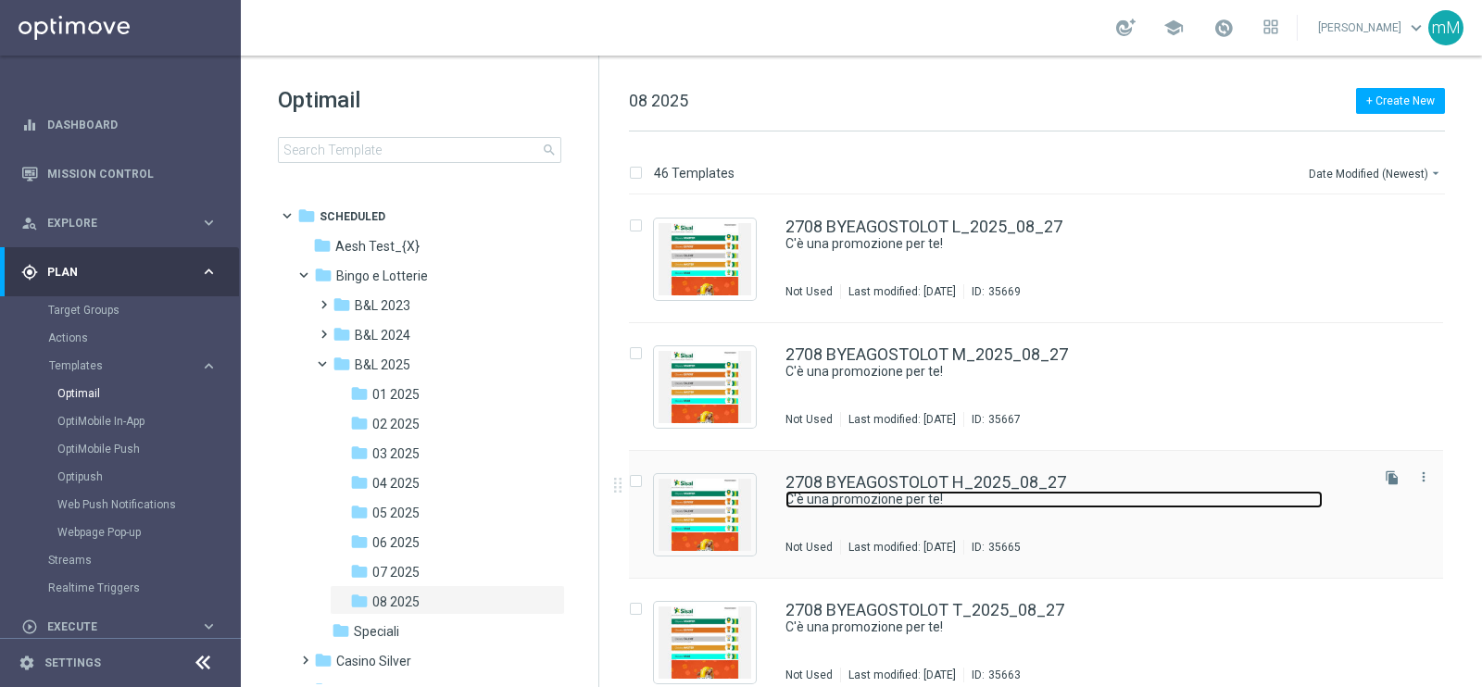
click at [914, 496] on link "C'è una promozione per te!" at bounding box center [1053, 500] width 537 height 18
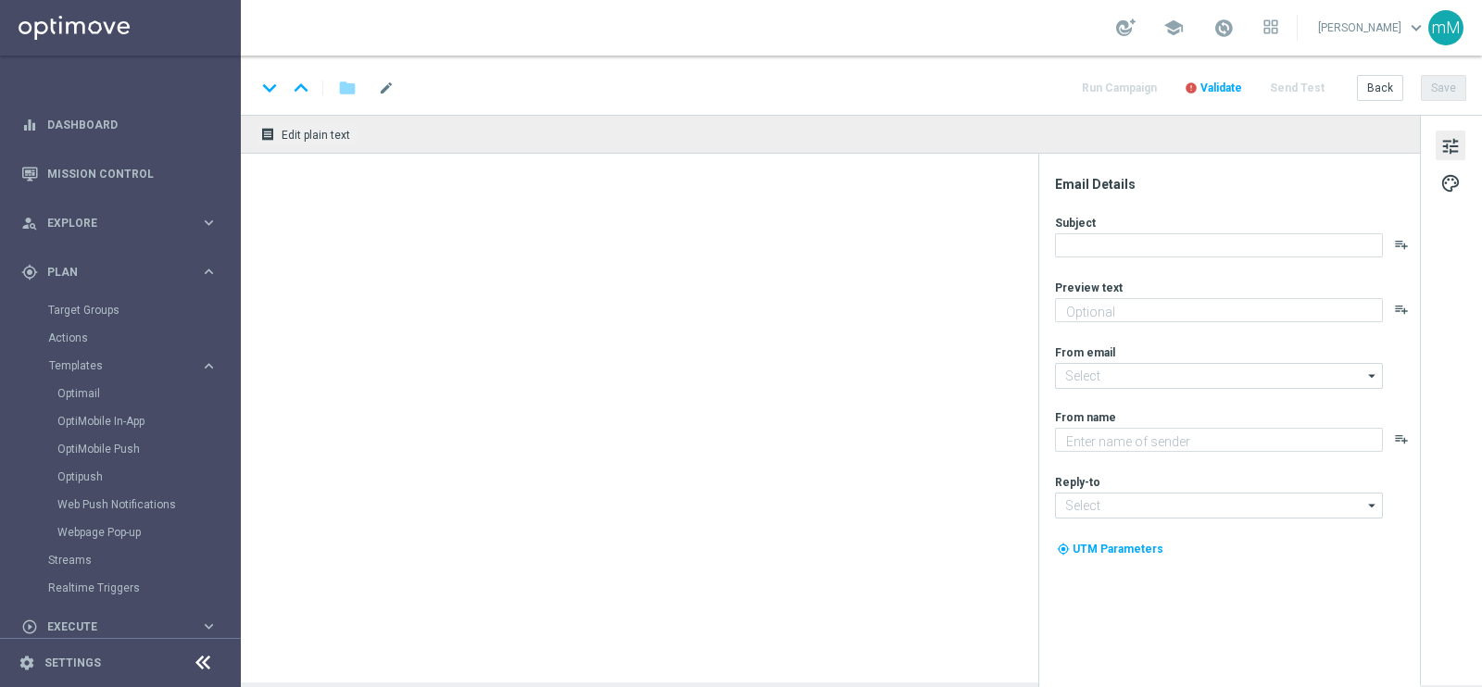
type textarea "Fino a 20.000 Sisal point per te!"
type input "[EMAIL_ADDRESS][DOMAIN_NAME]"
type textarea "Sisal"
type input "[EMAIL_ADDRESS][DOMAIN_NAME]"
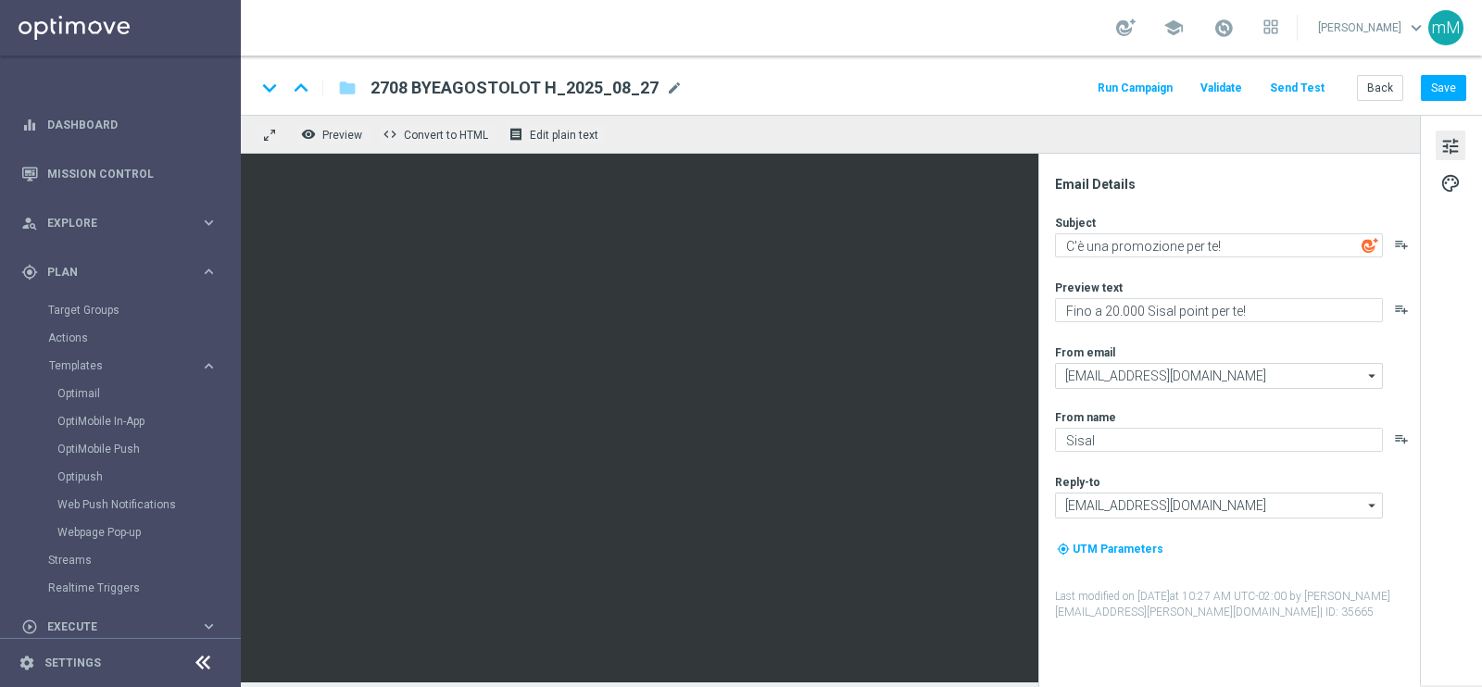
click at [1166, 91] on button "Run Campaign" at bounding box center [1135, 88] width 81 height 25
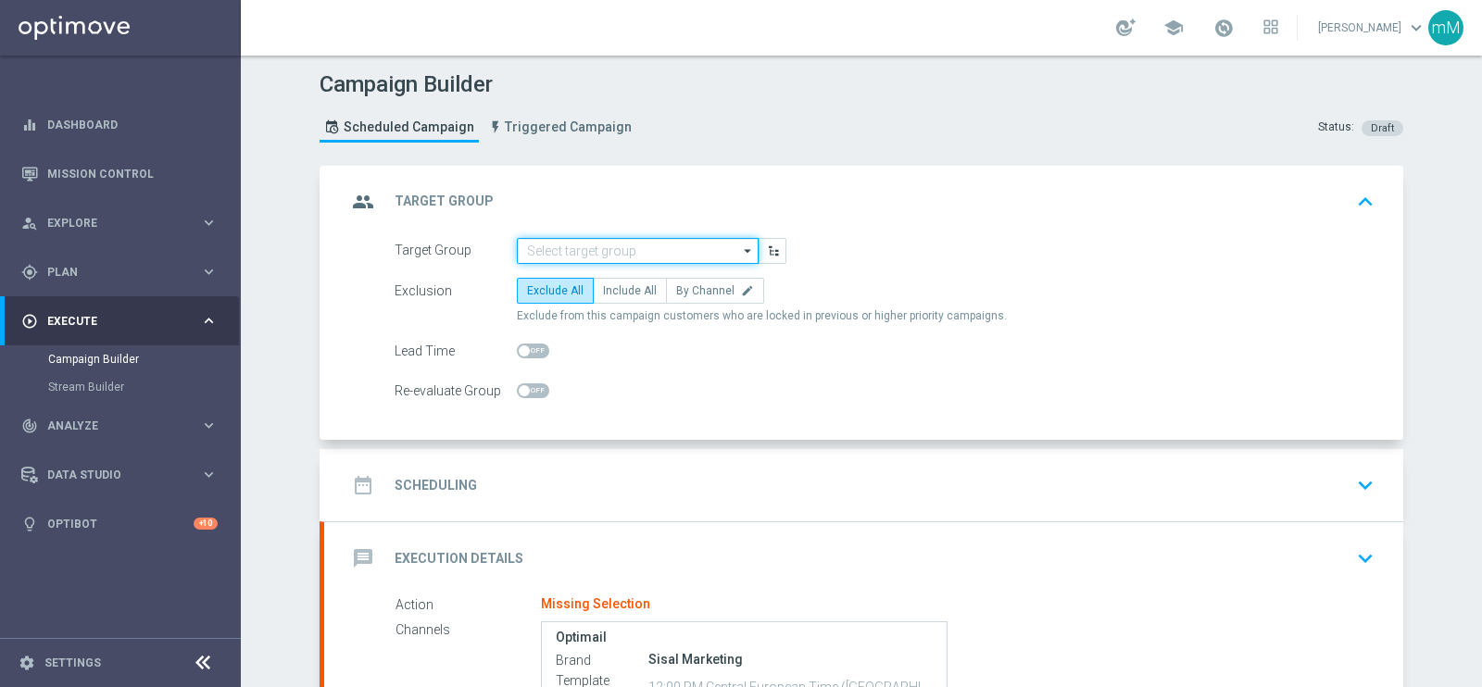
click at [596, 250] on input at bounding box center [638, 251] width 242 height 26
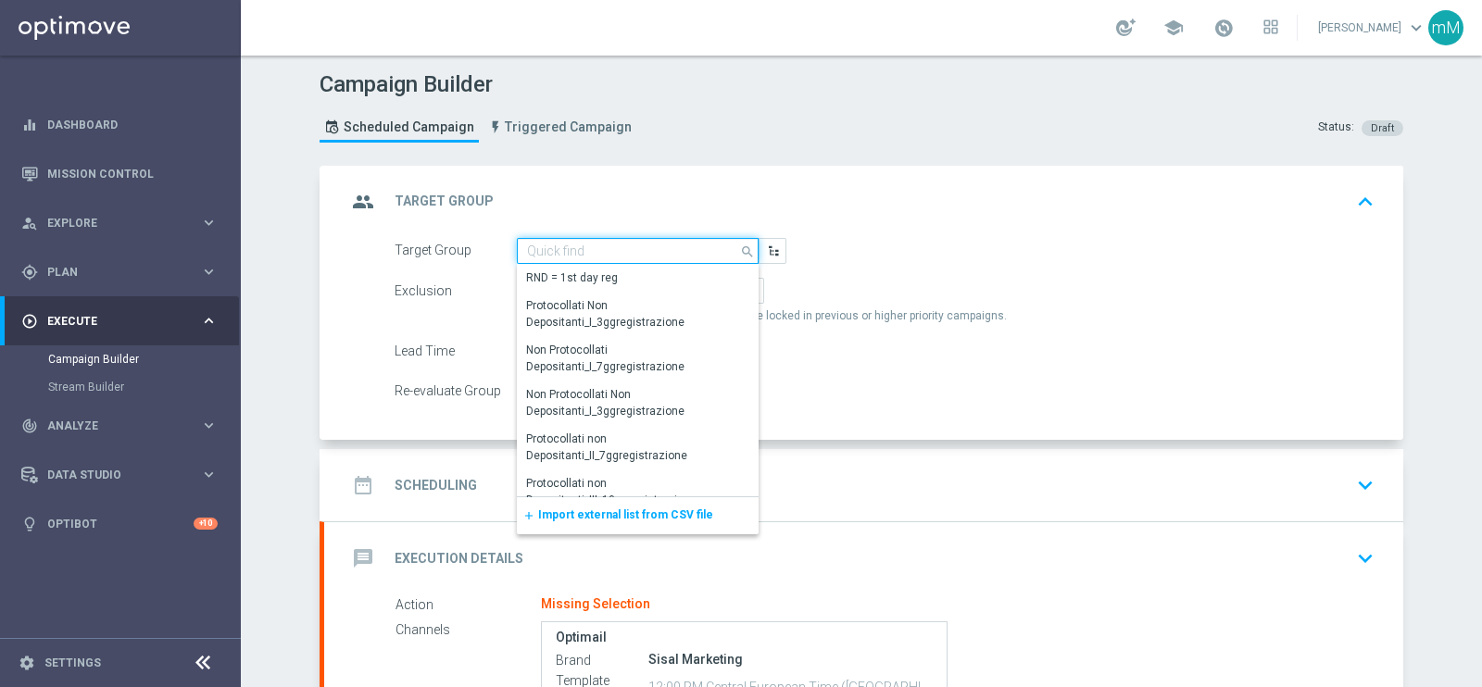
paste input "NEW Active Lottery HIGH con marginalità>0_flag NL"
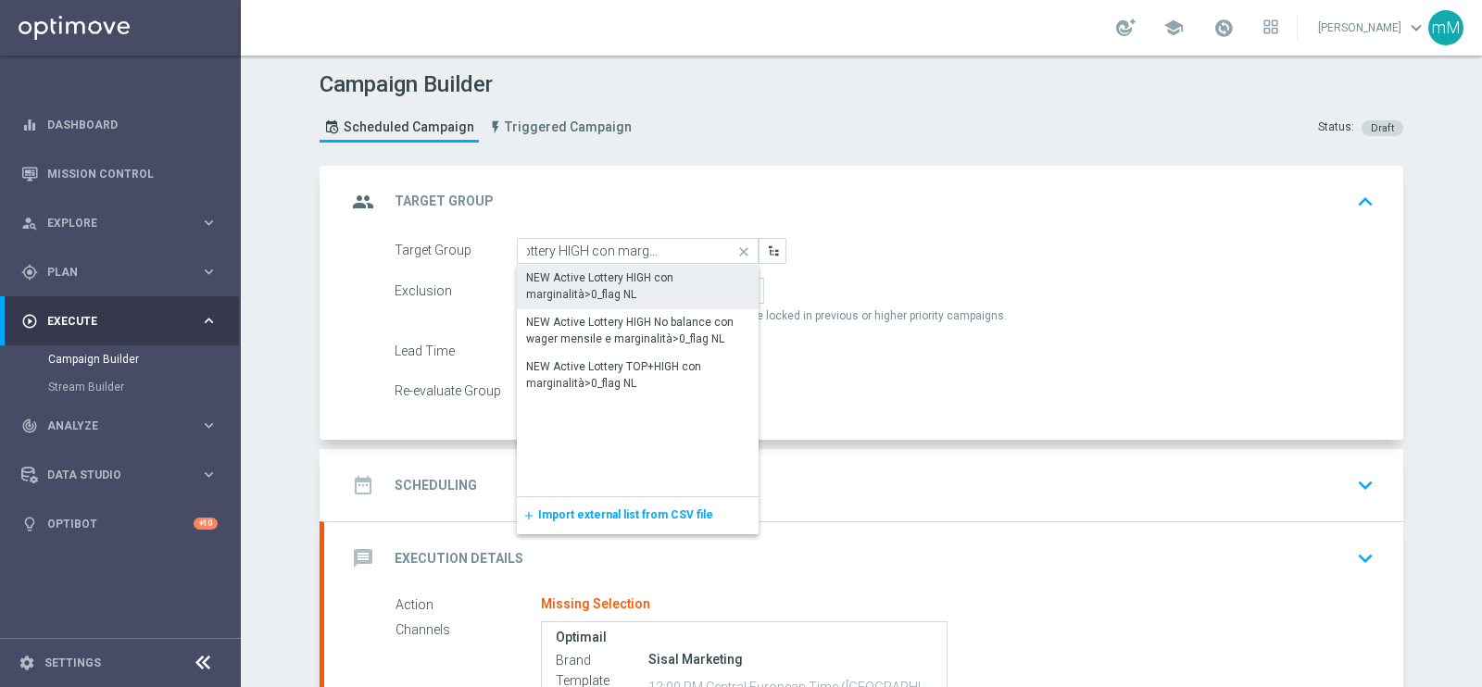
click at [587, 282] on div "NEW Active Lottery HIGH con marginalità>0_flag NL" at bounding box center [637, 285] width 223 height 33
type input "NEW Active Lottery HIGH con marginalità>0_flag NL"
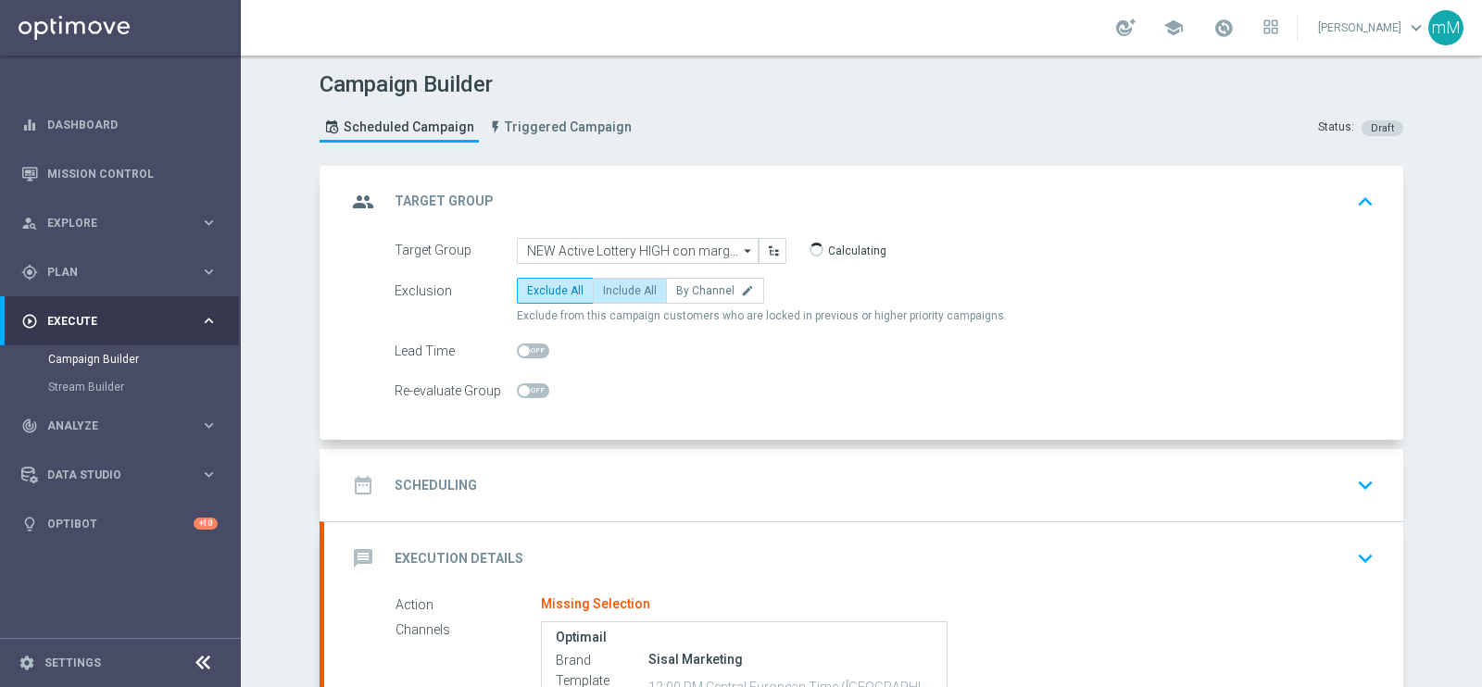
click at [610, 289] on span "Include All" at bounding box center [630, 290] width 54 height 13
click at [610, 289] on input "Include All" at bounding box center [609, 294] width 12 height 12
radio input "true"
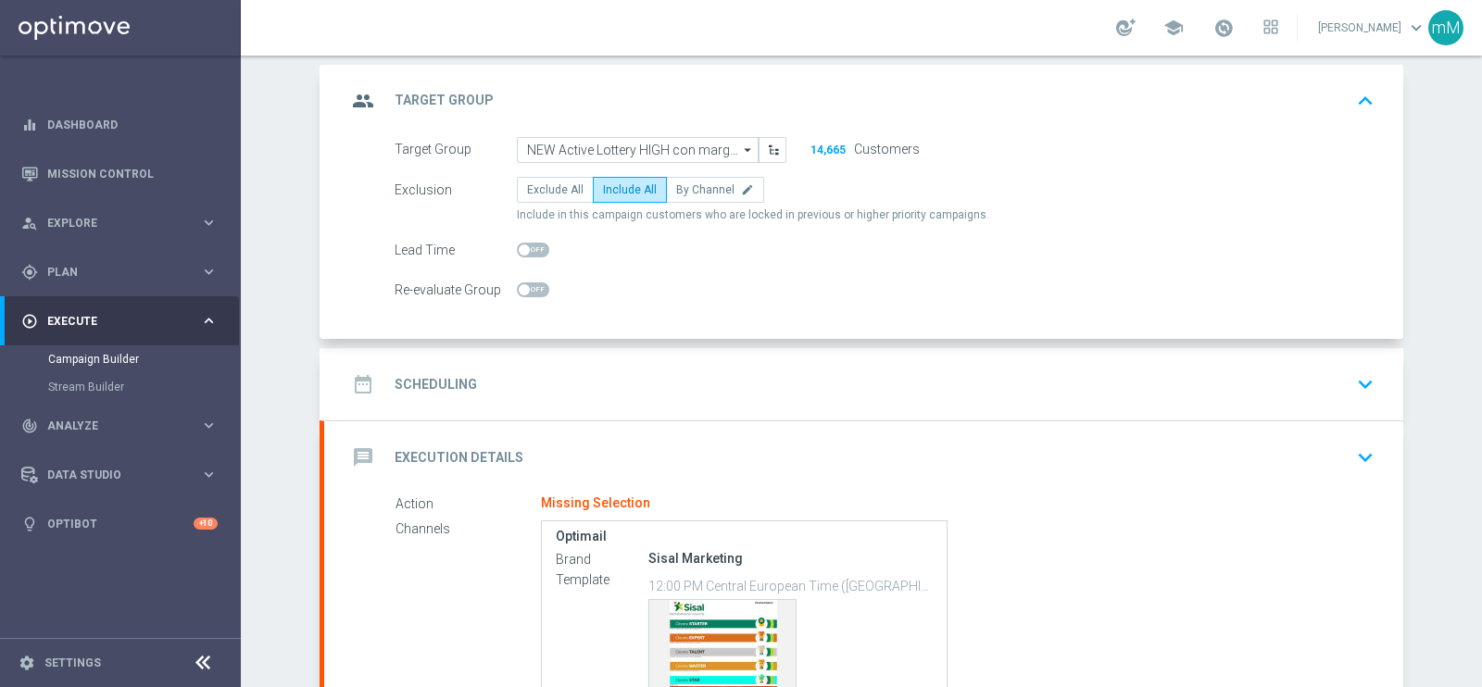
scroll to position [231, 0]
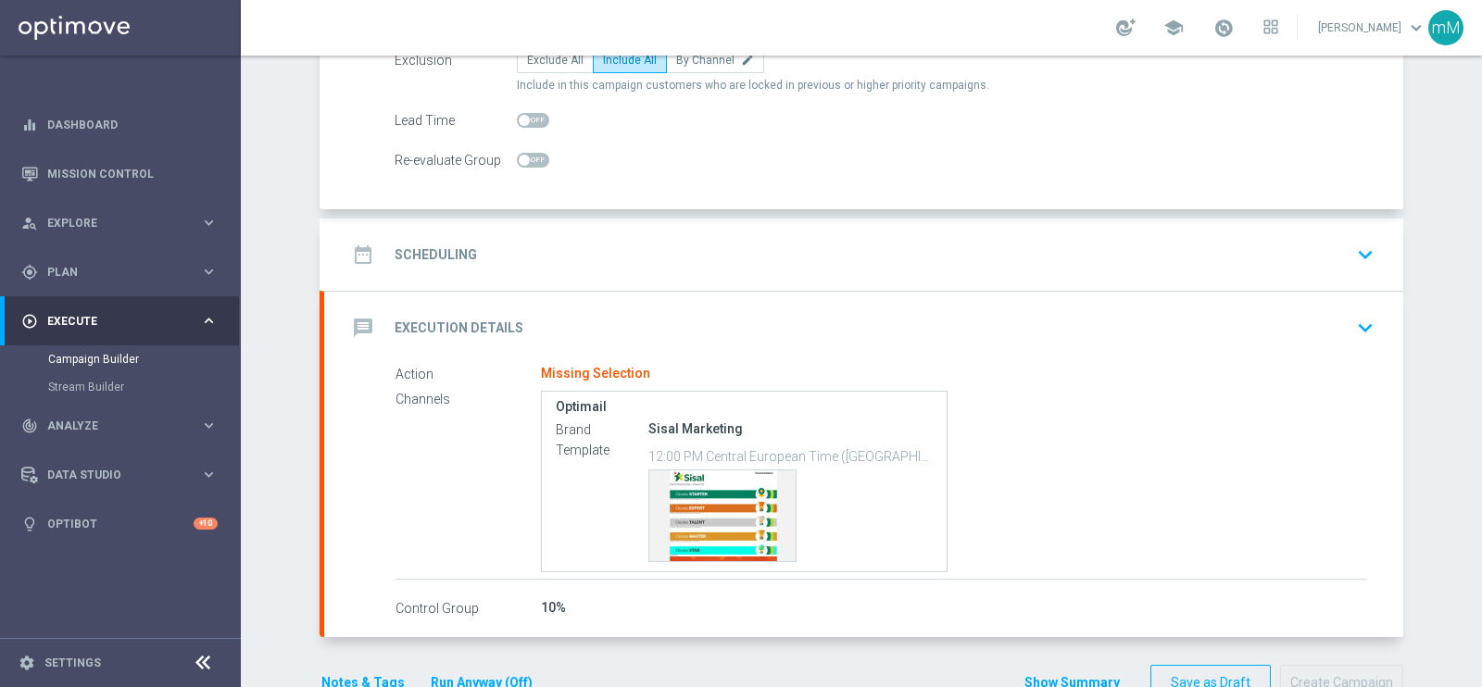
click at [634, 230] on div "date_range Scheduling keyboard_arrow_down" at bounding box center [863, 255] width 1079 height 72
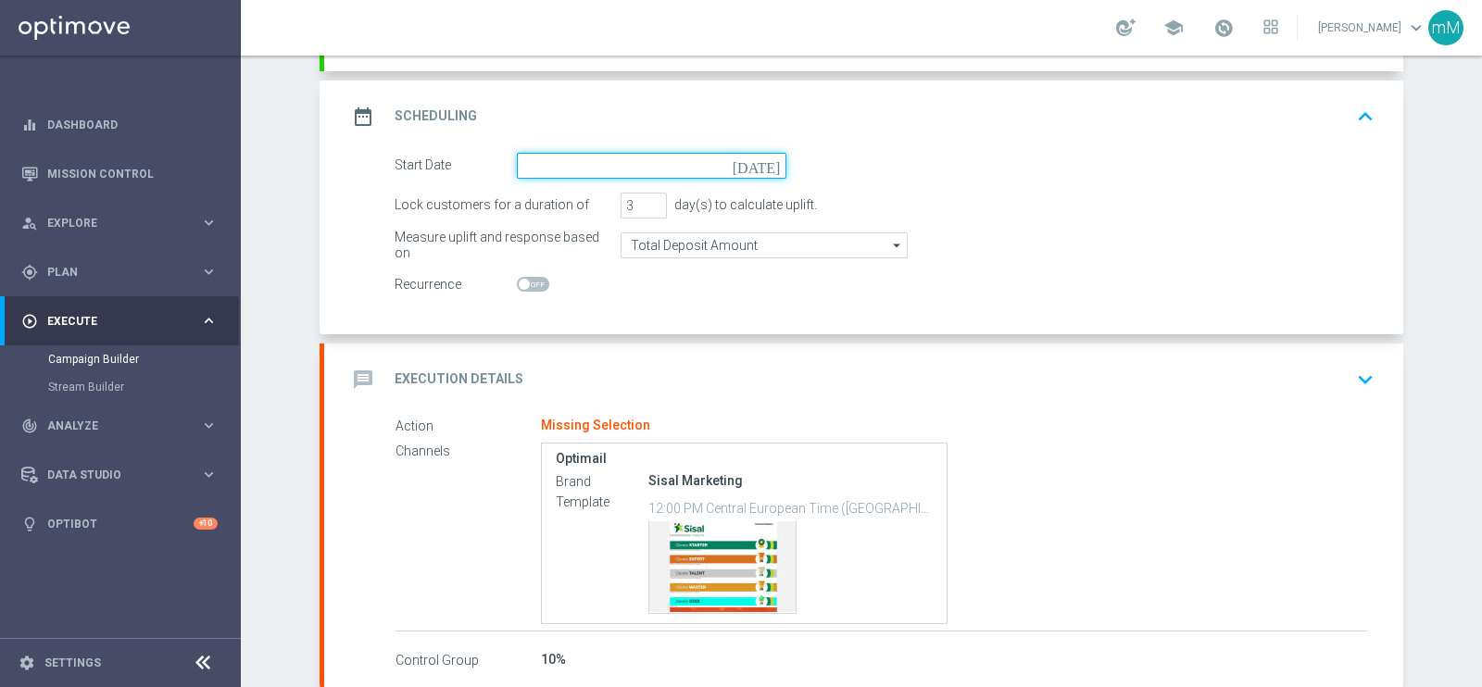
click at [622, 166] on input at bounding box center [651, 166] width 269 height 26
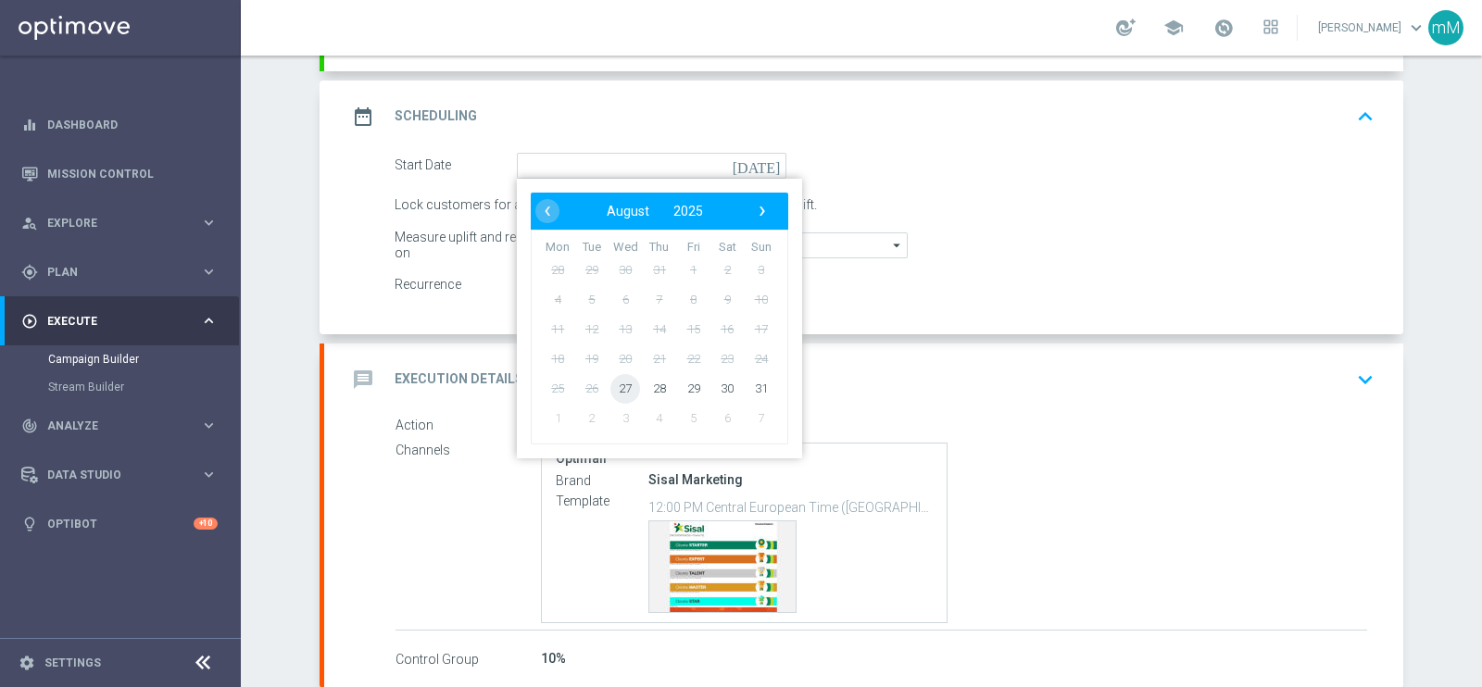
click at [620, 386] on span "27" at bounding box center [625, 388] width 30 height 30
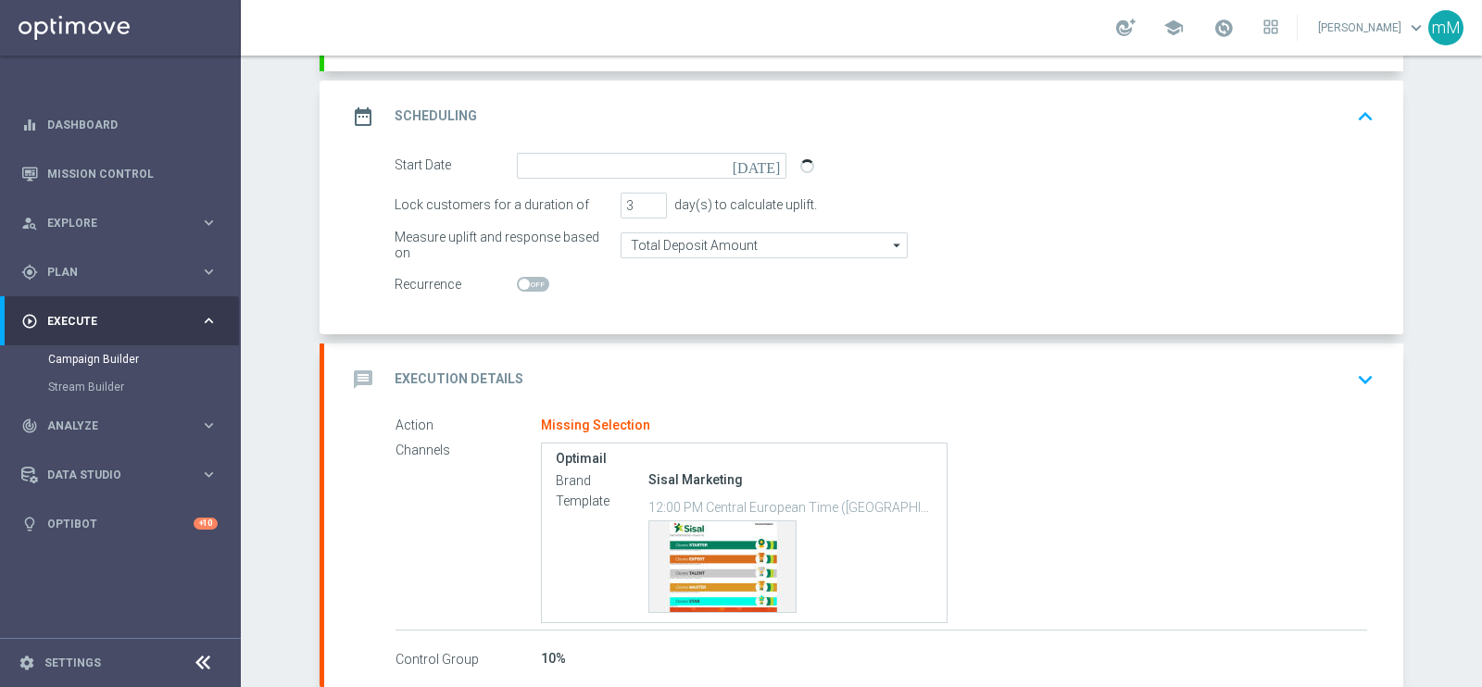
type input "[DATE]"
click at [648, 200] on input "4" at bounding box center [643, 206] width 46 height 26
click at [648, 200] on input "5" at bounding box center [643, 206] width 46 height 26
click at [648, 200] on input "6" at bounding box center [643, 206] width 46 height 26
type input "7"
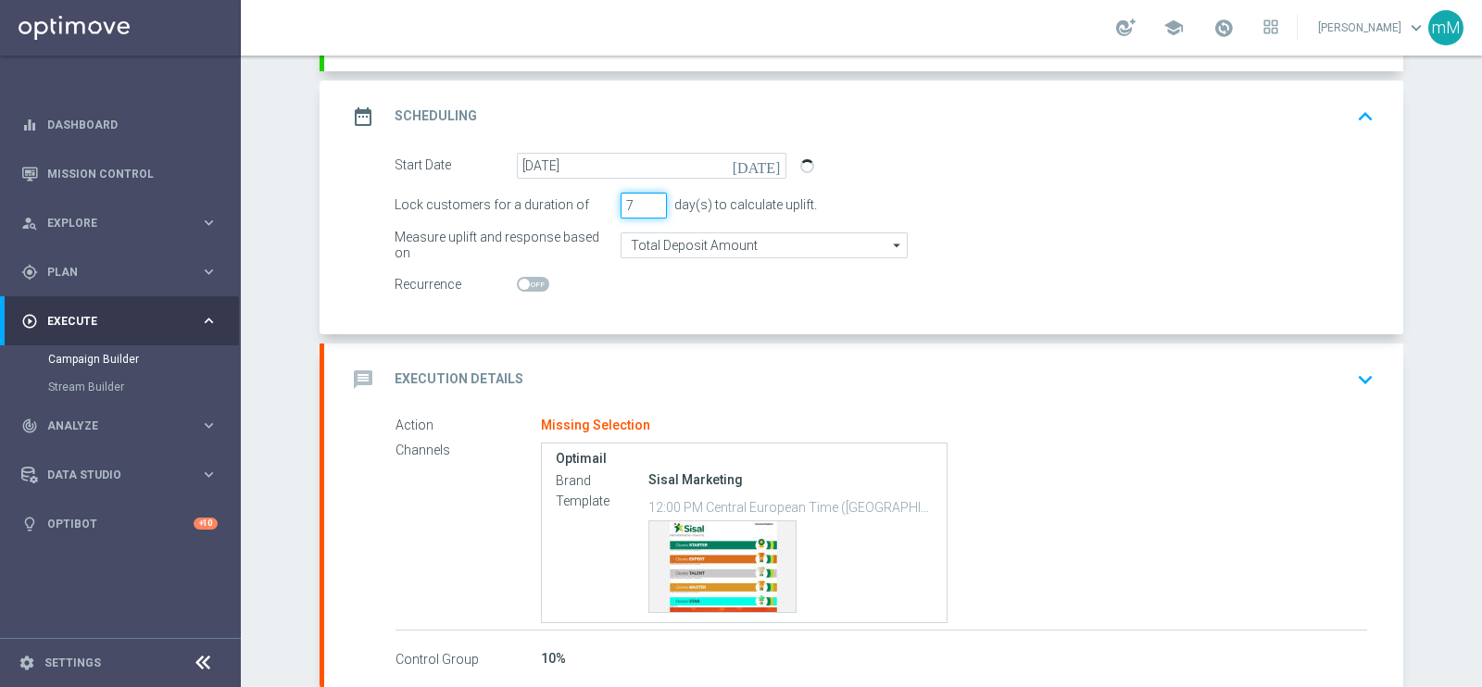
click at [648, 200] on input "7" at bounding box center [643, 206] width 46 height 26
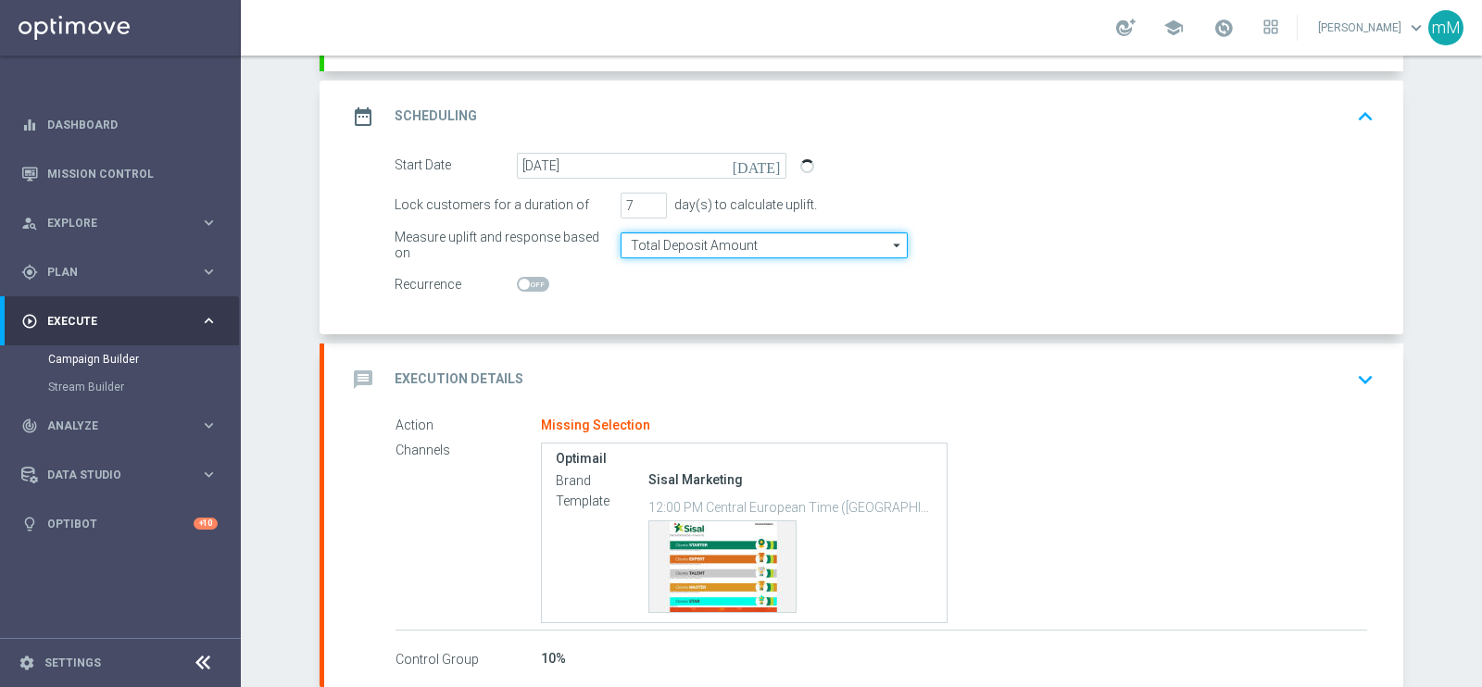
click at [681, 247] on input "Total Deposit Amount" at bounding box center [763, 245] width 287 height 26
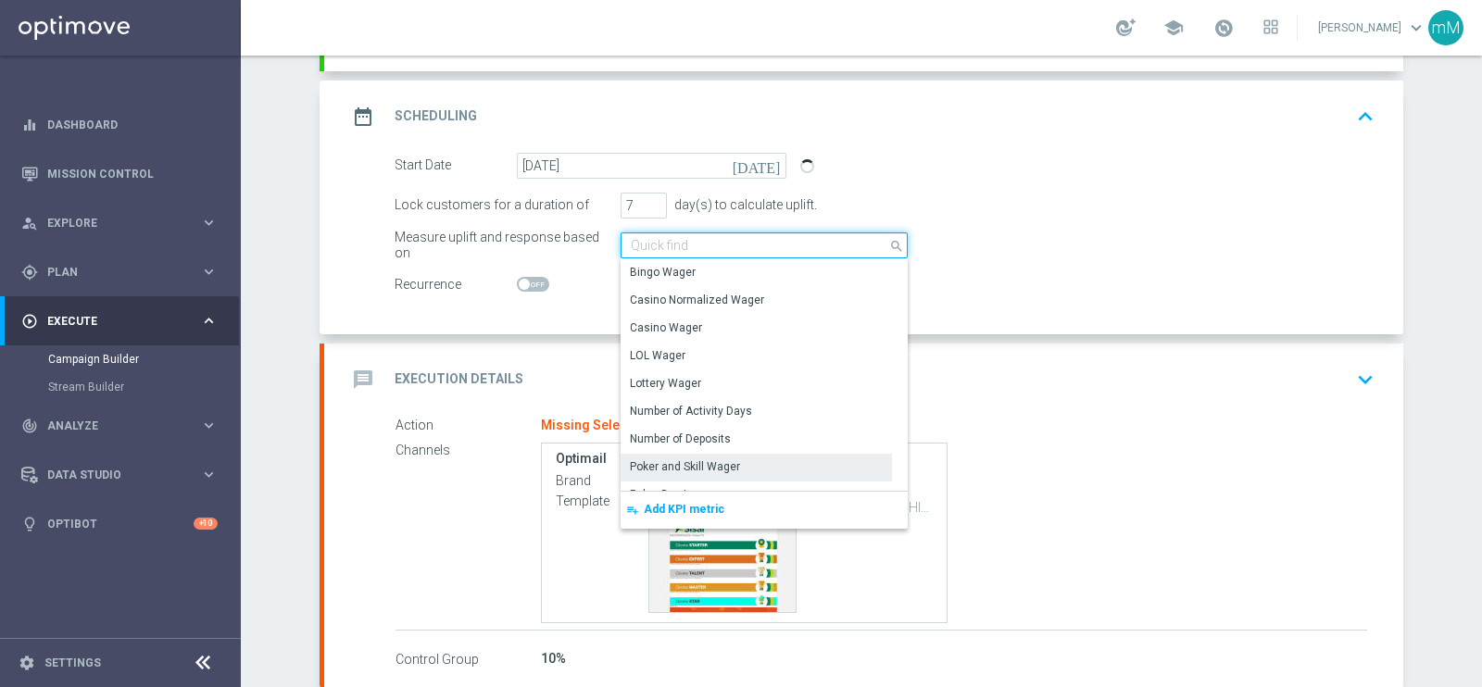
scroll to position [406, 0]
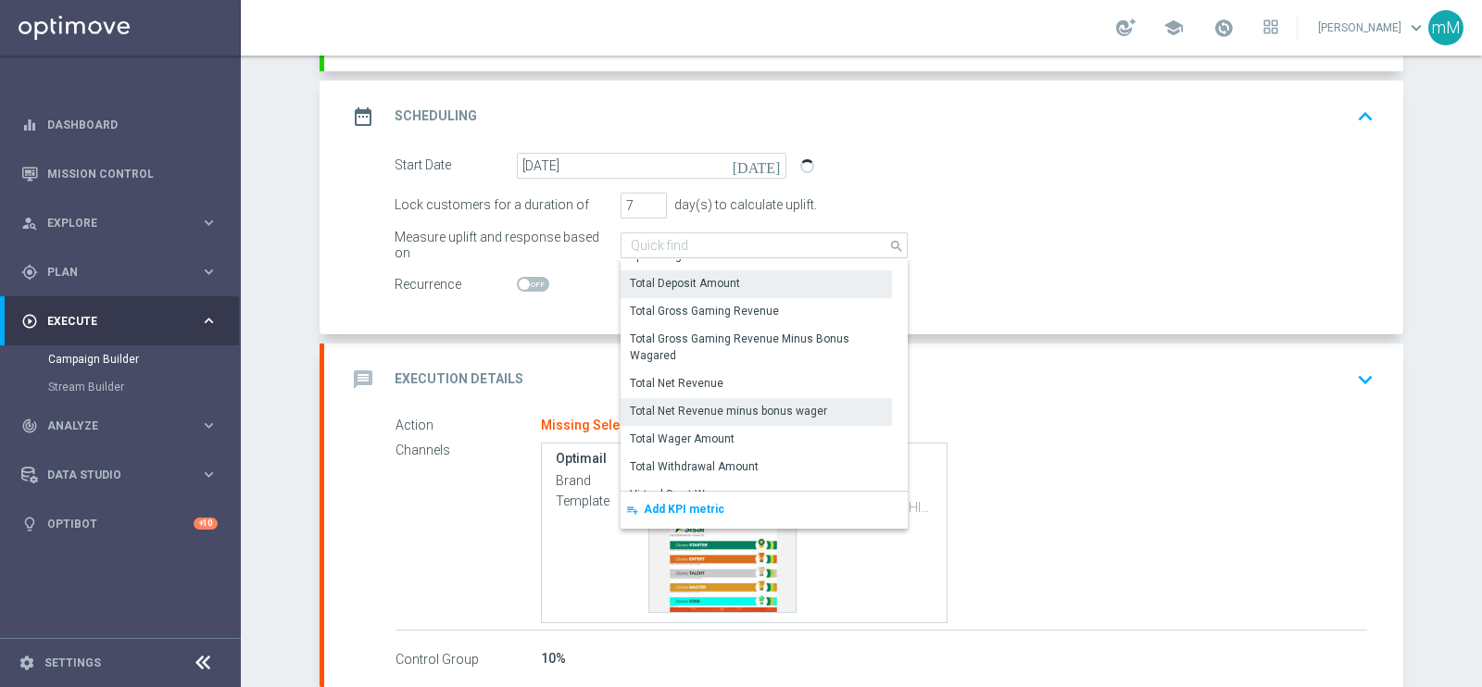
click at [751, 405] on div "Total Net Revenue minus bonus wager" at bounding box center [728, 411] width 197 height 17
type input "Total Net Revenue minus bonus wager"
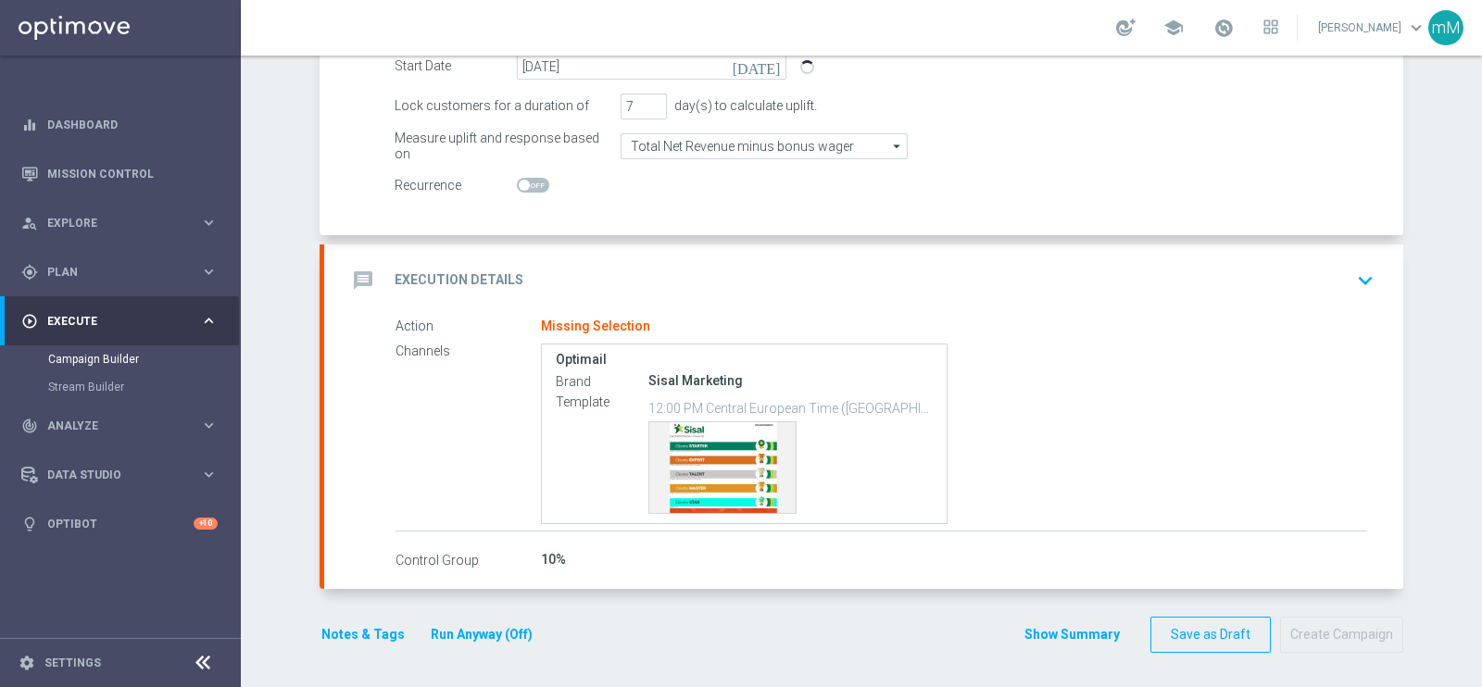
click at [632, 265] on div "message Execution Details keyboard_arrow_down" at bounding box center [863, 280] width 1034 height 35
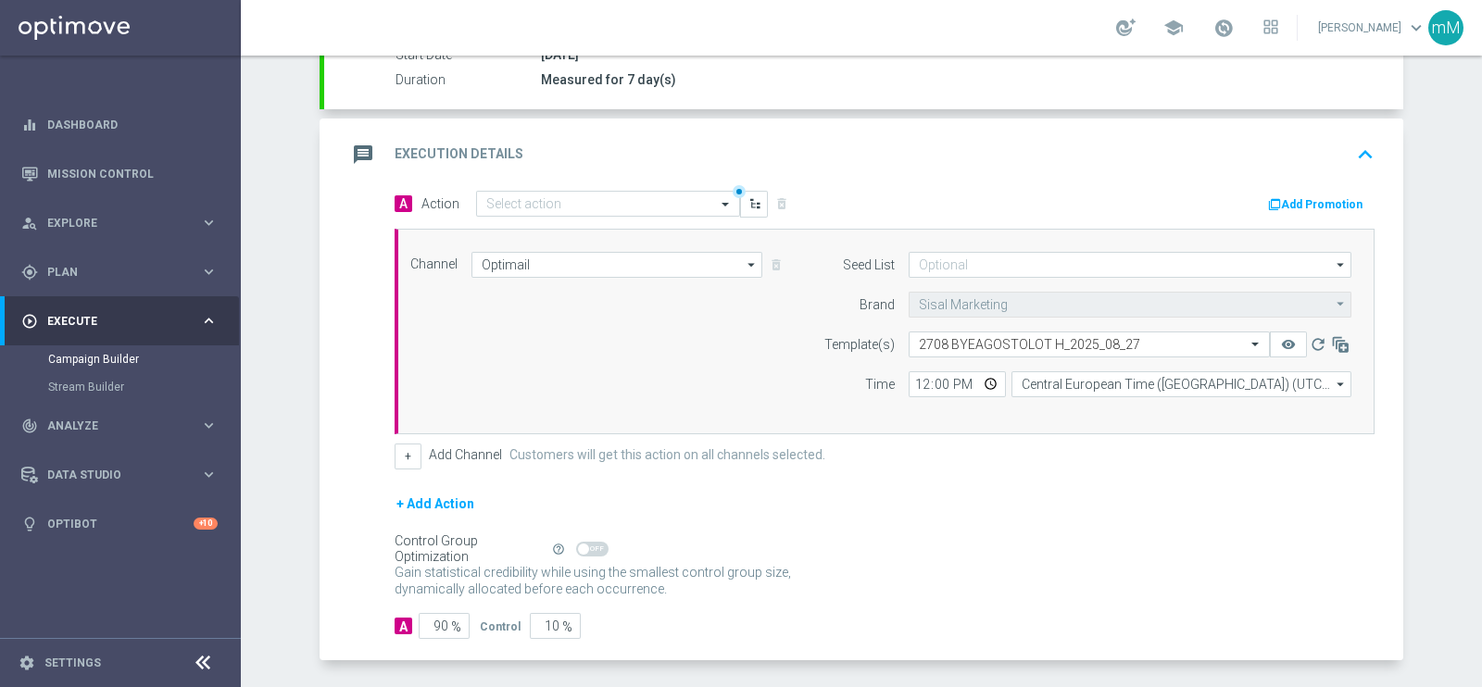
scroll to position [311, 0]
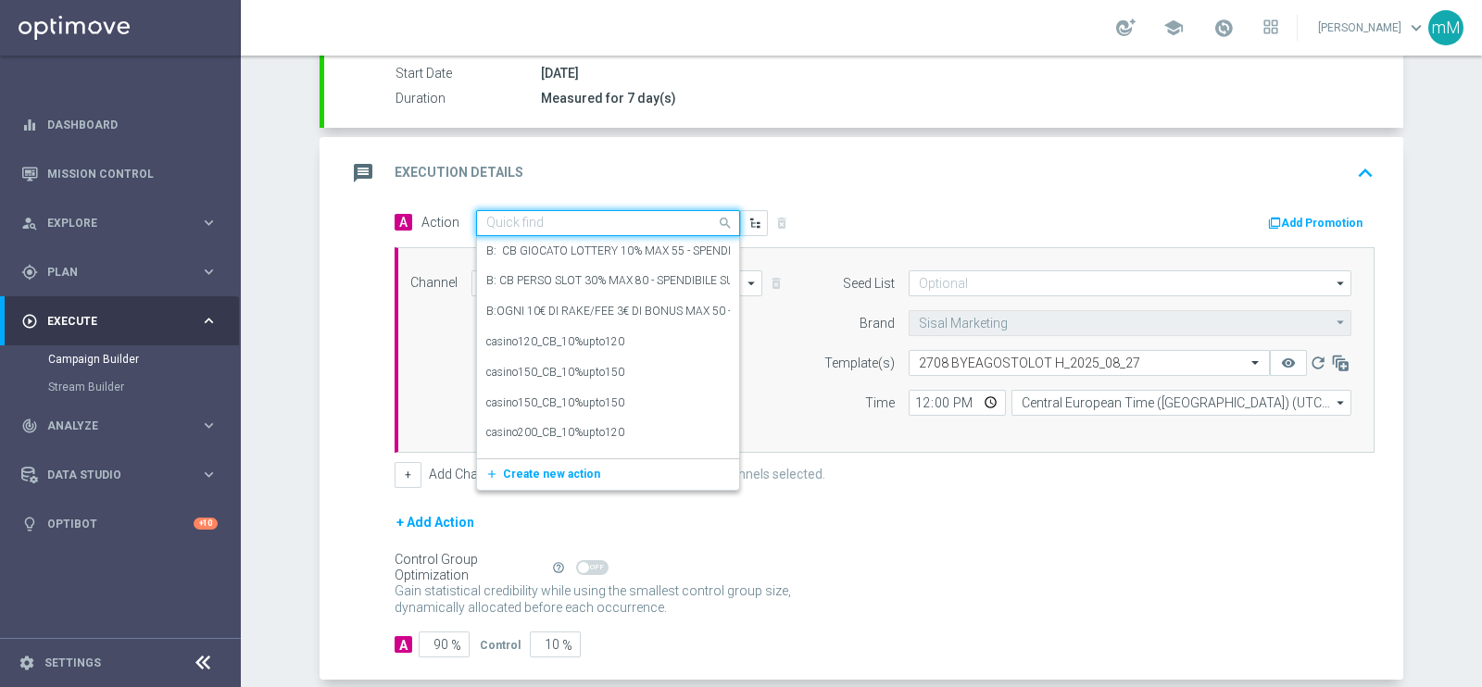
click at [580, 219] on input "text" at bounding box center [589, 224] width 207 height 16
paste input "Lotterie_up to 20000 Sisal Points"
type input "Lotterie_up to 20000 Sisal Points"
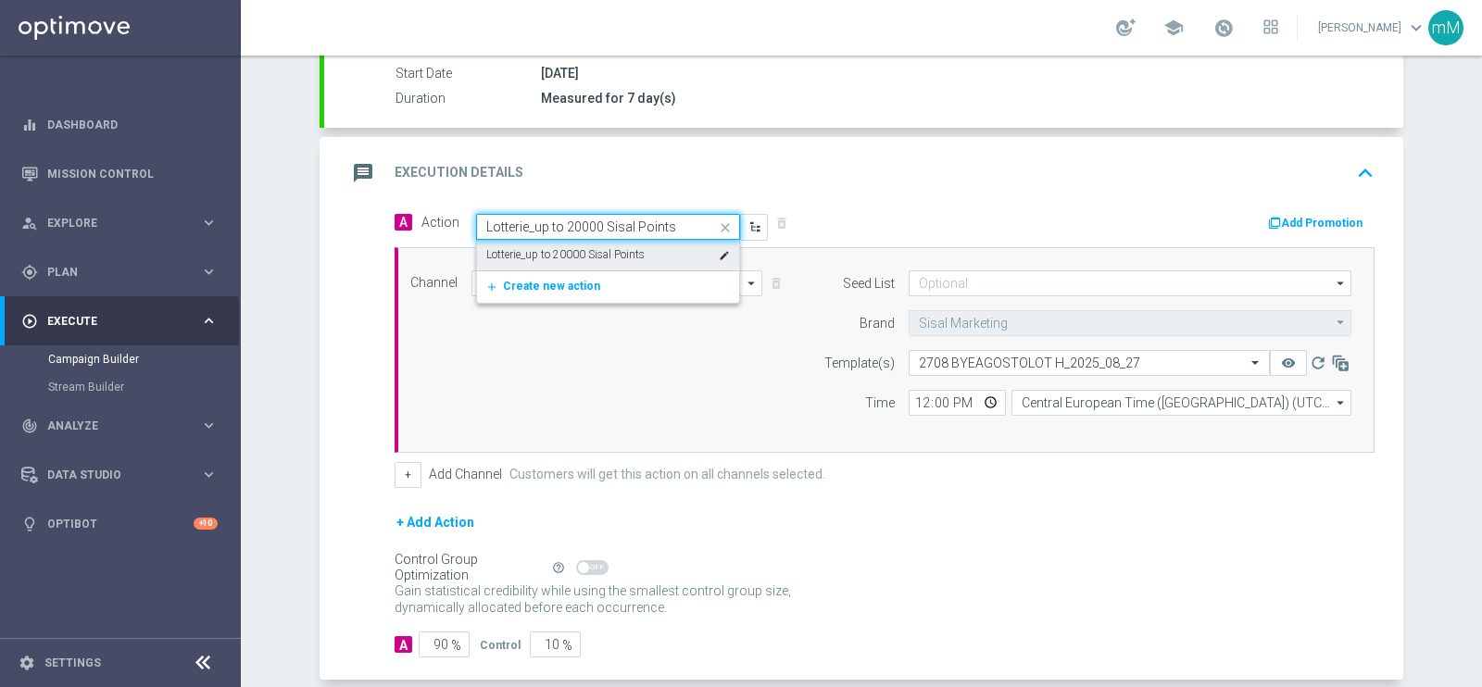
click at [581, 252] on label "Lotterie_up to 20000 Sisal Points" at bounding box center [565, 255] width 158 height 16
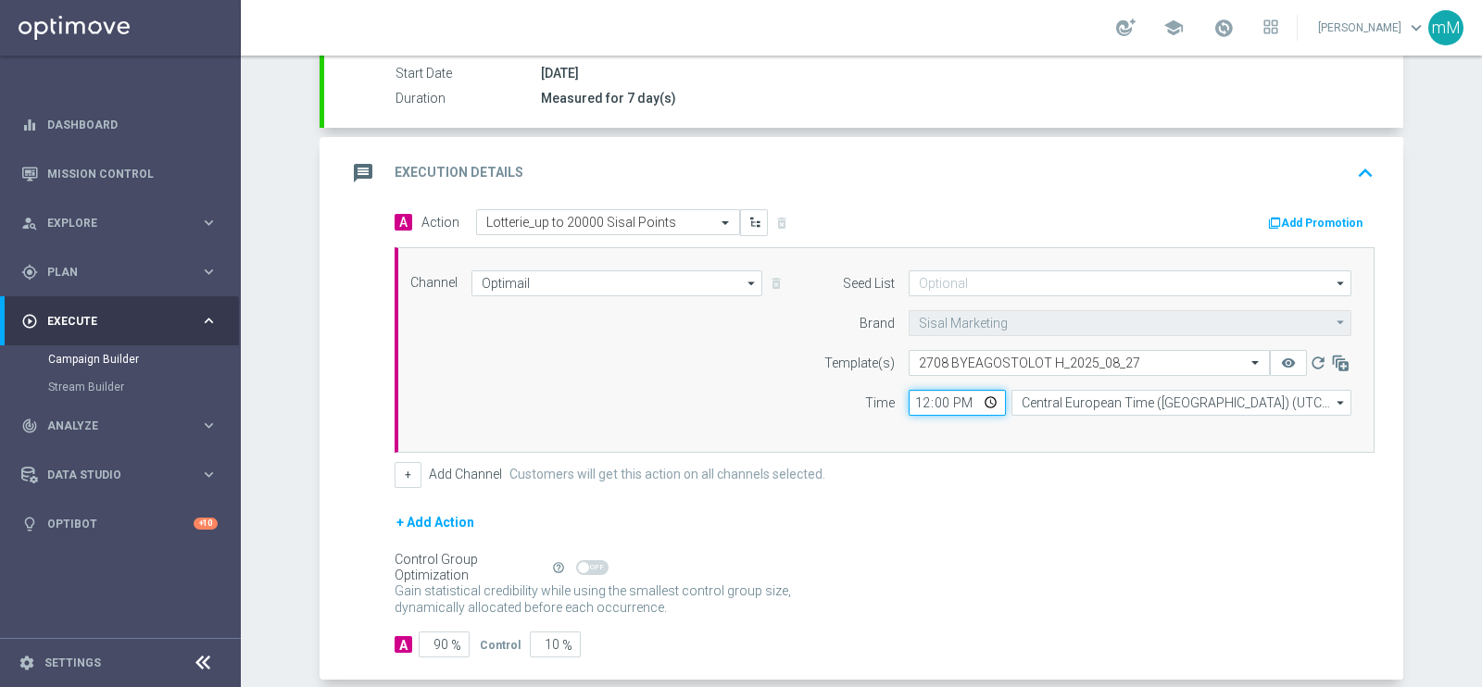
click at [918, 405] on input "12:00" at bounding box center [956, 403] width 97 height 26
type input "18:30"
click at [395, 478] on button "+" at bounding box center [408, 475] width 27 height 26
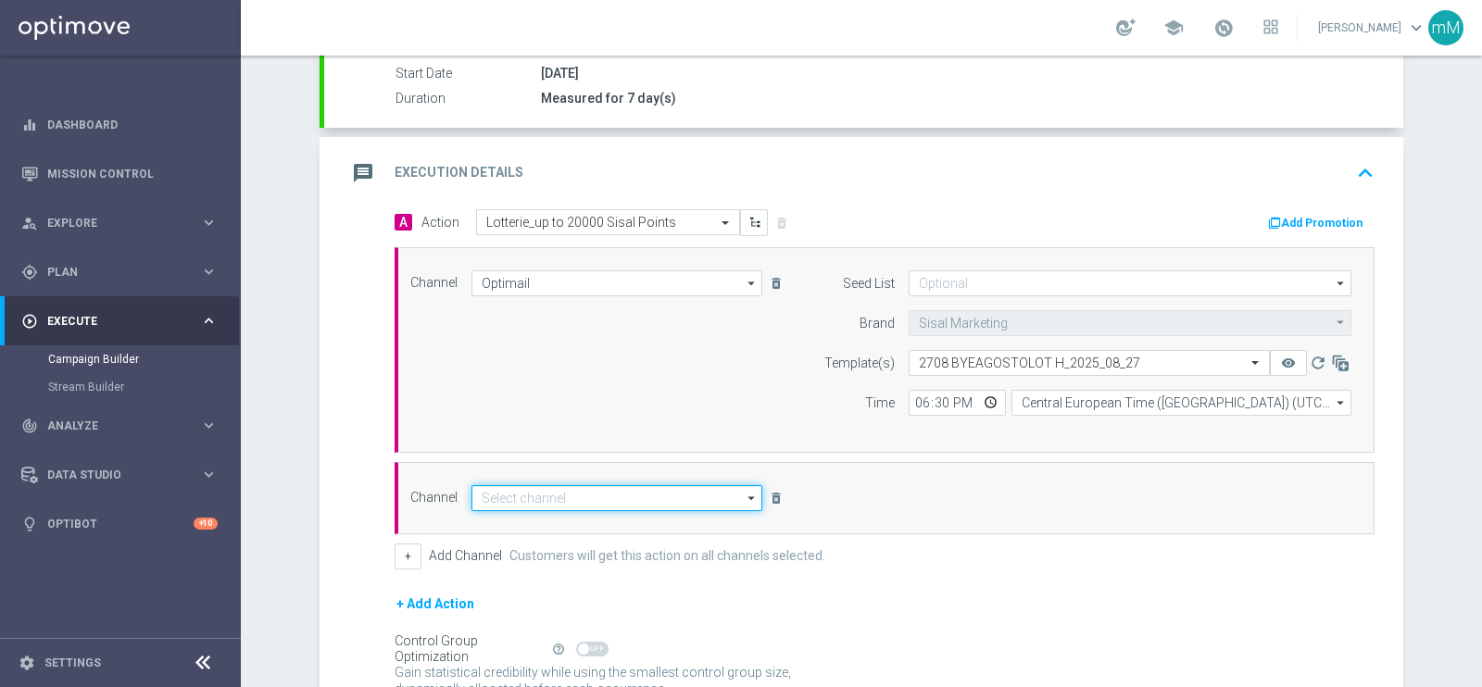
click at [559, 490] on input at bounding box center [616, 498] width 291 height 26
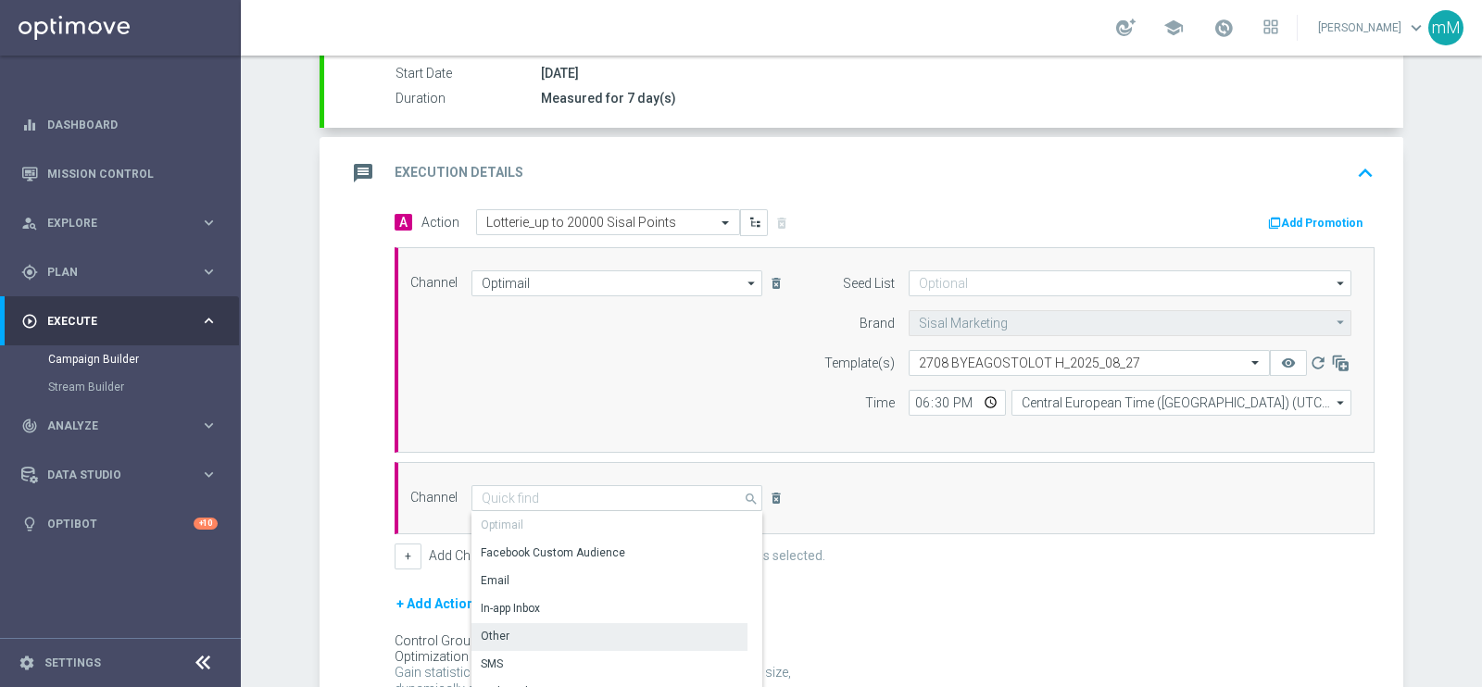
click at [520, 631] on div "Other" at bounding box center [609, 636] width 276 height 26
type input "Other"
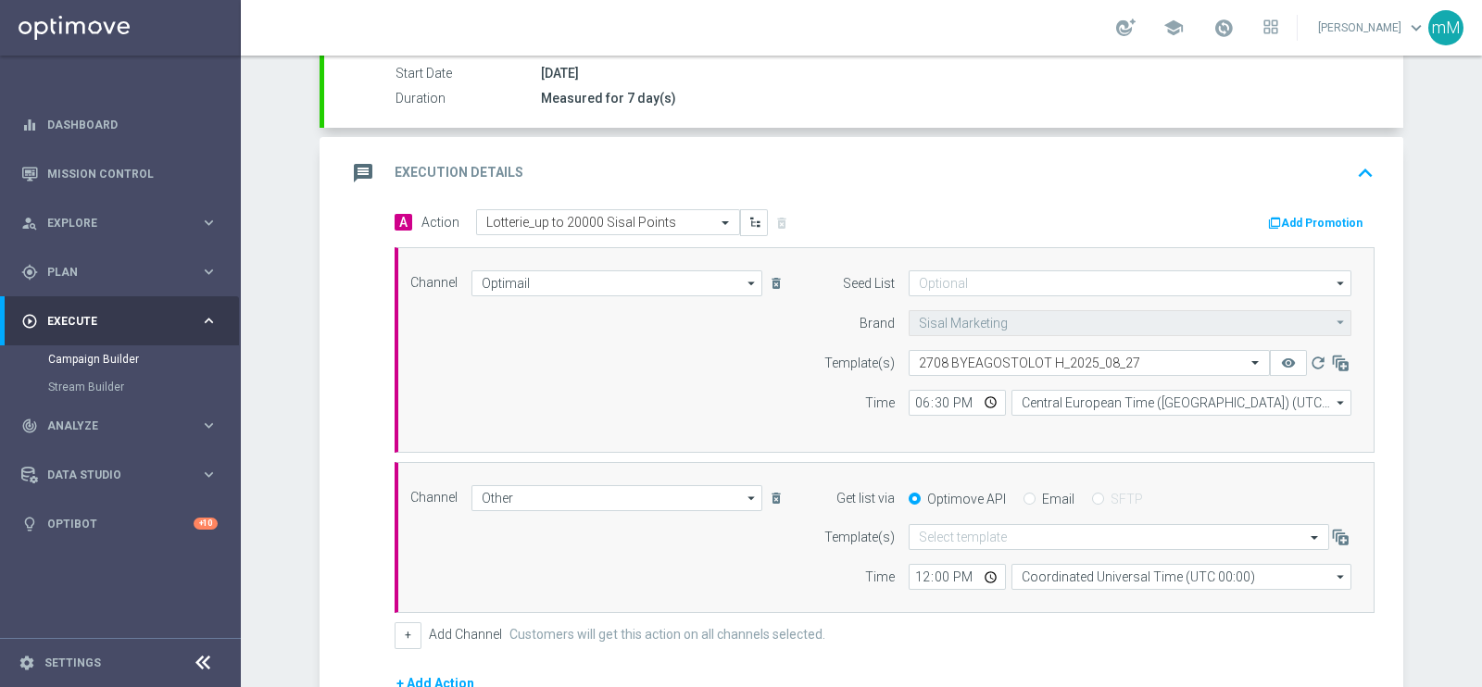
click at [1027, 494] on div "Email" at bounding box center [1048, 499] width 51 height 17
click at [1023, 496] on input "Email" at bounding box center [1029, 501] width 12 height 12
radio input "true"
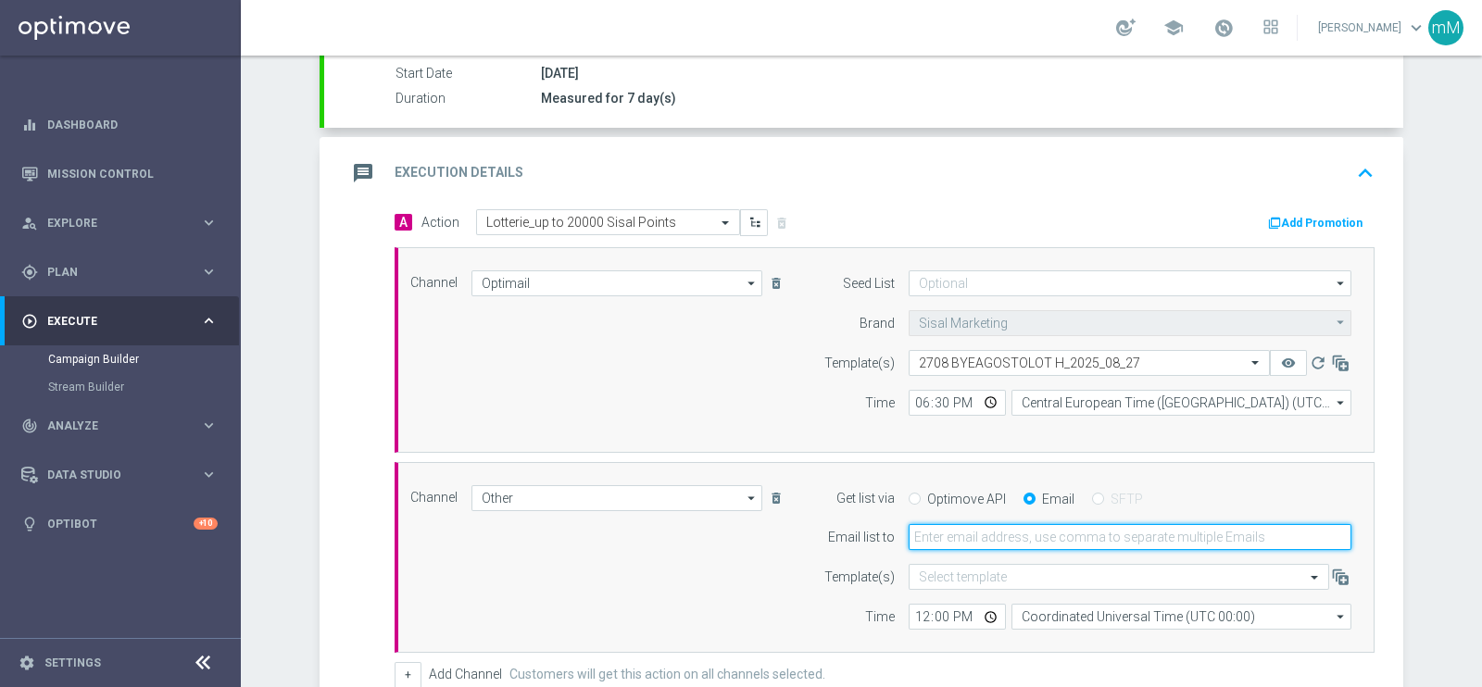
click at [1007, 545] on input "email" at bounding box center [1129, 537] width 443 height 26
type input "[EMAIL_ADDRESS][PERSON_NAME][DOMAIN_NAME]"
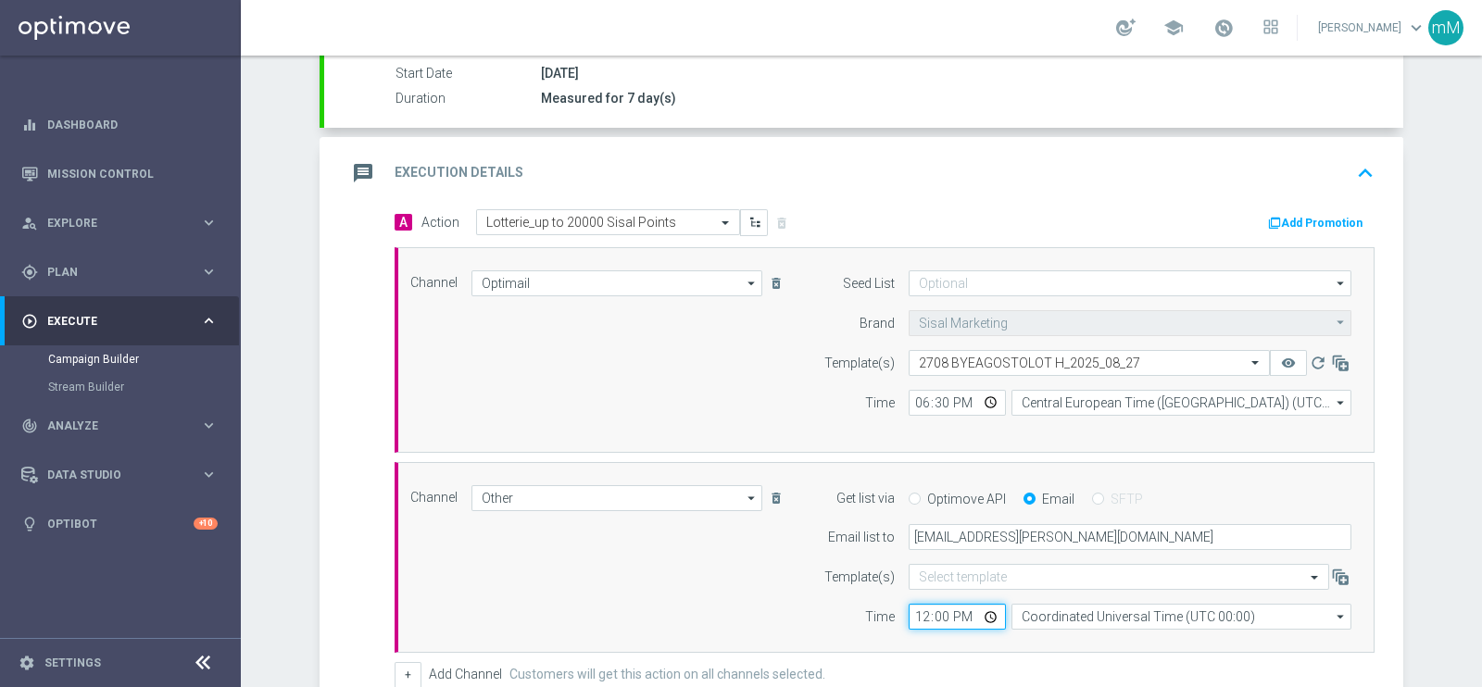
click at [908, 622] on input "12:00" at bounding box center [956, 617] width 97 height 26
type input "18:30"
click at [1038, 608] on input "Coordinated Universal Time (UTC 00:00)" at bounding box center [1181, 617] width 340 height 26
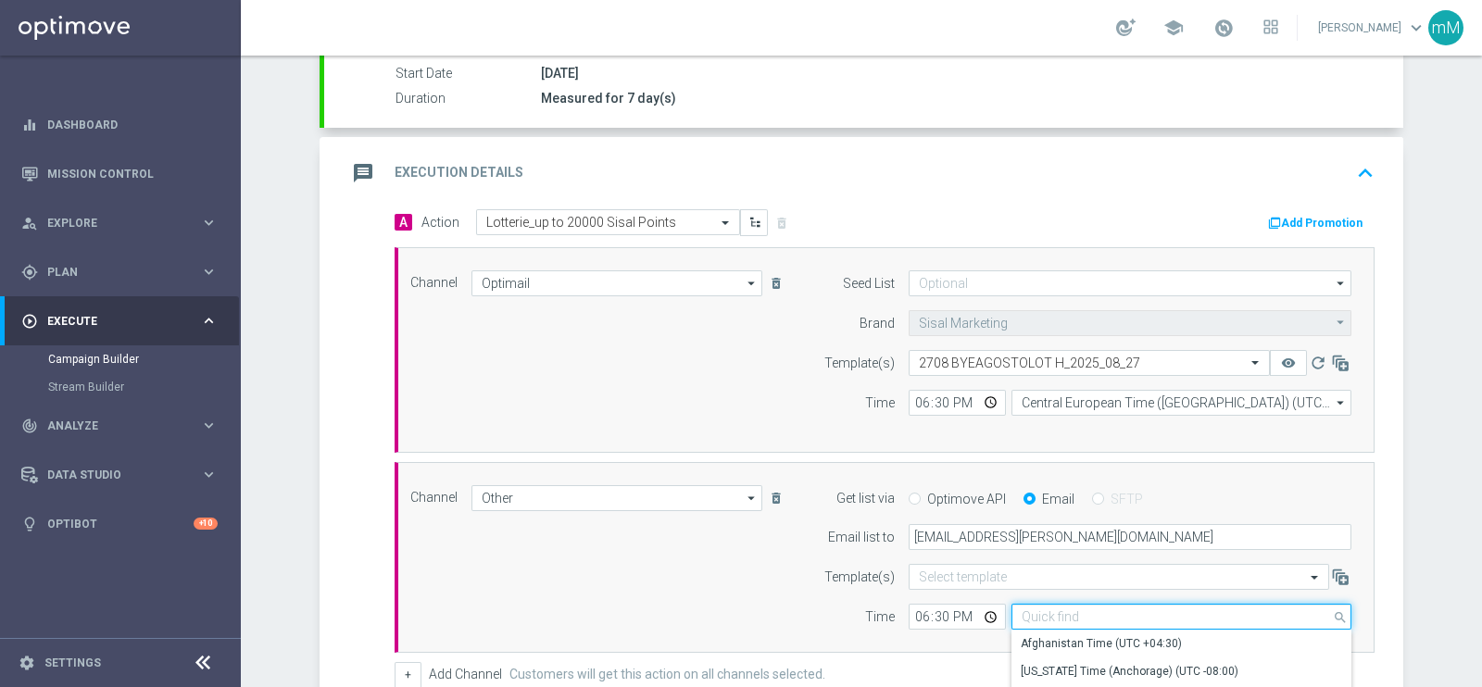
click at [1038, 608] on input at bounding box center [1181, 617] width 340 height 26
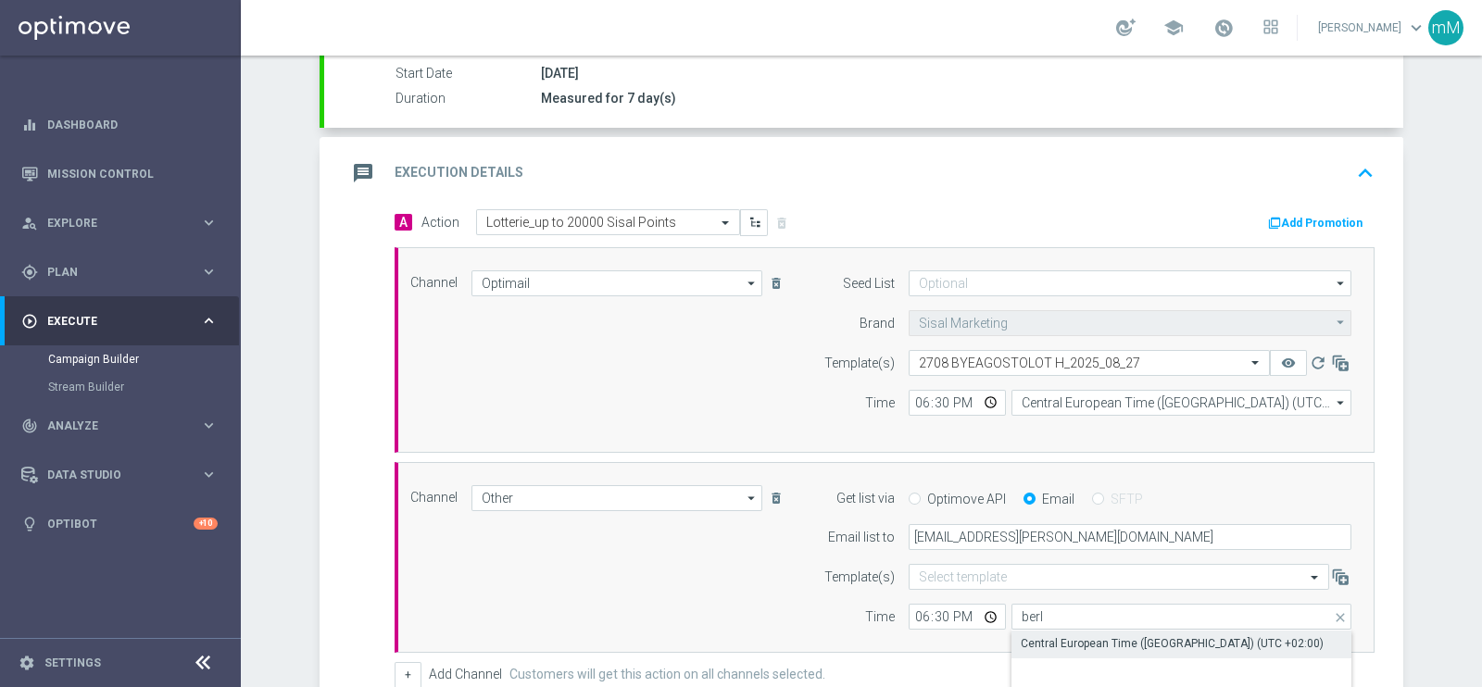
click at [1044, 637] on div "Central European Time ([GEOGRAPHIC_DATA]) (UTC +02:00)" at bounding box center [1172, 643] width 303 height 17
type input "Central European Time ([GEOGRAPHIC_DATA]) (UTC +02:00)"
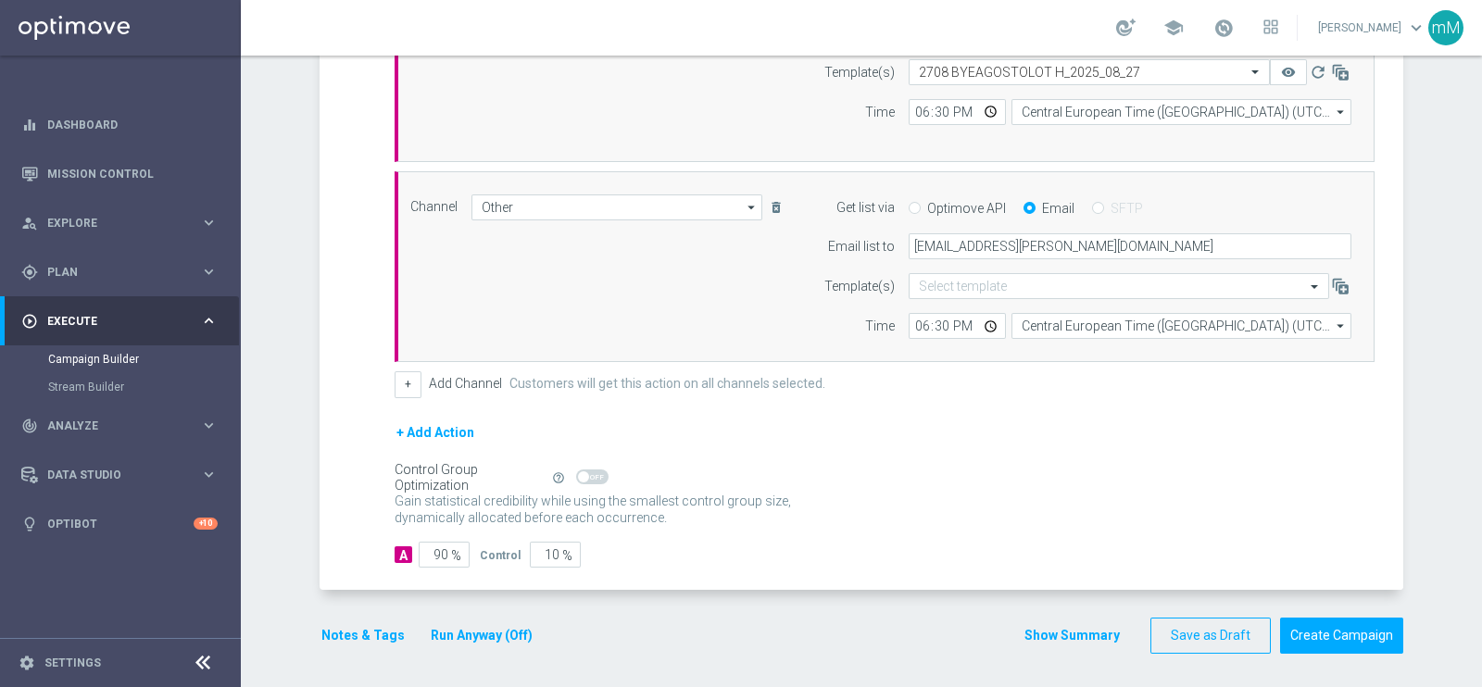
click at [482, 624] on button "Run Anyway (Off)" at bounding box center [482, 635] width 106 height 23
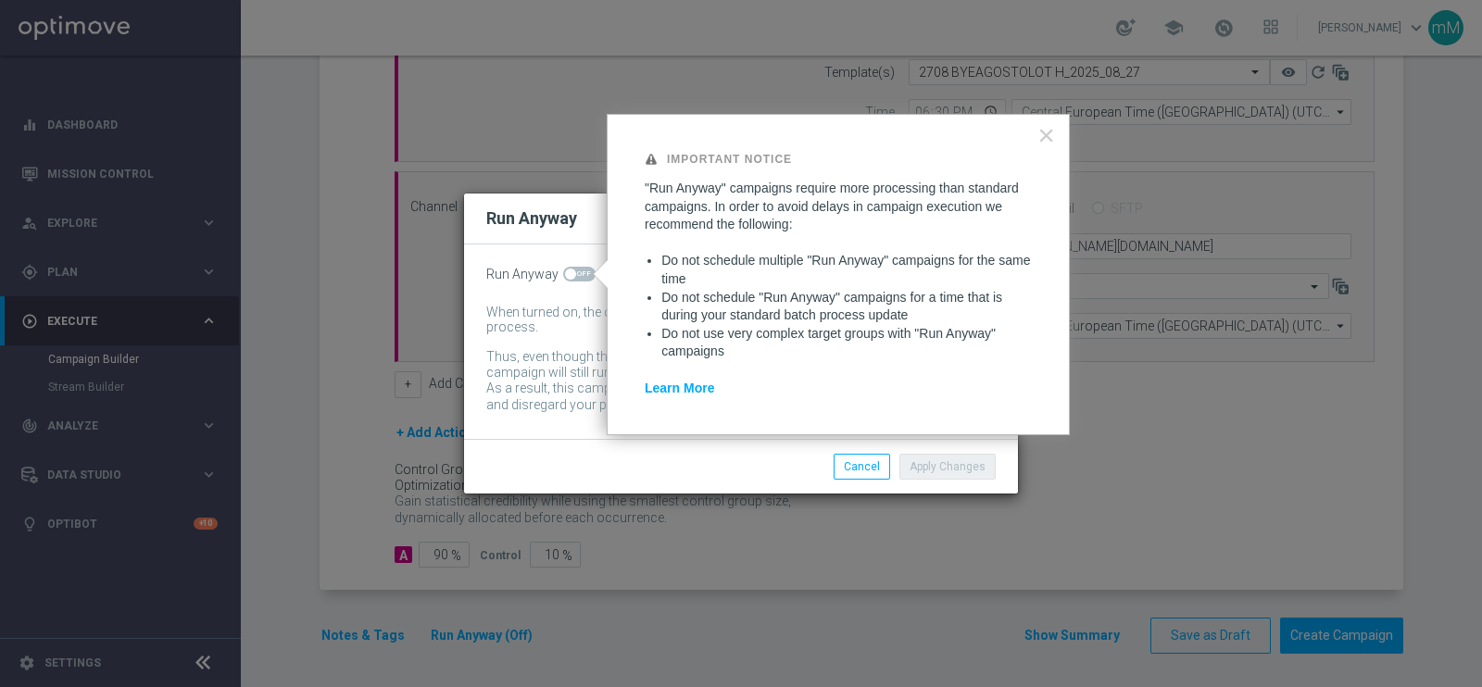
click at [574, 259] on div "Run Anyway When turned on, the campaign will be executed regardless of your sit…" at bounding box center [741, 341] width 554 height 194
click at [583, 268] on span at bounding box center [579, 274] width 32 height 15
click at [583, 268] on input "checkbox" at bounding box center [579, 274] width 32 height 15
checkbox input "true"
click at [982, 464] on button "Apply Changes" at bounding box center [947, 467] width 96 height 26
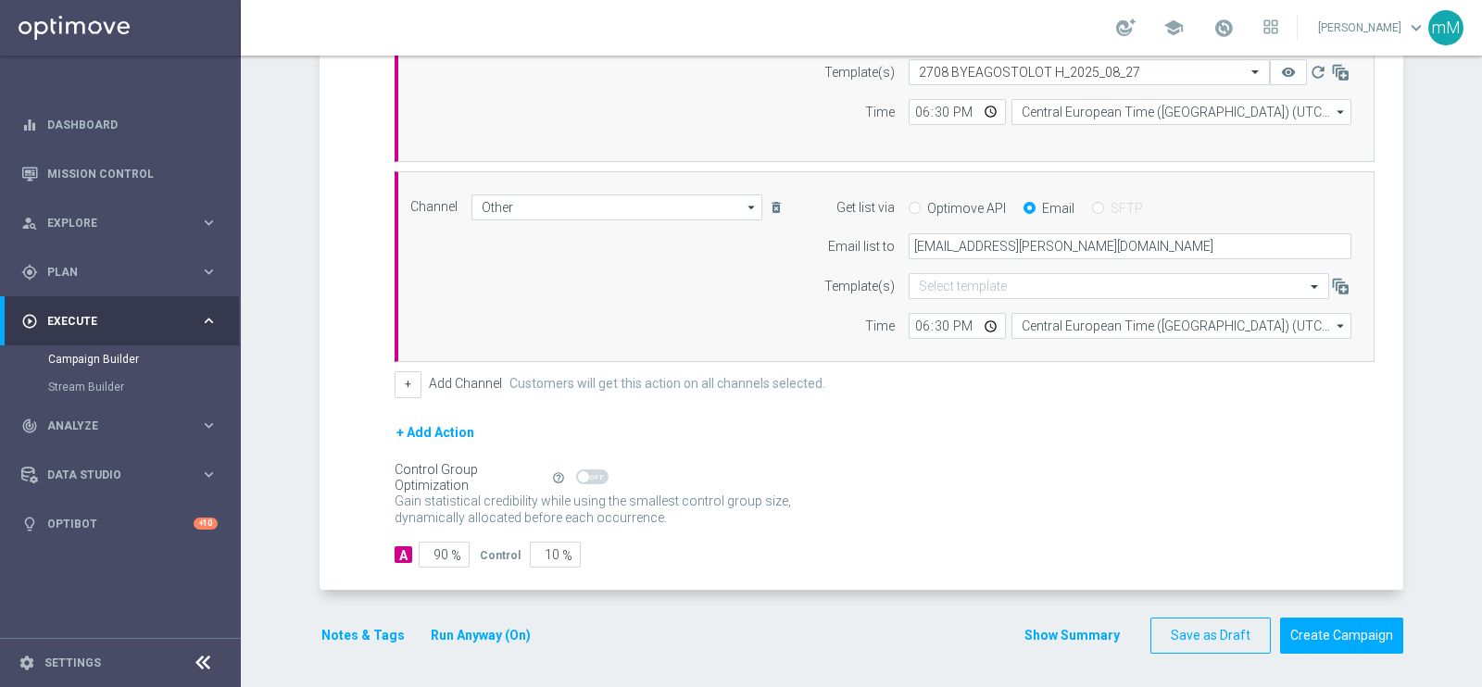
click at [341, 633] on button "Notes & Tags" at bounding box center [362, 635] width 87 height 23
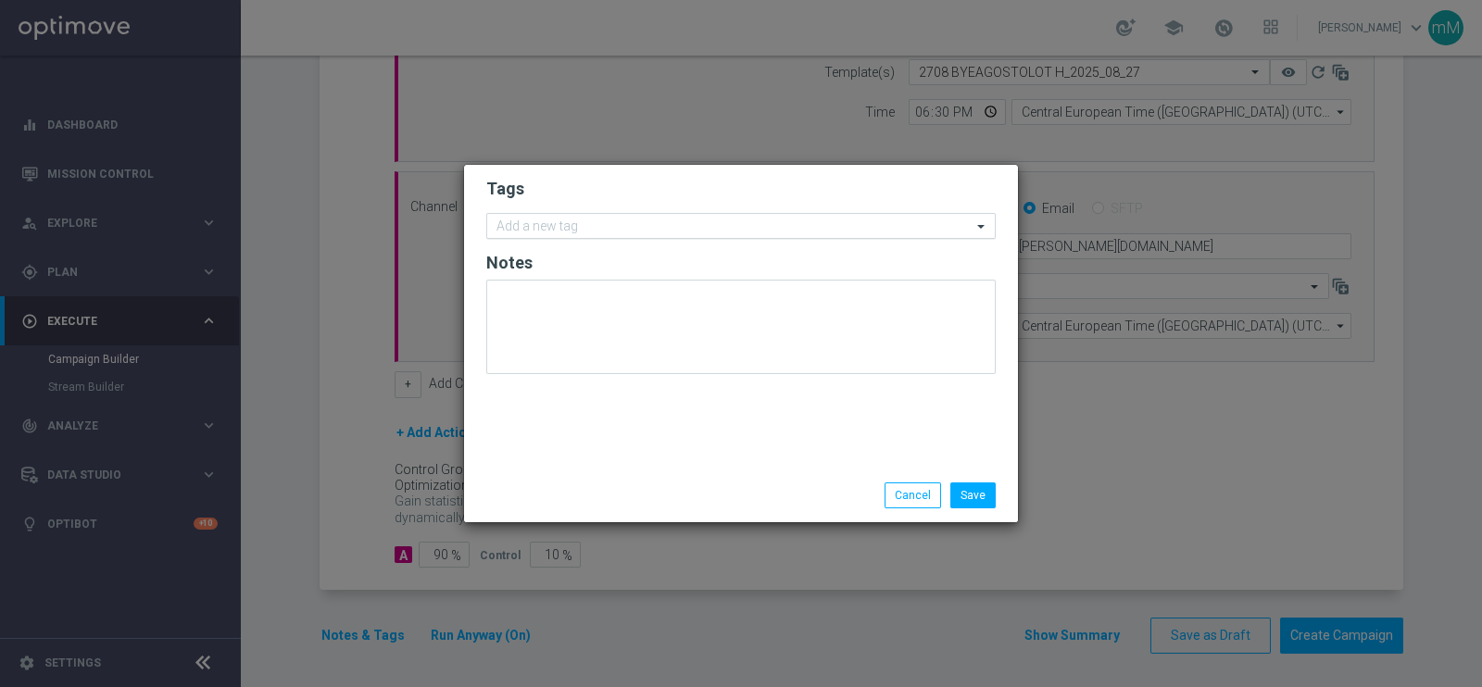
click at [599, 226] on input "text" at bounding box center [733, 227] width 475 height 16
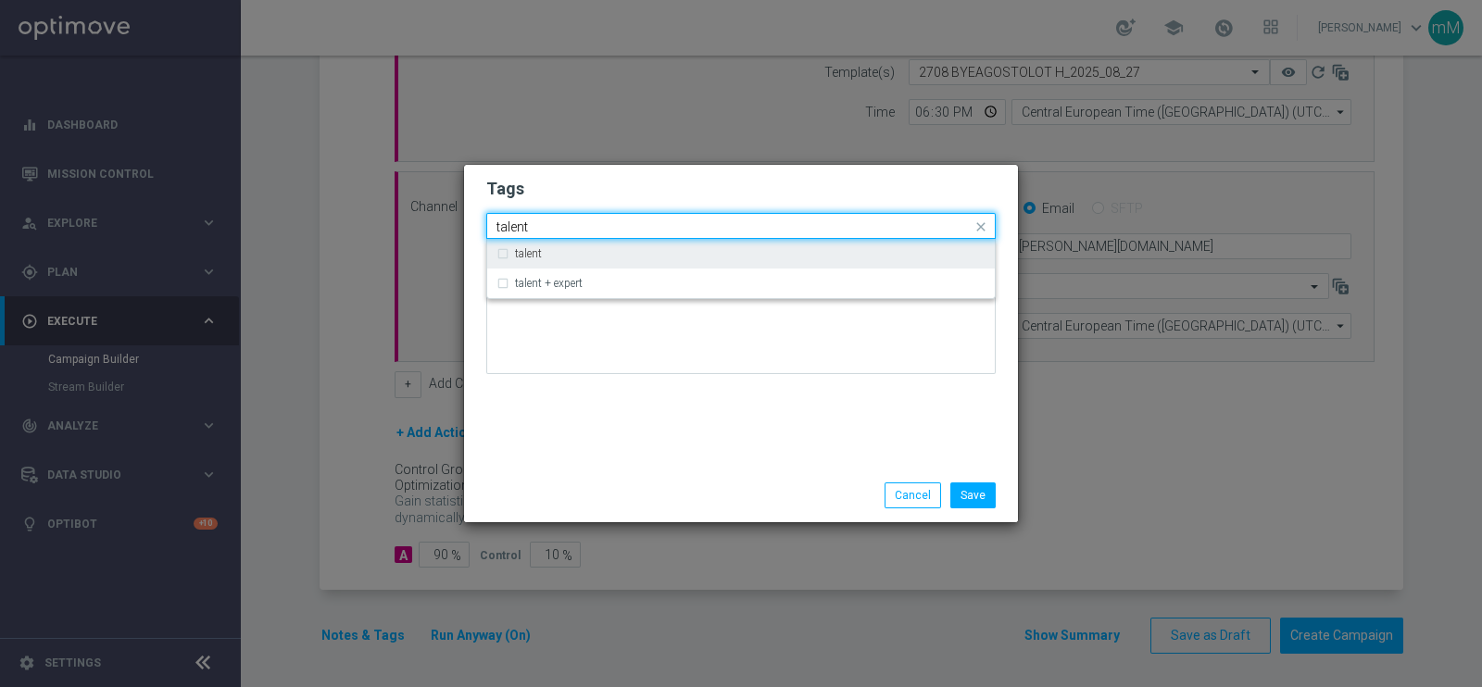
click at [577, 266] on div "talent" at bounding box center [740, 254] width 489 height 30
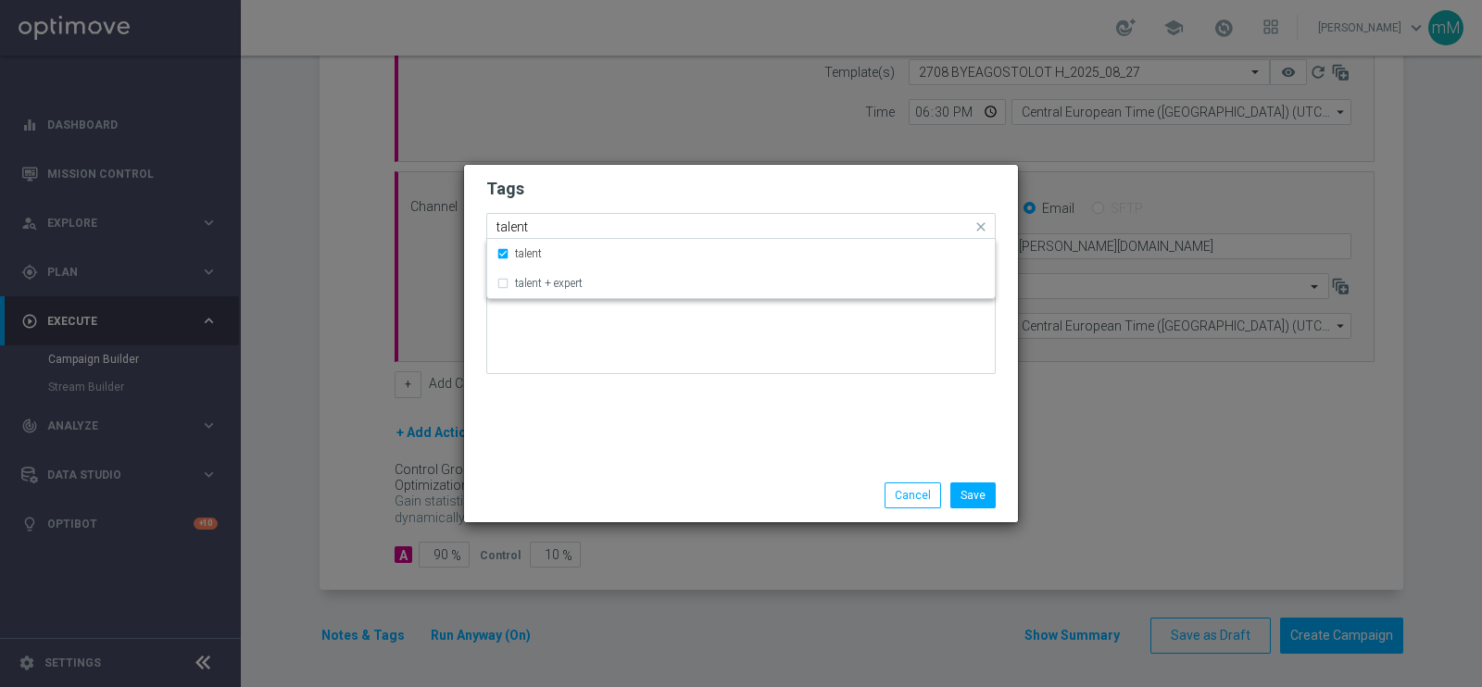
click at [558, 233] on input "talent" at bounding box center [733, 227] width 475 height 16
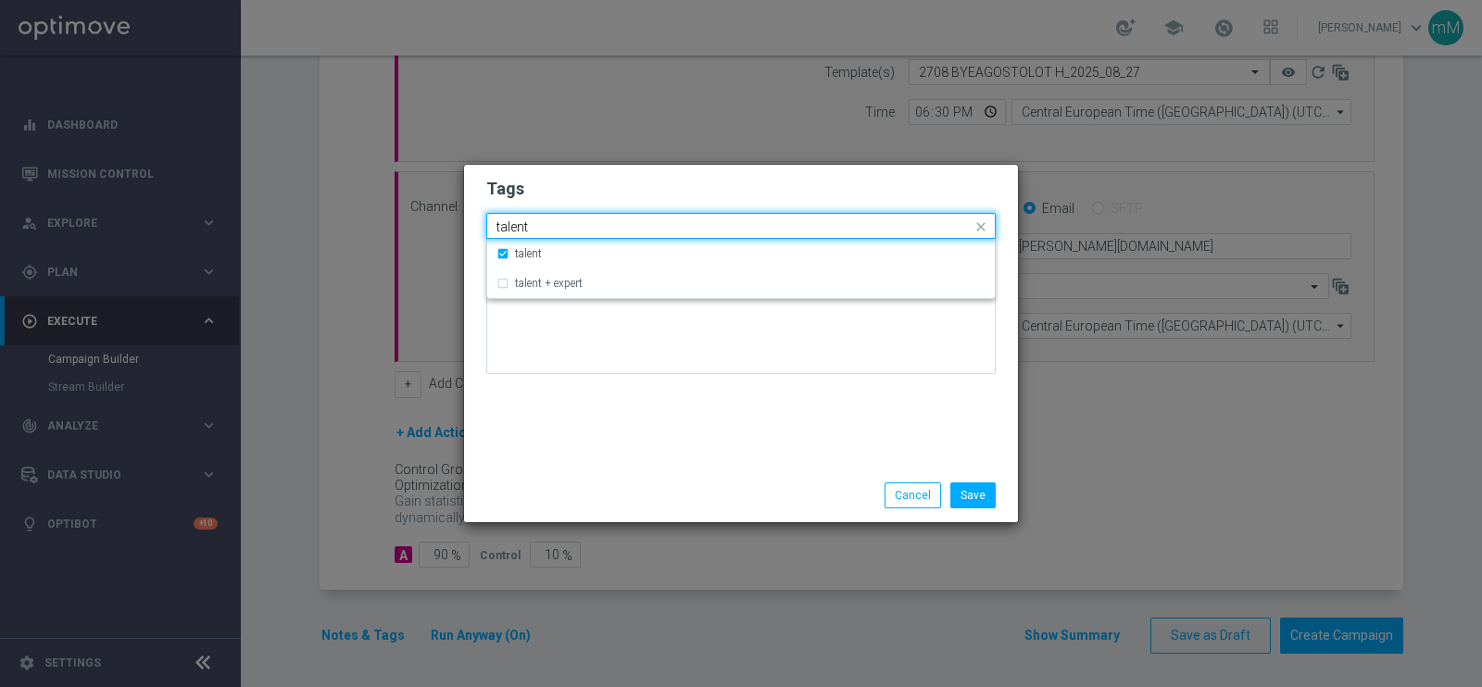
click at [558, 233] on input "talent" at bounding box center [733, 227] width 475 height 16
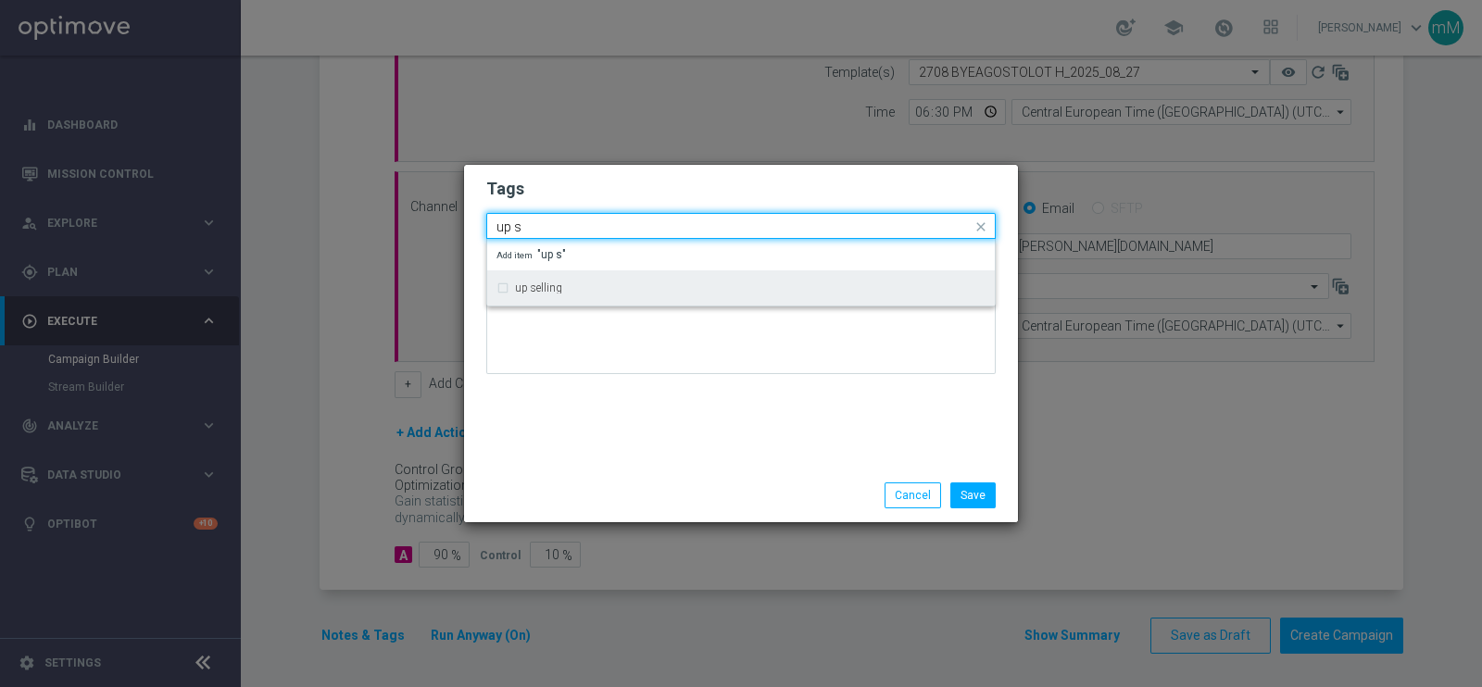
click at [543, 279] on div "up selling" at bounding box center [740, 288] width 489 height 30
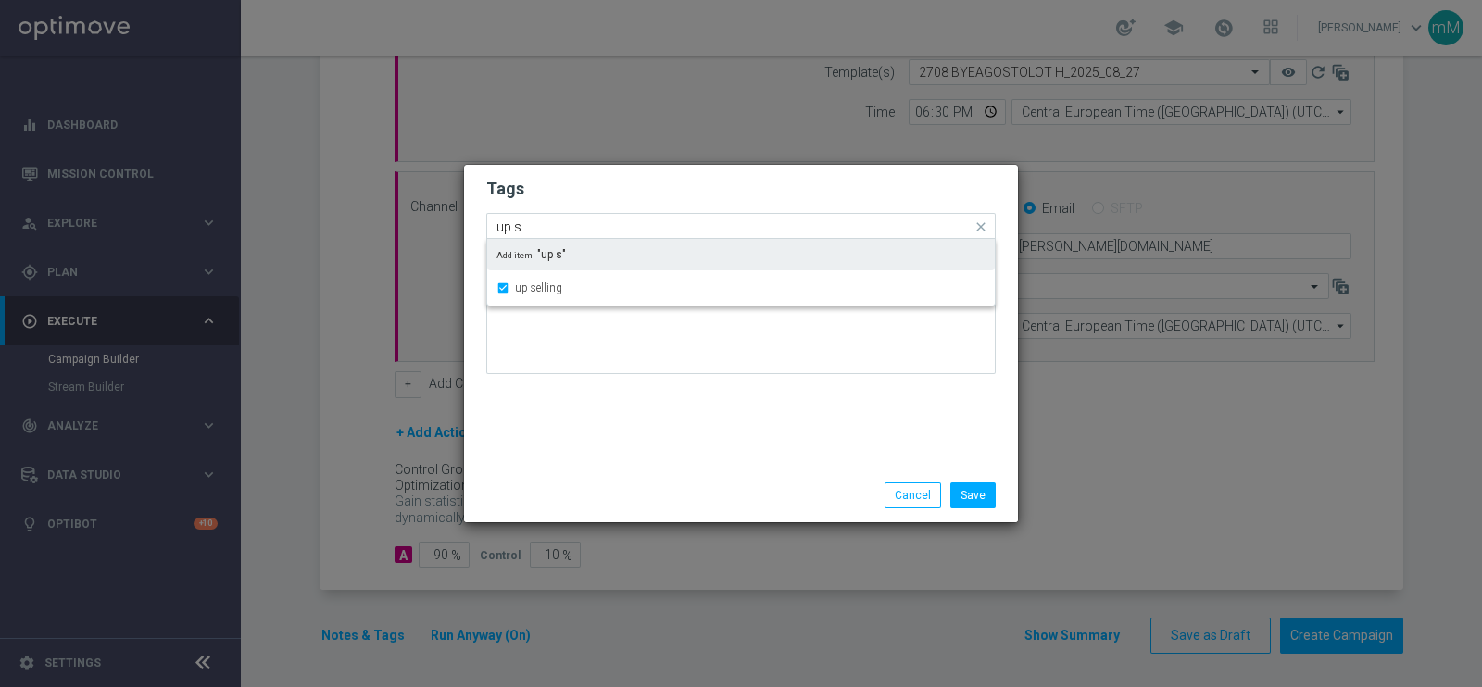
click at [555, 219] on input "up s" at bounding box center [733, 227] width 475 height 16
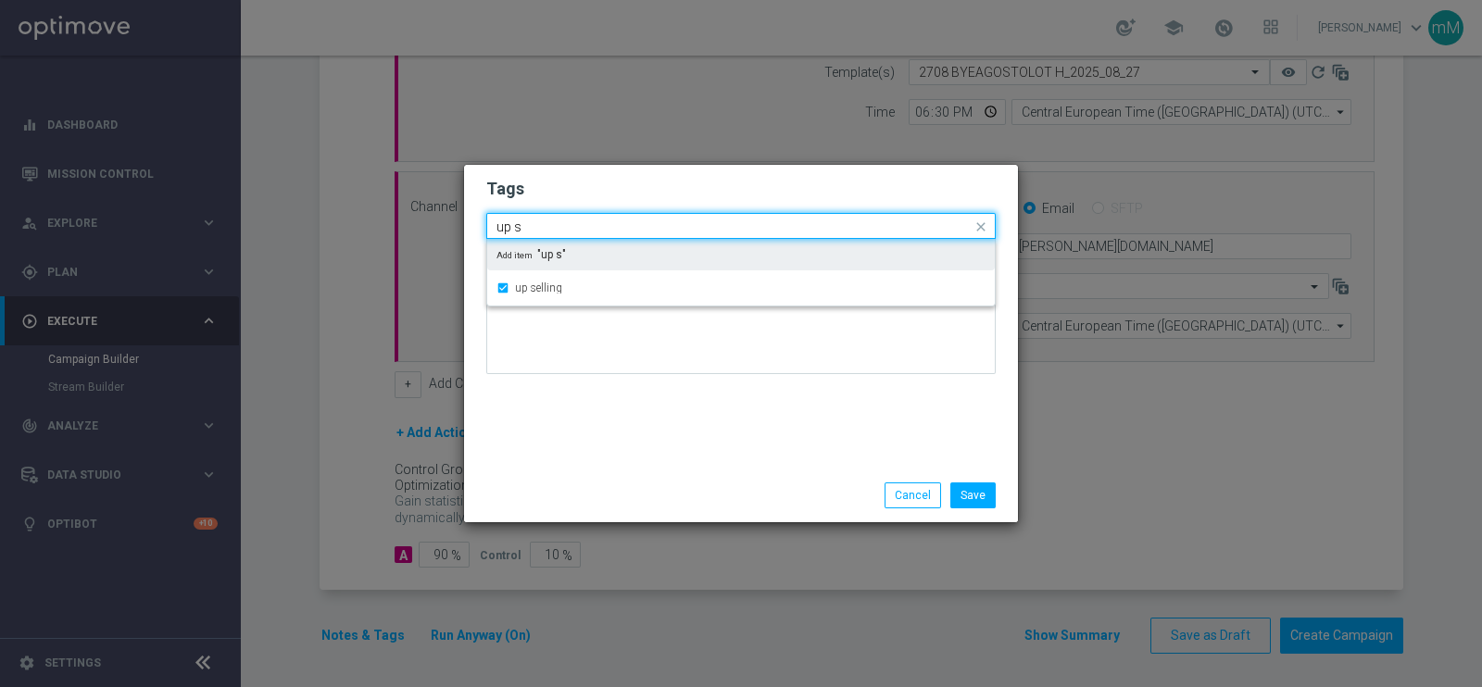
click at [555, 219] on input "up s" at bounding box center [733, 227] width 475 height 16
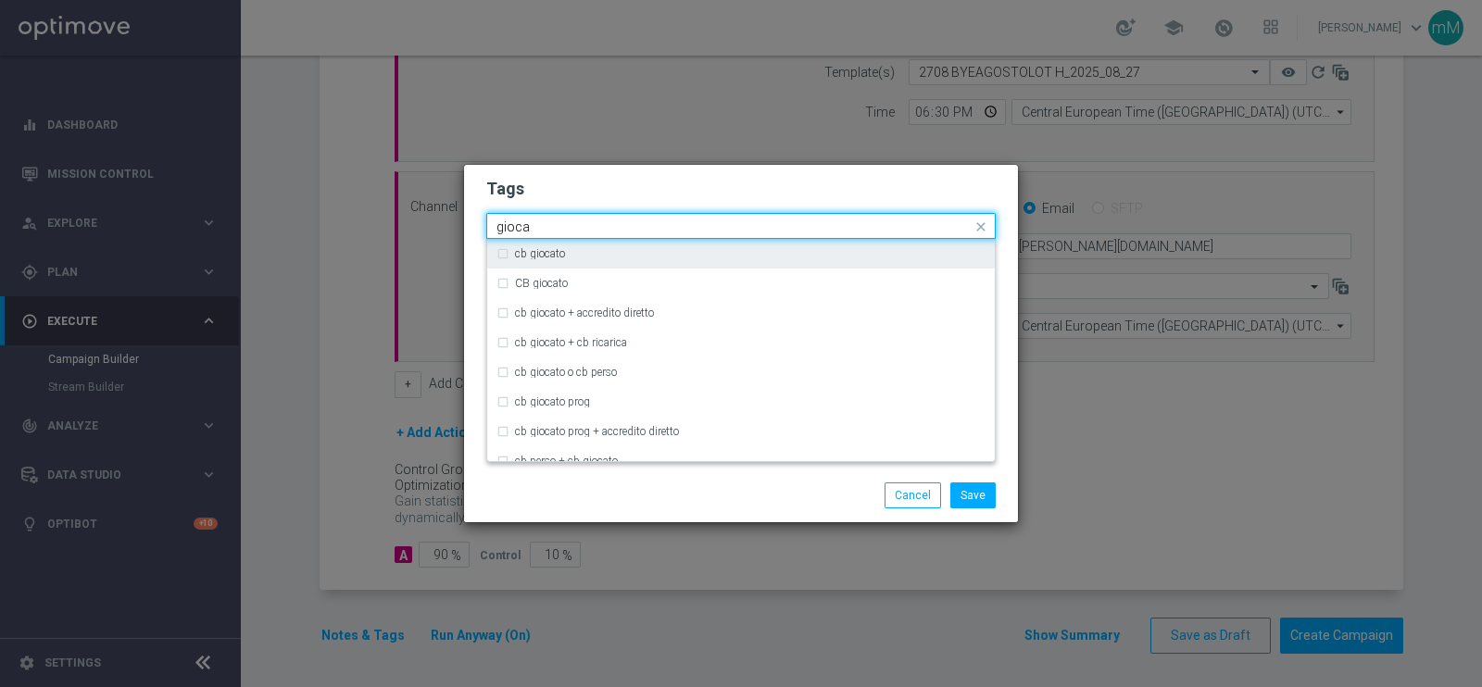
click at [551, 257] on label "cb giocato" at bounding box center [540, 253] width 50 height 11
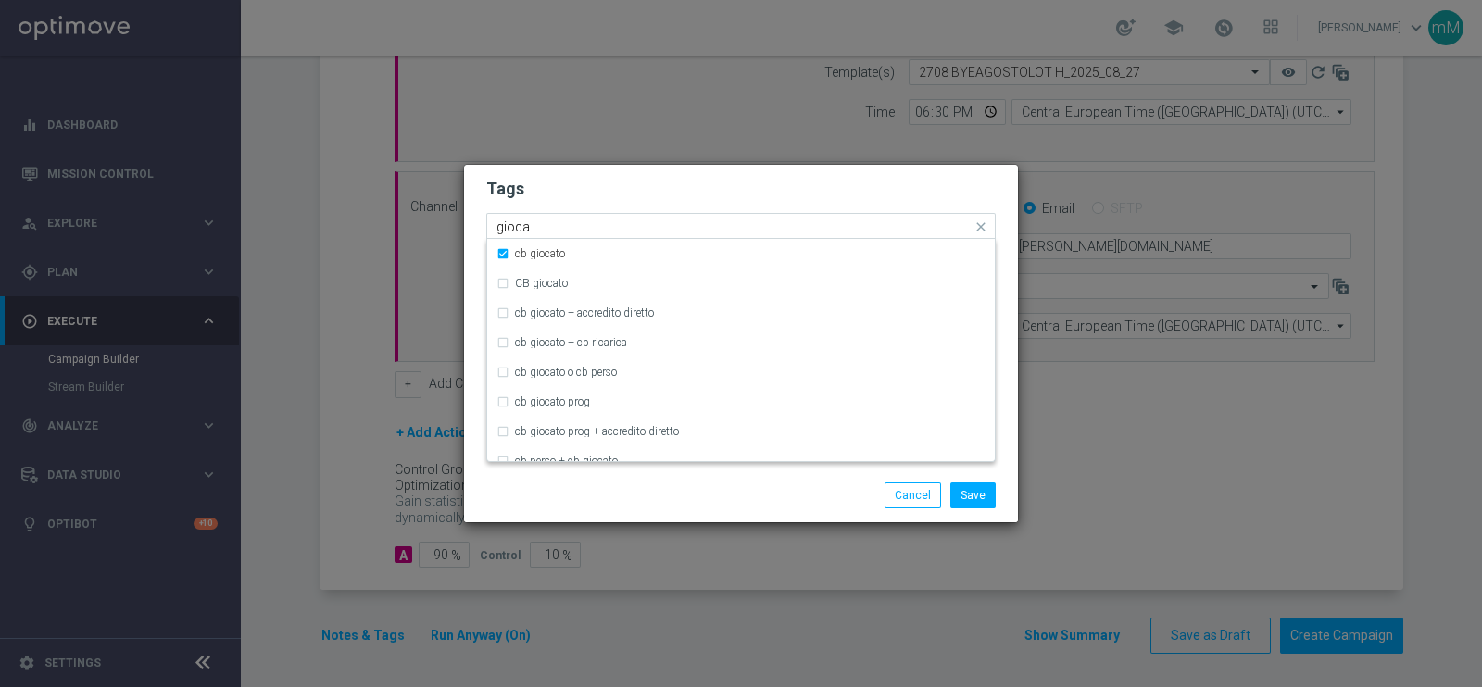
click at [551, 227] on input "gioca" at bounding box center [733, 227] width 475 height 16
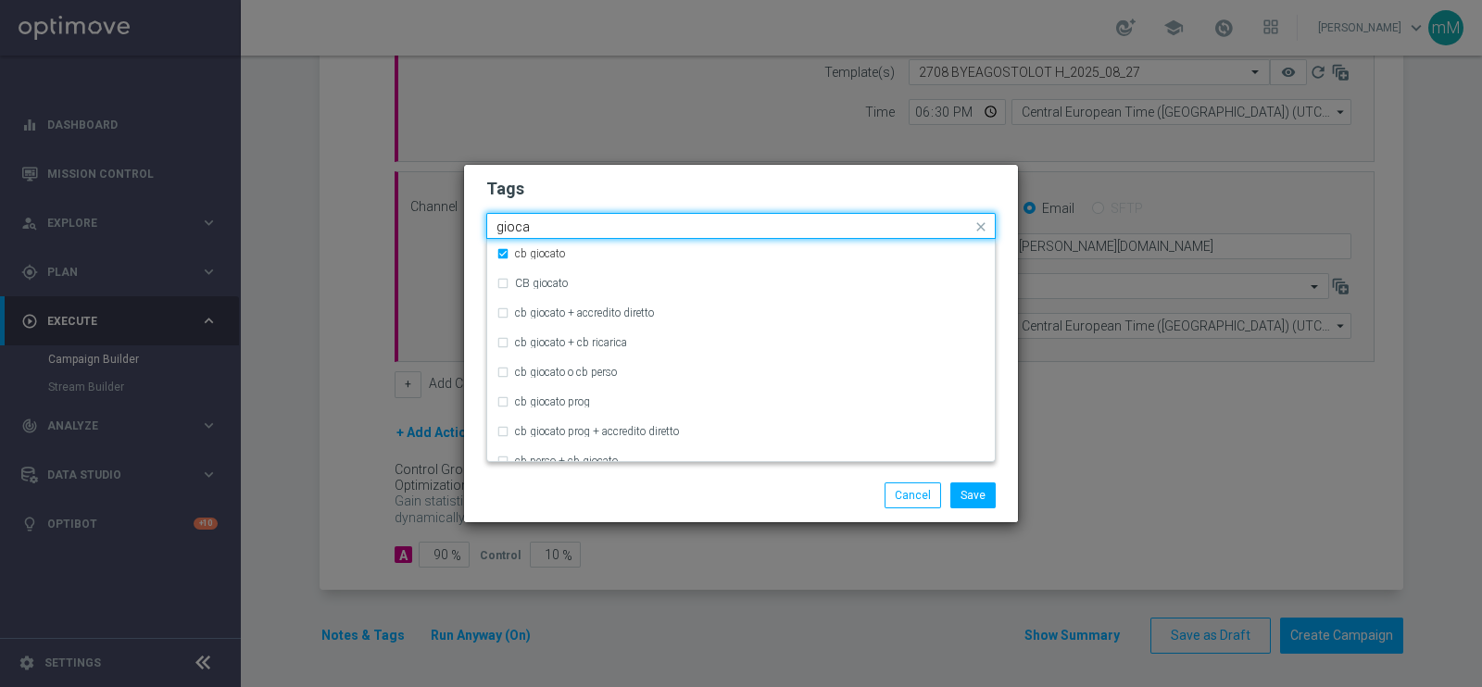
click at [551, 227] on input "gioca" at bounding box center [733, 227] width 475 height 16
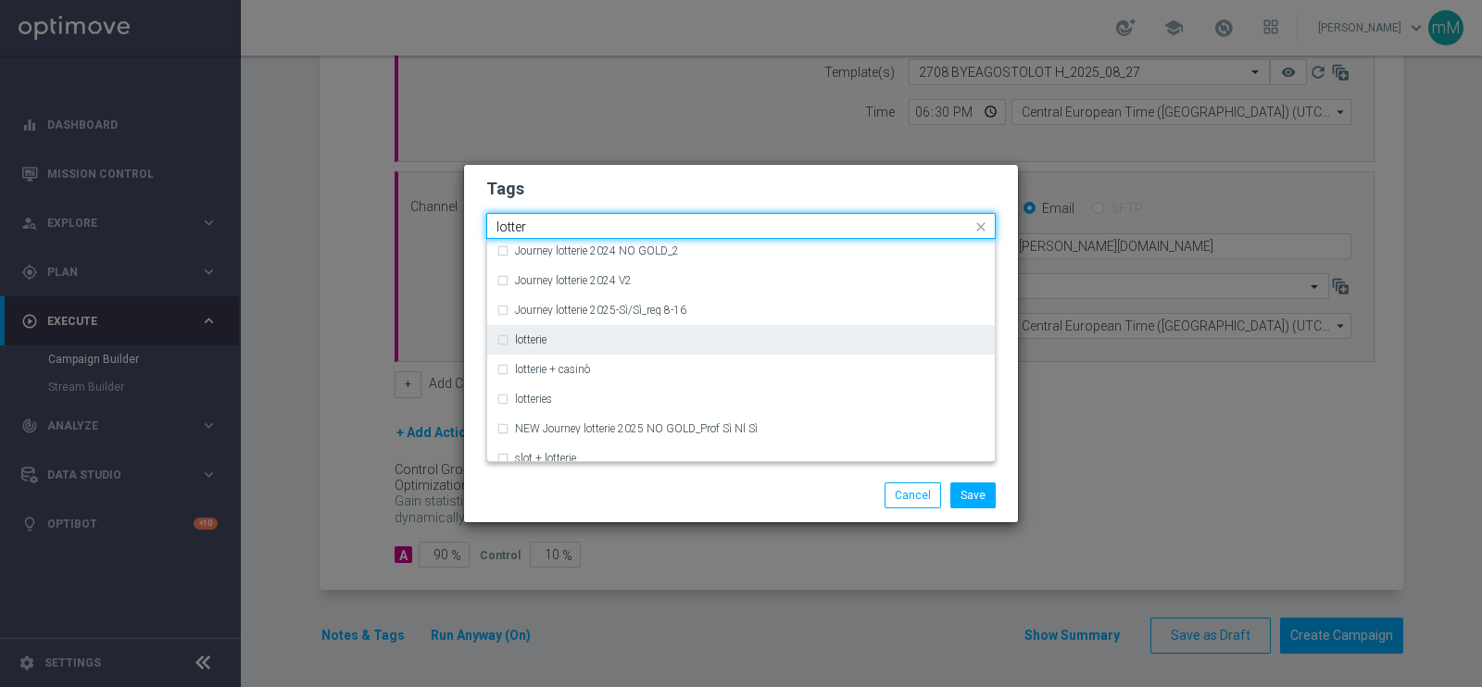
scroll to position [270, 0]
click at [577, 342] on div "lotterie" at bounding box center [750, 338] width 470 height 11
type input "lotter"
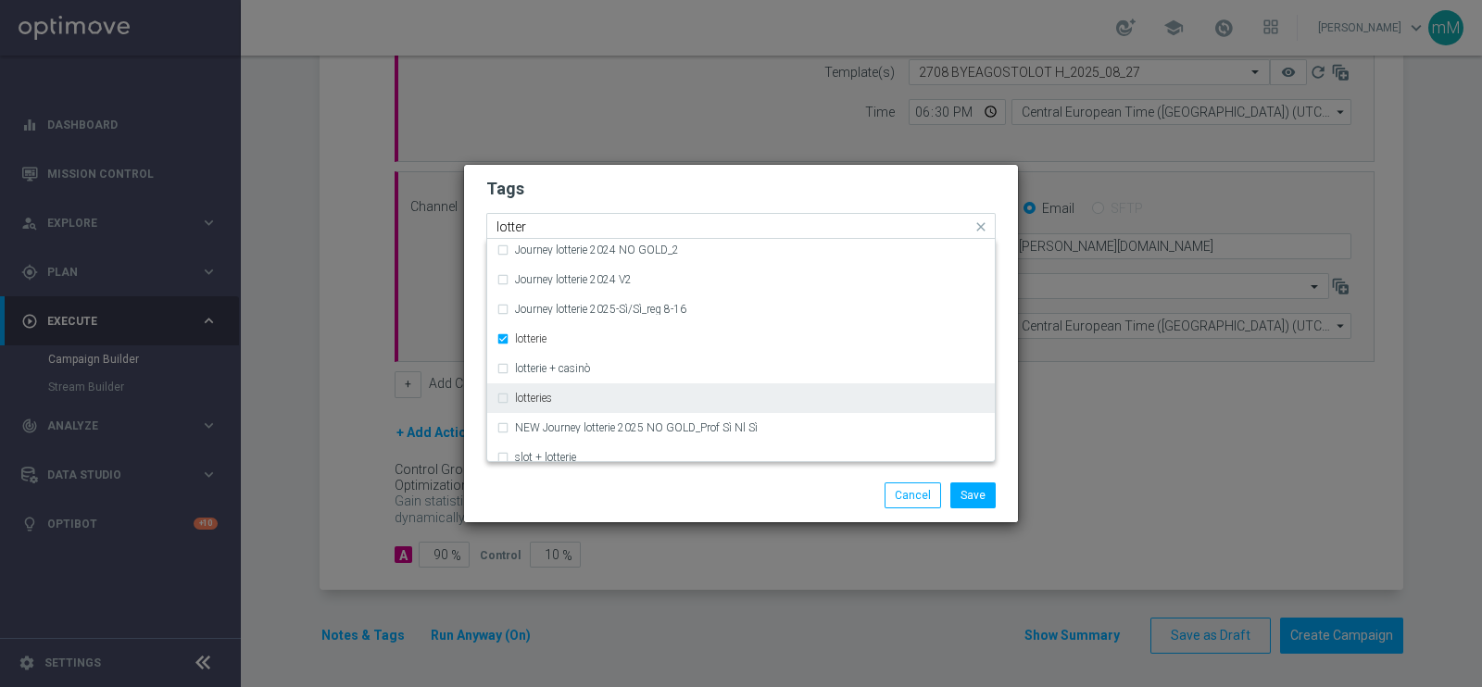
click at [542, 391] on div "lotteries" at bounding box center [740, 398] width 489 height 30
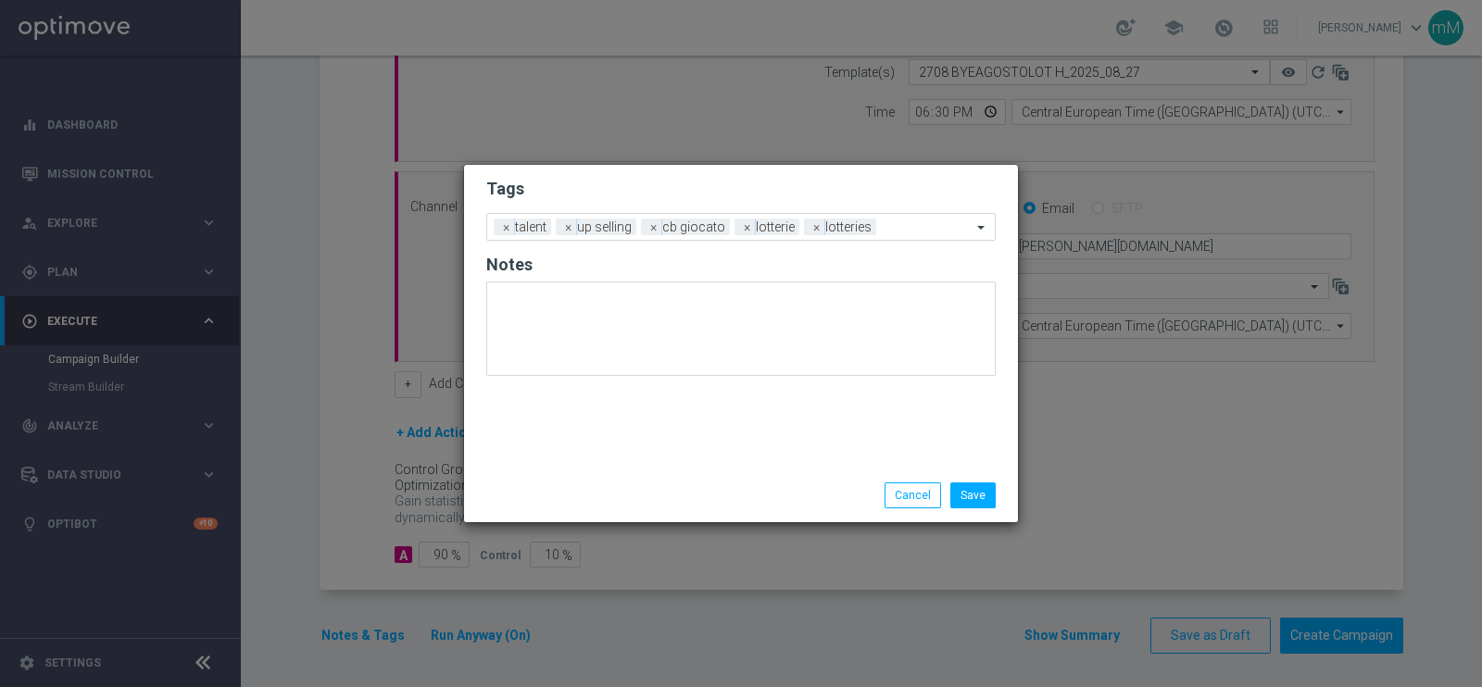
click at [630, 498] on div "Save Cancel" at bounding box center [740, 495] width 537 height 26
click at [972, 486] on button "Save" at bounding box center [972, 495] width 45 height 26
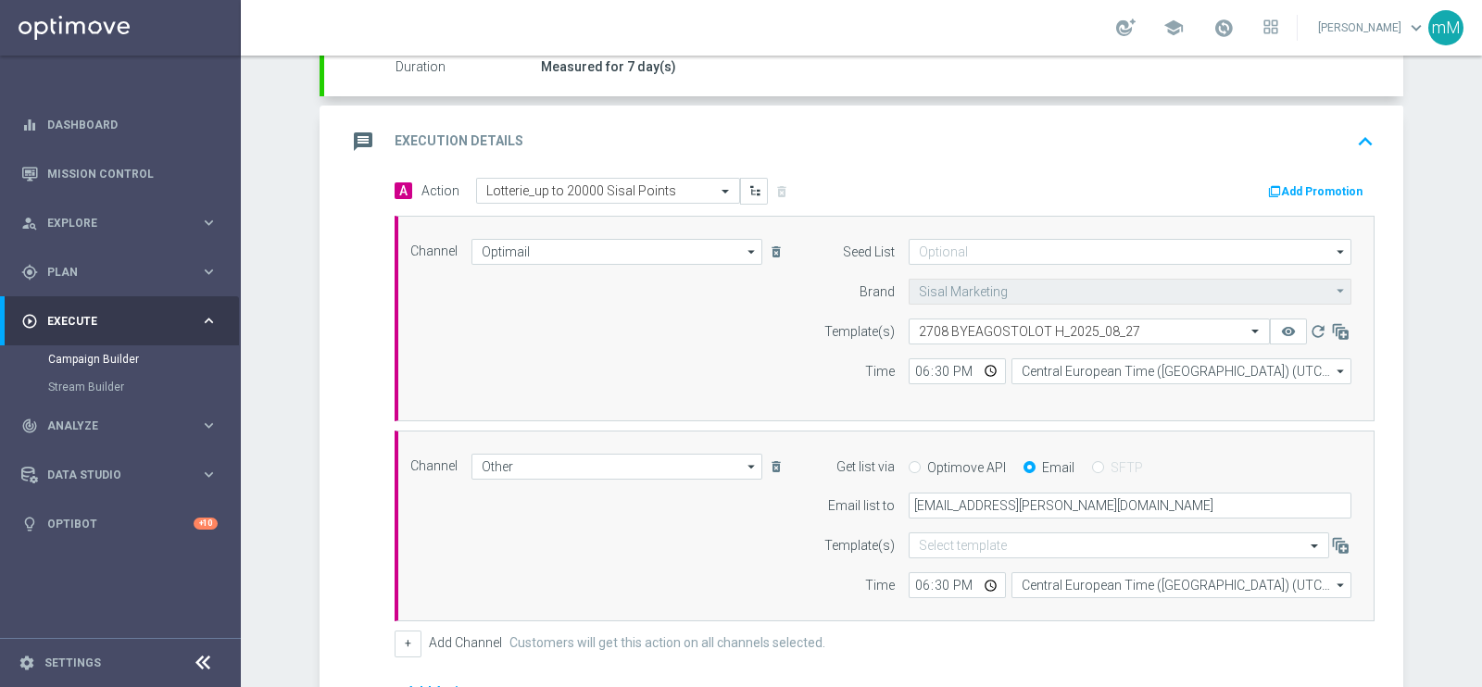
scroll to position [312, 0]
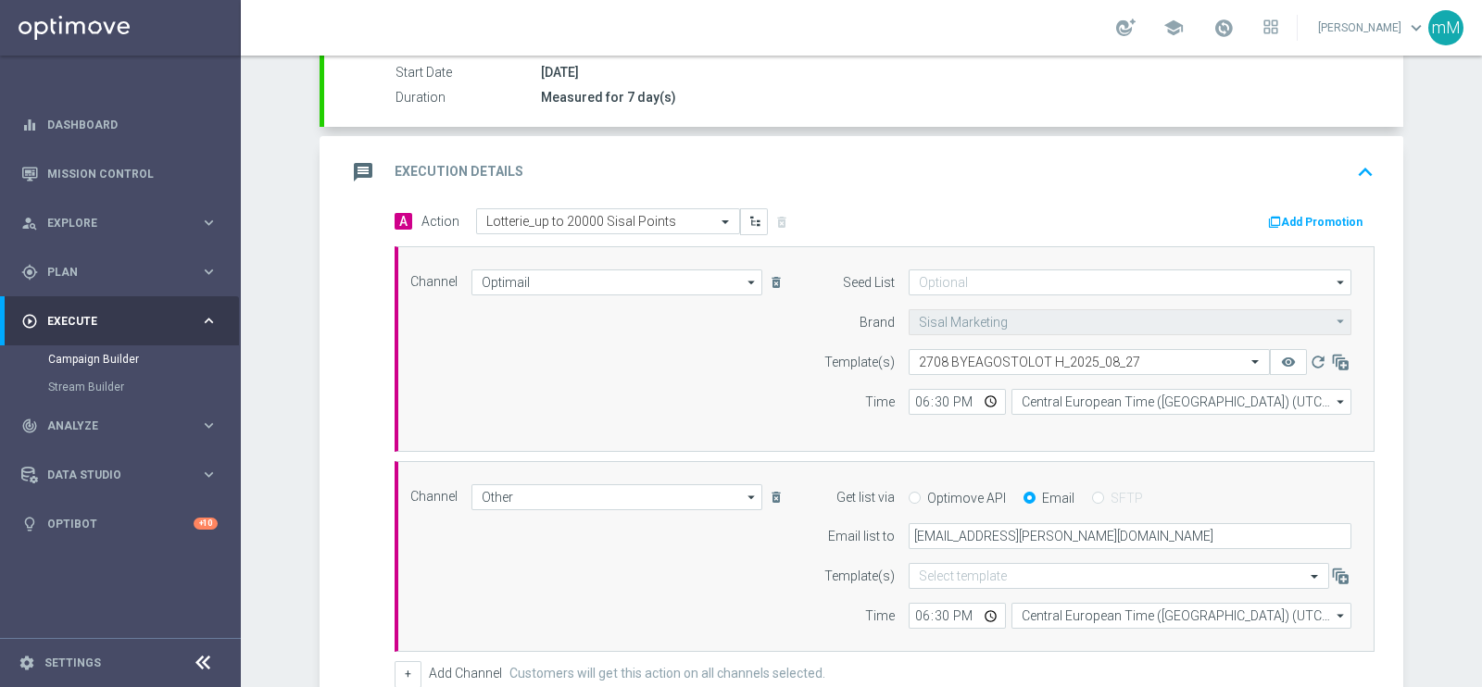
click at [1306, 212] on button "Add Promotion" at bounding box center [1317, 222] width 103 height 20
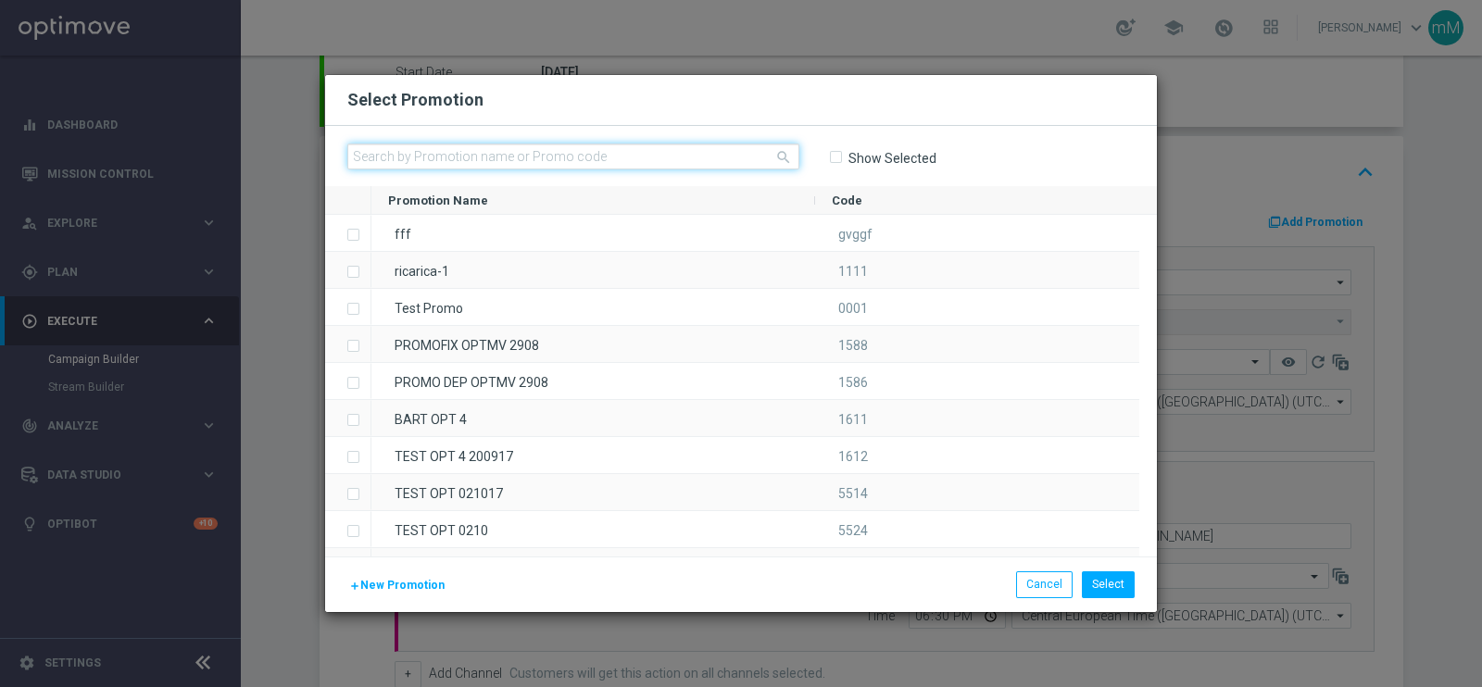
click at [674, 157] on input "text" at bounding box center [573, 157] width 452 height 26
paste input "333623"
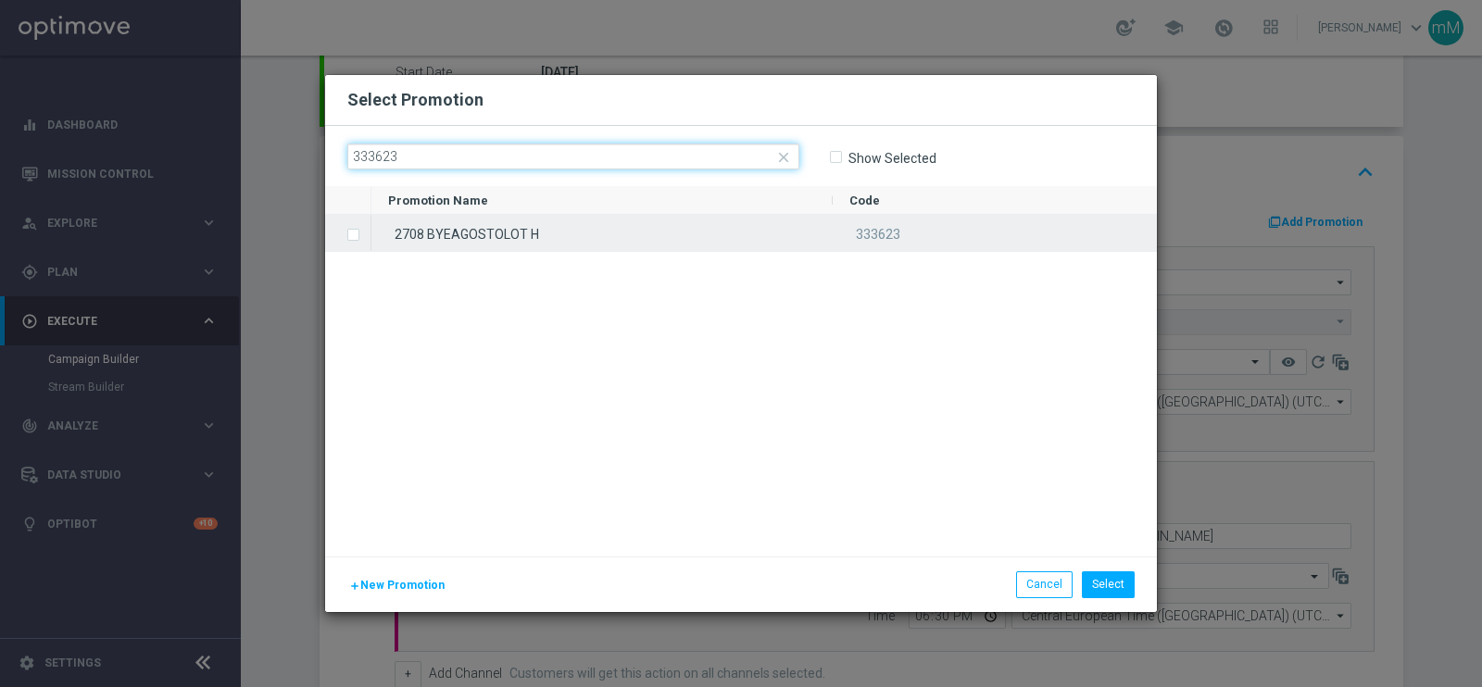
type input "333623"
click at [616, 224] on div "2708 BYEAGOSTOLOT H" at bounding box center [601, 233] width 461 height 36
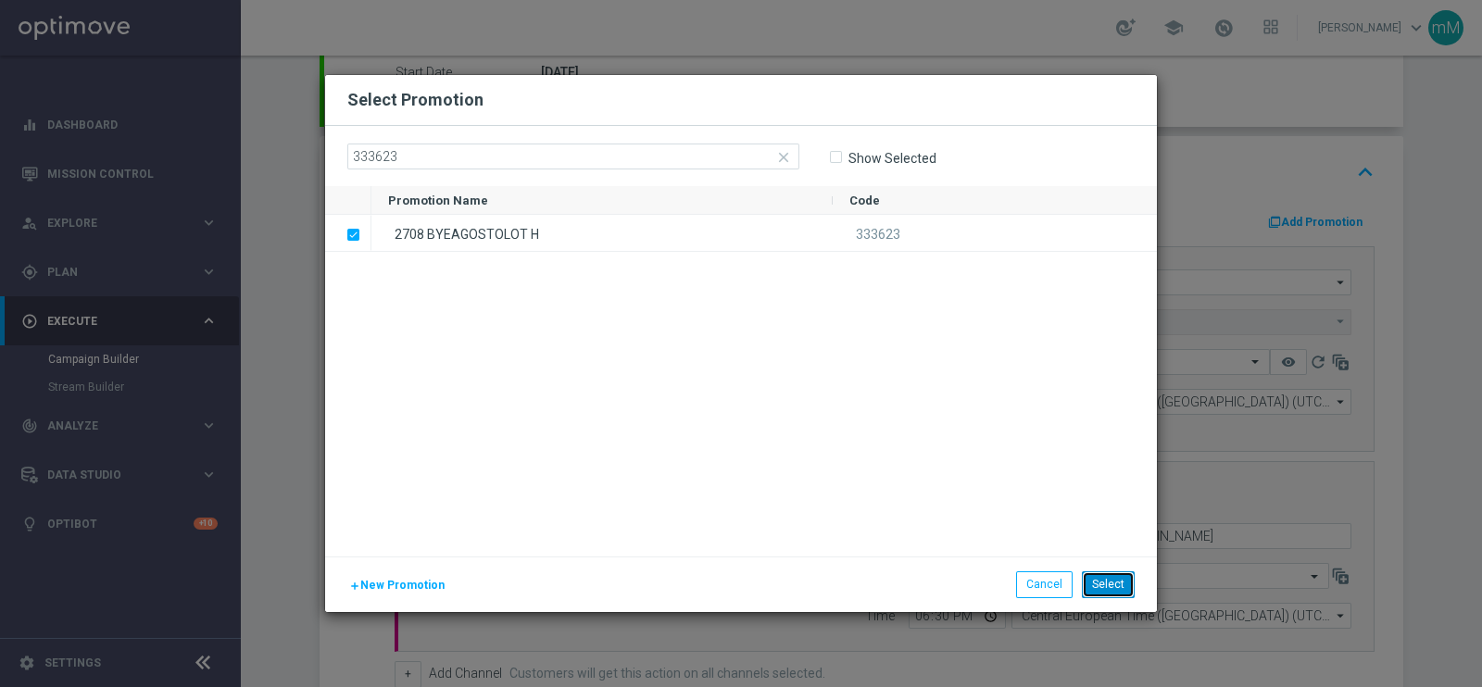
click at [1102, 579] on button "Select" at bounding box center [1108, 584] width 53 height 26
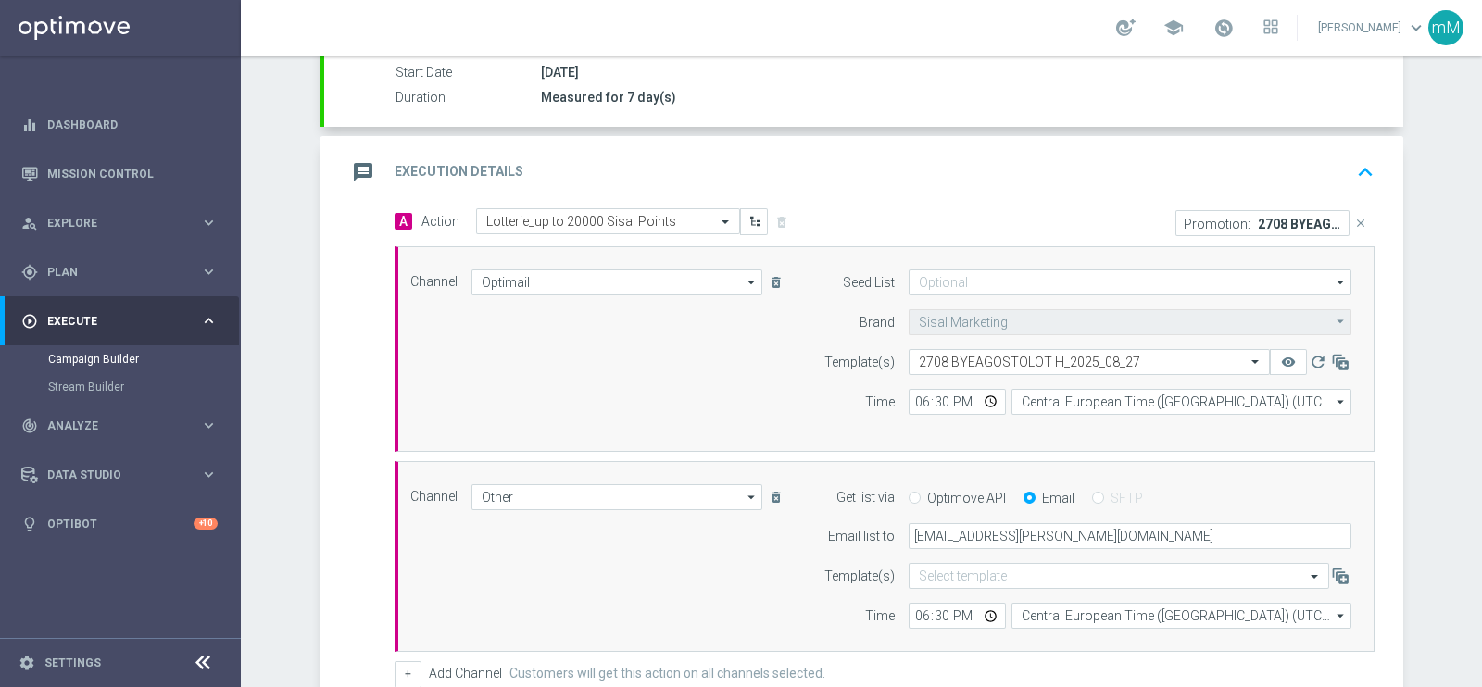
scroll to position [602, 0]
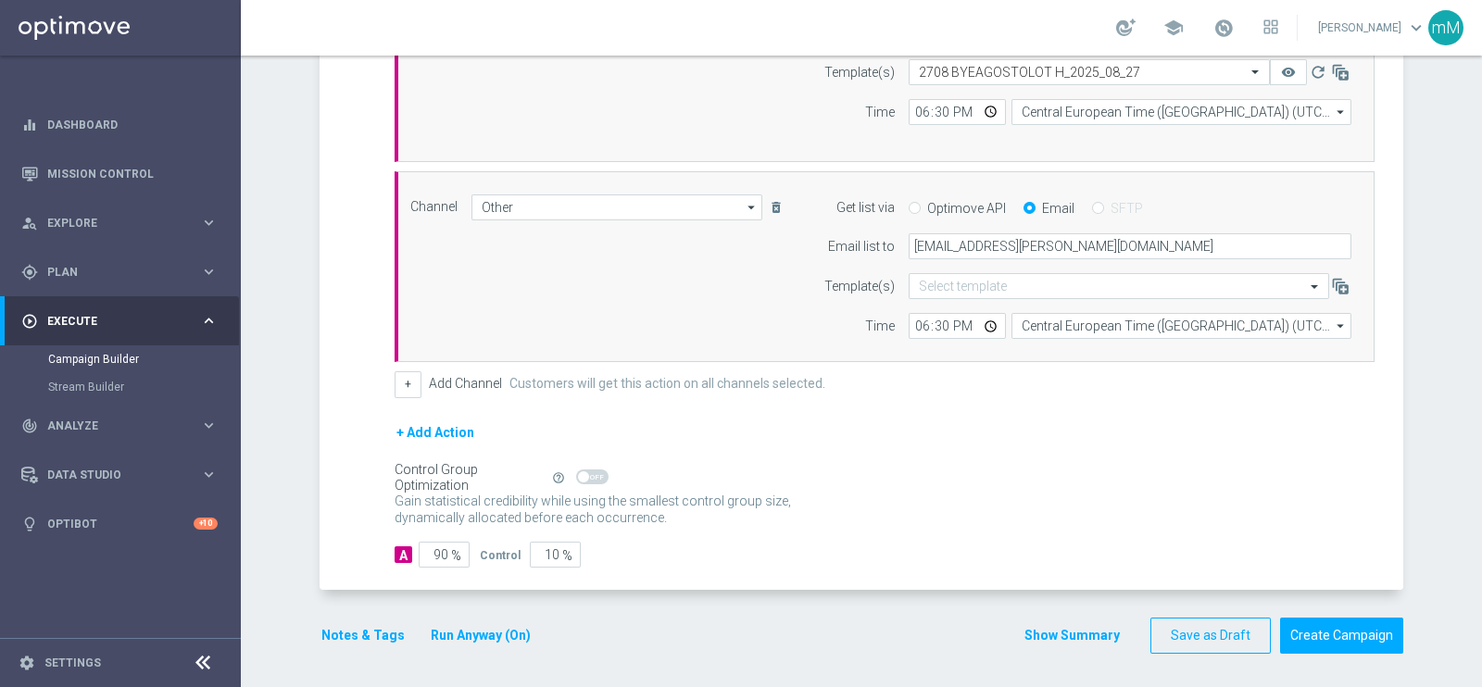
click at [1054, 635] on button "Show Summary" at bounding box center [1071, 635] width 97 height 21
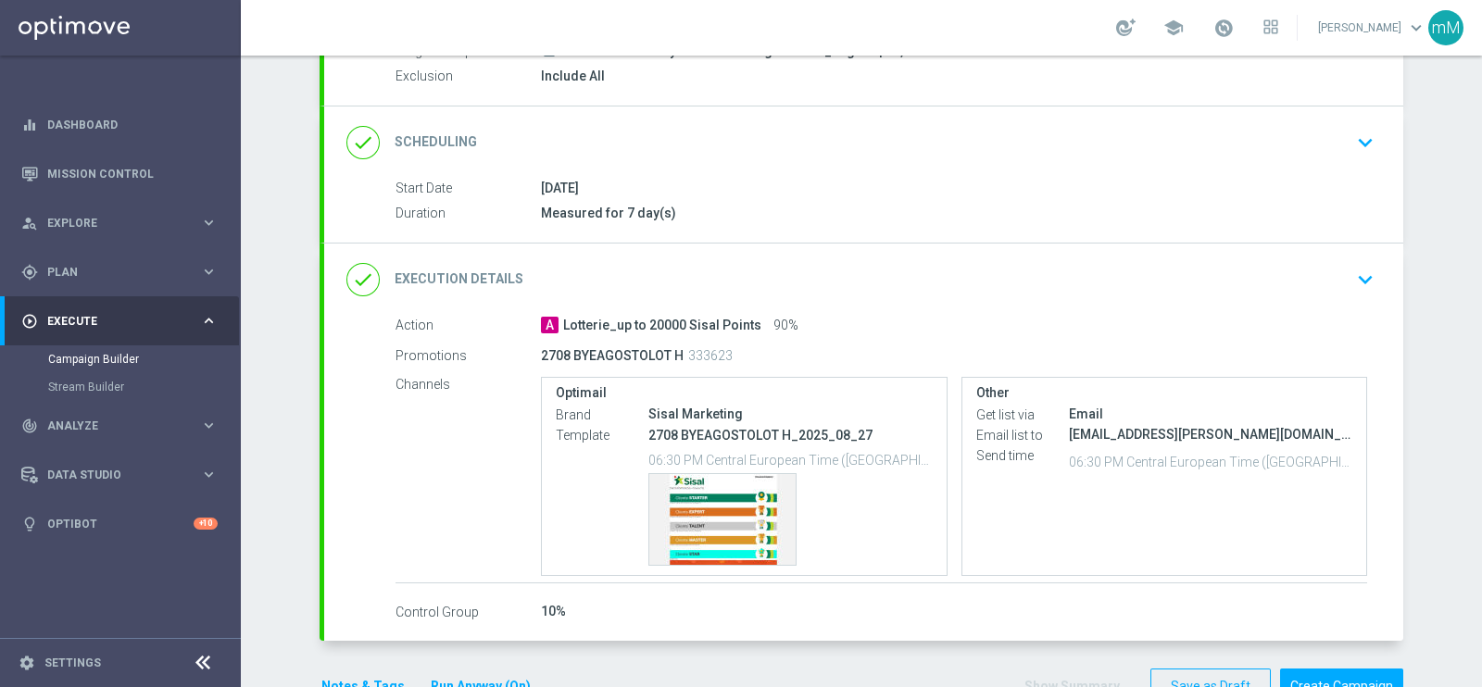
scroll to position [248, 0]
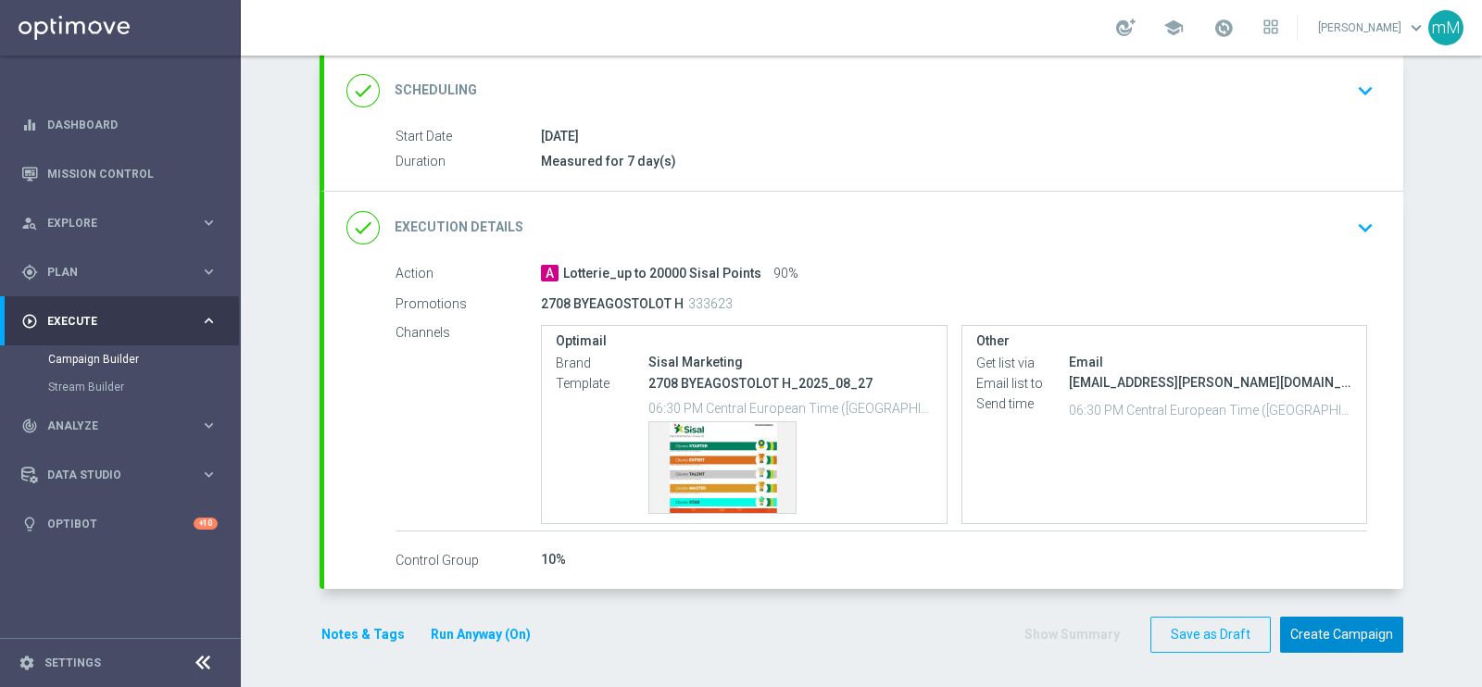
click at [1340, 641] on button "Create Campaign" at bounding box center [1341, 635] width 123 height 36
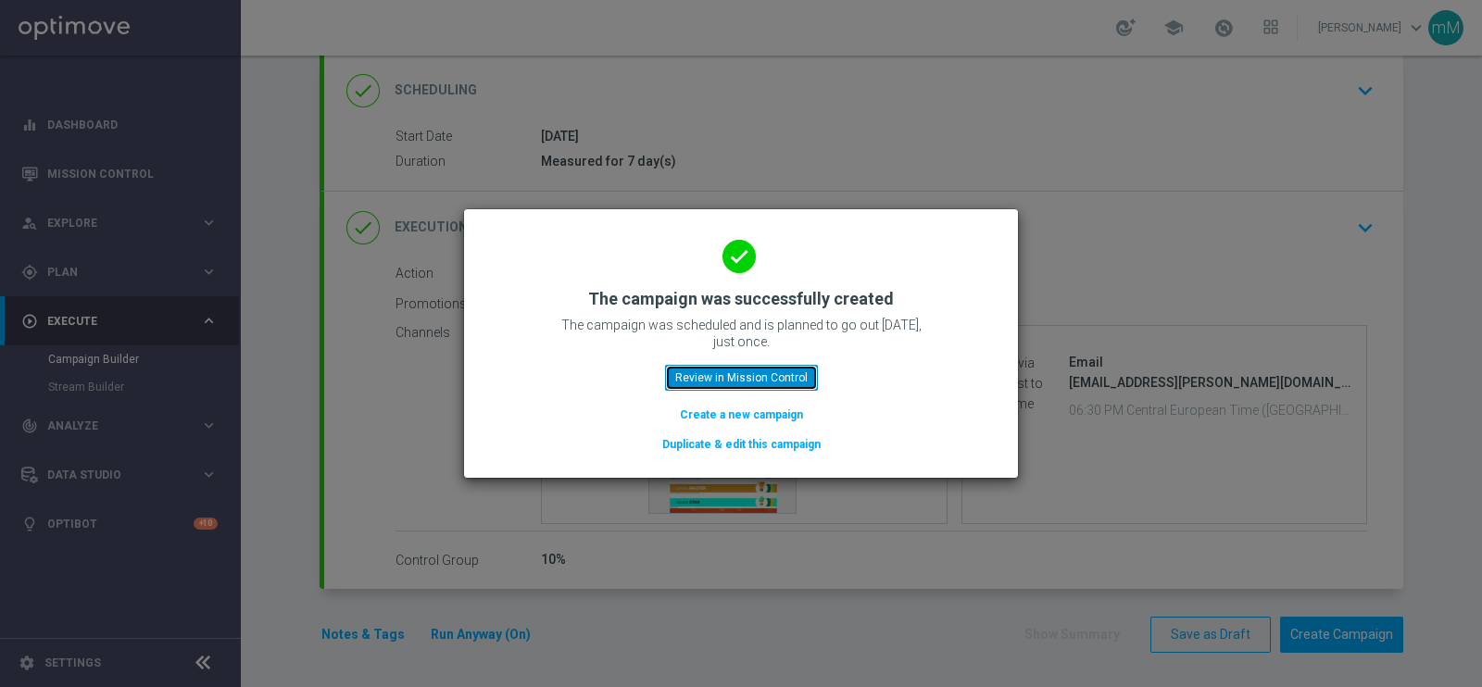
drag, startPoint x: 707, startPoint y: 373, endPoint x: 268, endPoint y: 46, distance: 547.3
click at [707, 375] on button "Review in Mission Control" at bounding box center [741, 378] width 153 height 26
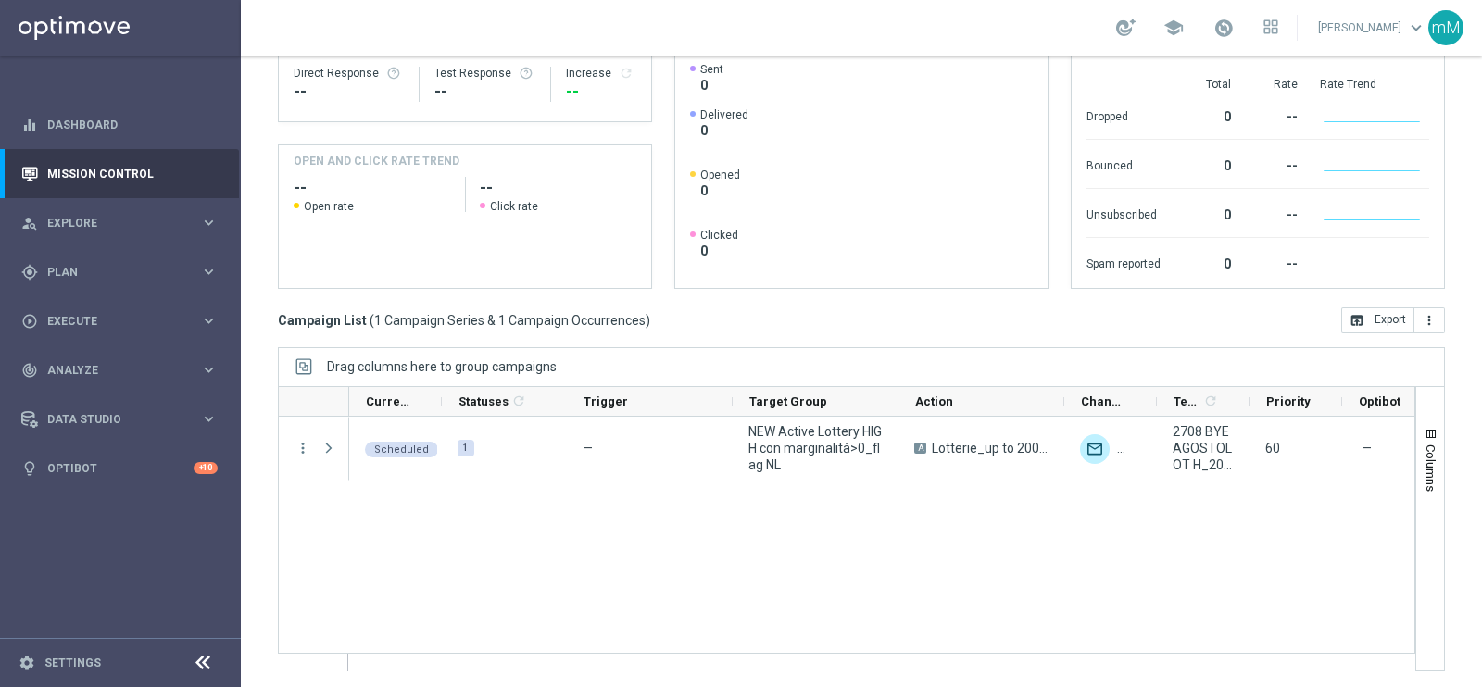
scroll to position [276, 0]
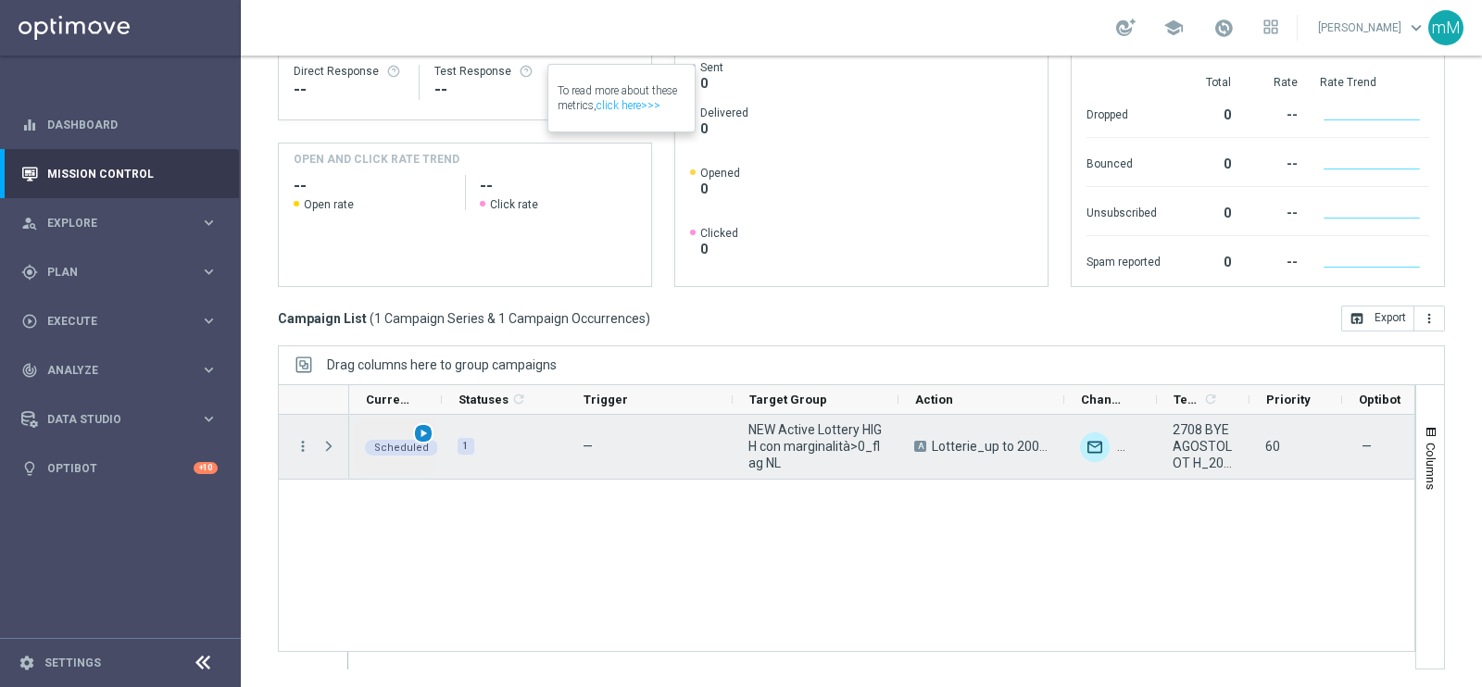
click at [420, 432] on span "play_arrow" at bounding box center [423, 433] width 13 height 13
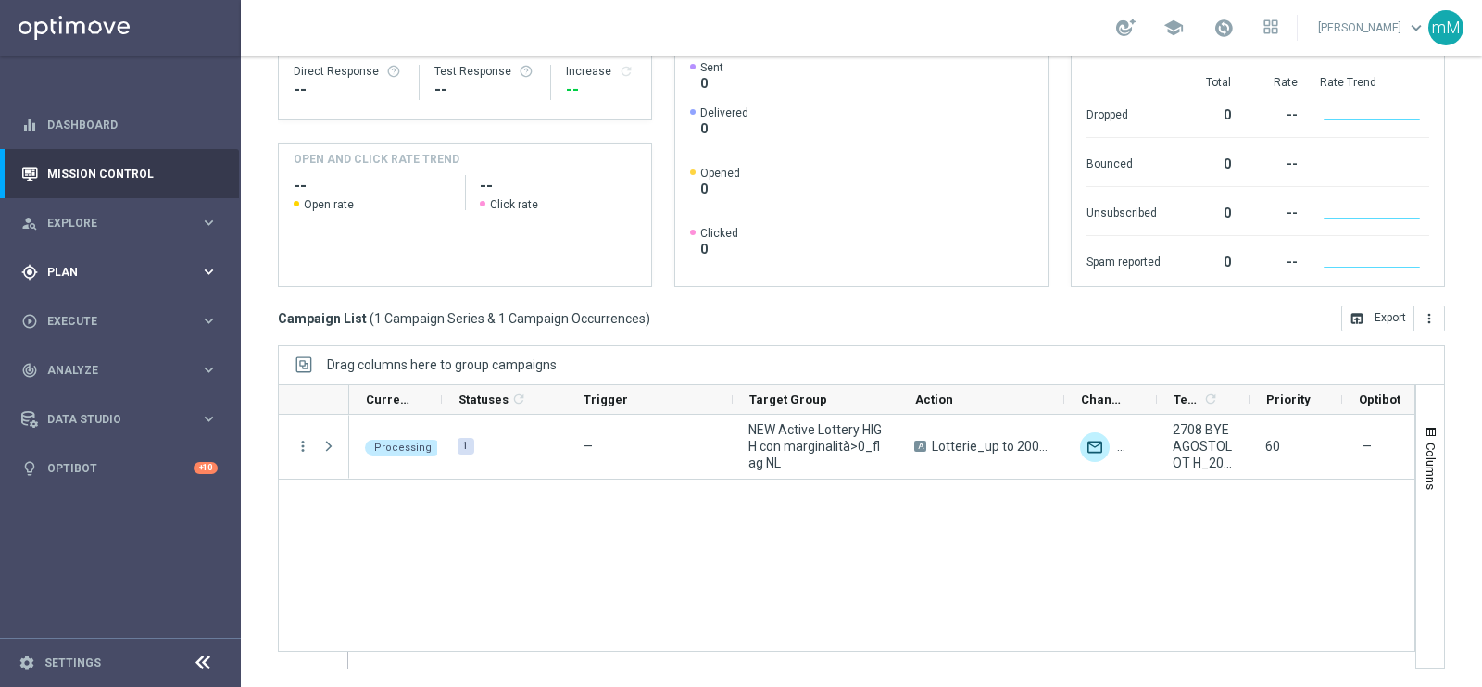
click at [97, 269] on span "Plan" at bounding box center [123, 272] width 153 height 11
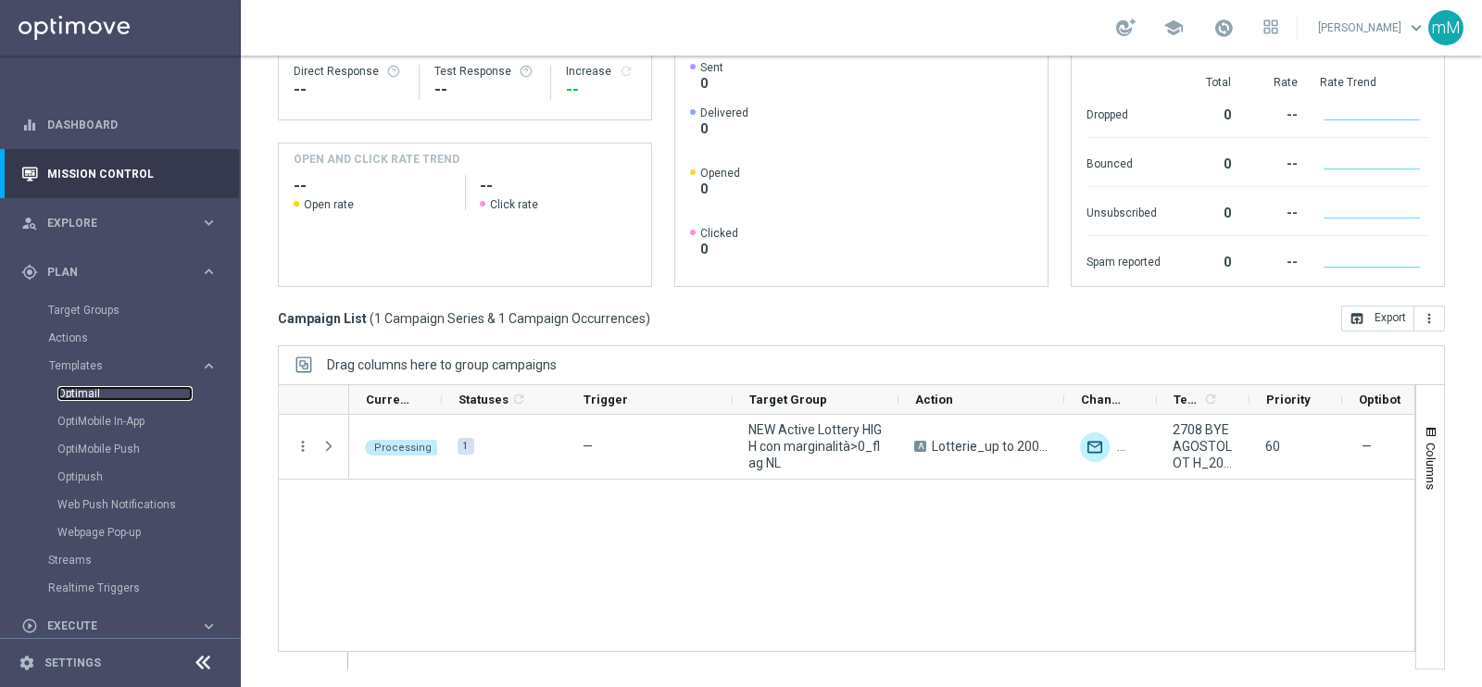
click at [86, 386] on link "Optimail" at bounding box center [124, 393] width 135 height 15
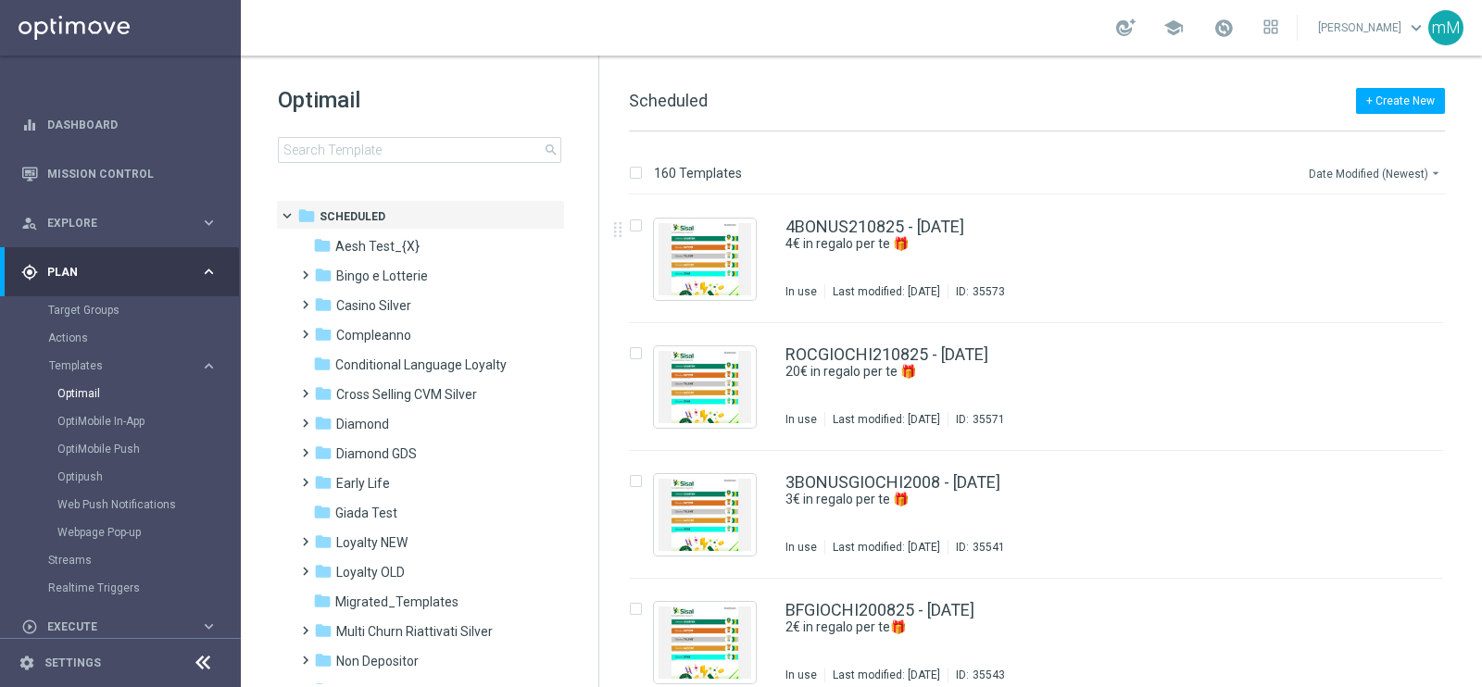
click at [1394, 180] on button "Date Modified (Newest) arrow_drop_down" at bounding box center [1376, 173] width 138 height 22
click at [382, 282] on span "Bingo e Lotterie" at bounding box center [382, 276] width 92 height 17
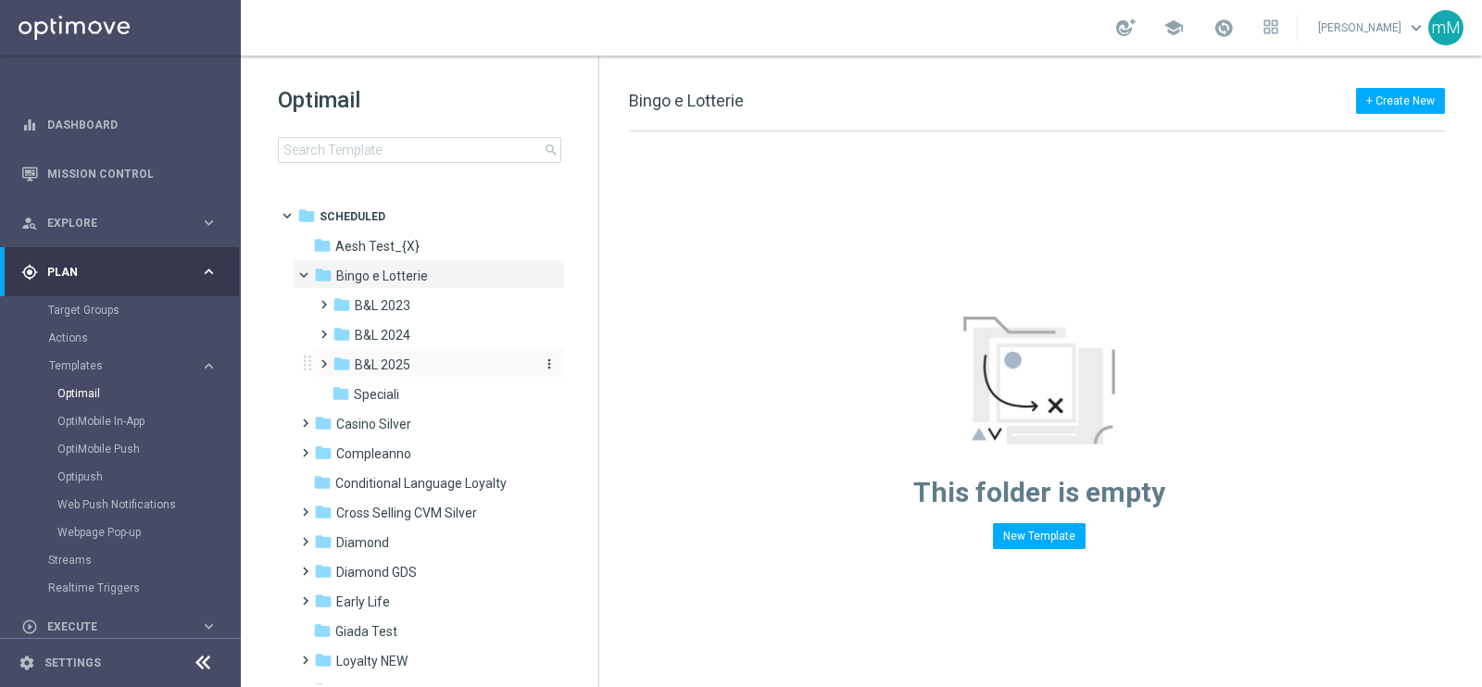
click at [398, 364] on span "B&L 2025" at bounding box center [383, 365] width 56 height 17
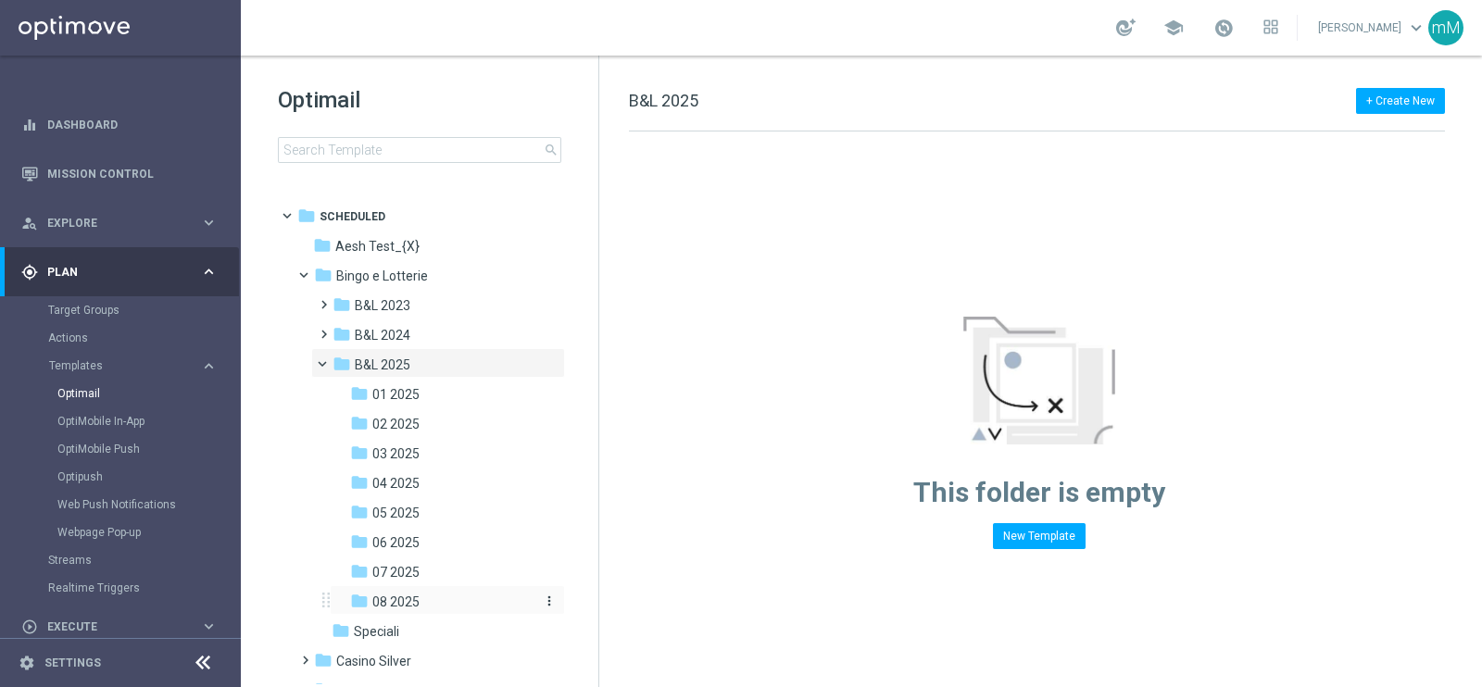
click at [419, 602] on div "folder 08 2025" at bounding box center [441, 602] width 182 height 21
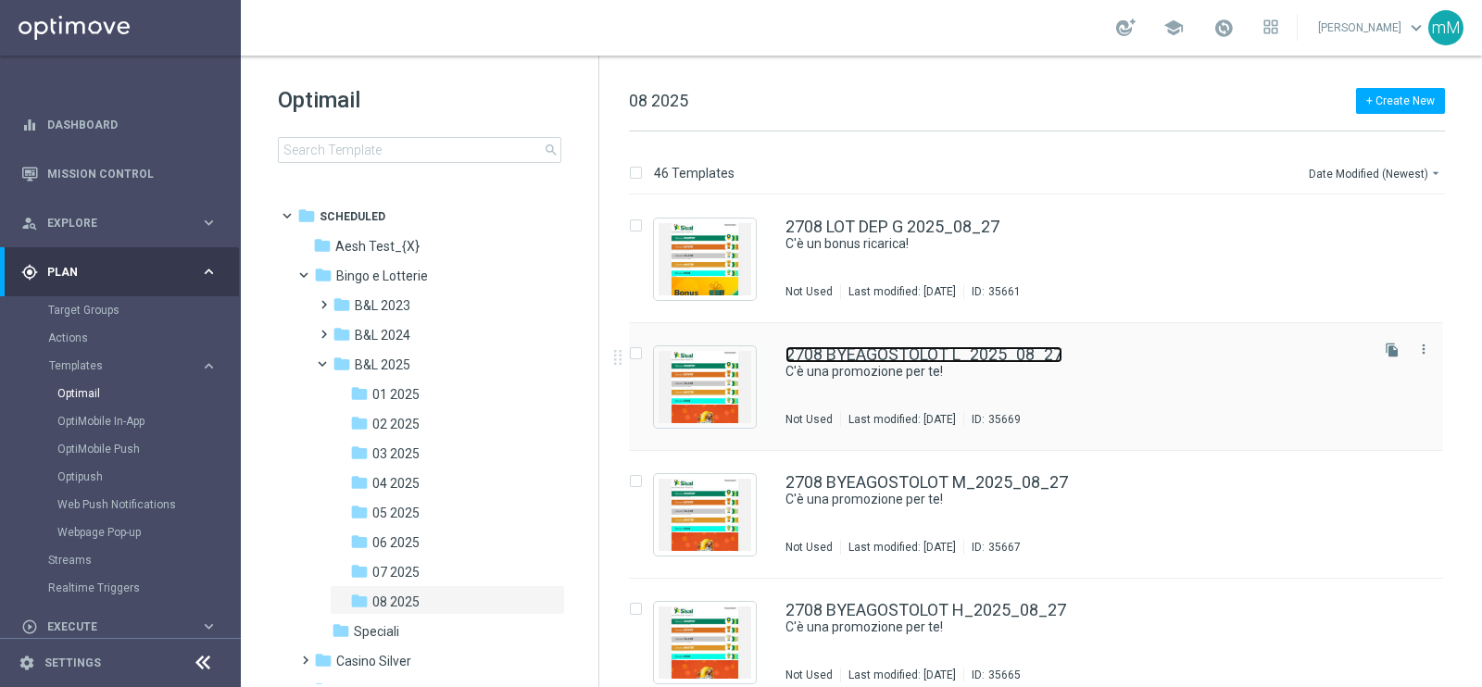
click at [1052, 353] on link "2708 BYEAGOSTOLOT L_2025_08_27" at bounding box center [923, 354] width 277 height 17
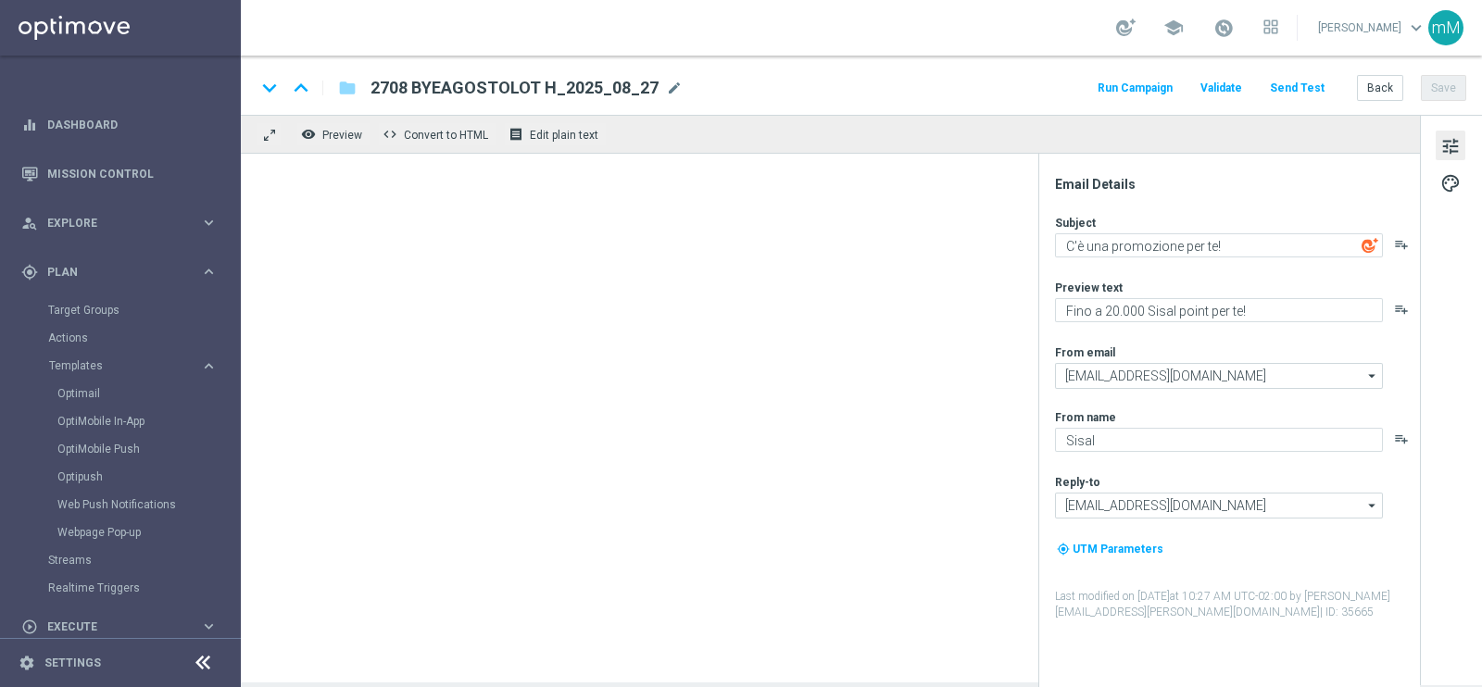
type textarea "Fino a 18.000 Sisal point per te!"
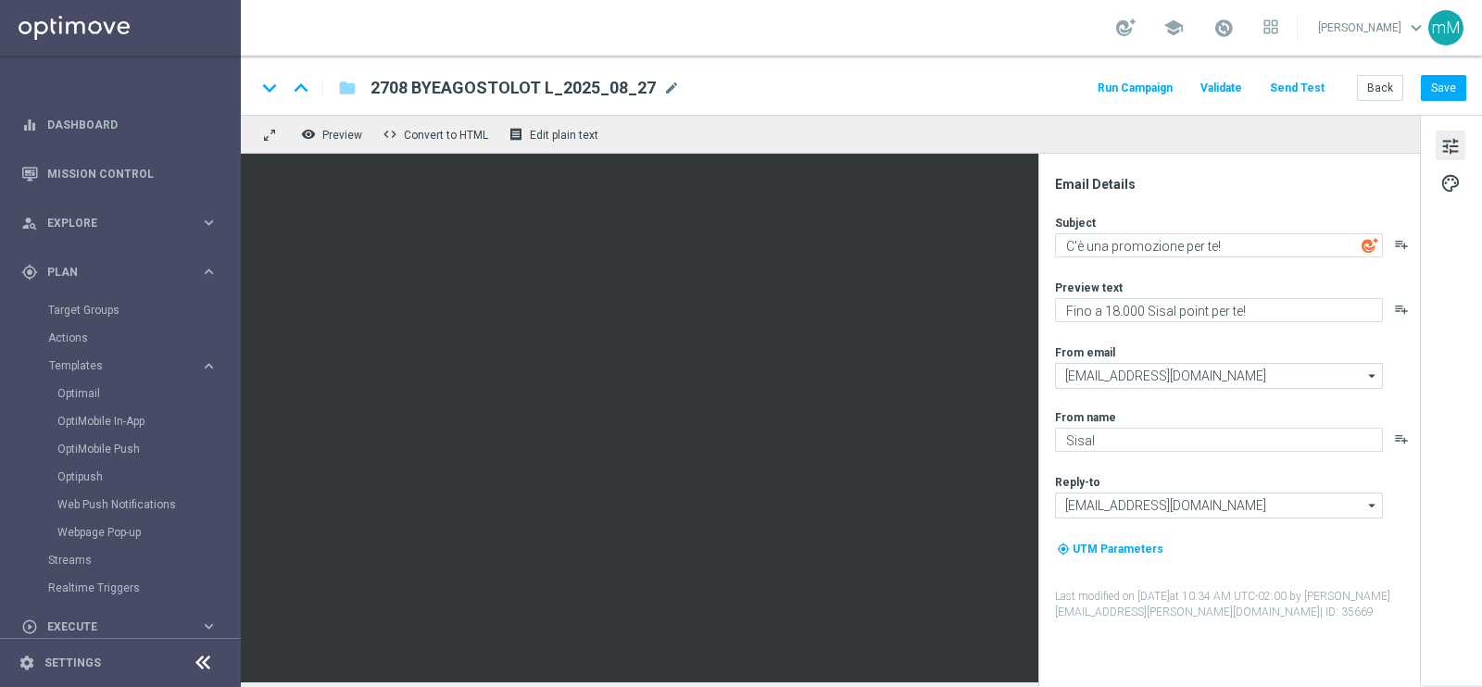
click at [1130, 81] on button "Run Campaign" at bounding box center [1135, 88] width 81 height 25
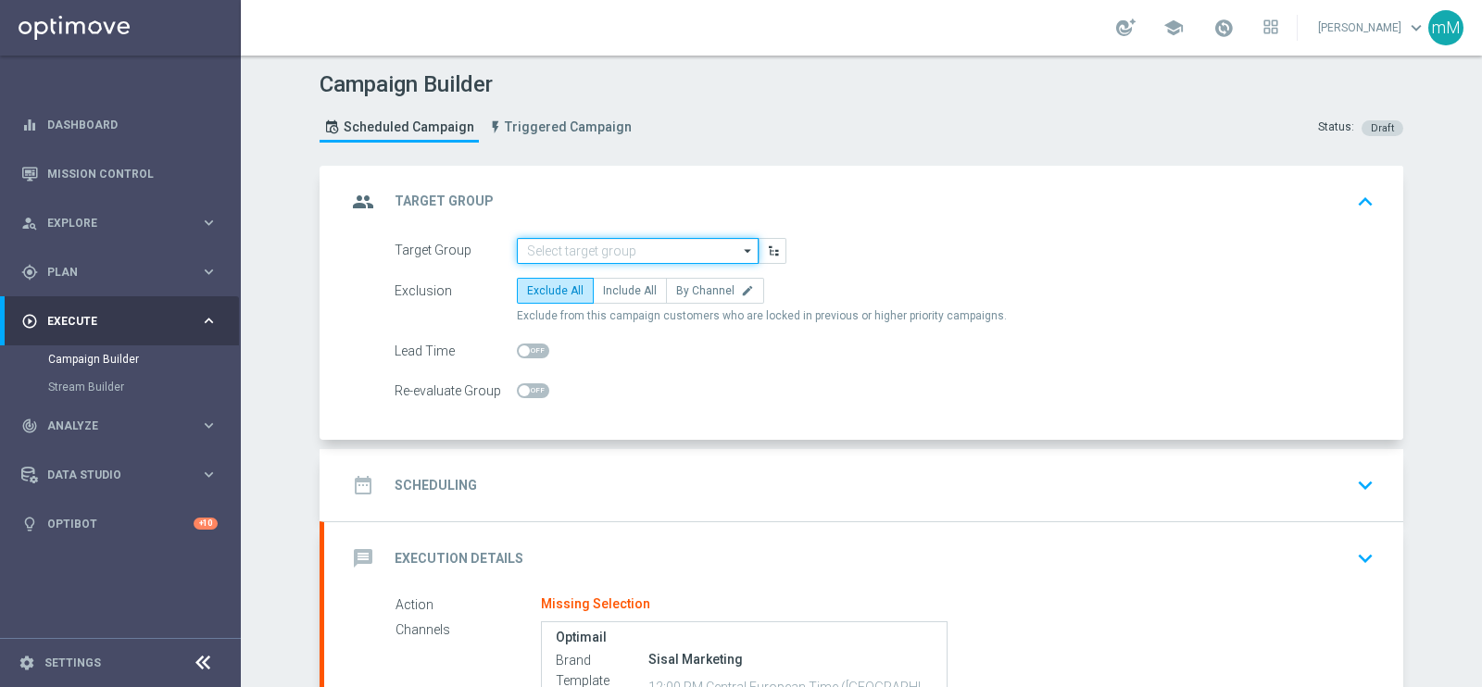
click at [588, 247] on input at bounding box center [638, 251] width 242 height 26
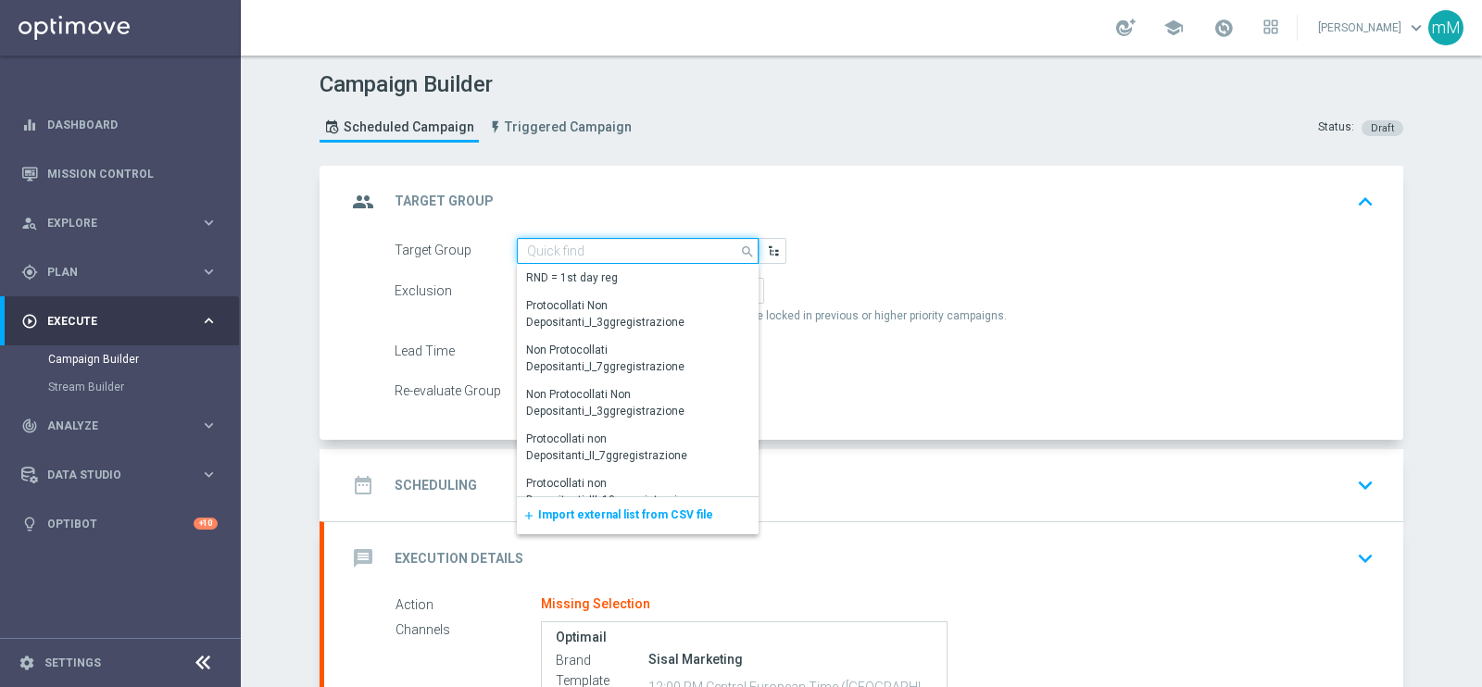
paste input "NEW Active Lottery LOW con marginalità>0_flag NL"
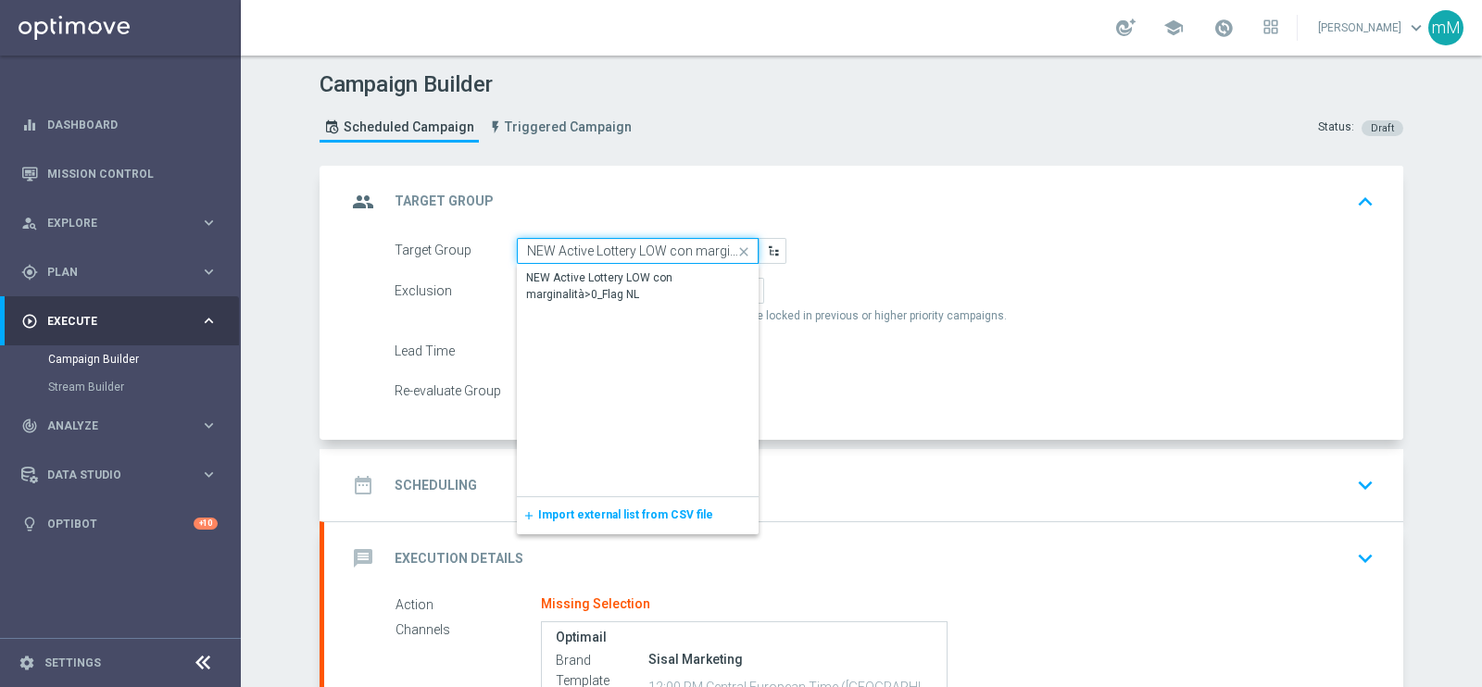
scroll to position [0, 77]
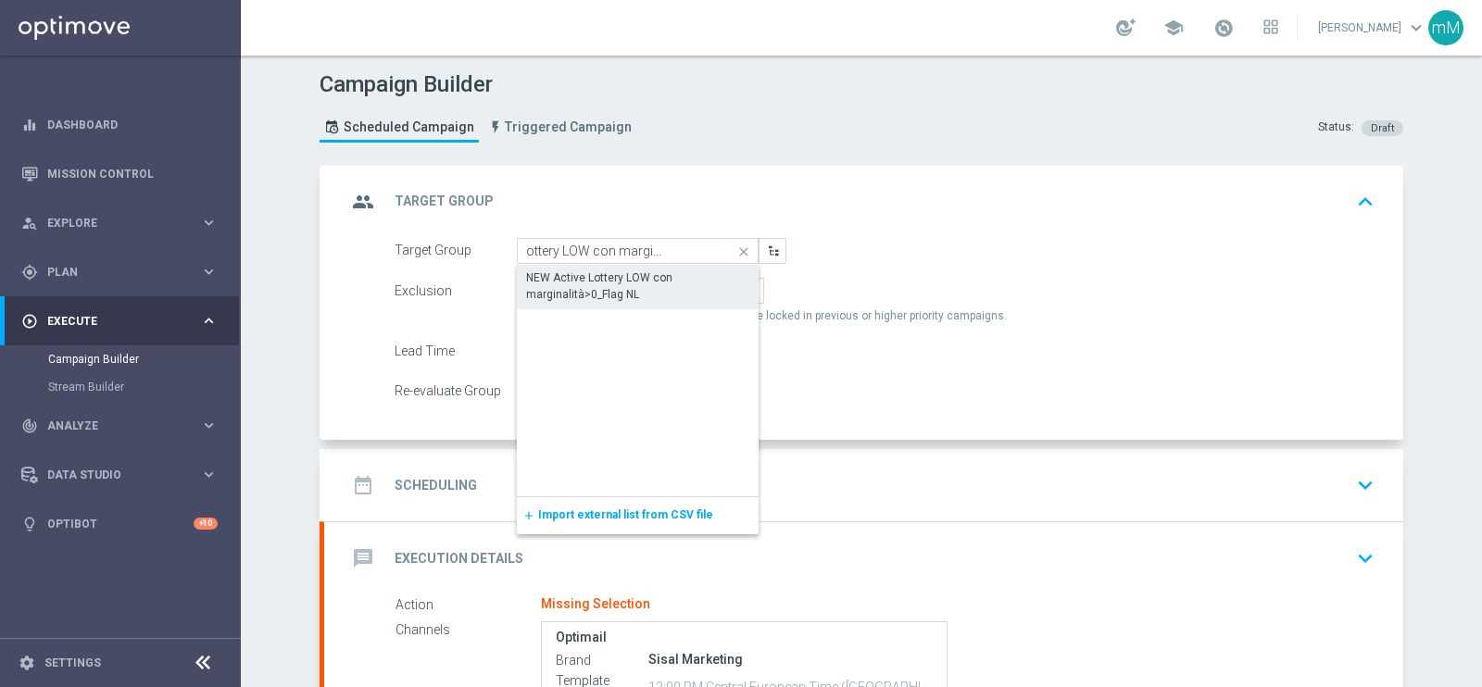
click at [588, 280] on div "NEW Active Lottery LOW con marginalità>0_Flag NL" at bounding box center [637, 285] width 223 height 33
type input "NEW Active Lottery LOW con marginalità>0_Flag NL"
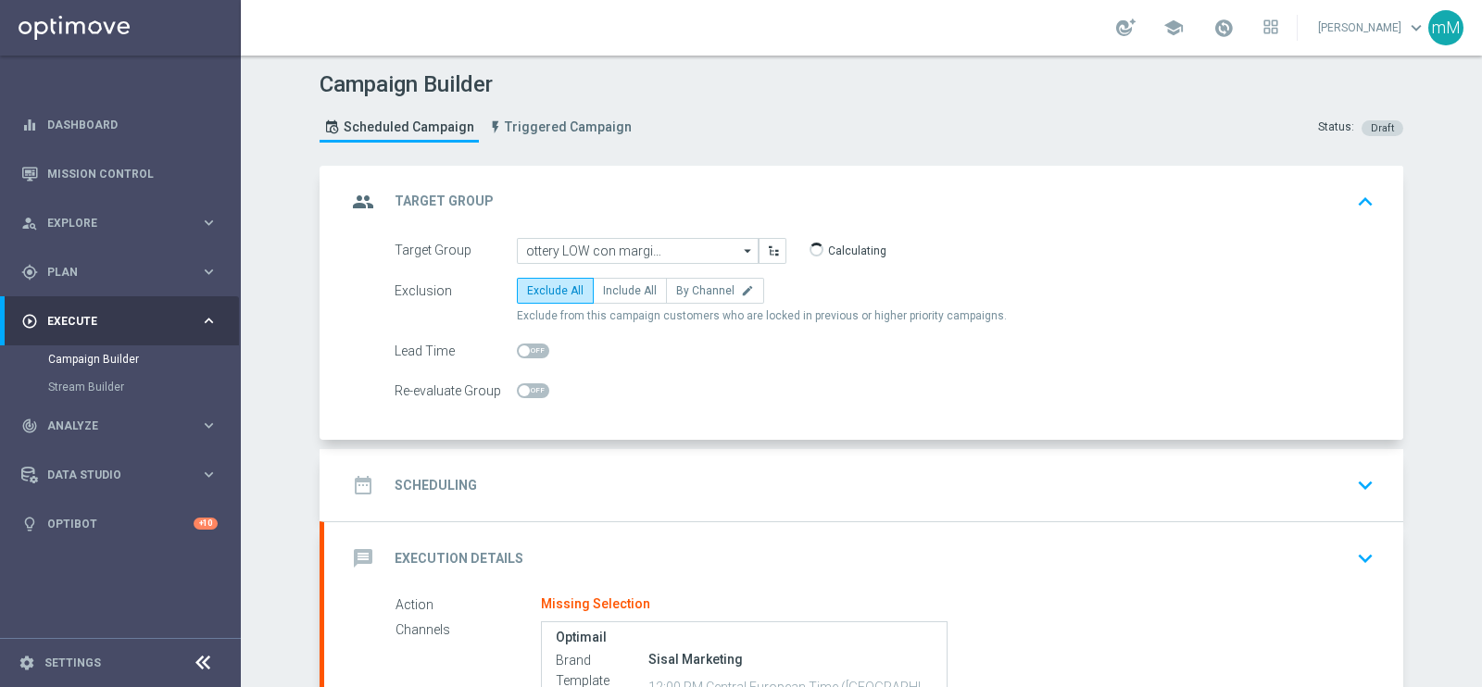
scroll to position [0, 0]
click at [620, 294] on span "Include All" at bounding box center [630, 290] width 54 height 13
click at [615, 294] on input "Include All" at bounding box center [609, 294] width 12 height 12
radio input "true"
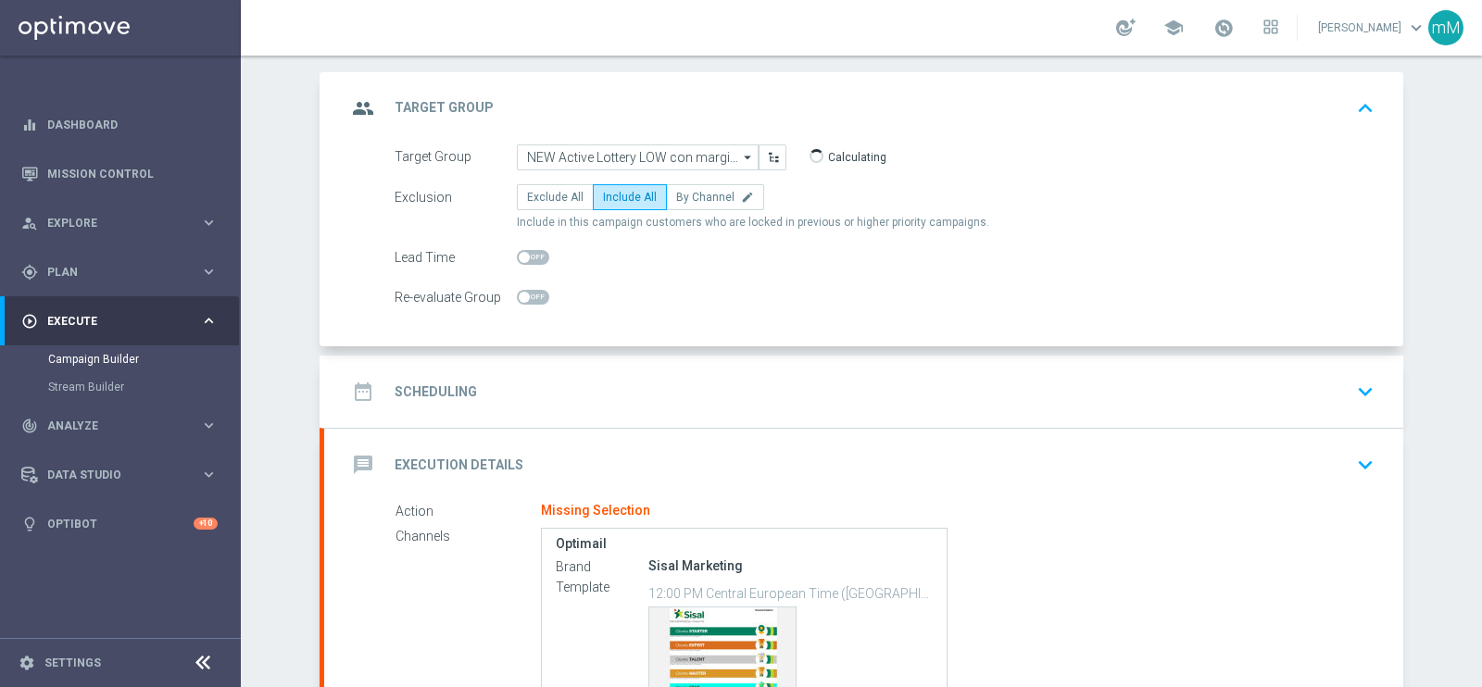
scroll to position [115, 0]
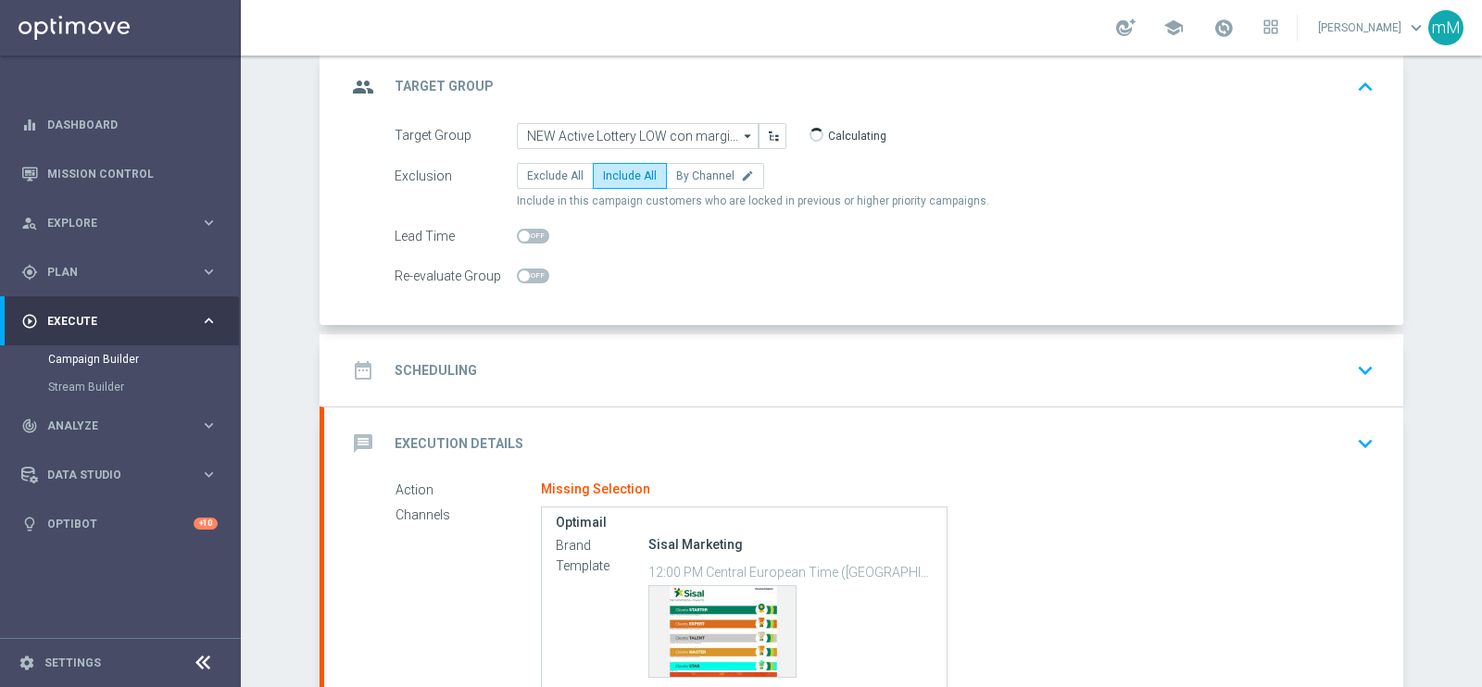
click at [617, 348] on div "date_range Scheduling keyboard_arrow_down" at bounding box center [863, 370] width 1079 height 72
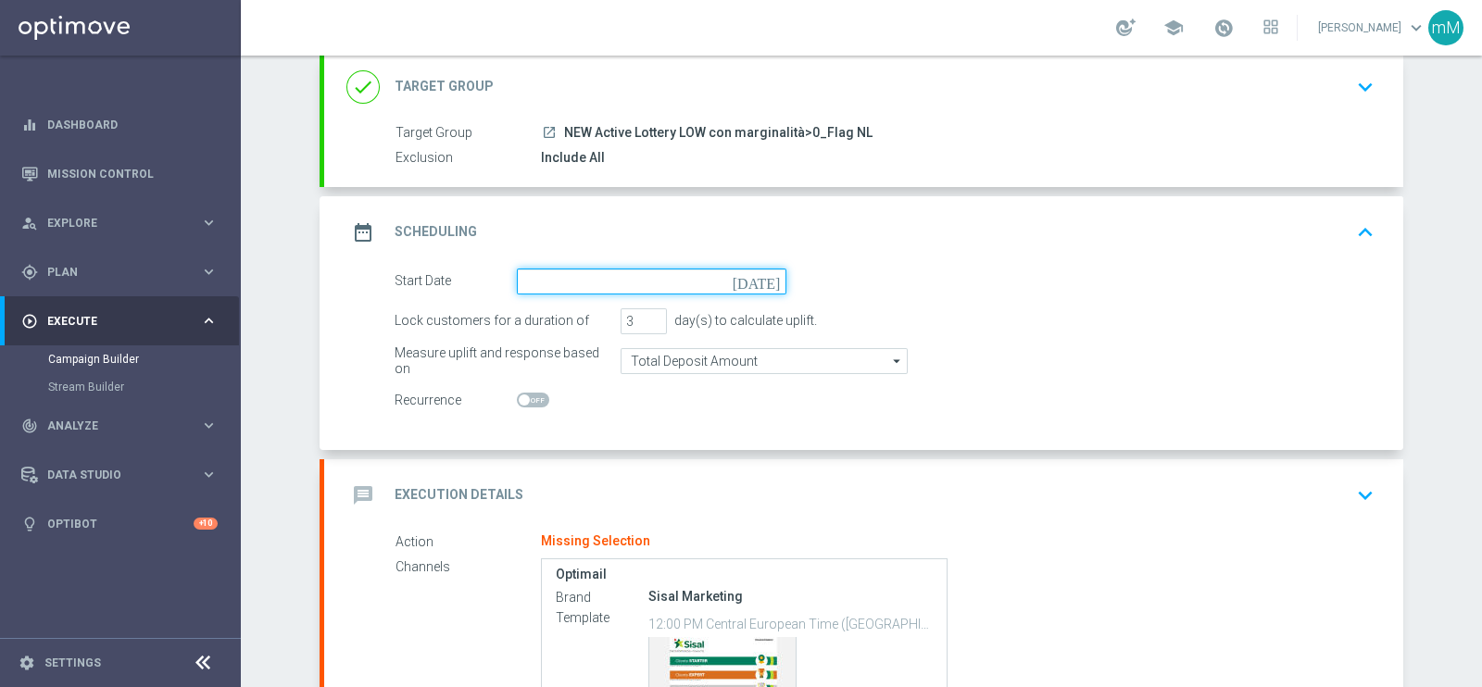
click at [576, 279] on input at bounding box center [651, 282] width 269 height 26
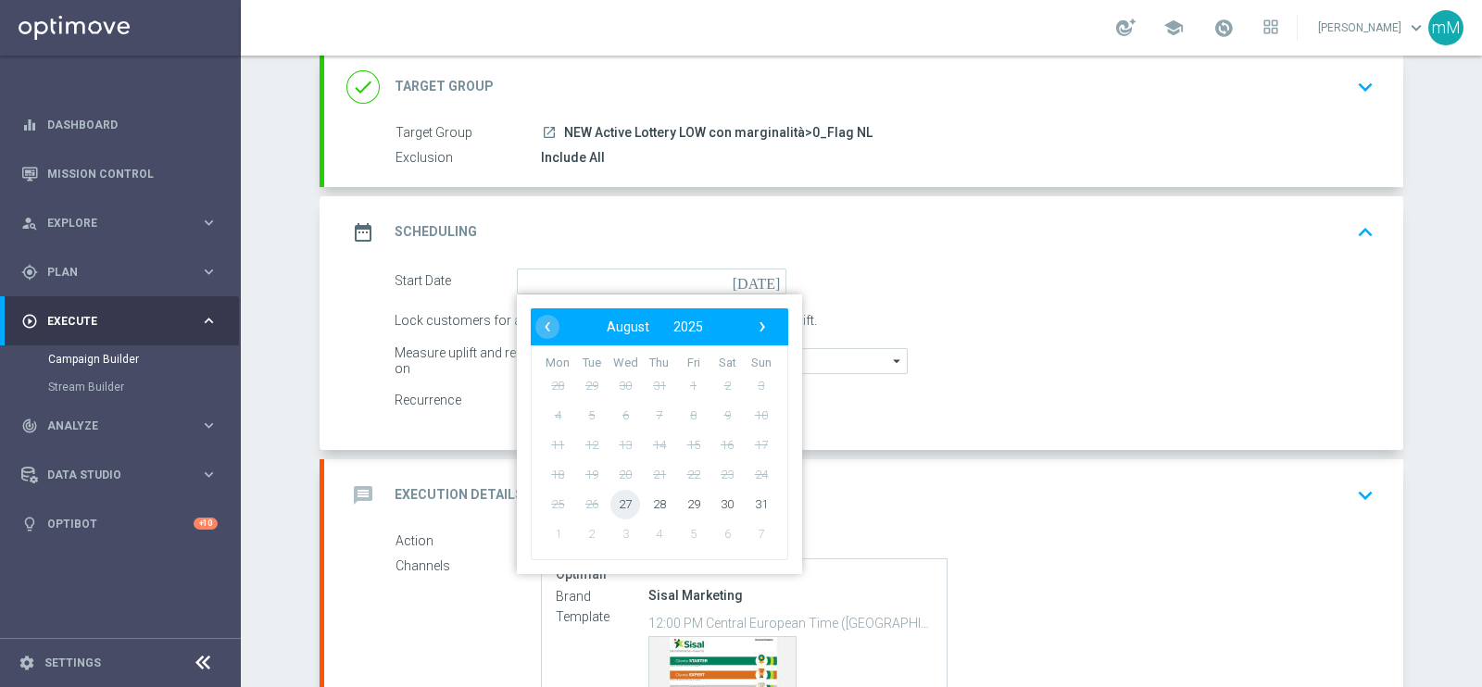
click at [624, 497] on span "27" at bounding box center [625, 504] width 30 height 30
type input "[DATE]"
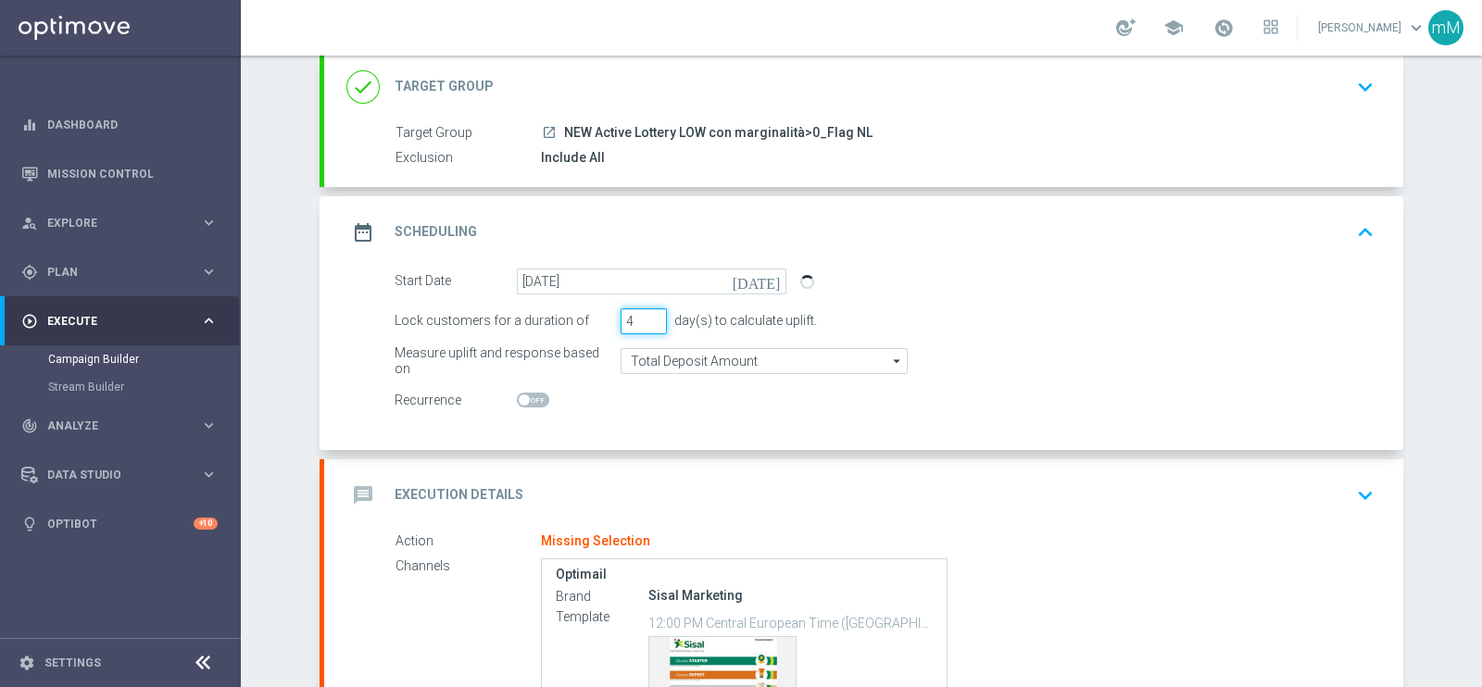
click at [648, 310] on input "4" at bounding box center [643, 321] width 46 height 26
click at [648, 310] on input "5" at bounding box center [643, 321] width 46 height 26
click at [648, 310] on input "6" at bounding box center [643, 321] width 46 height 26
click at [648, 310] on input "7" at bounding box center [643, 321] width 46 height 26
click at [648, 310] on input "8" at bounding box center [643, 321] width 46 height 26
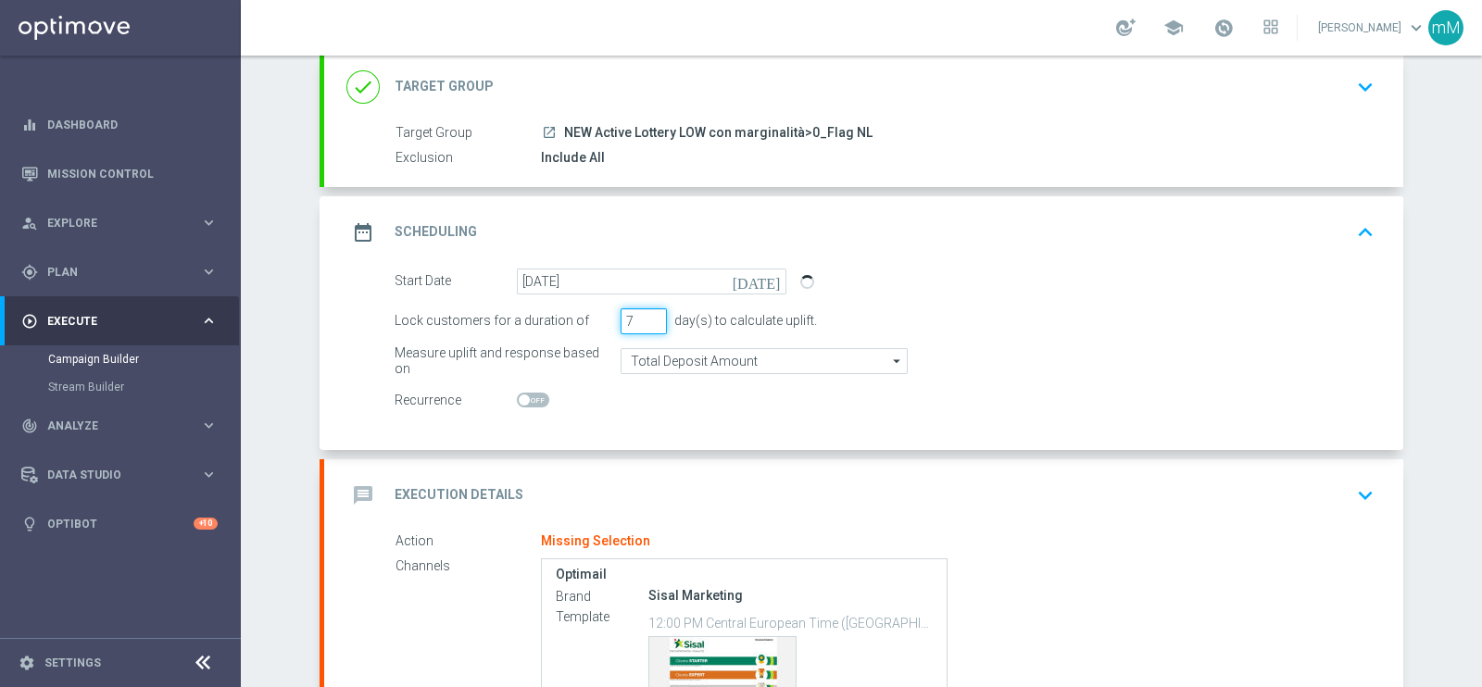
type input "7"
click at [645, 325] on input "7" at bounding box center [643, 321] width 46 height 26
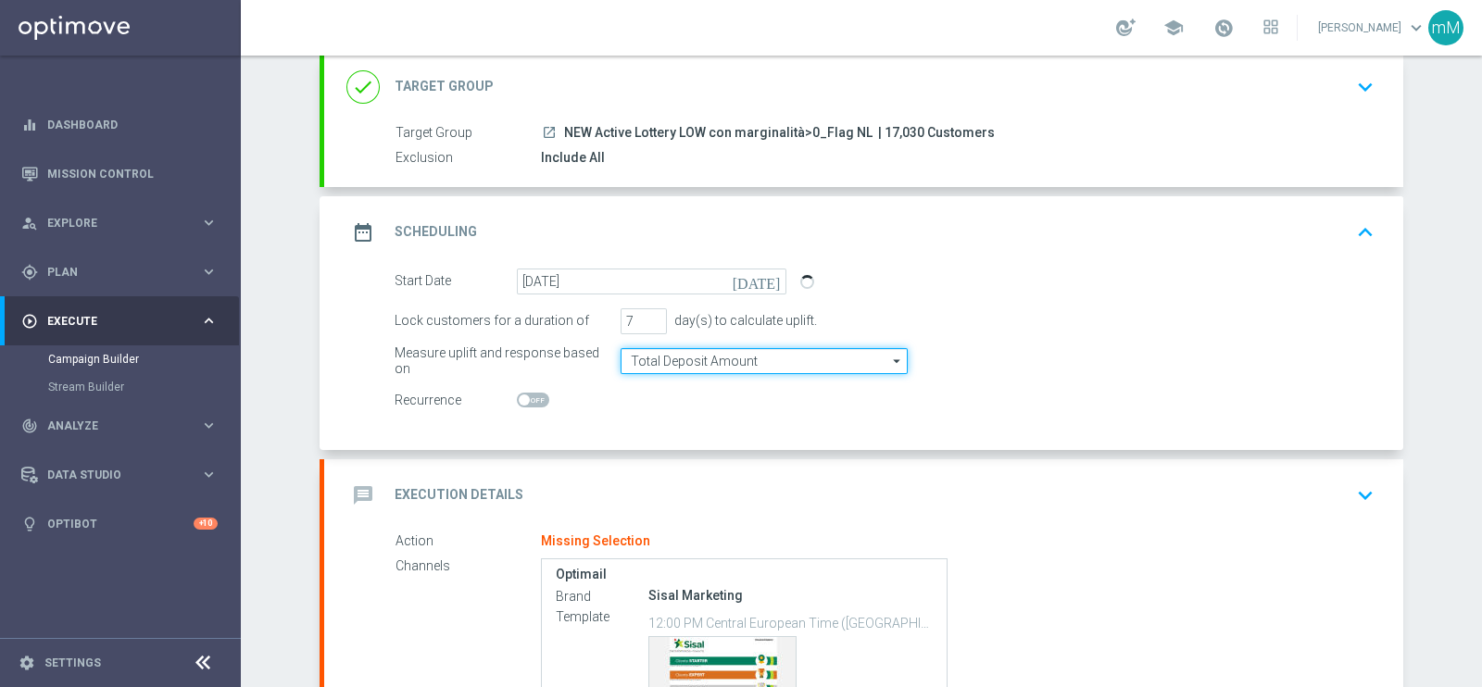
click at [658, 360] on input "Total Deposit Amount" at bounding box center [763, 361] width 287 height 26
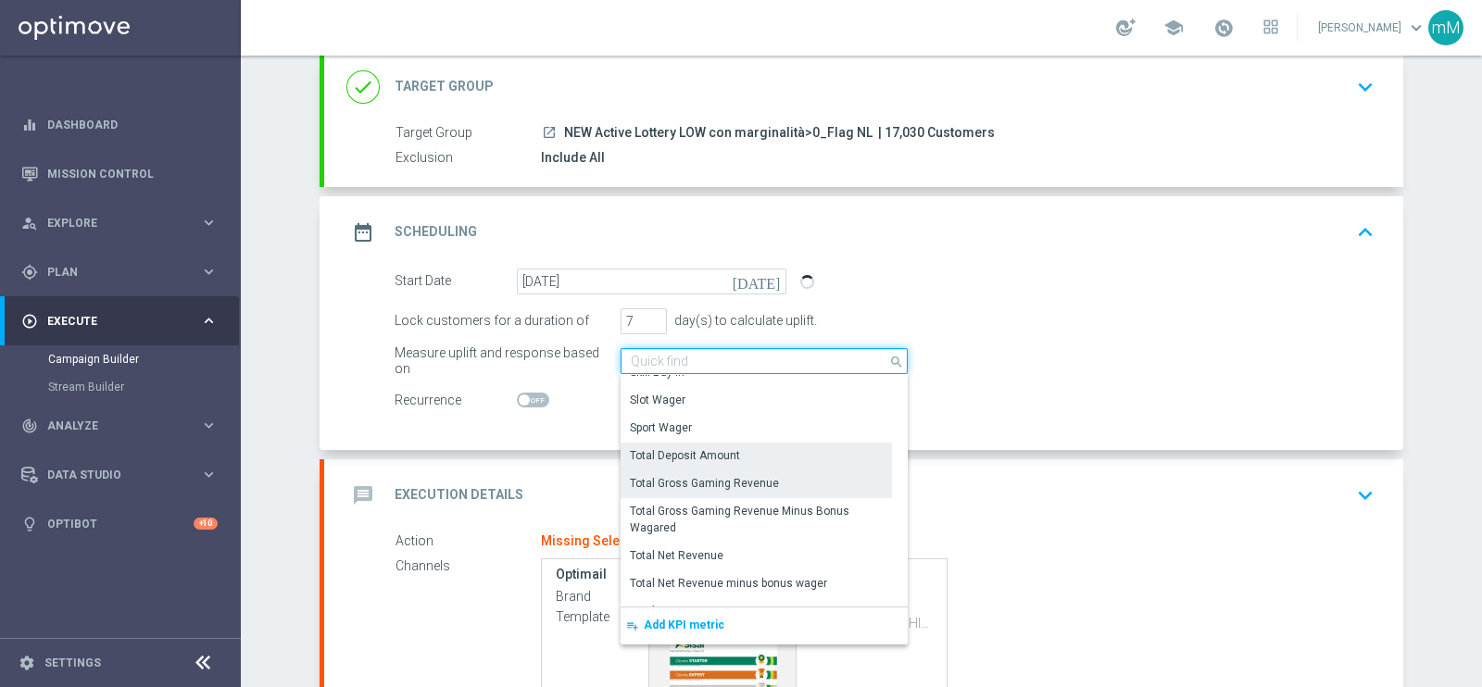
scroll to position [401, 0]
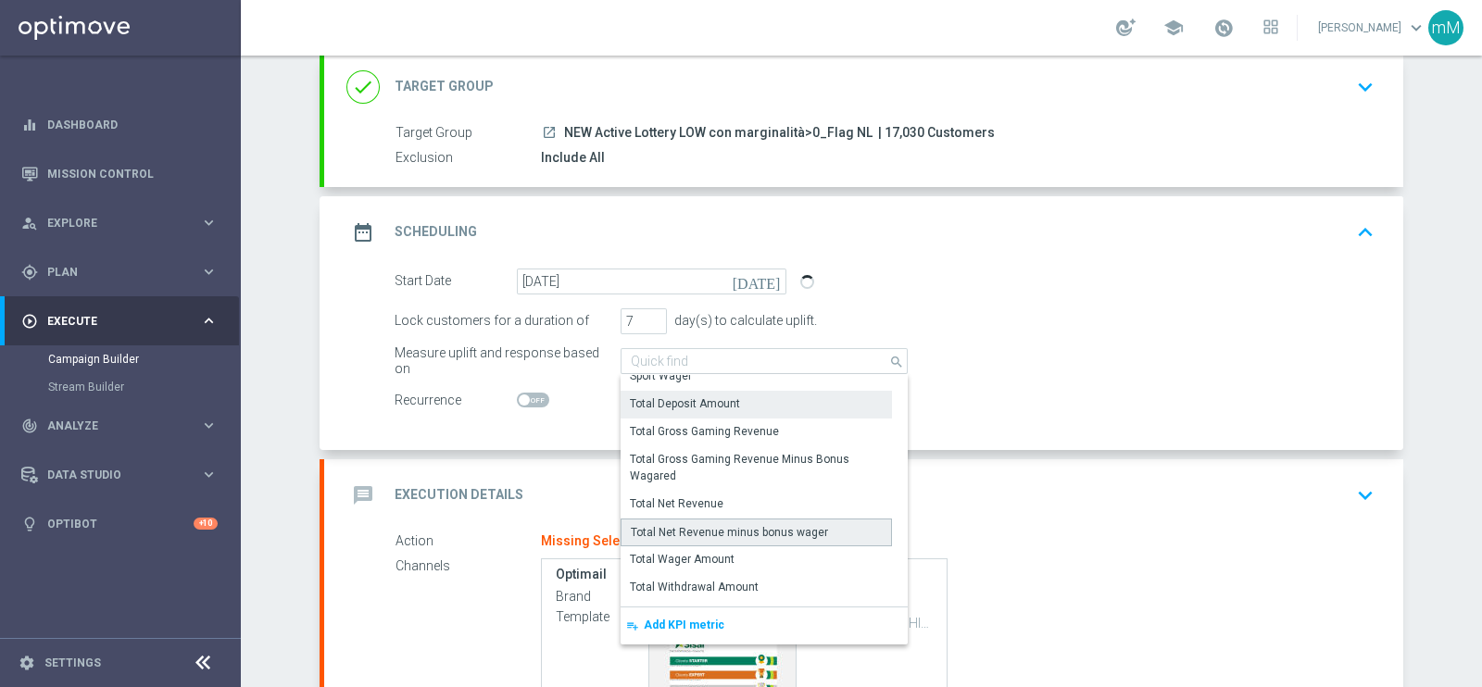
click at [756, 519] on div "Total Net Revenue minus bonus wager" at bounding box center [755, 533] width 271 height 28
type input "Total Net Revenue minus bonus wager"
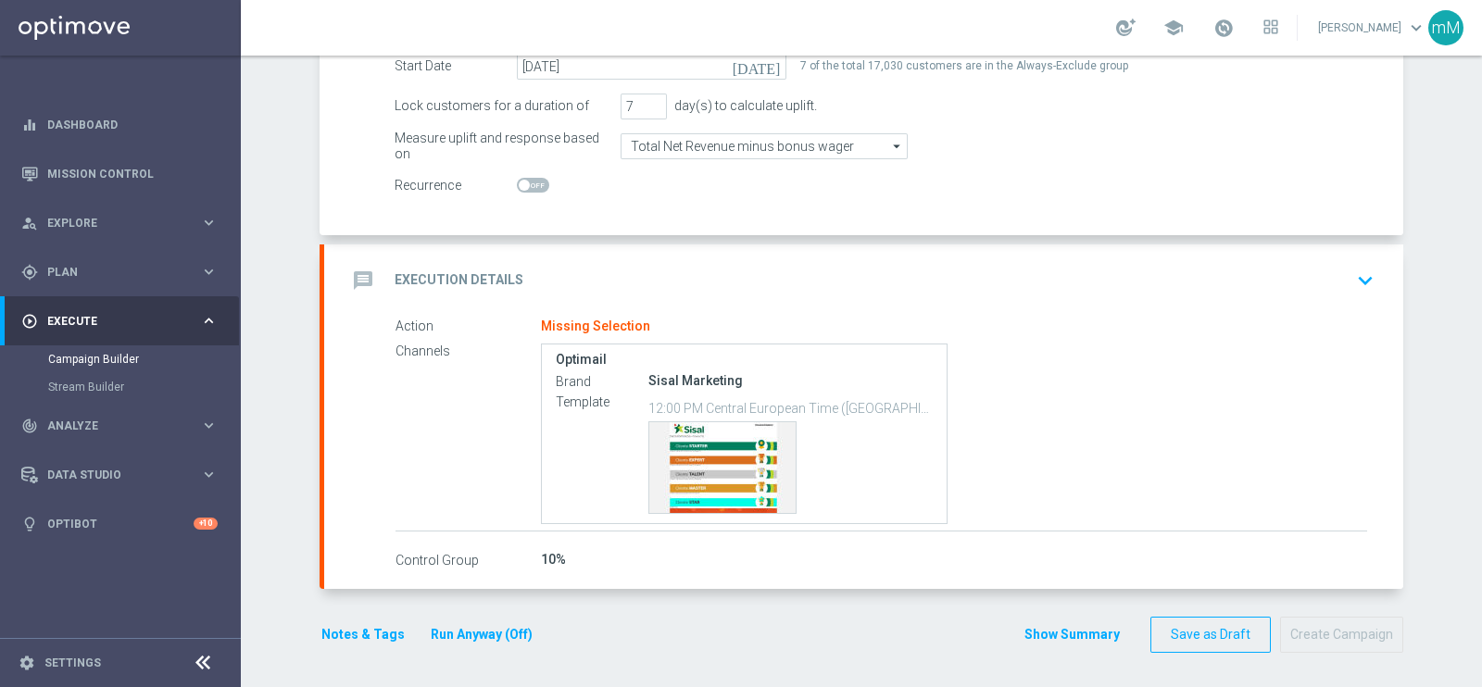
click at [659, 289] on div "message Execution Details keyboard_arrow_down" at bounding box center [863, 280] width 1034 height 35
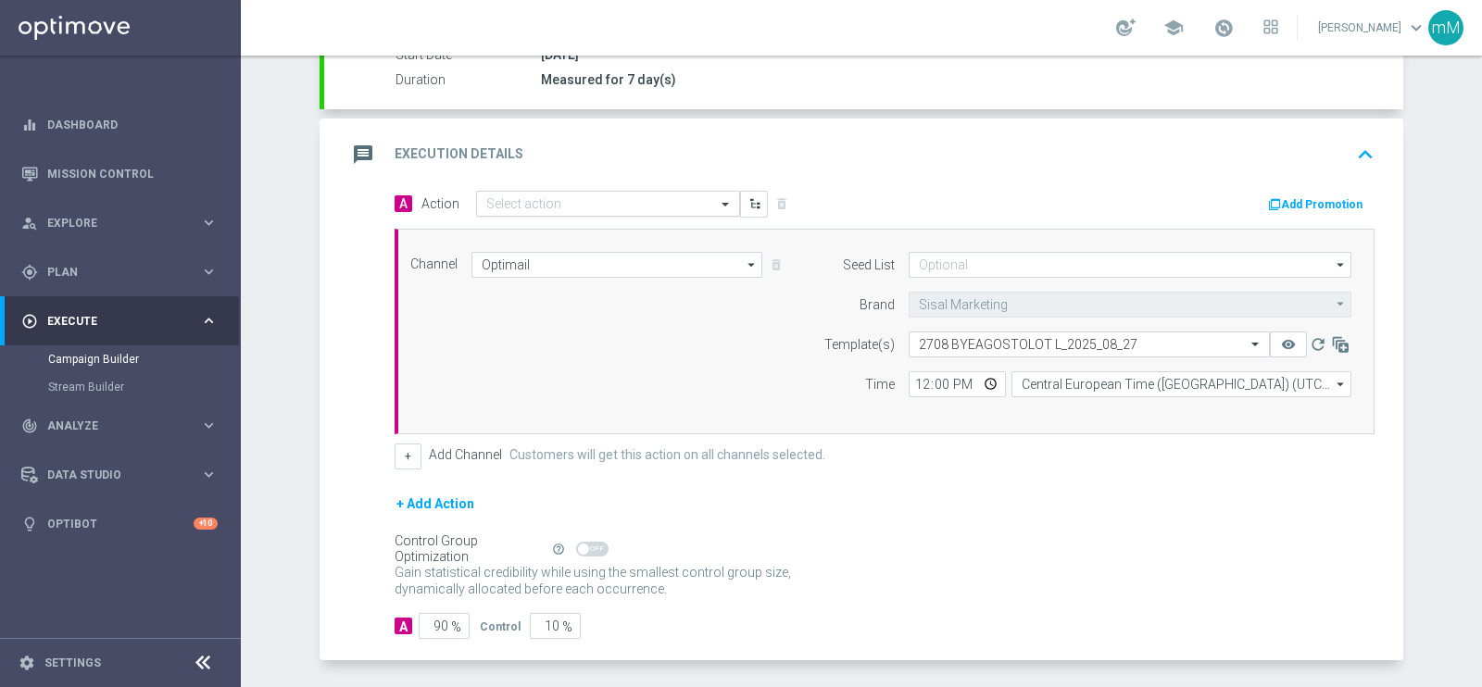
scroll to position [312, 0]
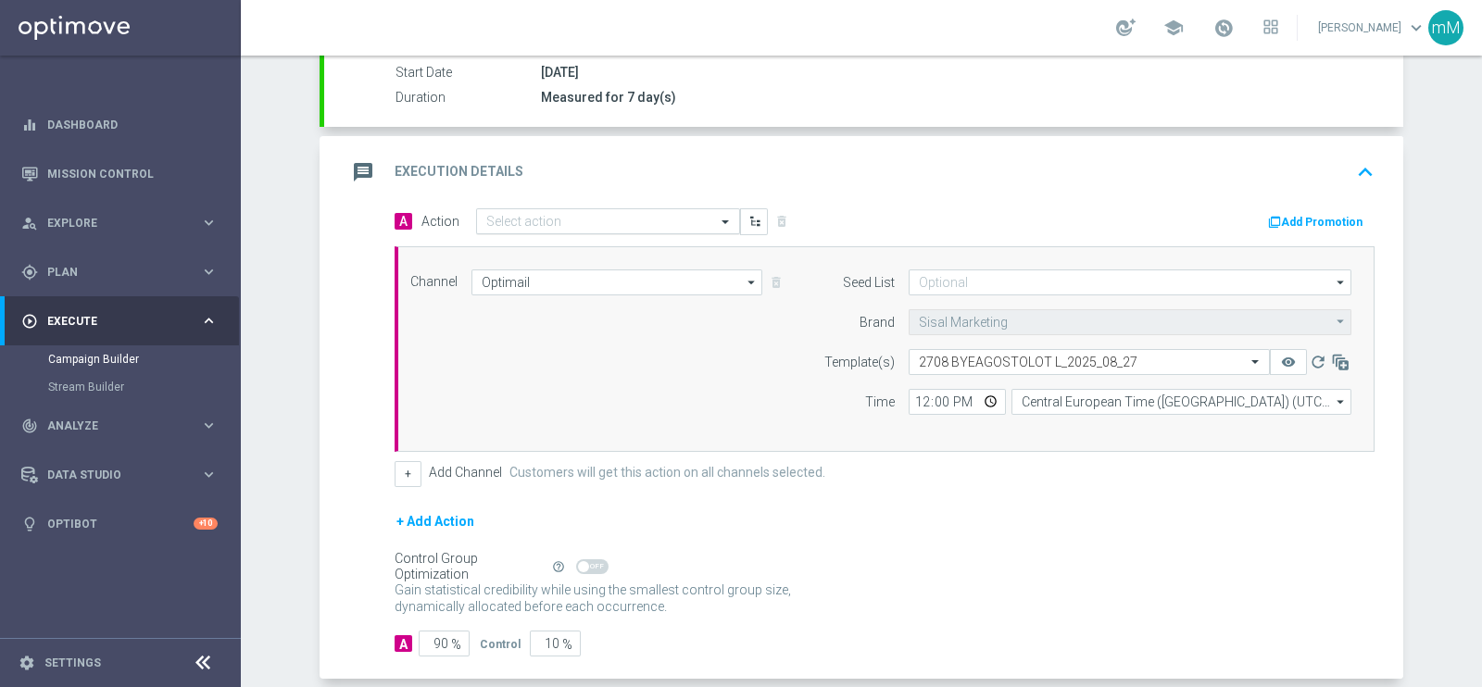
click at [523, 228] on div "Select action" at bounding box center [608, 222] width 264 height 26
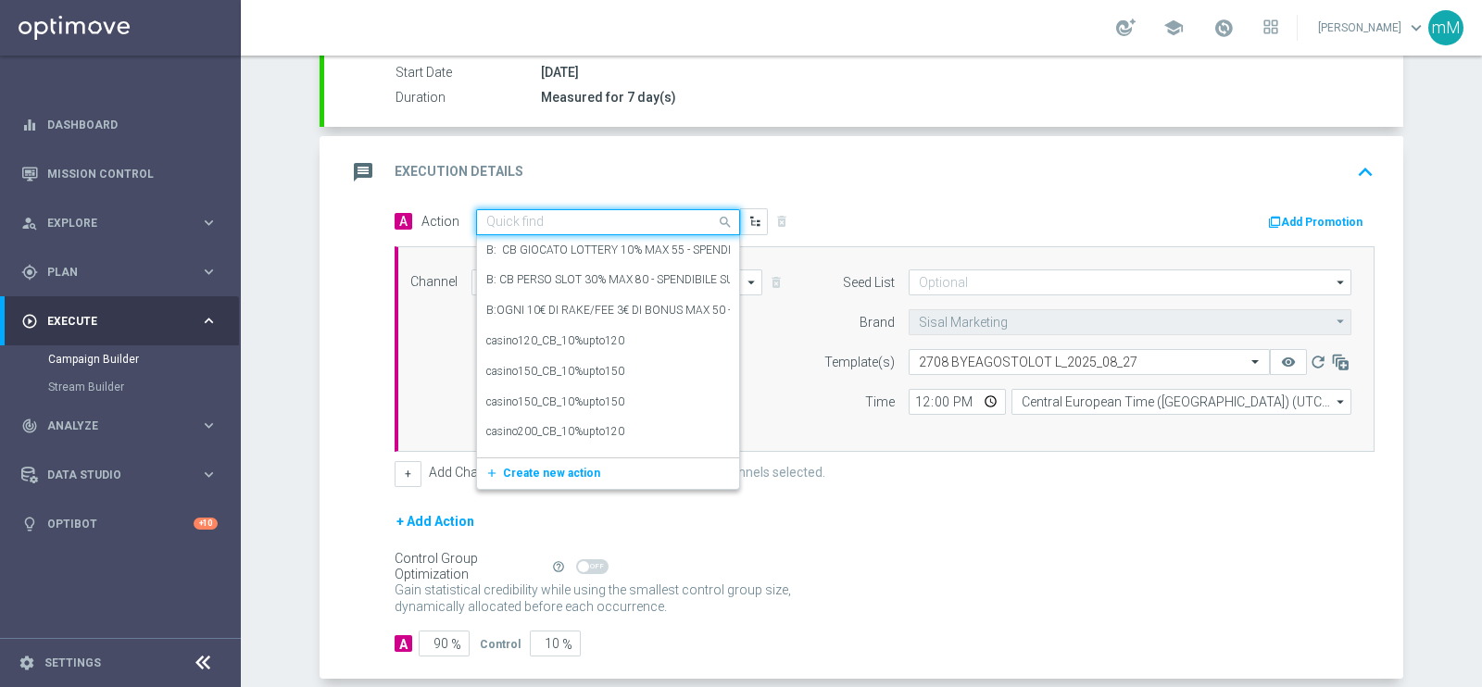
paste input "Lotterie_up to 15000 Sisal Points"
type input "Lotterie_up to 15000 Sisal Points"
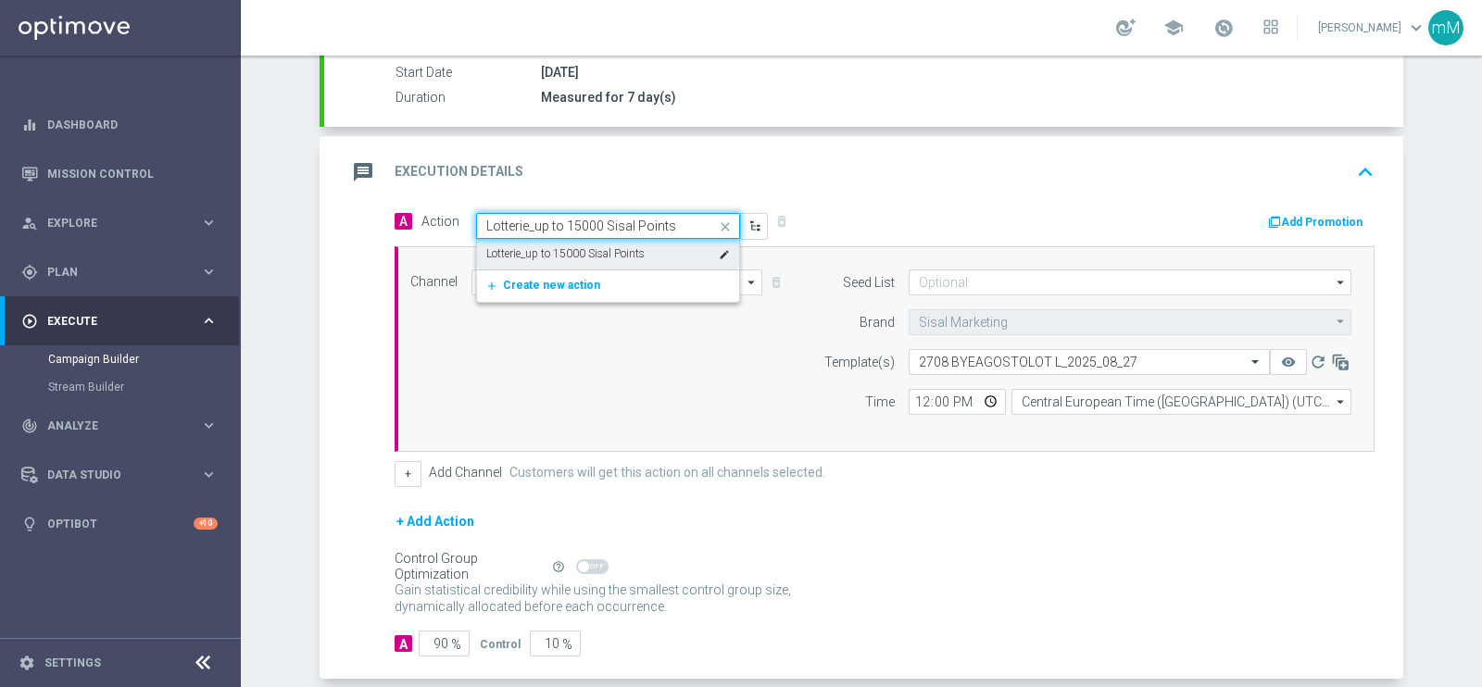
click at [538, 261] on div "Lotterie_up to 15000 Sisal Points edit" at bounding box center [608, 254] width 244 height 31
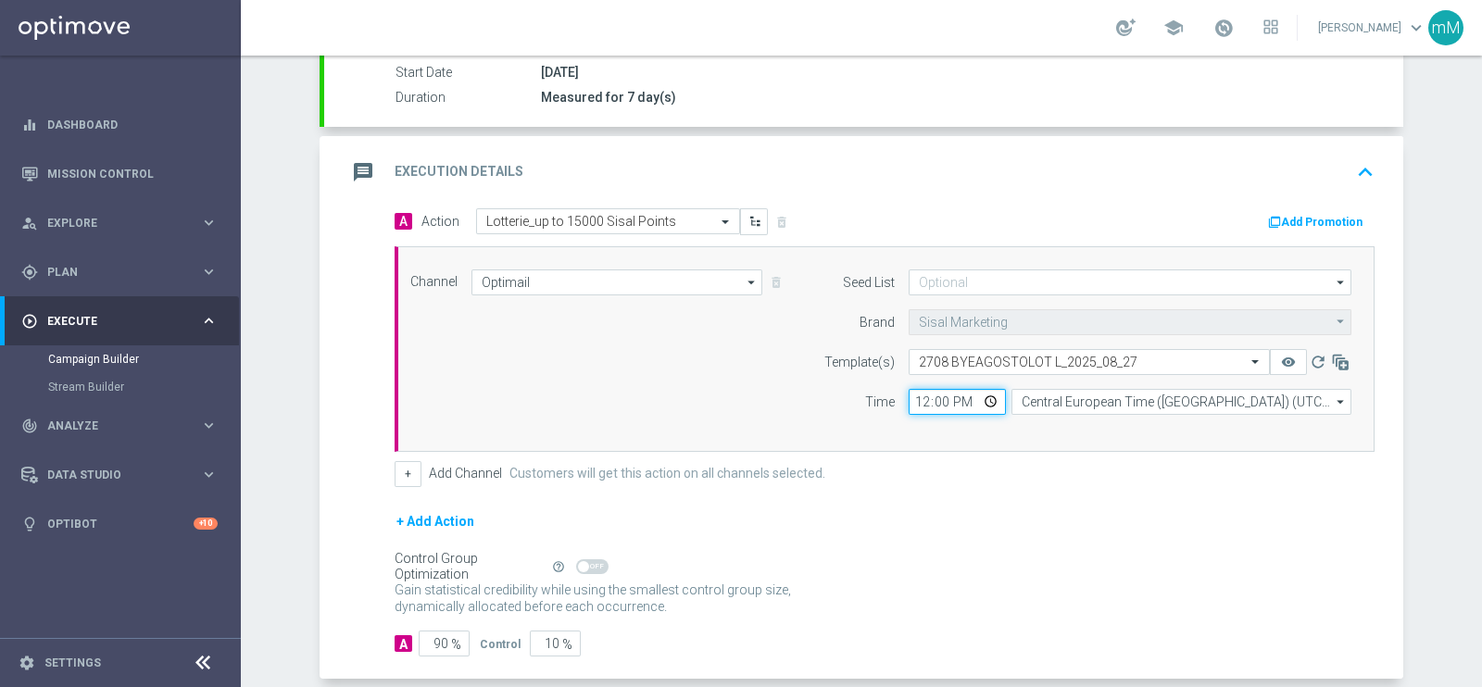
click at [919, 395] on input "12:00" at bounding box center [956, 402] width 97 height 26
type input "18:30"
click at [407, 474] on button "+" at bounding box center [408, 474] width 27 height 26
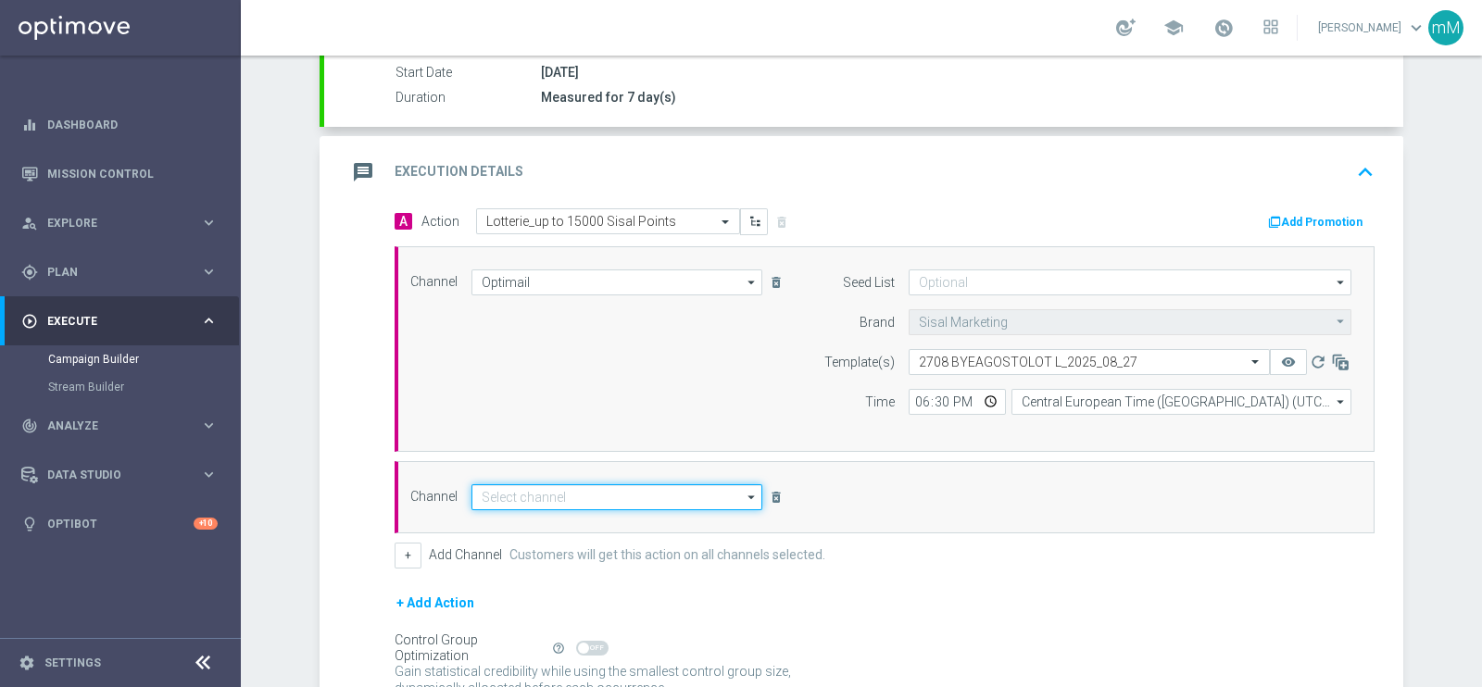
click at [566, 486] on input at bounding box center [616, 497] width 291 height 26
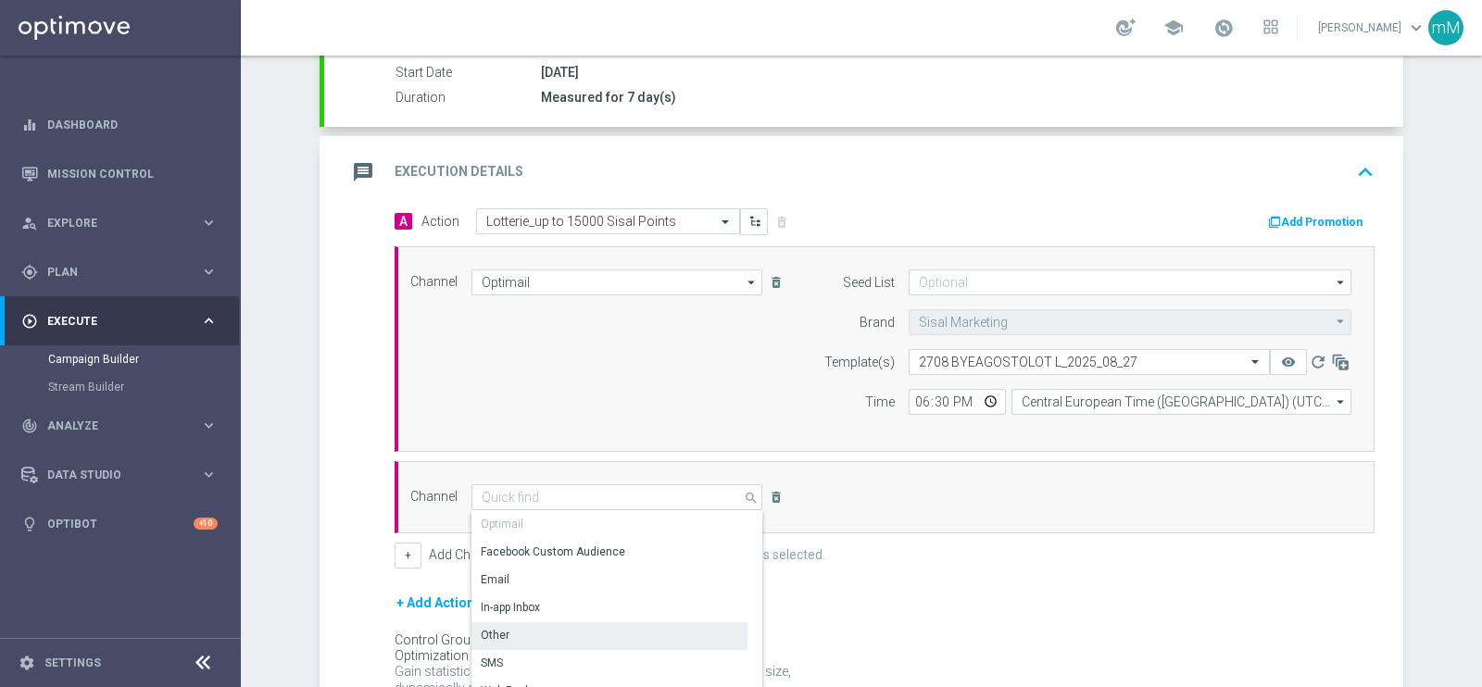
click at [514, 627] on div "Other" at bounding box center [609, 635] width 276 height 26
type input "Other"
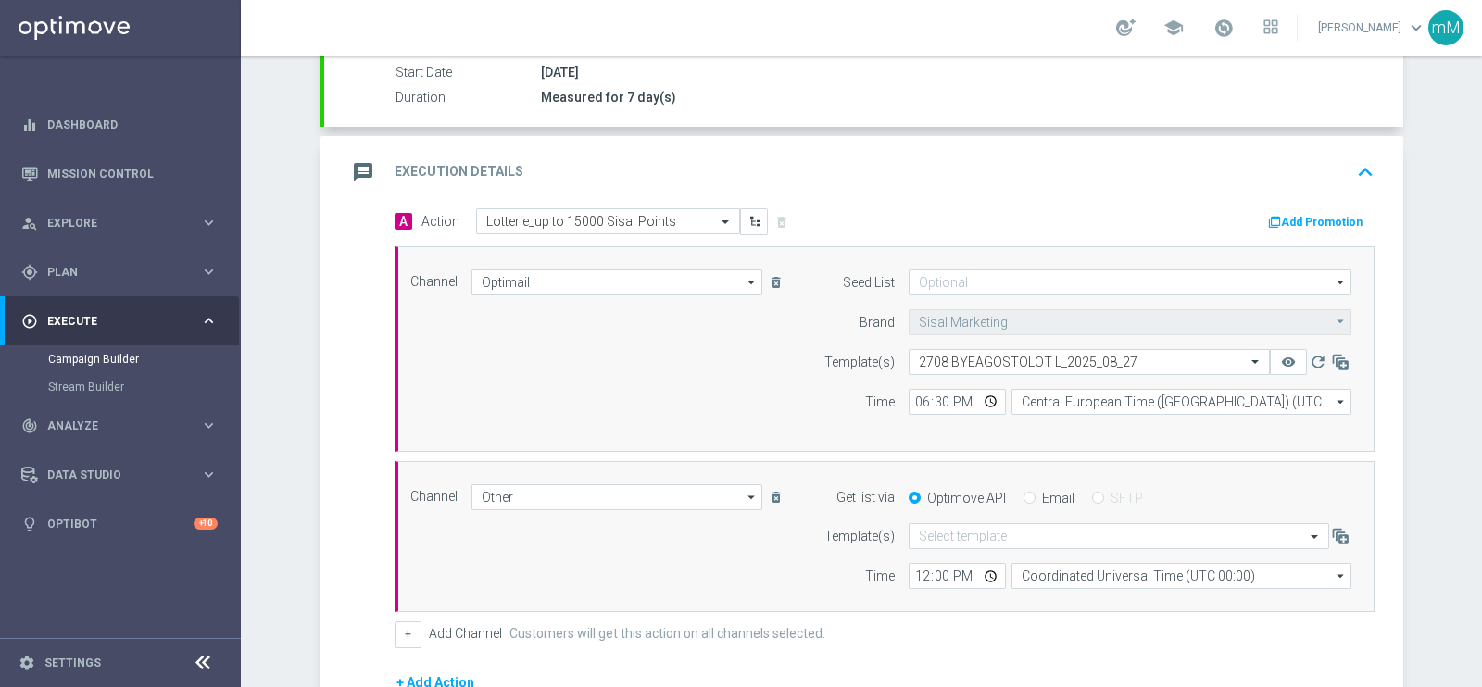
click at [1042, 494] on label "Email" at bounding box center [1058, 498] width 32 height 17
click at [1035, 494] on input "Email" at bounding box center [1029, 500] width 12 height 12
radio input "true"
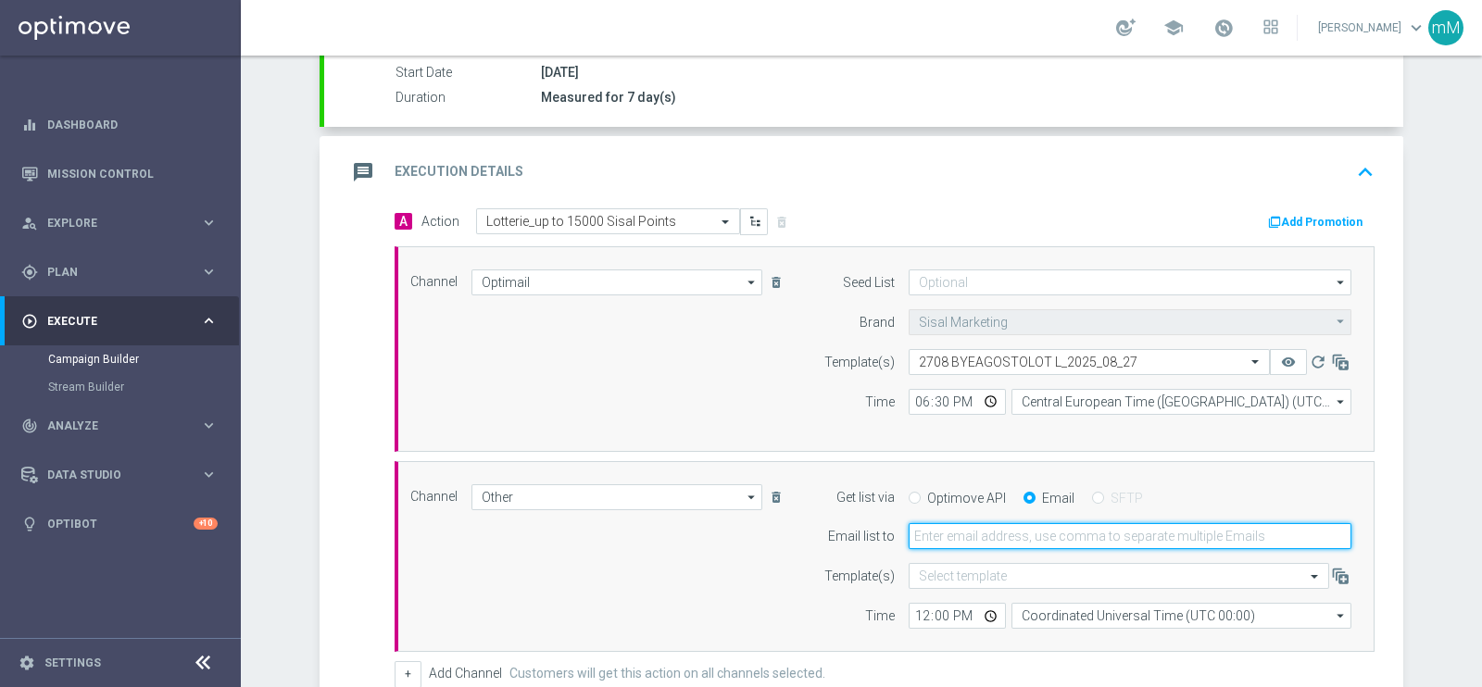
click at [1010, 530] on input "email" at bounding box center [1129, 536] width 443 height 26
type input "[EMAIL_ADDRESS][PERSON_NAME][DOMAIN_NAME]"
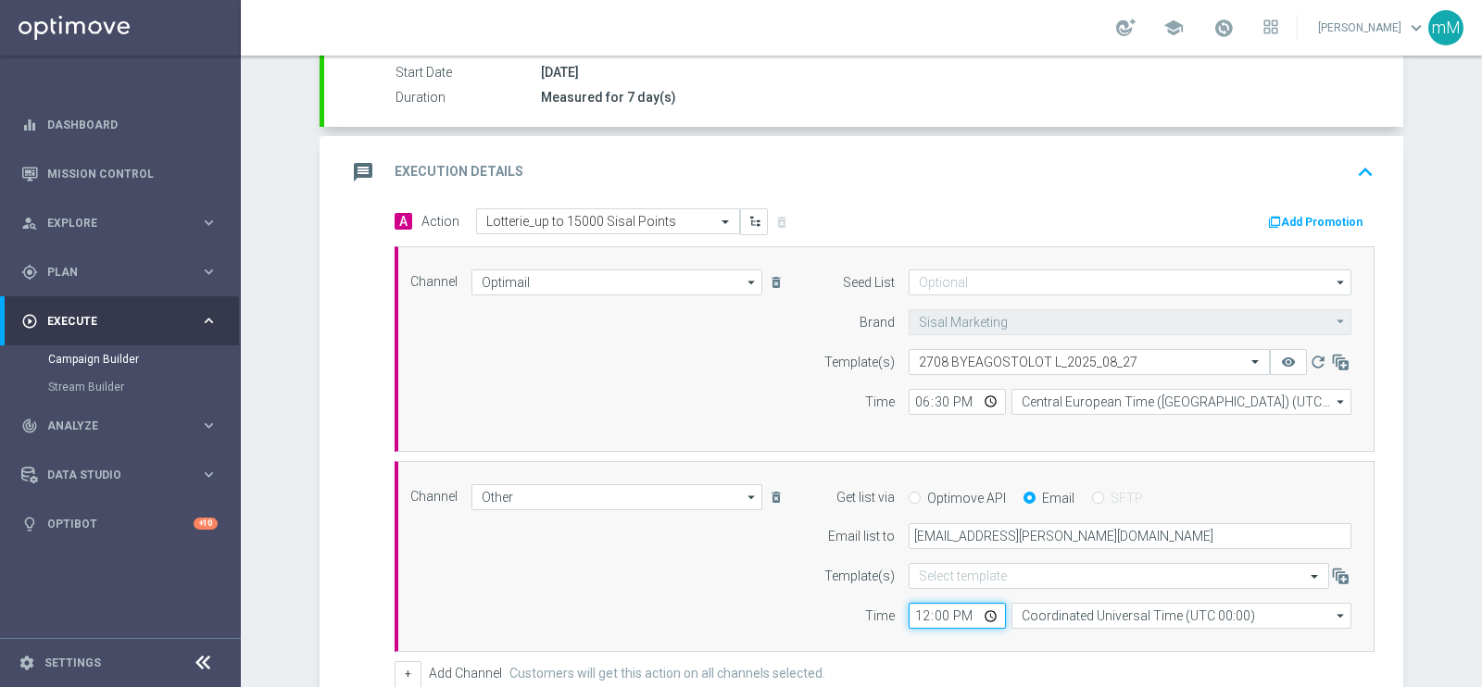
click at [913, 614] on input "12:00" at bounding box center [956, 616] width 97 height 26
type input "18:30"
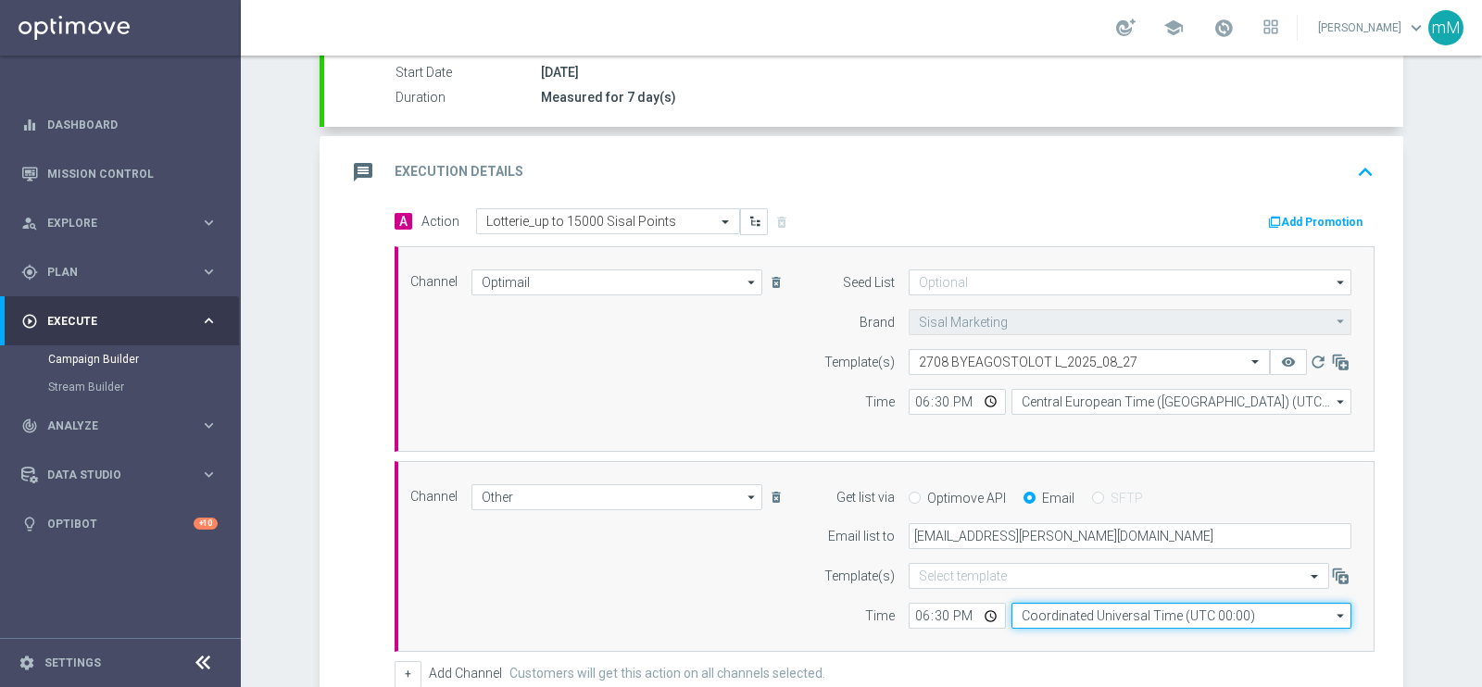
click at [1039, 617] on input "Coordinated Universal Time (UTC 00:00)" at bounding box center [1181, 616] width 340 height 26
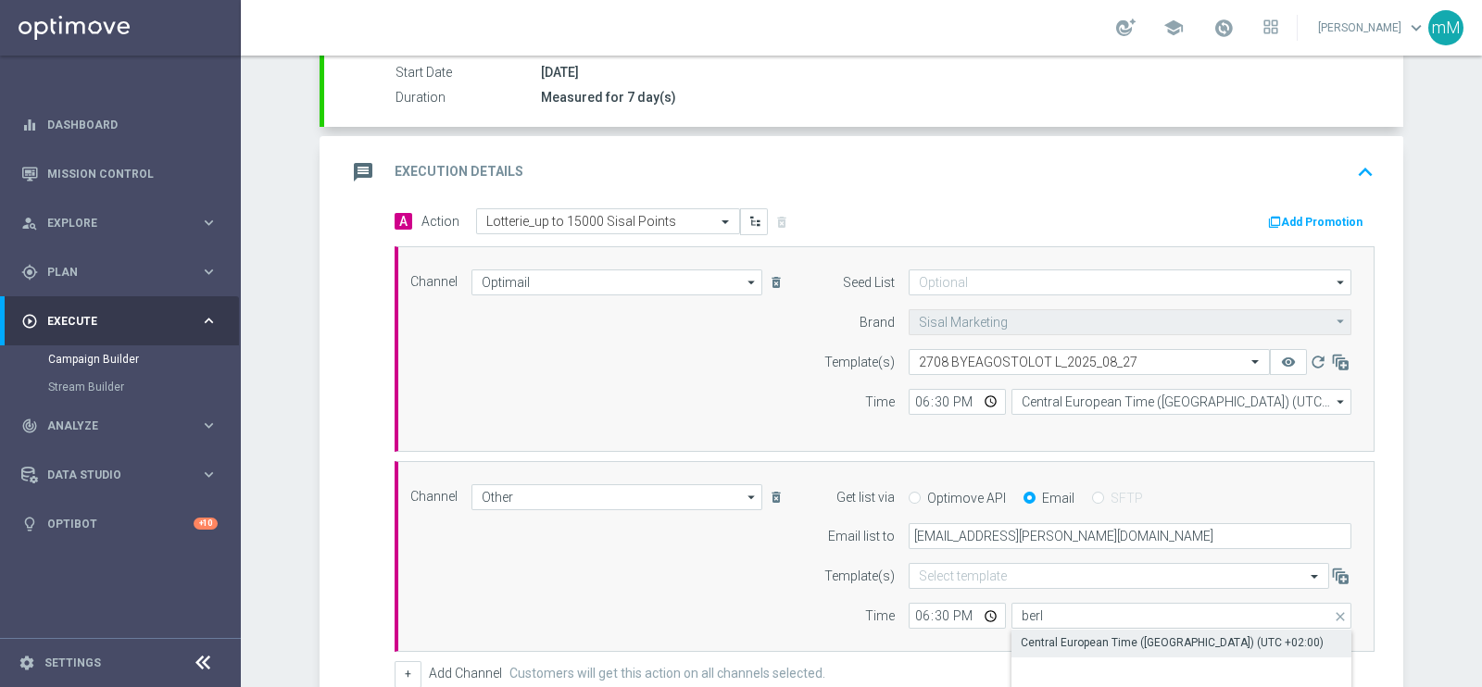
click at [1041, 638] on div "Central European Time ([GEOGRAPHIC_DATA]) (UTC +02:00)" at bounding box center [1172, 642] width 303 height 17
type input "Central European Time ([GEOGRAPHIC_DATA]) (UTC +02:00)"
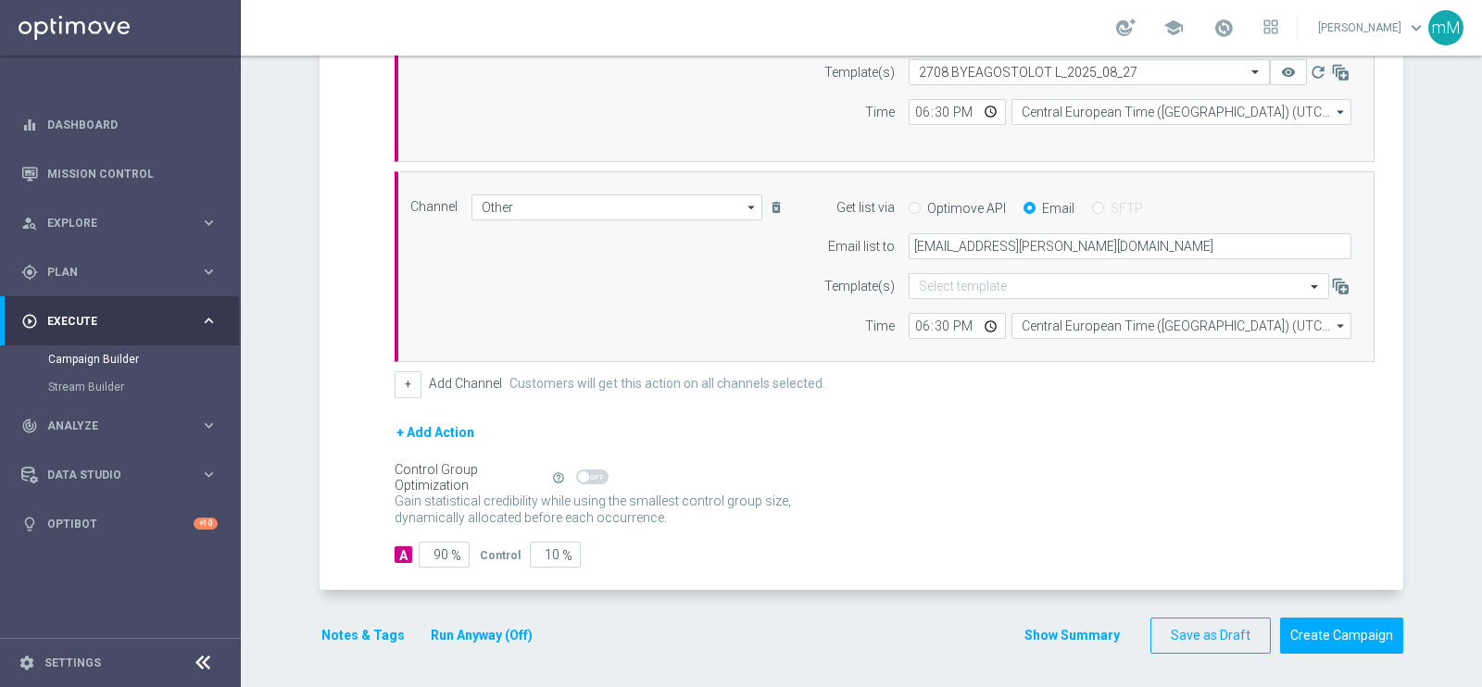
click at [445, 640] on button "Run Anyway (Off)" at bounding box center [482, 635] width 106 height 23
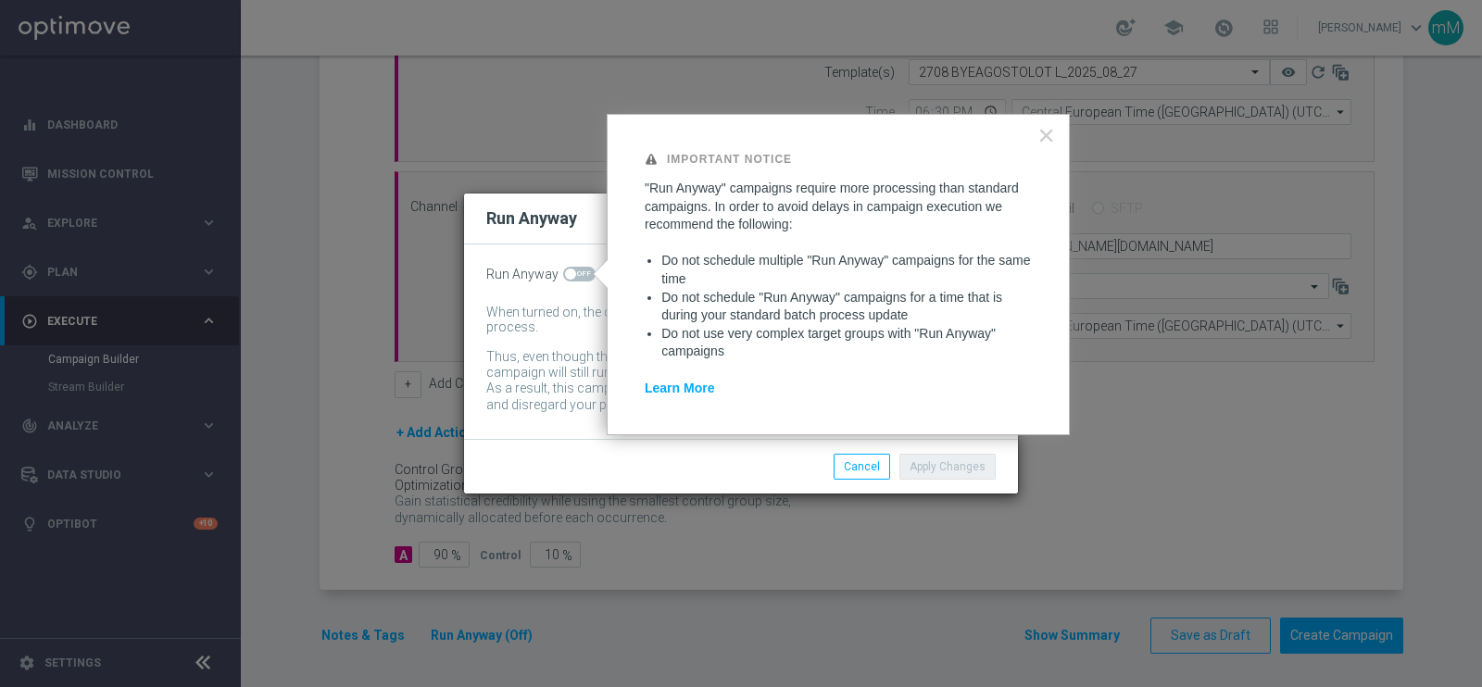
click at [580, 275] on span at bounding box center [579, 274] width 32 height 15
click at [580, 275] on input "checkbox" at bounding box center [579, 274] width 32 height 15
checkbox input "true"
click at [958, 465] on button "Apply Changes" at bounding box center [947, 467] width 96 height 26
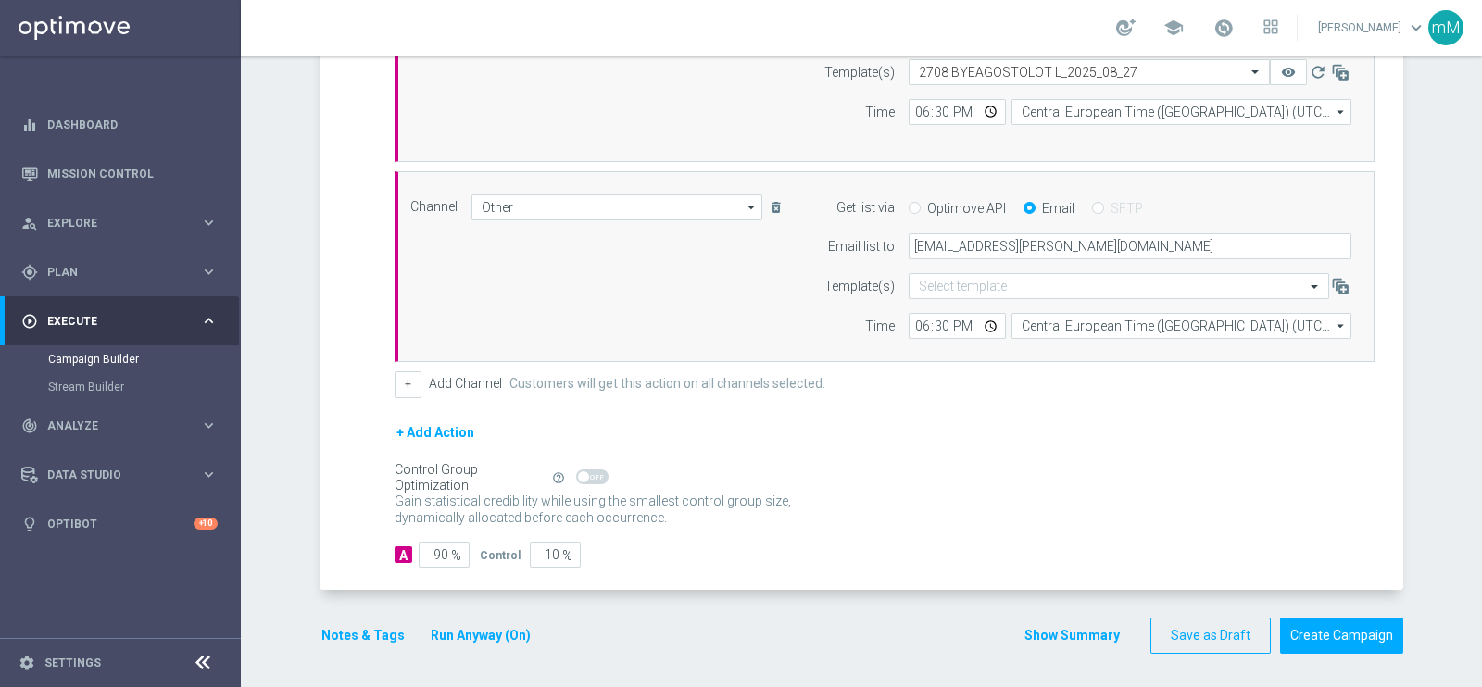
click at [369, 632] on button "Notes & Tags" at bounding box center [362, 635] width 87 height 23
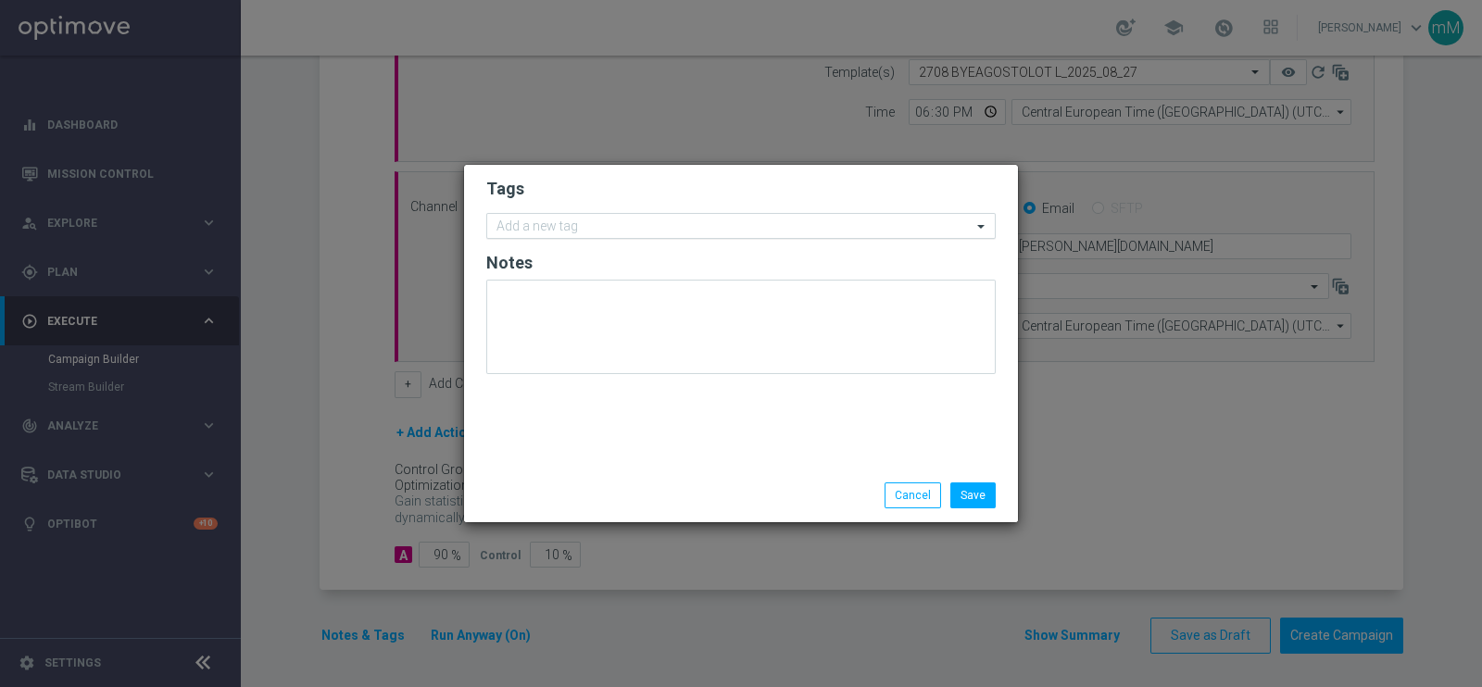
click at [637, 222] on input "text" at bounding box center [733, 227] width 475 height 16
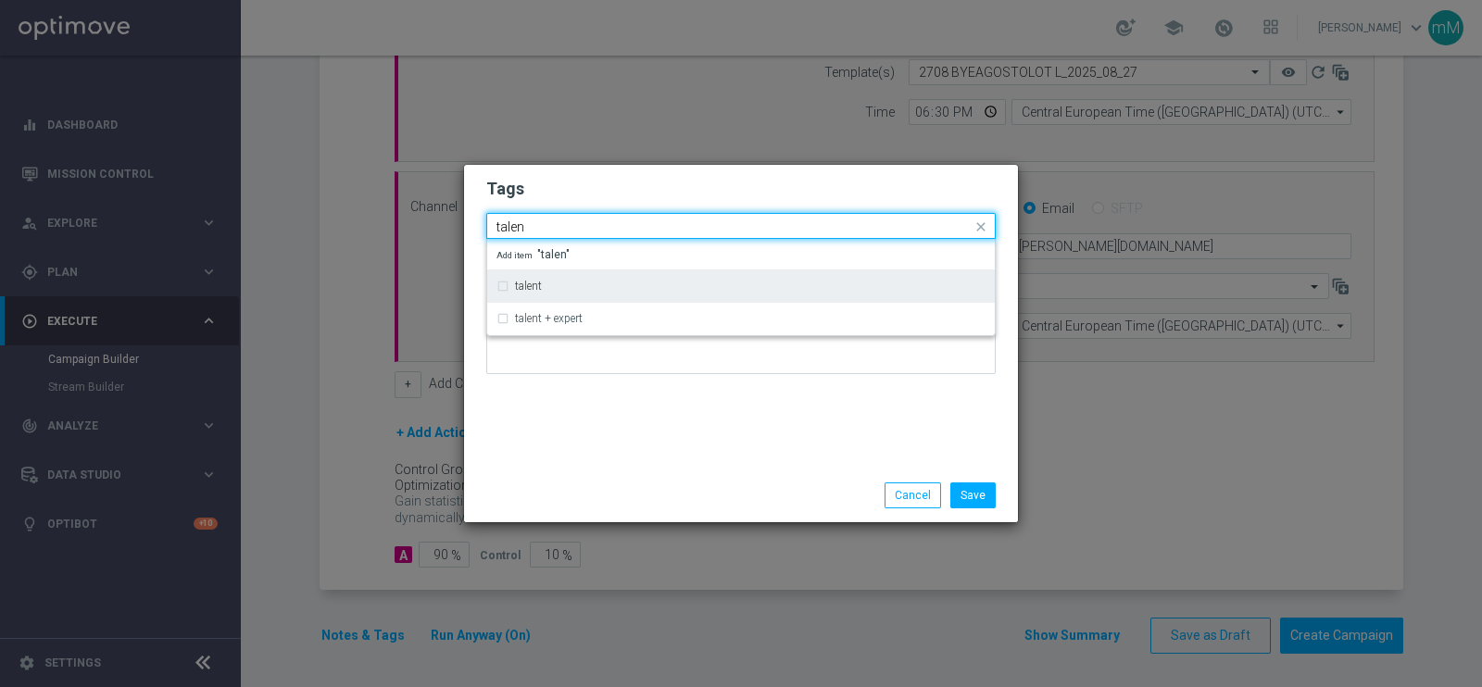
click at [596, 282] on div "talent" at bounding box center [750, 286] width 470 height 11
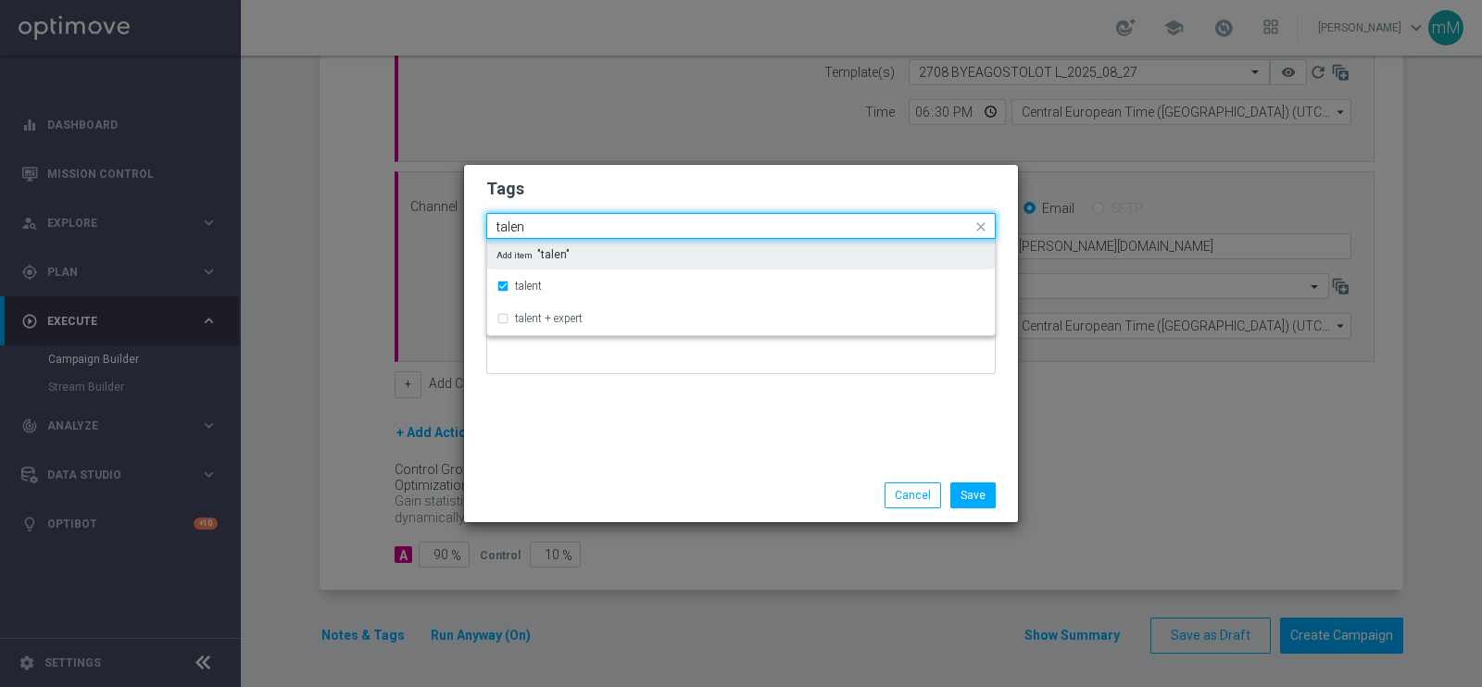
click at [611, 230] on input "talen" at bounding box center [733, 227] width 475 height 16
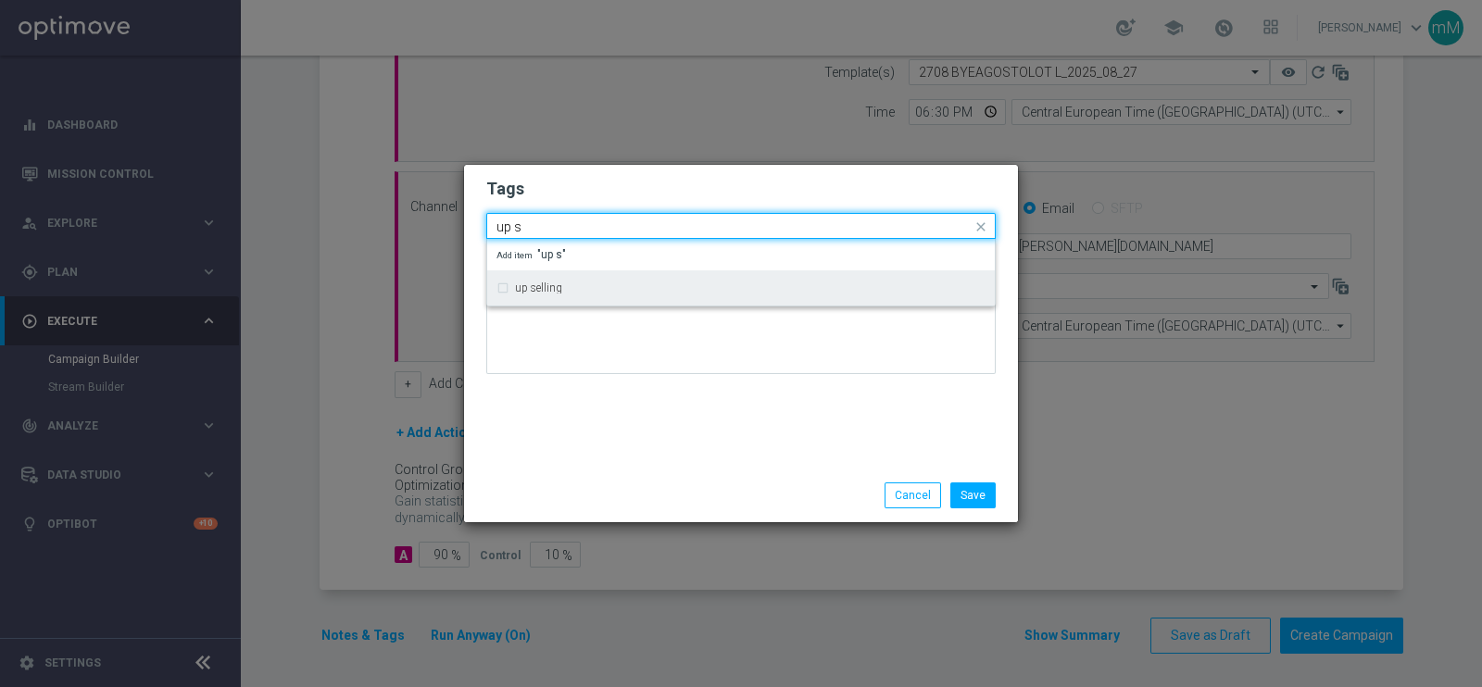
click at [576, 284] on div "up selling" at bounding box center [750, 287] width 470 height 11
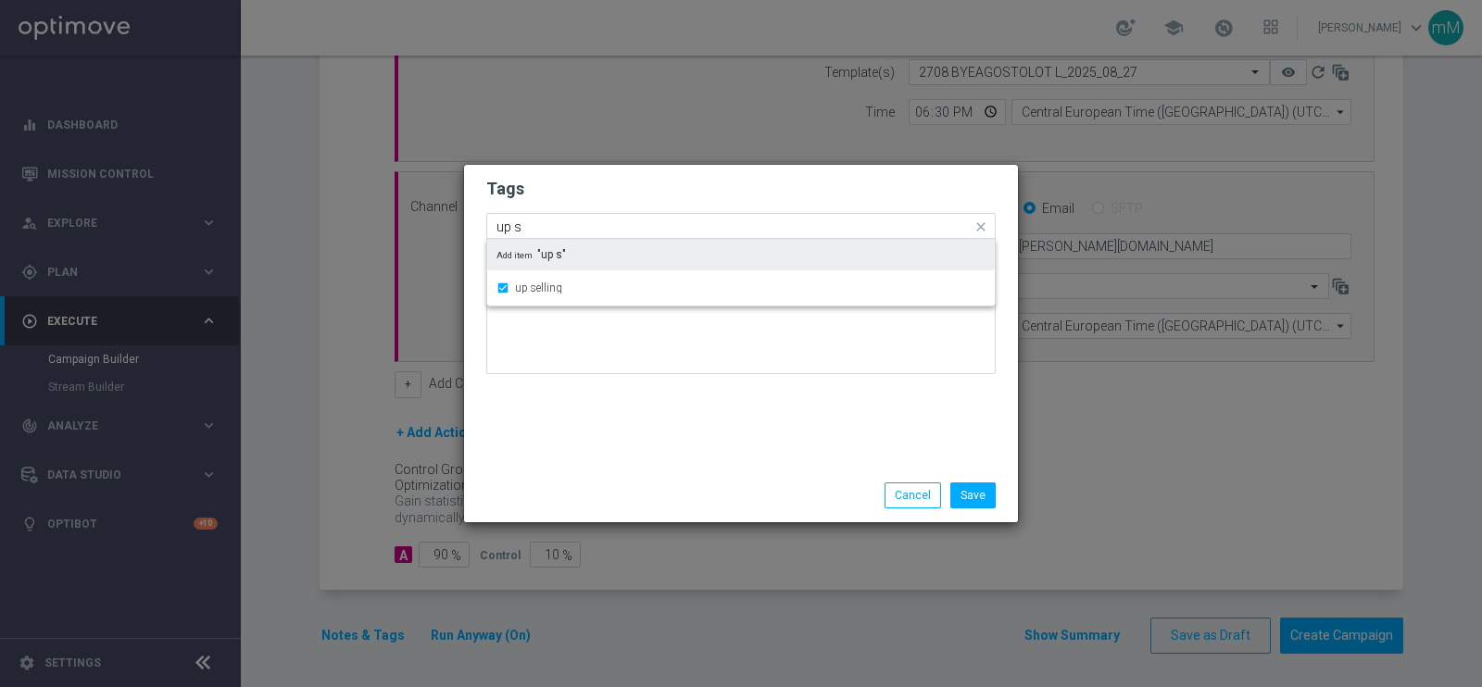
click at [588, 229] on input "up s" at bounding box center [733, 227] width 475 height 16
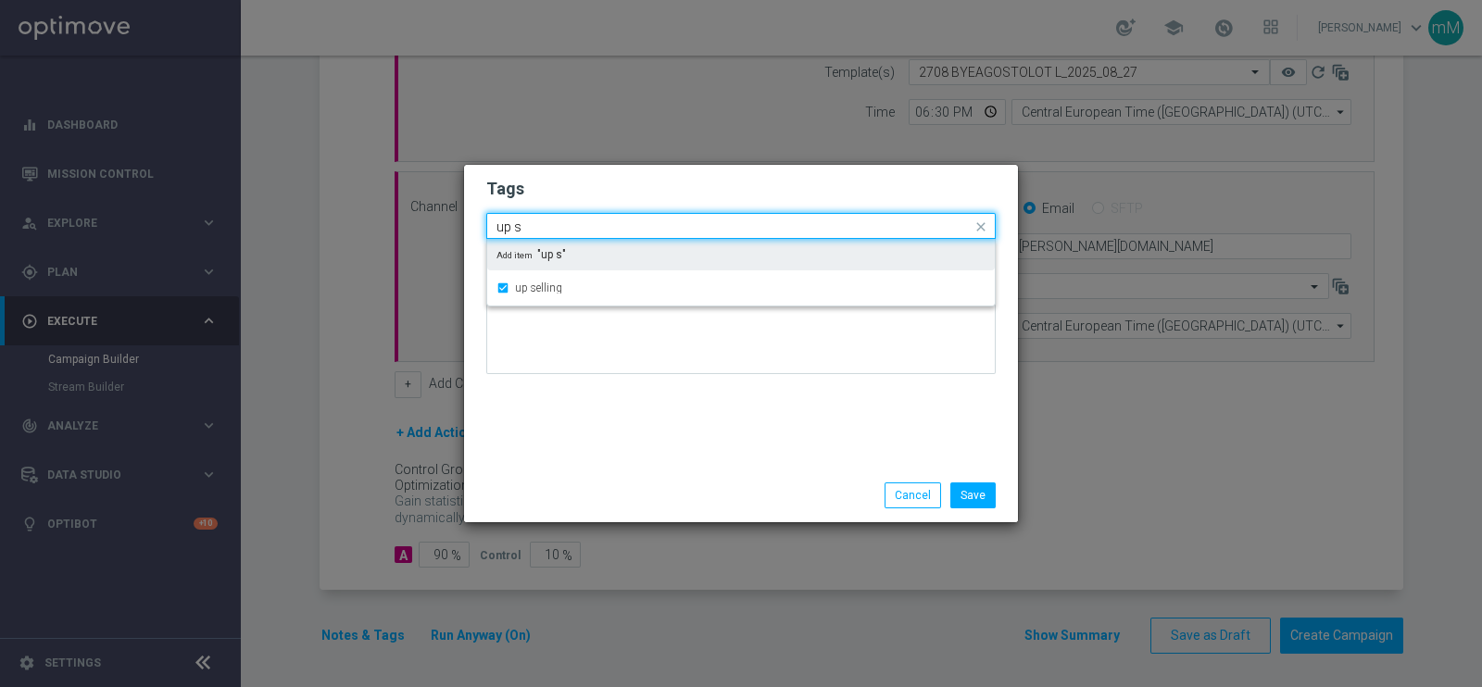
click at [588, 229] on input "up s" at bounding box center [733, 227] width 475 height 16
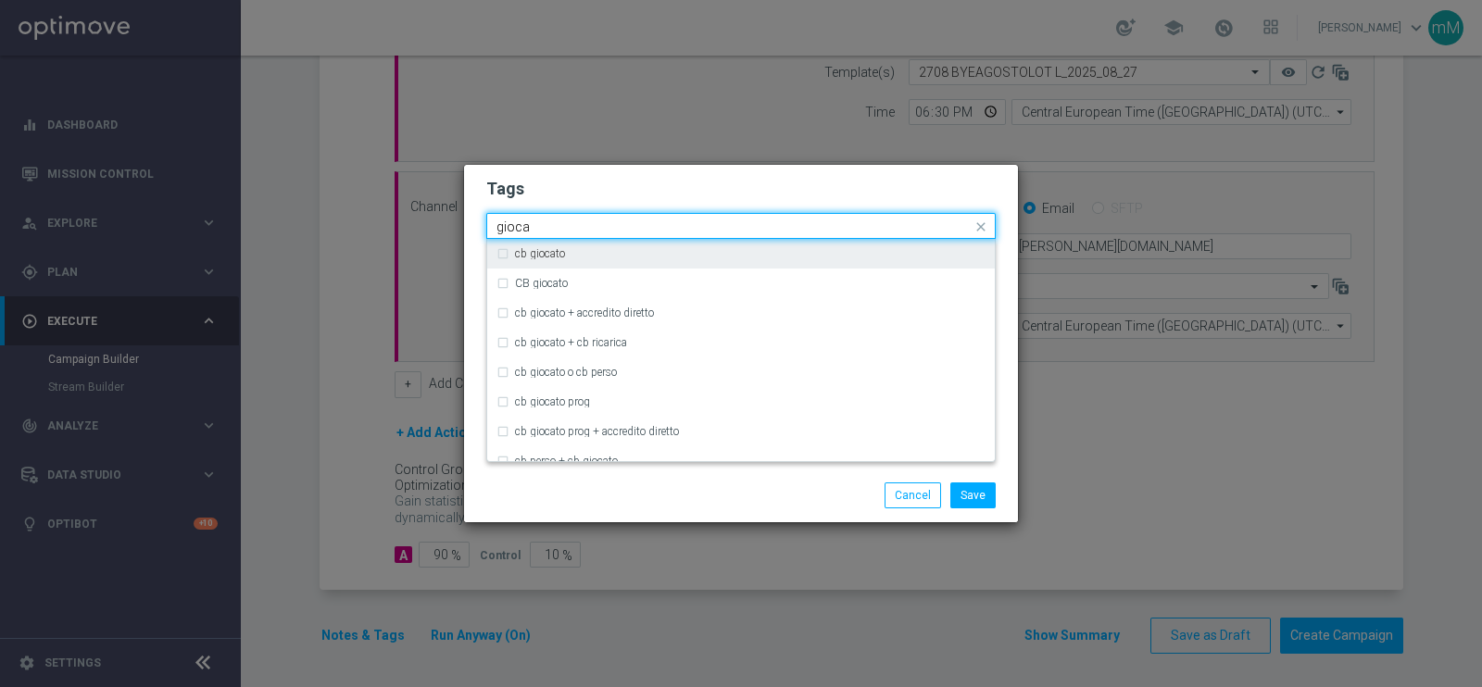
click at [579, 254] on div "cb giocato" at bounding box center [750, 253] width 470 height 11
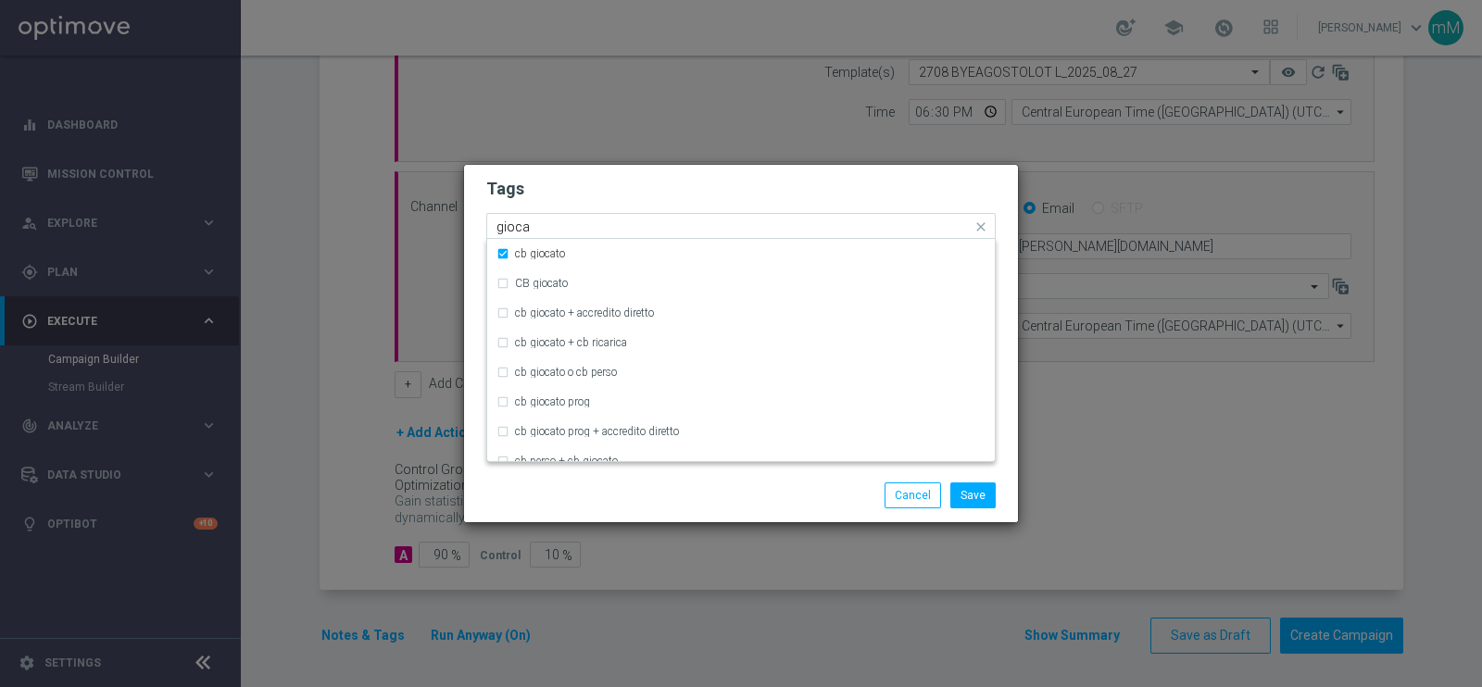
click at [580, 224] on input "gioca" at bounding box center [733, 227] width 475 height 16
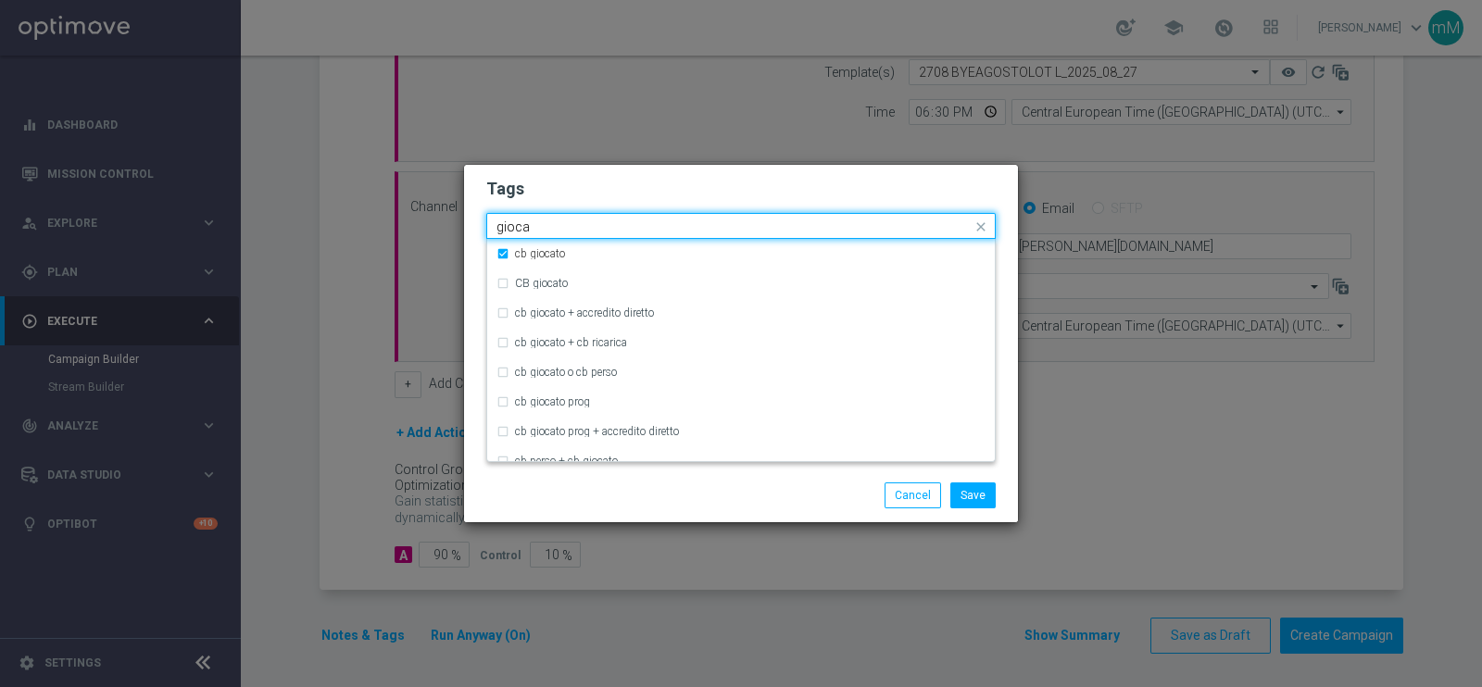
click at [580, 224] on input "gioca" at bounding box center [733, 227] width 475 height 16
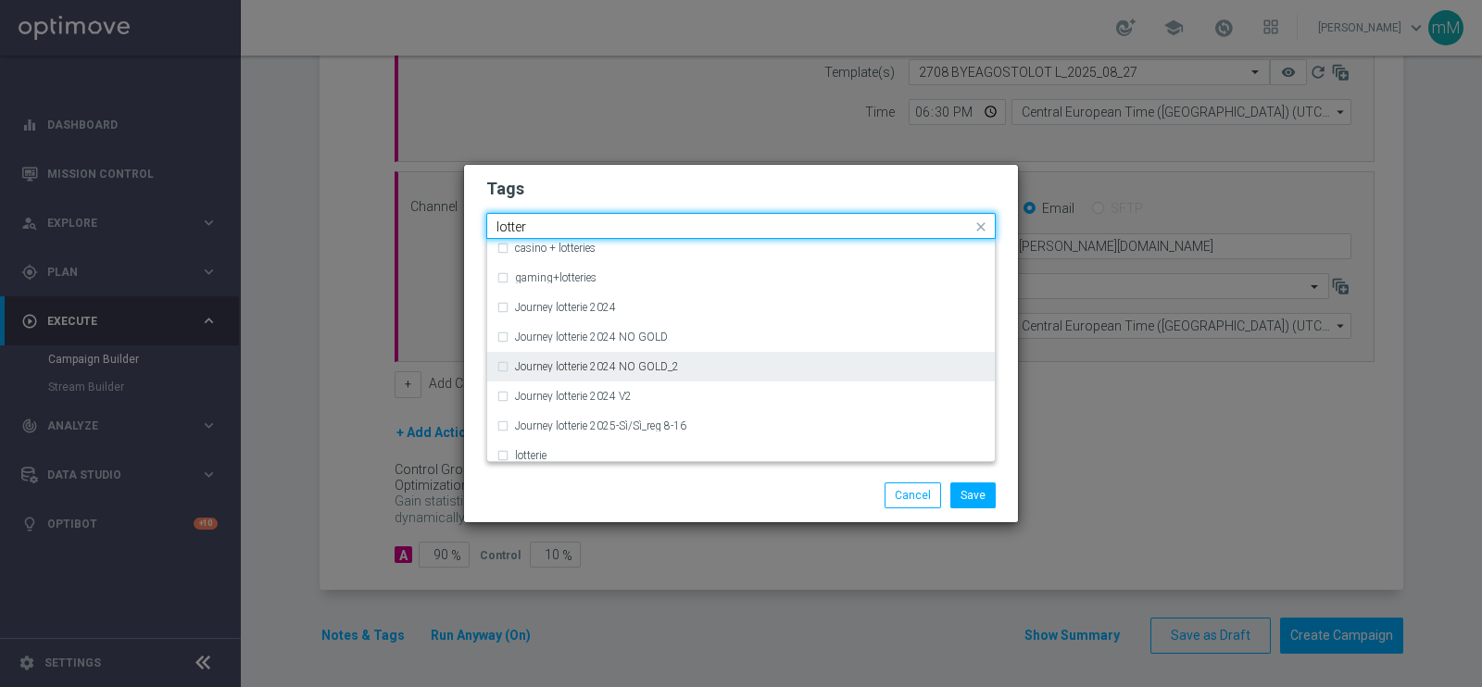
scroll to position [157, 0]
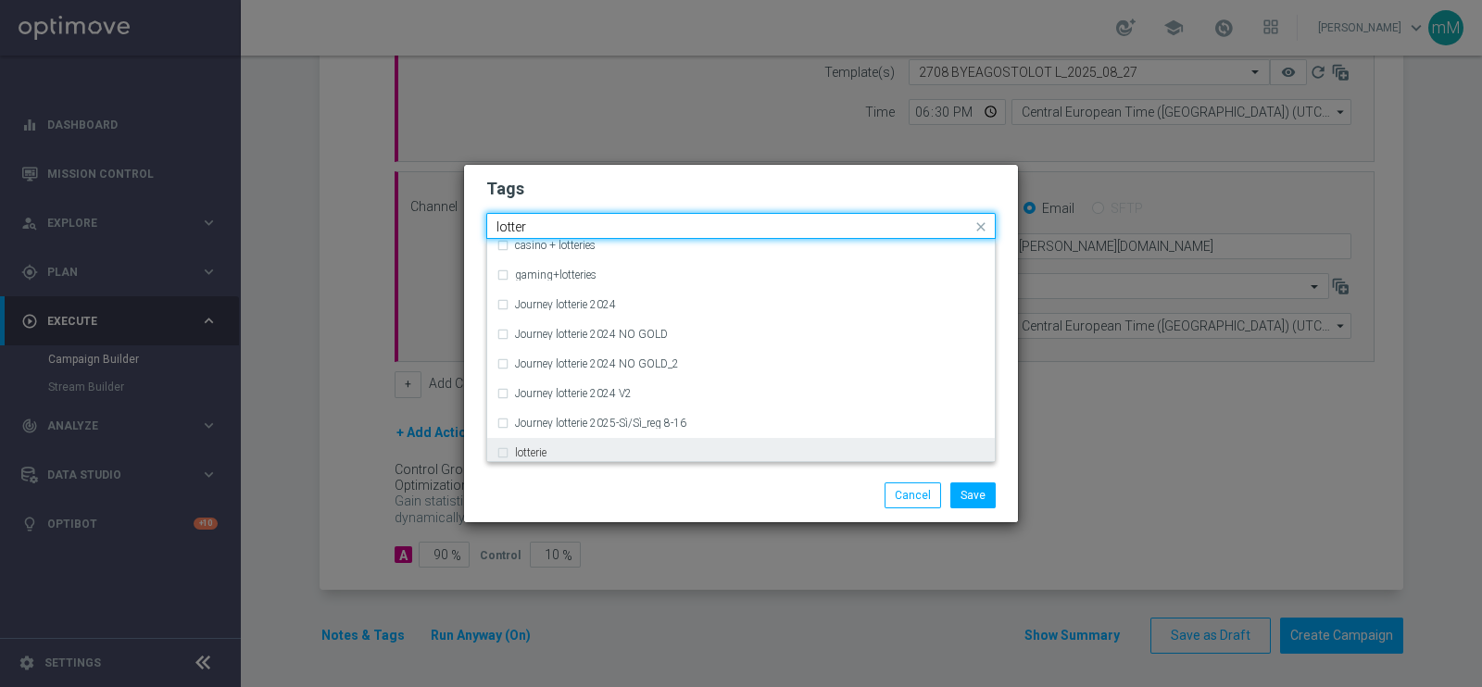
click at [549, 449] on div "lotterie" at bounding box center [750, 452] width 470 height 11
type input "lotter"
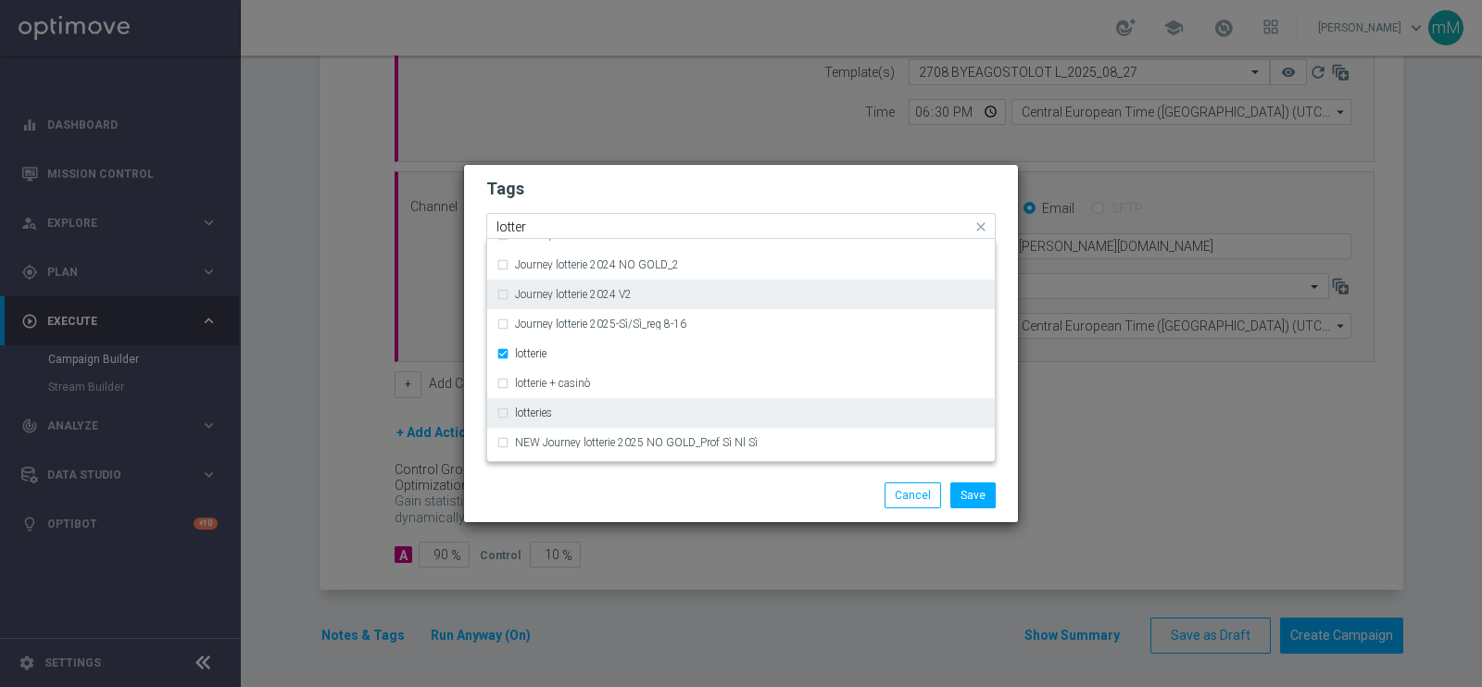
scroll to position [280, 0]
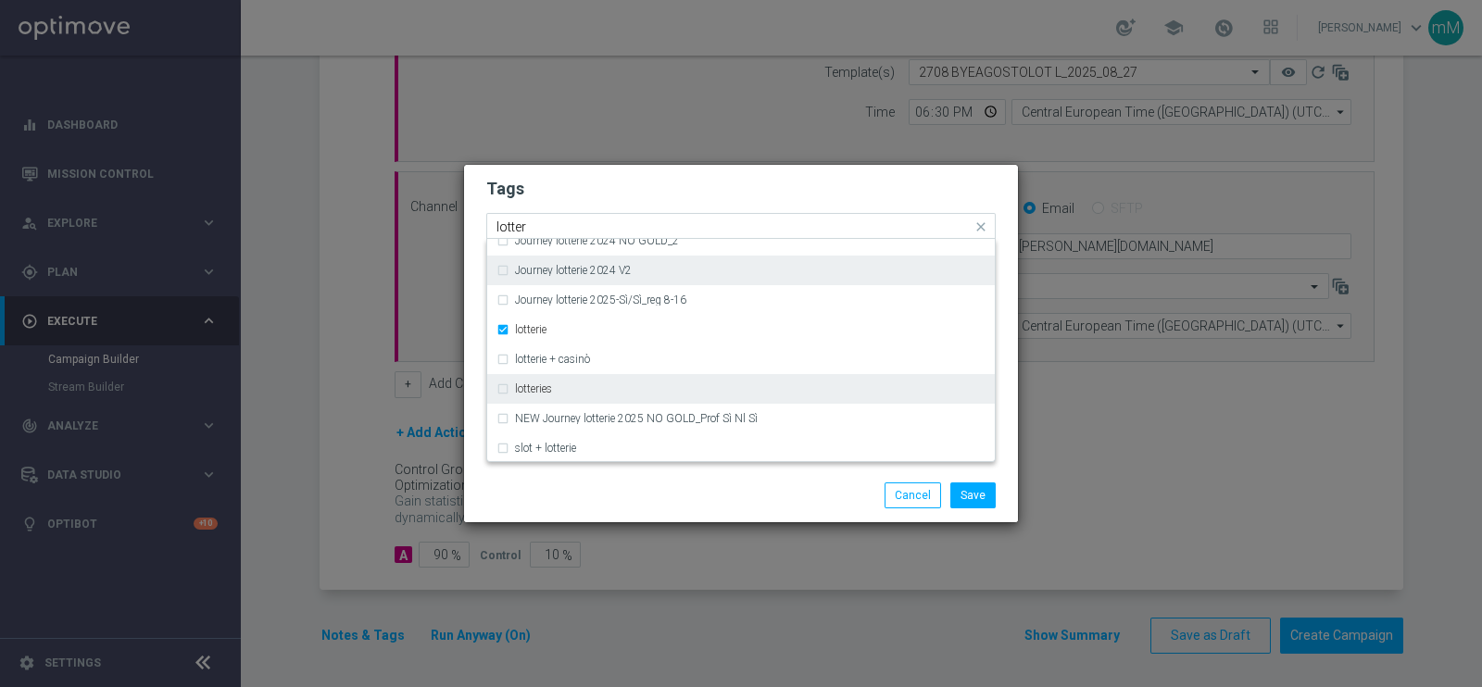
click at [601, 394] on div "lotteries" at bounding box center [740, 389] width 489 height 30
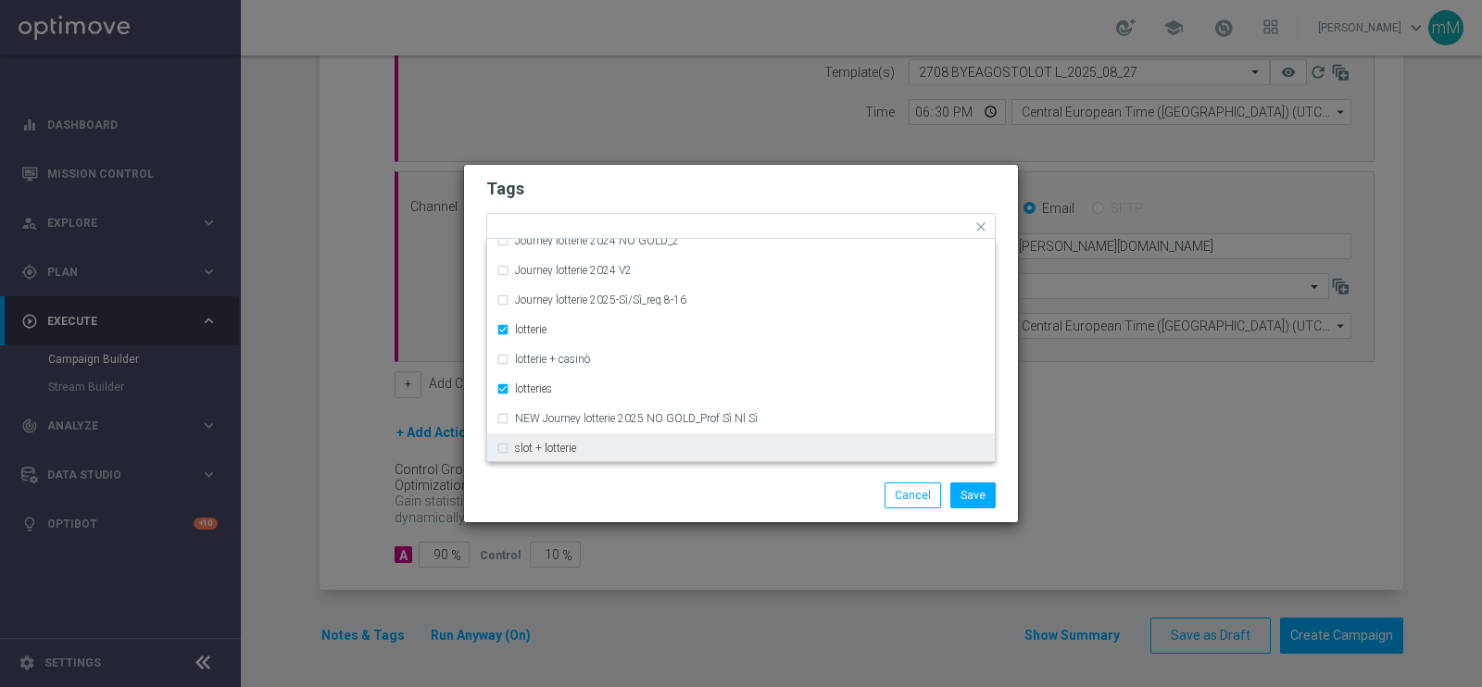
click at [612, 488] on div "Save Cancel" at bounding box center [740, 495] width 537 height 26
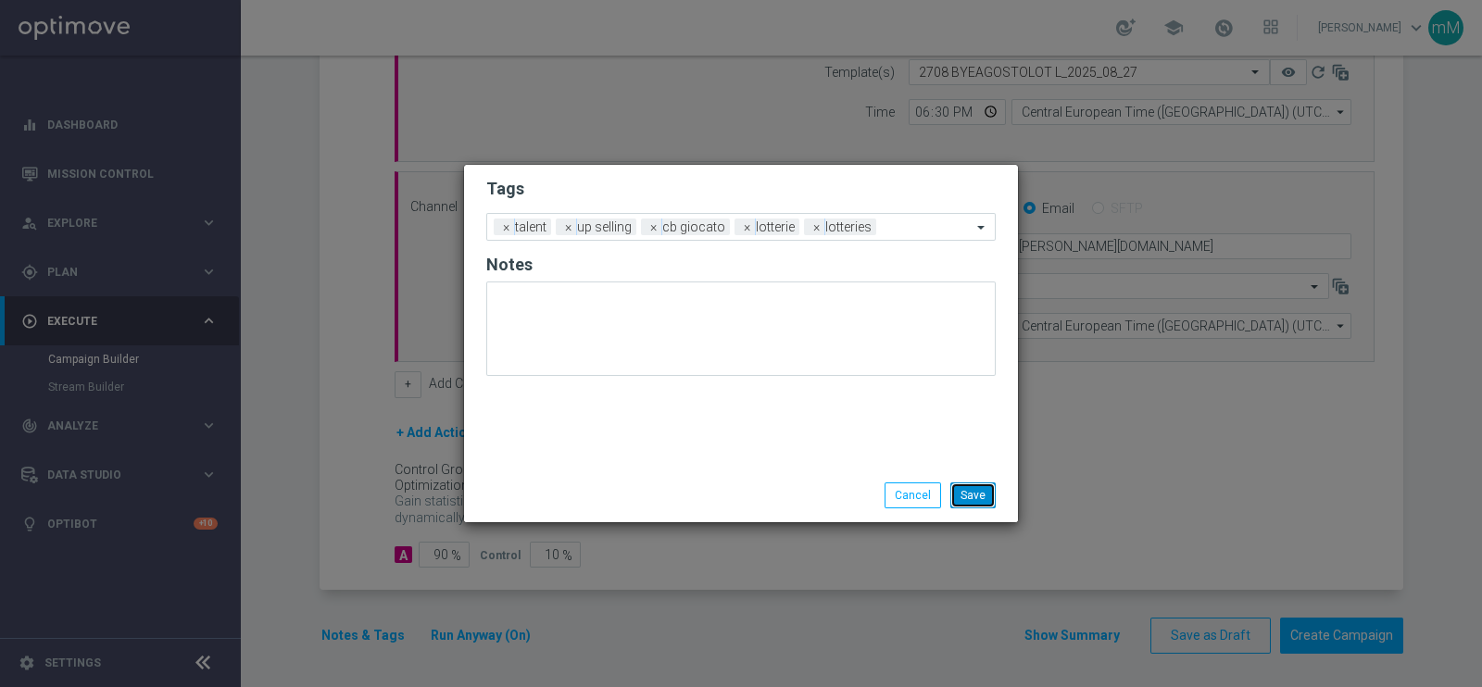
click at [963, 487] on button "Save" at bounding box center [972, 495] width 45 height 26
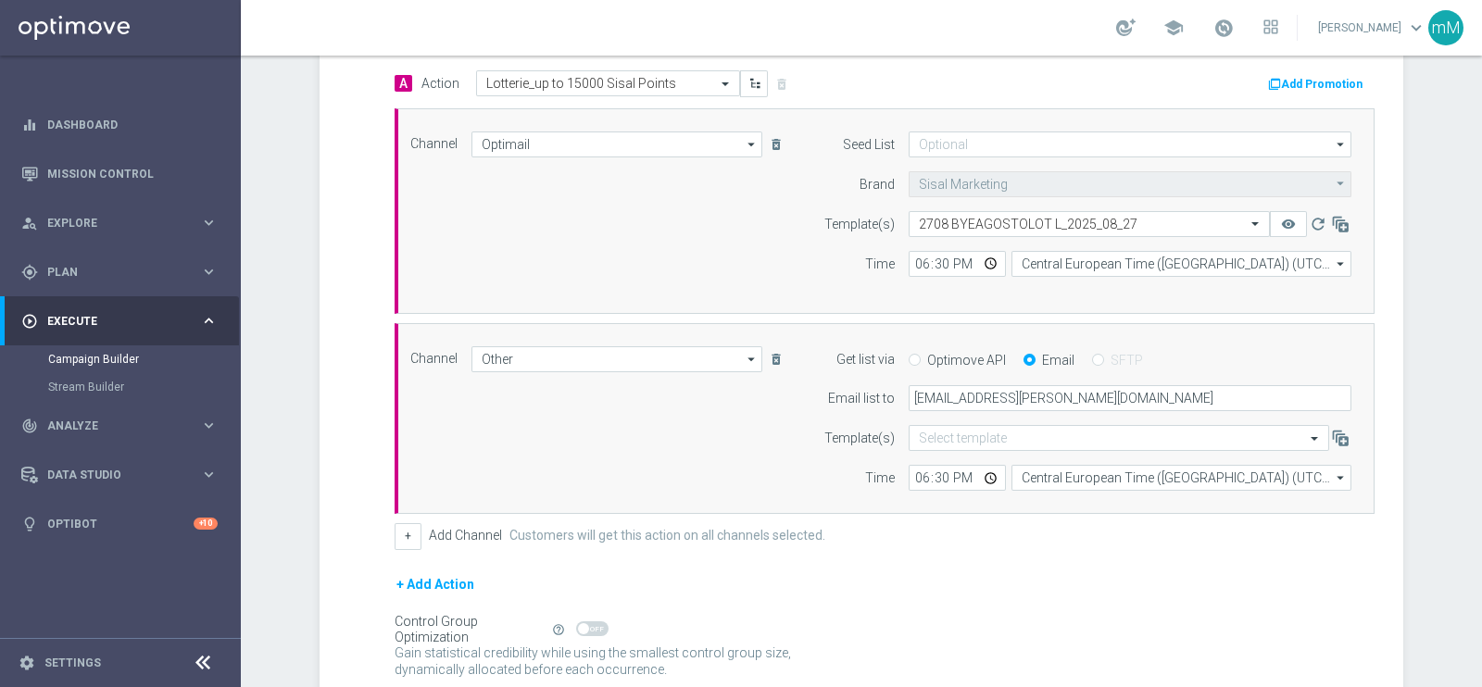
scroll to position [255, 0]
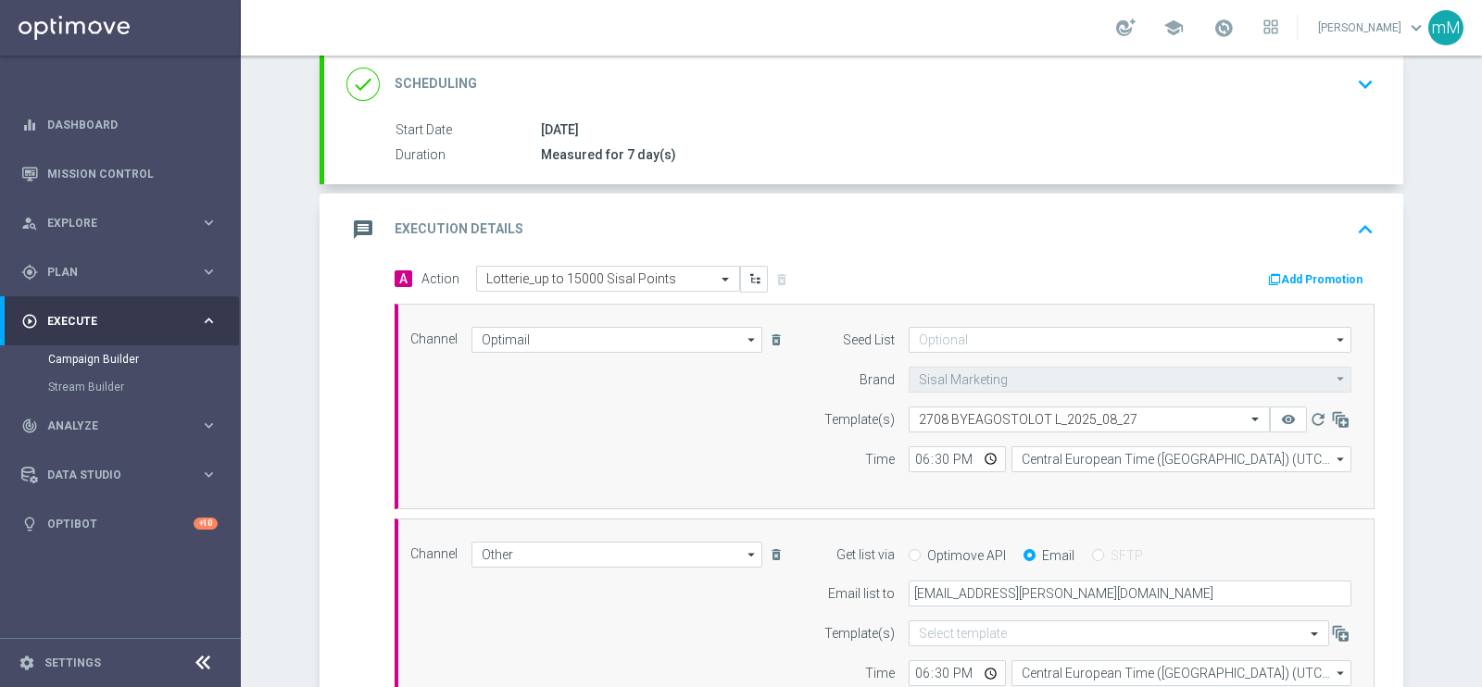
click at [1301, 269] on button "Add Promotion" at bounding box center [1317, 279] width 103 height 20
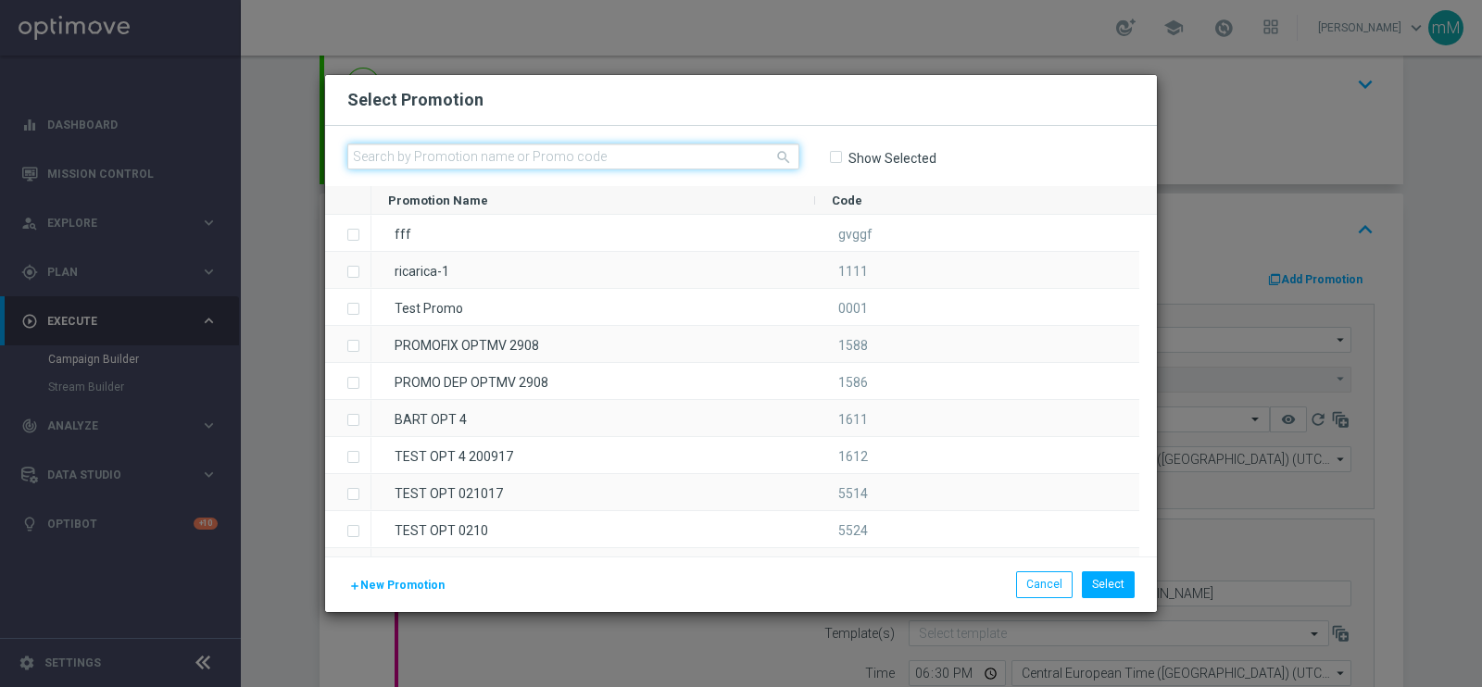
click at [632, 159] on input "text" at bounding box center [573, 157] width 452 height 26
paste input "333625"
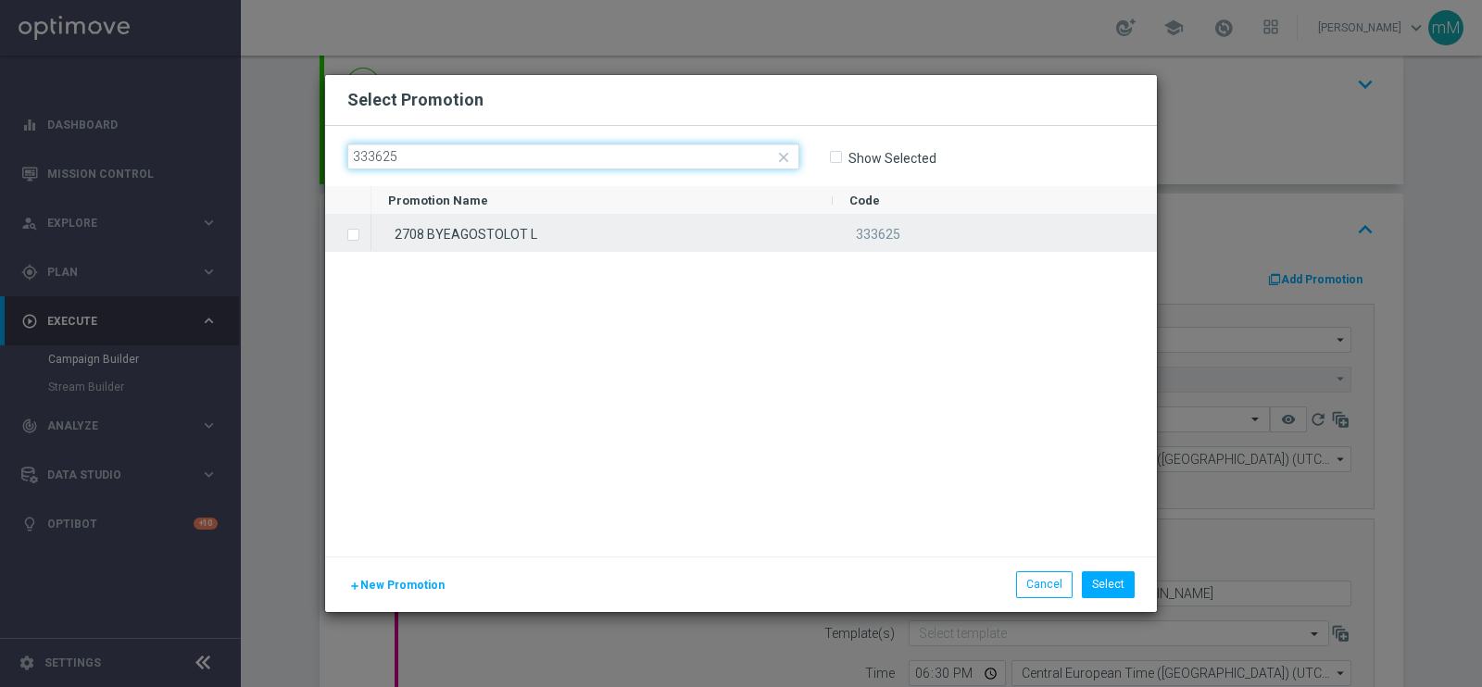
type input "333625"
click at [622, 227] on div "2708 BYEAGOSTOLOT L" at bounding box center [601, 233] width 461 height 36
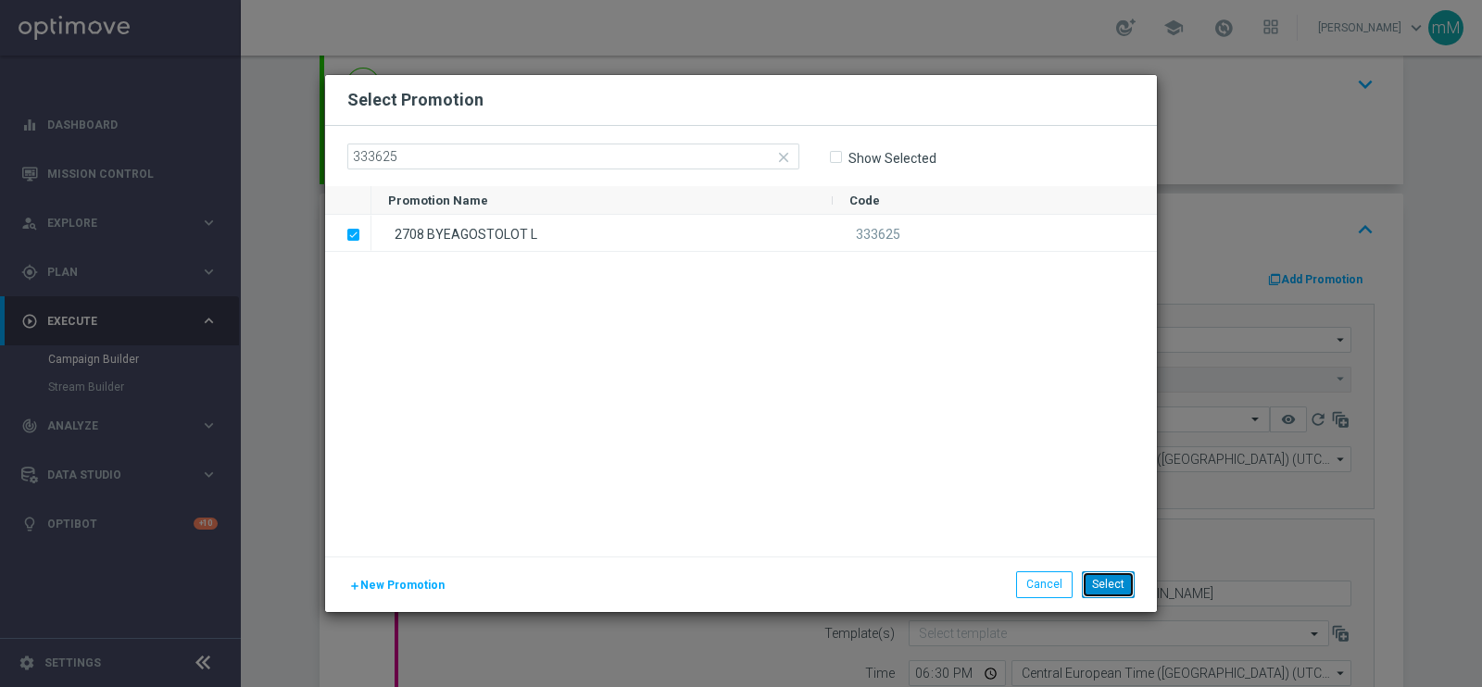
click at [1110, 586] on button "Select" at bounding box center [1108, 584] width 53 height 26
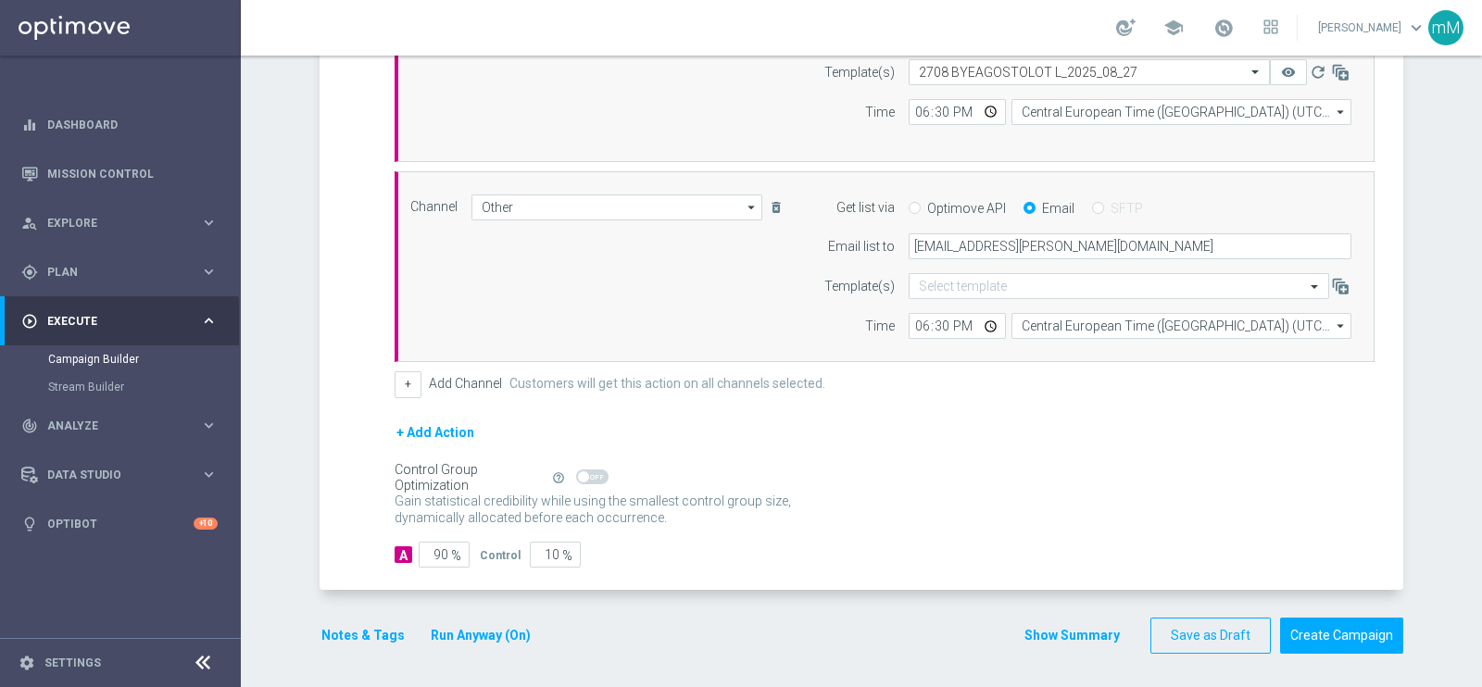
drag, startPoint x: 1034, startPoint y: 634, endPoint x: 972, endPoint y: 579, distance: 83.3
click at [1034, 635] on button "Show Summary" at bounding box center [1071, 635] width 97 height 21
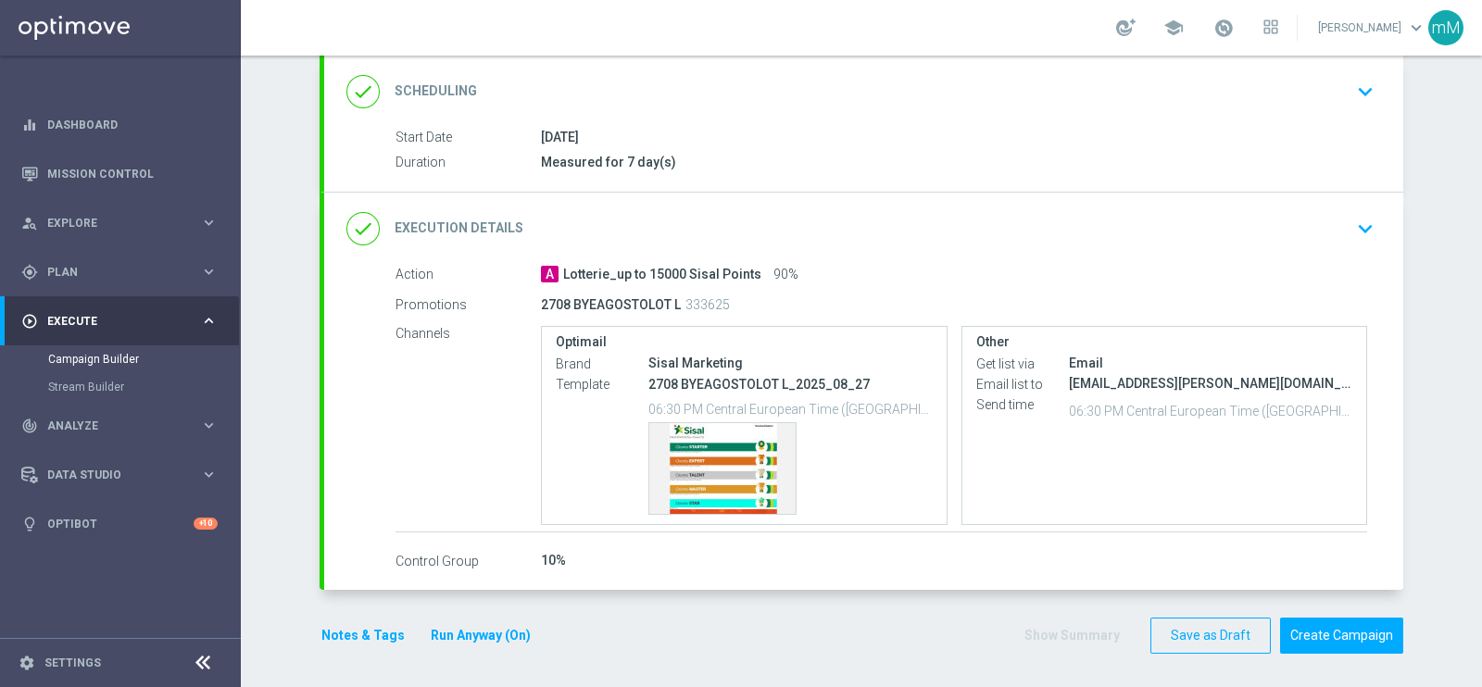
scroll to position [248, 0]
click at [1338, 634] on button "Create Campaign" at bounding box center [1341, 635] width 123 height 36
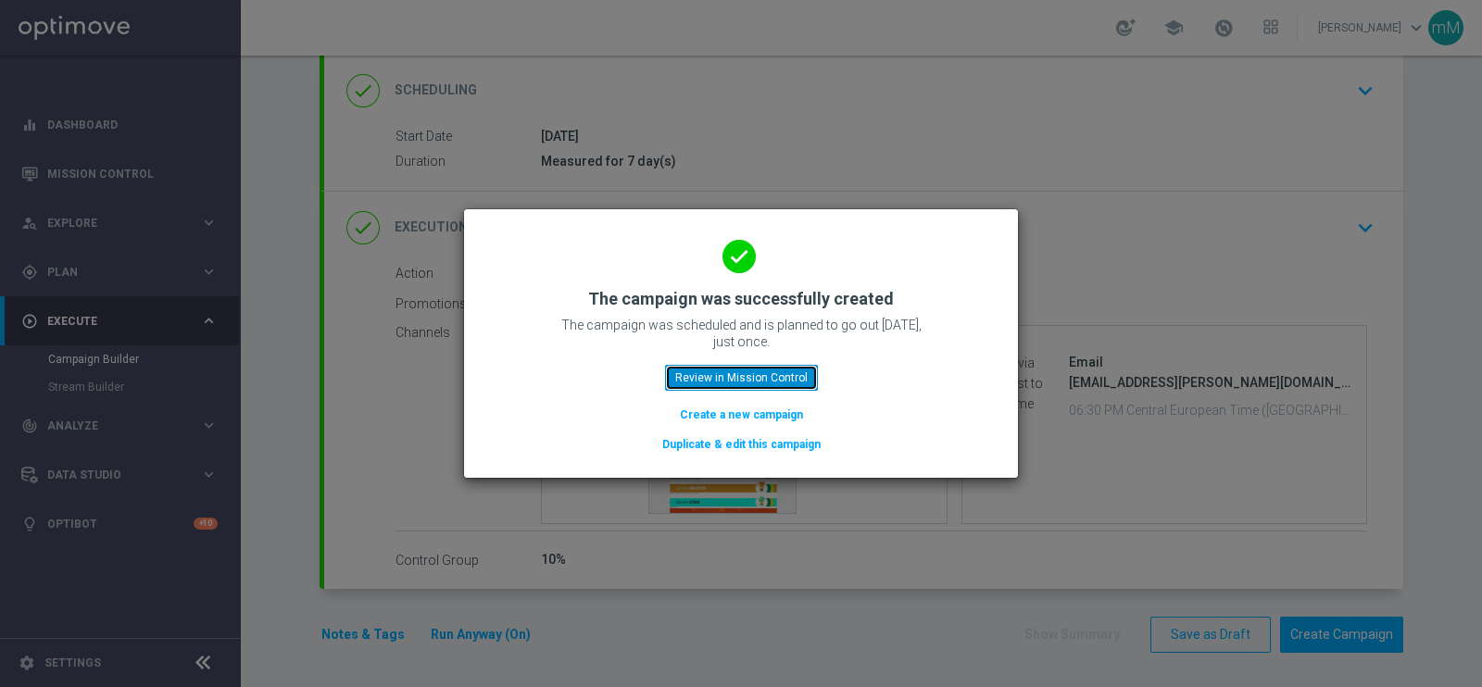
click at [785, 377] on button "Review in Mission Control" at bounding box center [741, 378] width 153 height 26
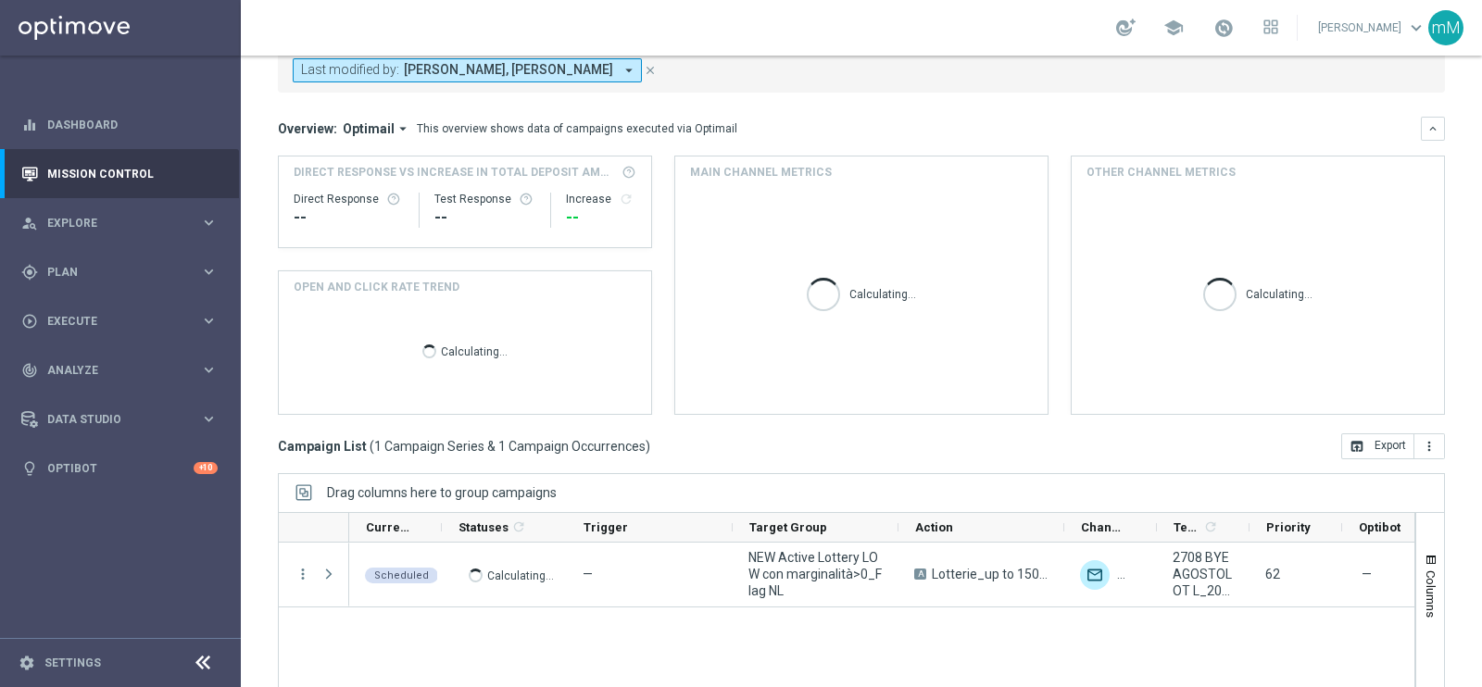
scroll to position [276, 0]
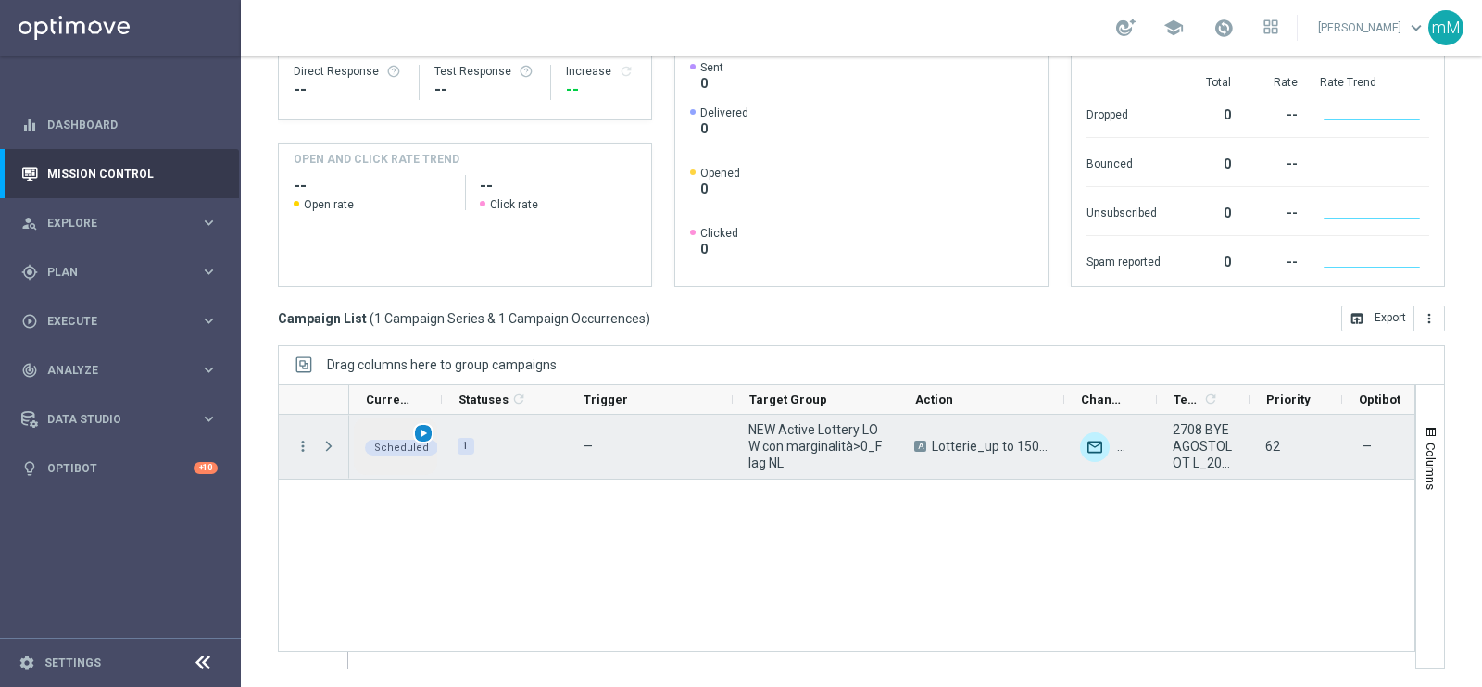
click at [423, 432] on span "play_arrow" at bounding box center [423, 433] width 13 height 13
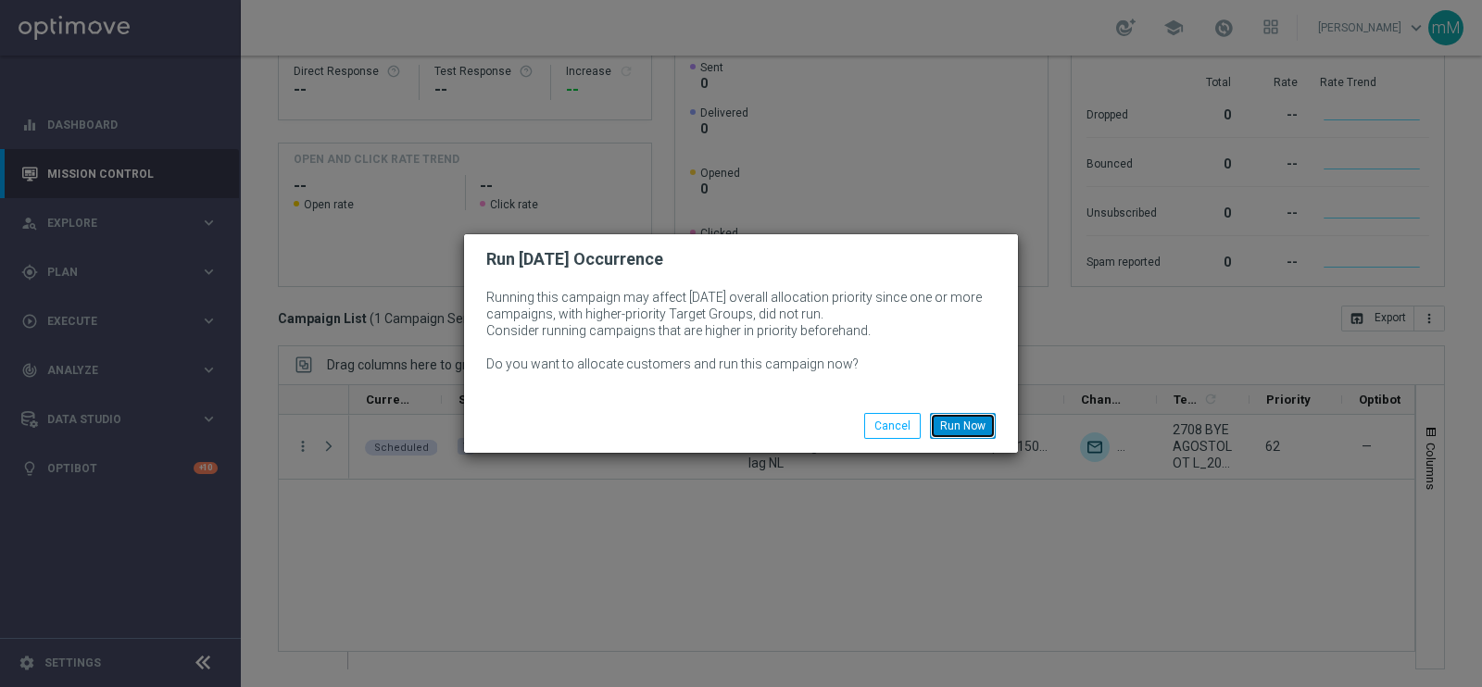
click at [954, 417] on button "Run Now" at bounding box center [963, 426] width 66 height 26
